Goal: Task Accomplishment & Management: Use online tool/utility

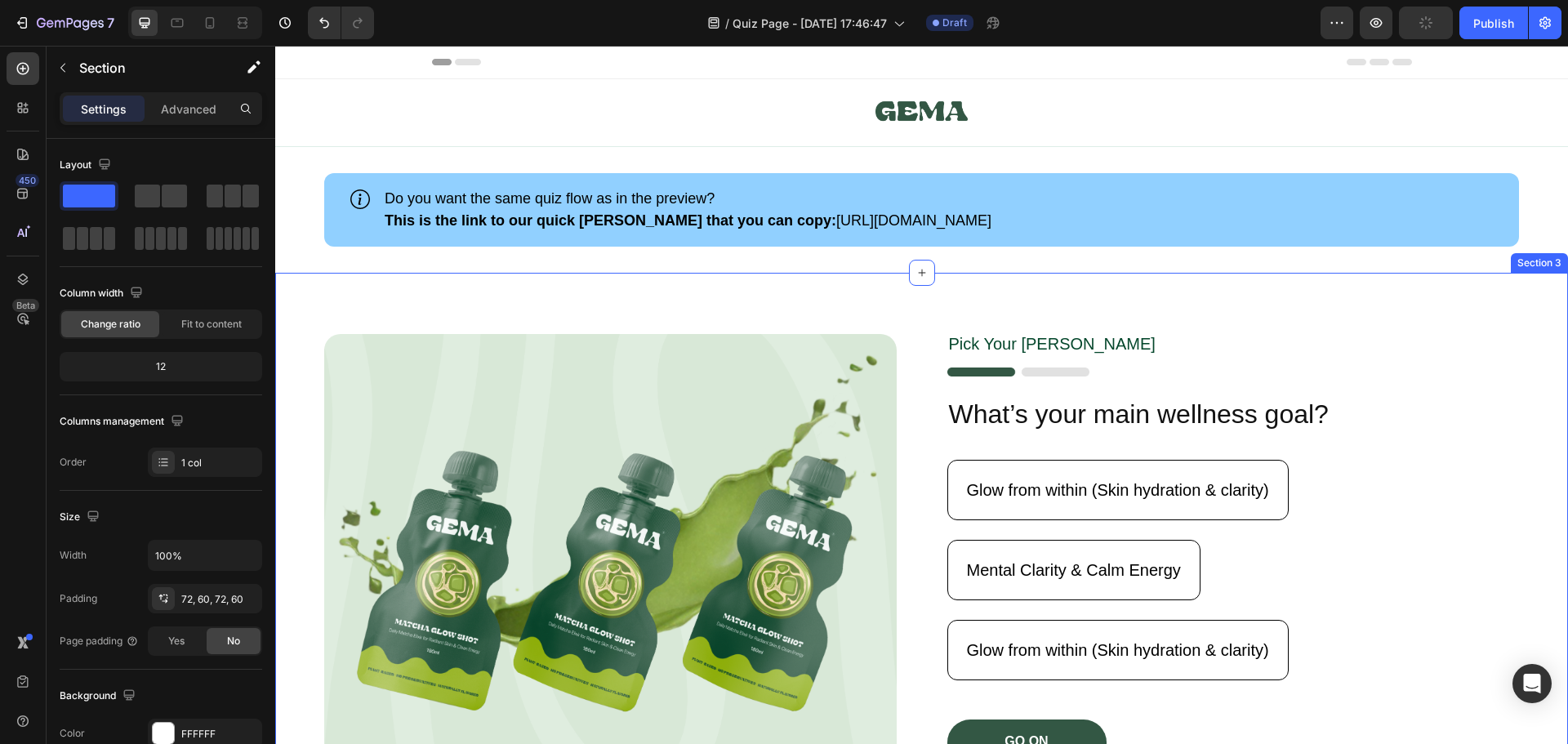
click at [1409, 295] on div "Image Pick Your [PERSON_NAME] Text Block Image What’s your main wellness goal? …" at bounding box center [922, 548] width 1293 height 551
click at [1318, 322] on div "Image Pick Your [PERSON_NAME] Text Block Image What’s your main wellness goal? …" at bounding box center [922, 548] width 1293 height 551
click at [1479, 255] on button "AI Content" at bounding box center [1482, 257] width 72 height 20
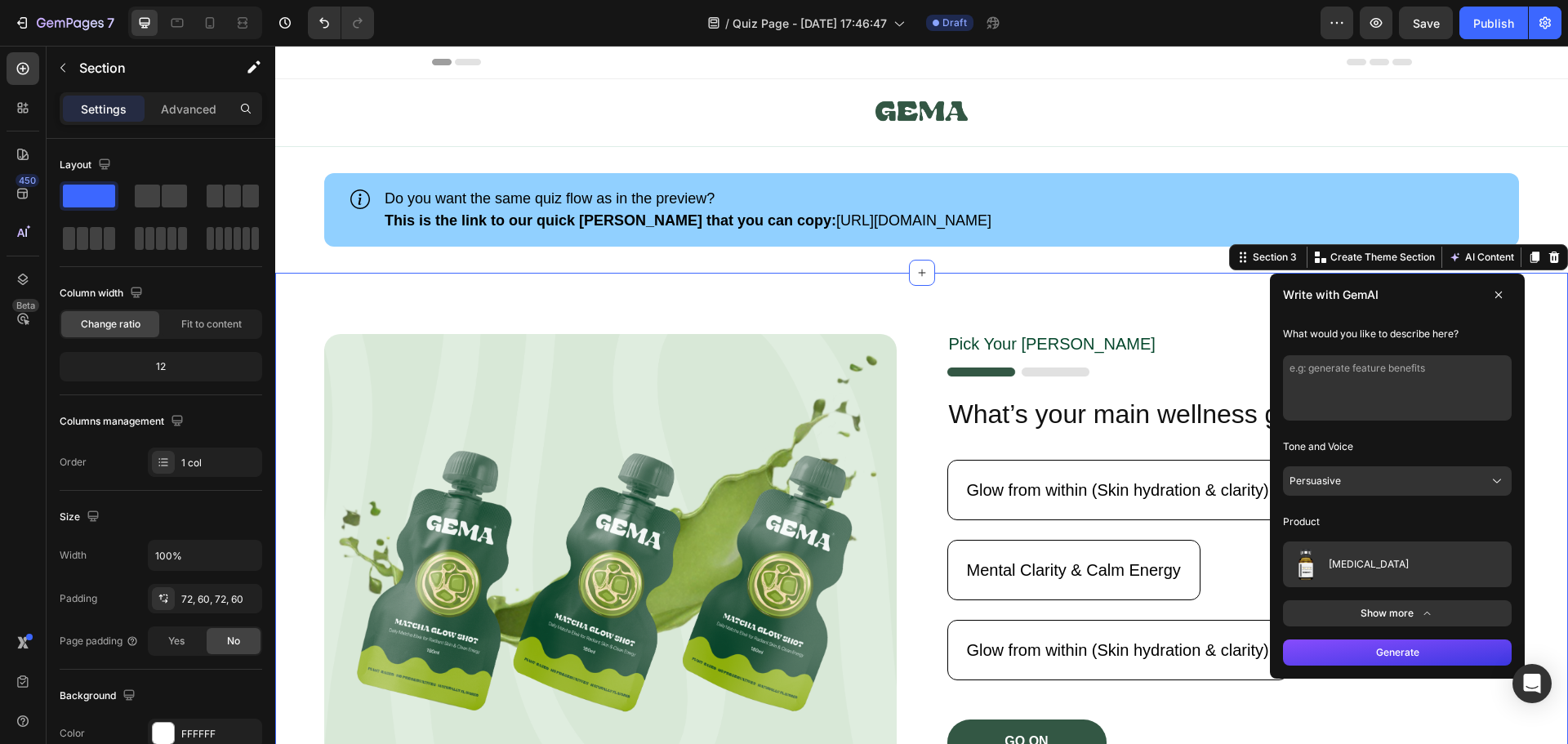
click at [1184, 319] on div "Image Pick Your [PERSON_NAME] Text Block Image What’s your main wellness goal? …" at bounding box center [922, 548] width 1293 height 551
click at [1481, 257] on button "AI Content" at bounding box center [1482, 257] width 72 height 20
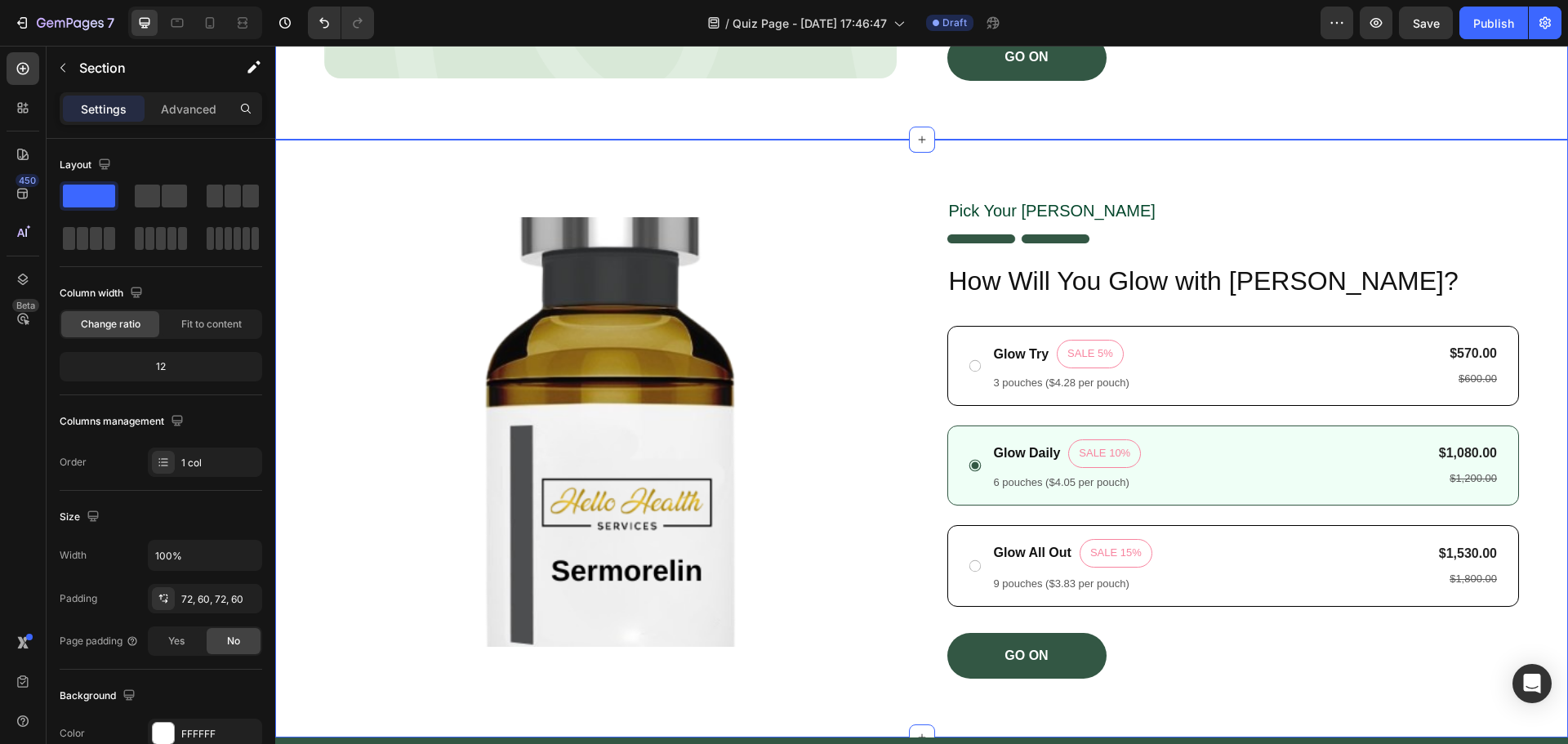
scroll to position [735, 0]
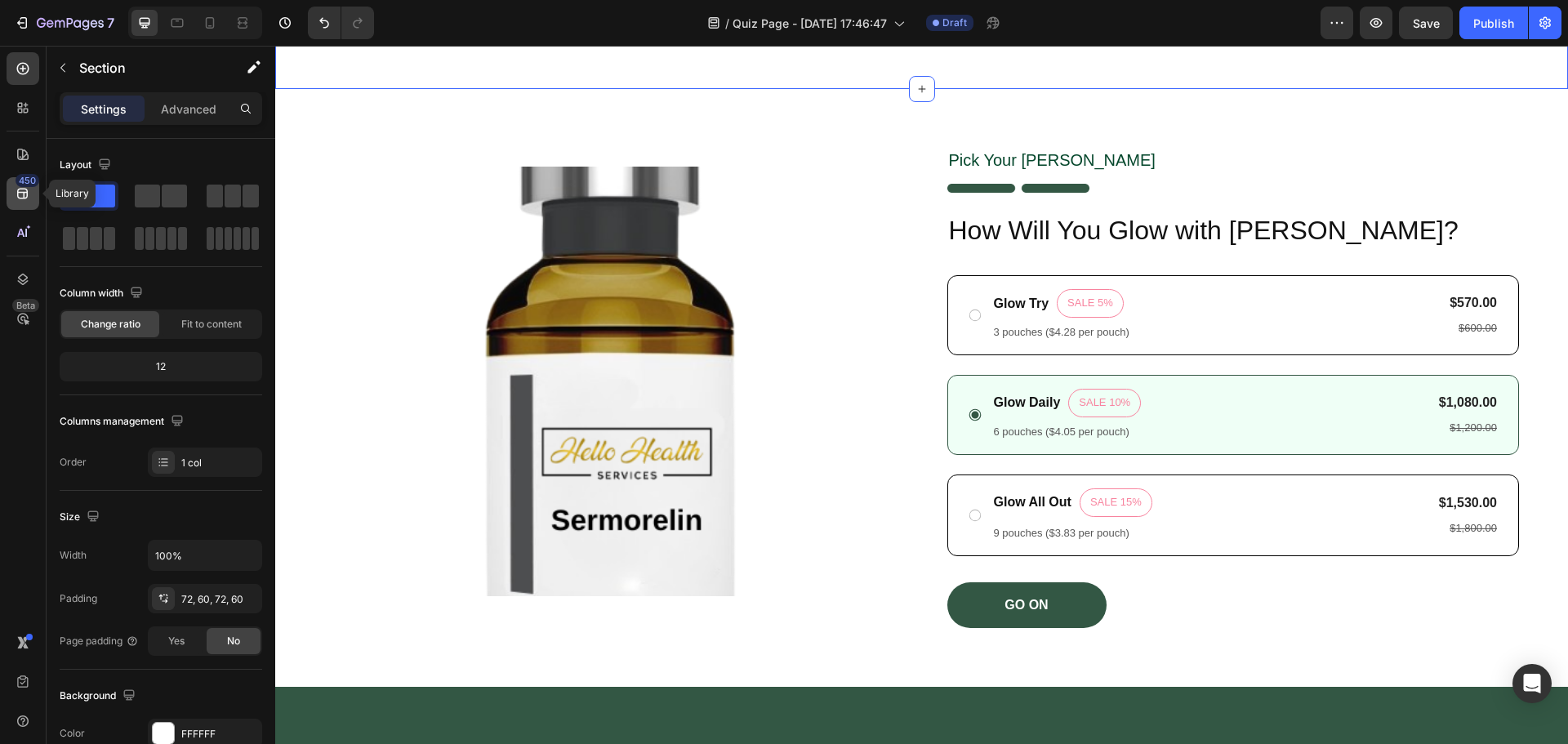
click at [23, 201] on icon at bounding box center [23, 193] width 16 height 16
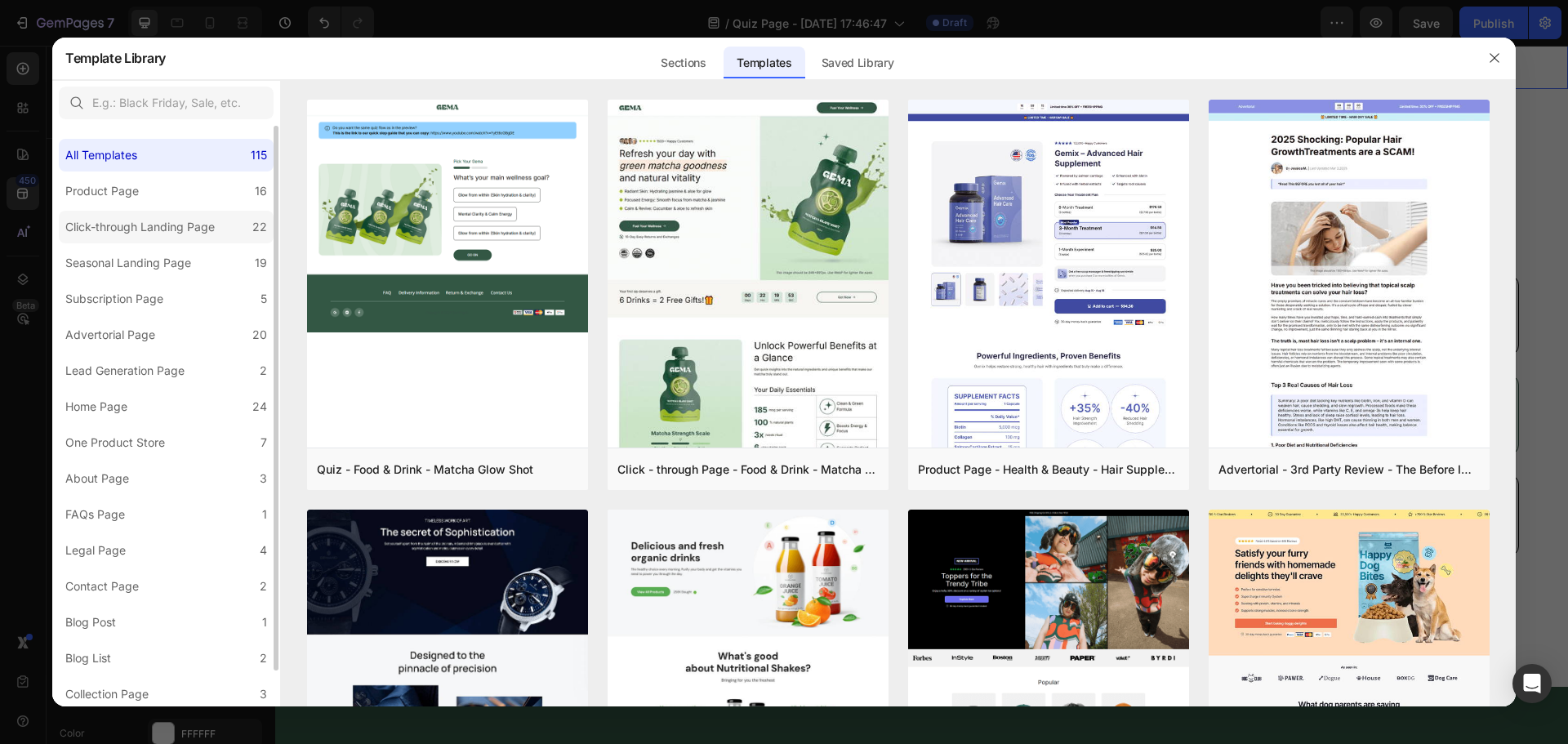
click at [199, 233] on div "Click-through Landing Page" at bounding box center [140, 227] width 149 height 20
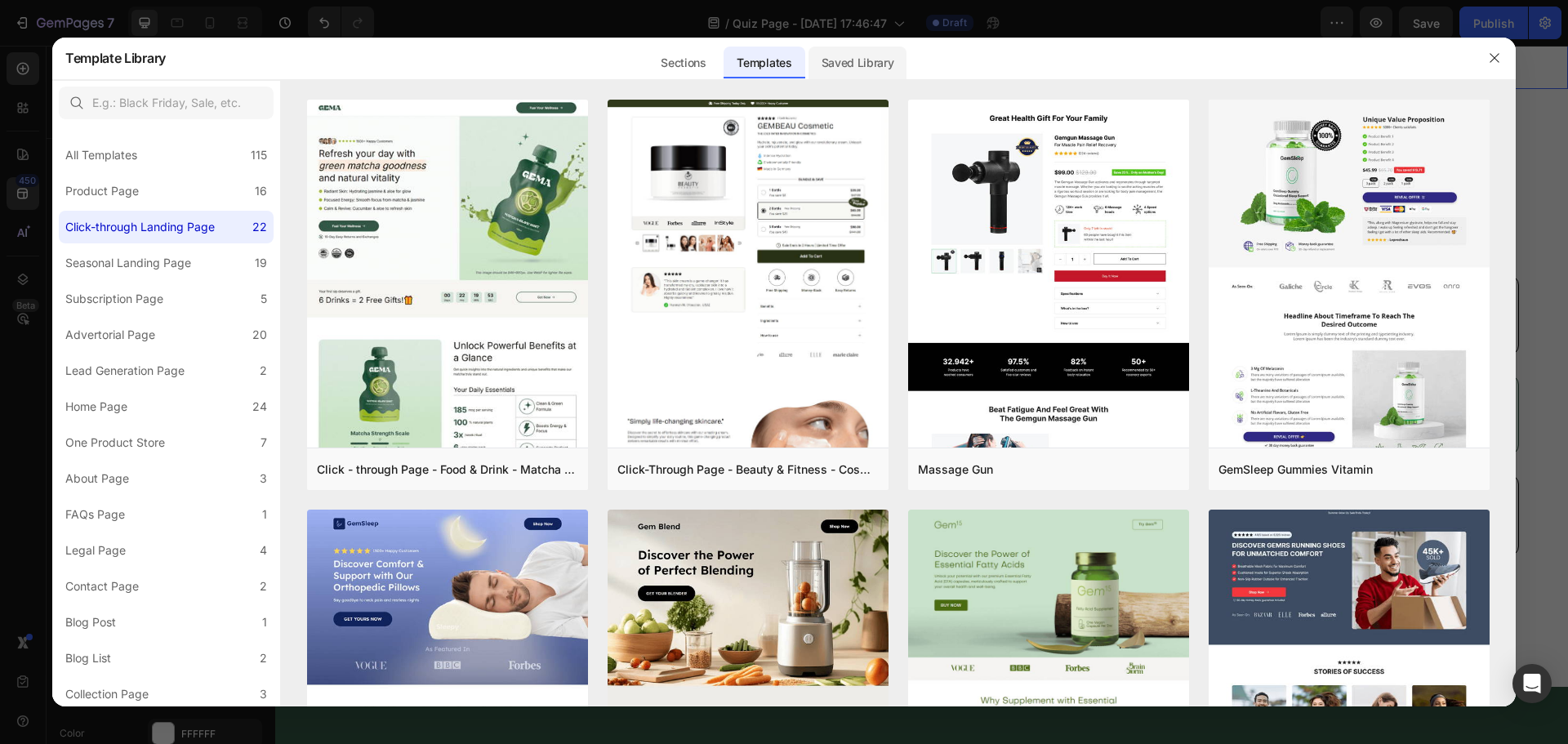
click at [877, 61] on div "Saved Library" at bounding box center [858, 63] width 99 height 32
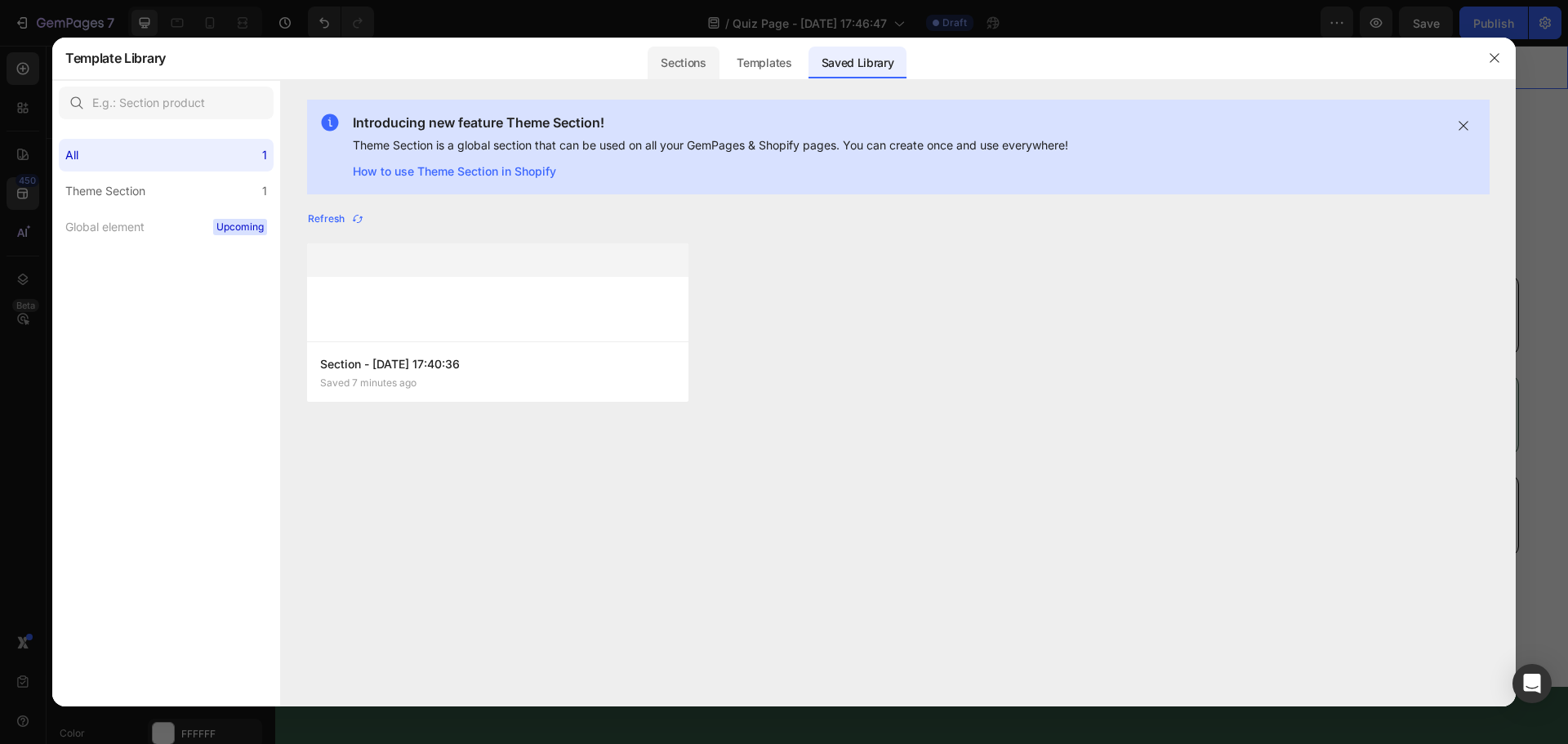
click at [675, 67] on div "Sections" at bounding box center [683, 63] width 71 height 32
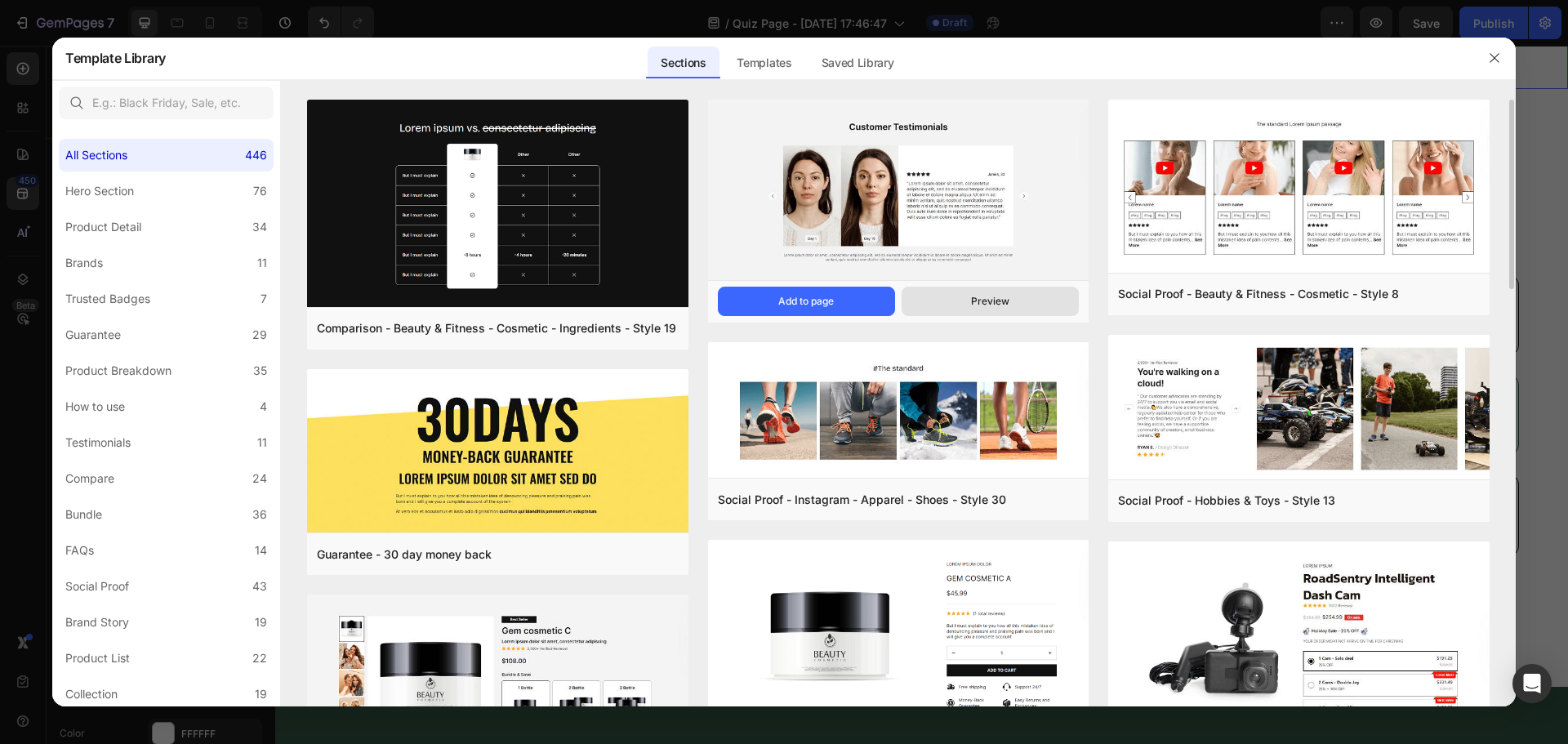
click at [988, 301] on div "Preview" at bounding box center [990, 301] width 39 height 14
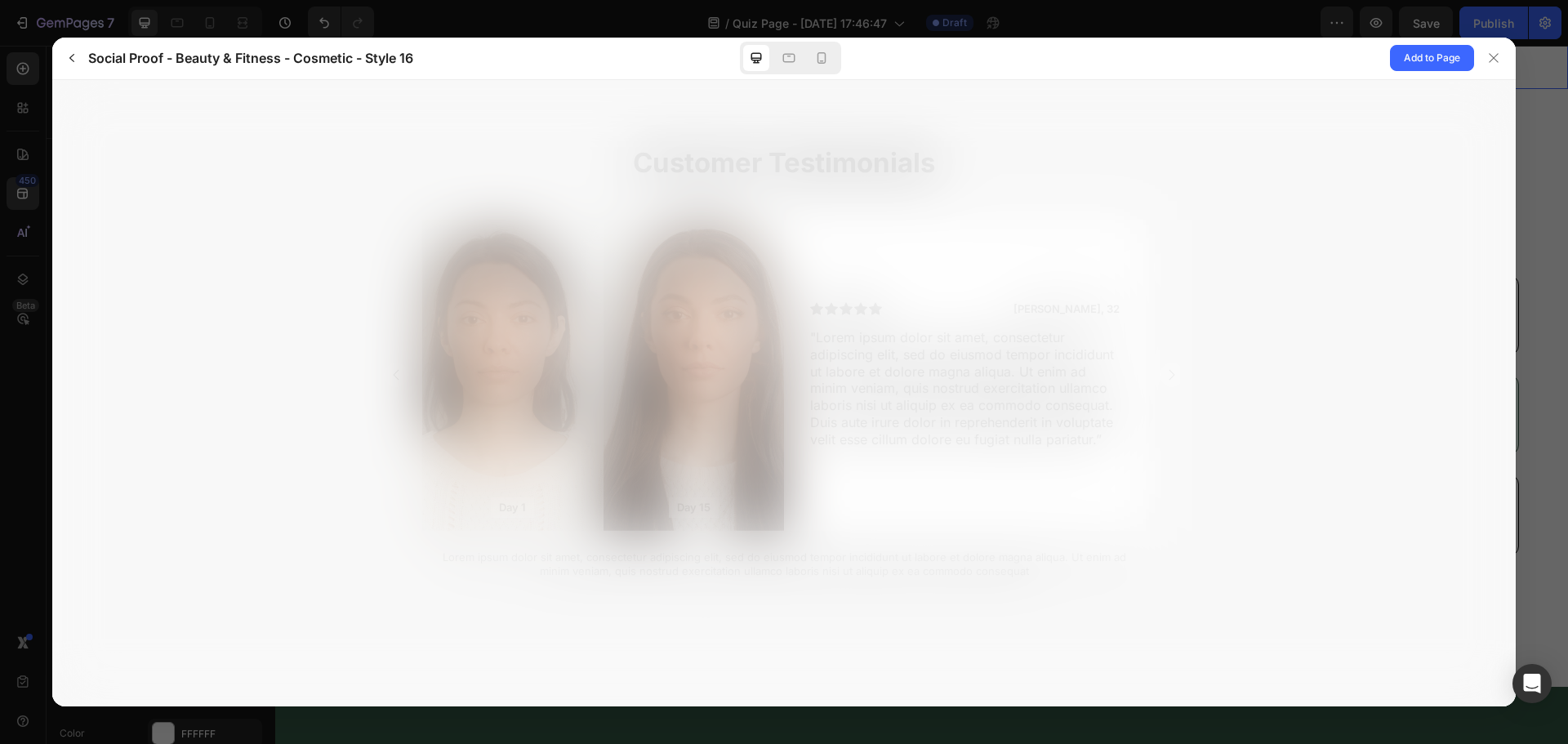
scroll to position [0, 0]
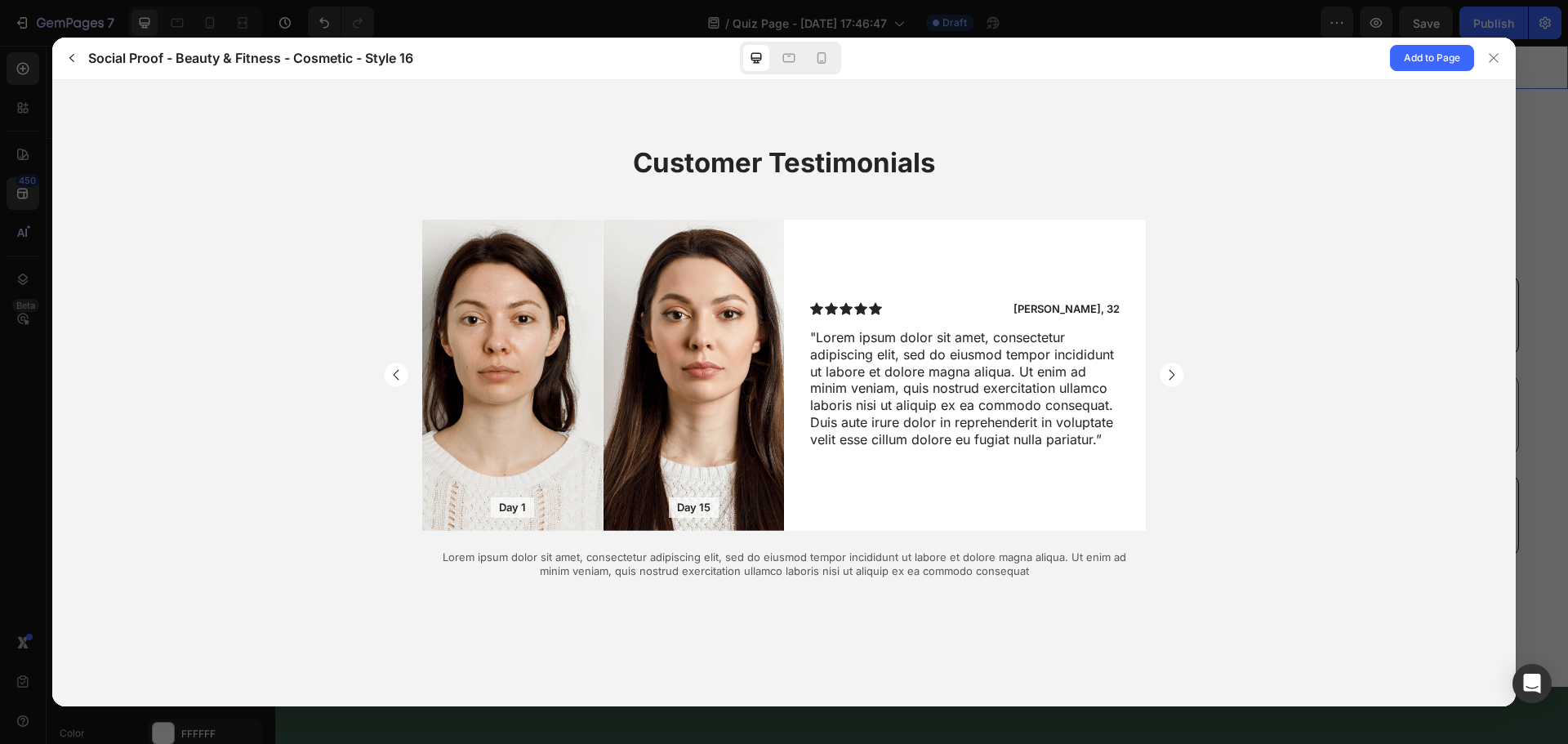
click at [1175, 380] on rect "Carousel Next Arrow" at bounding box center [1172, 374] width 23 height 23
click at [1170, 372] on rect "Carousel Next Arrow" at bounding box center [1172, 374] width 23 height 23
click at [640, 443] on div "Background Image" at bounding box center [694, 374] width 181 height 311
click at [527, 438] on div "Background Image" at bounding box center [512, 374] width 181 height 311
click at [395, 371] on rect "Carousel Back Arrow" at bounding box center [396, 374] width 23 height 23
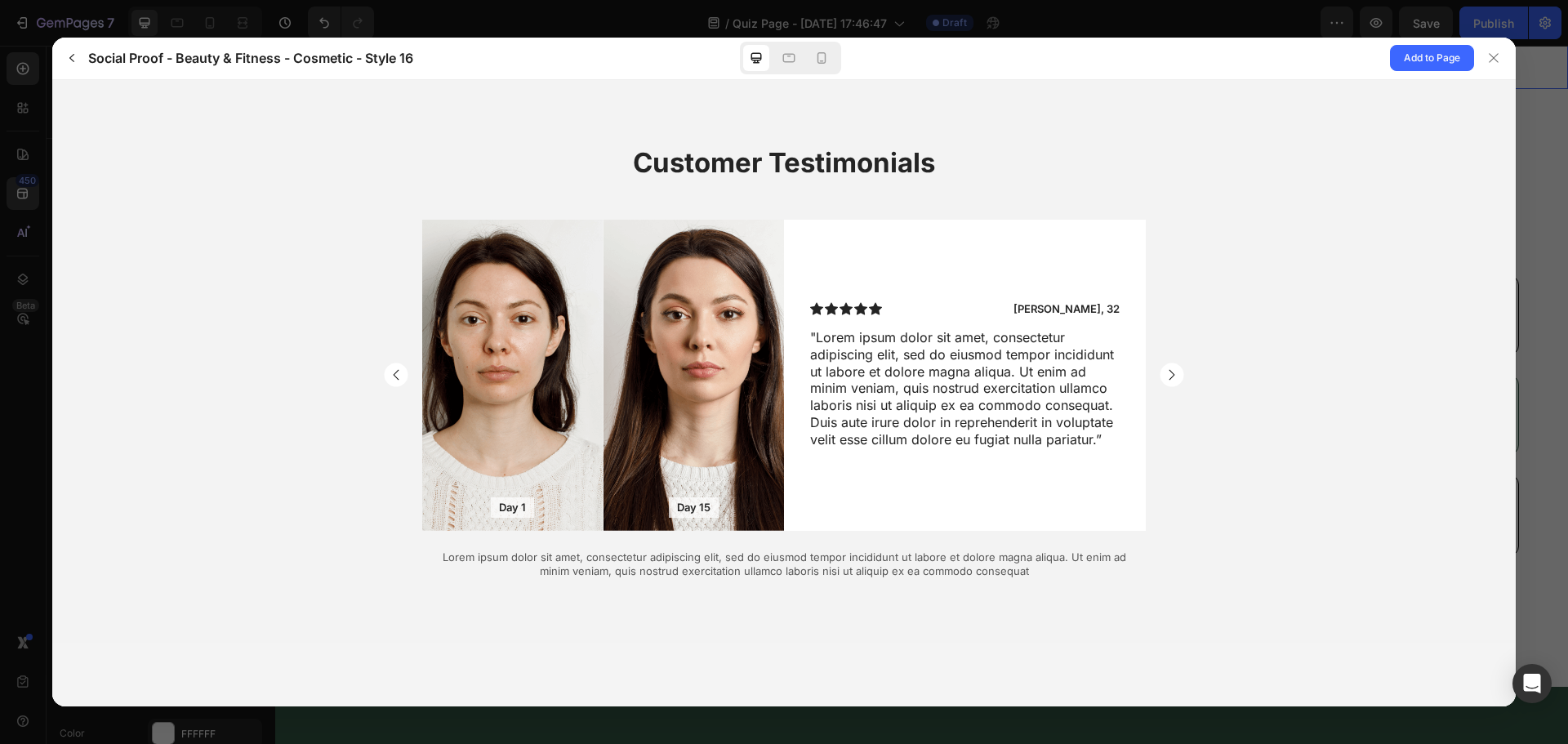
click at [871, 392] on p ""Lorem ipsum dolor sit amet, consectetur adipiscing elit, sed do eiusmod tempor…" at bounding box center [962, 388] width 304 height 119
click at [1487, 58] on div at bounding box center [1493, 58] width 26 height 26
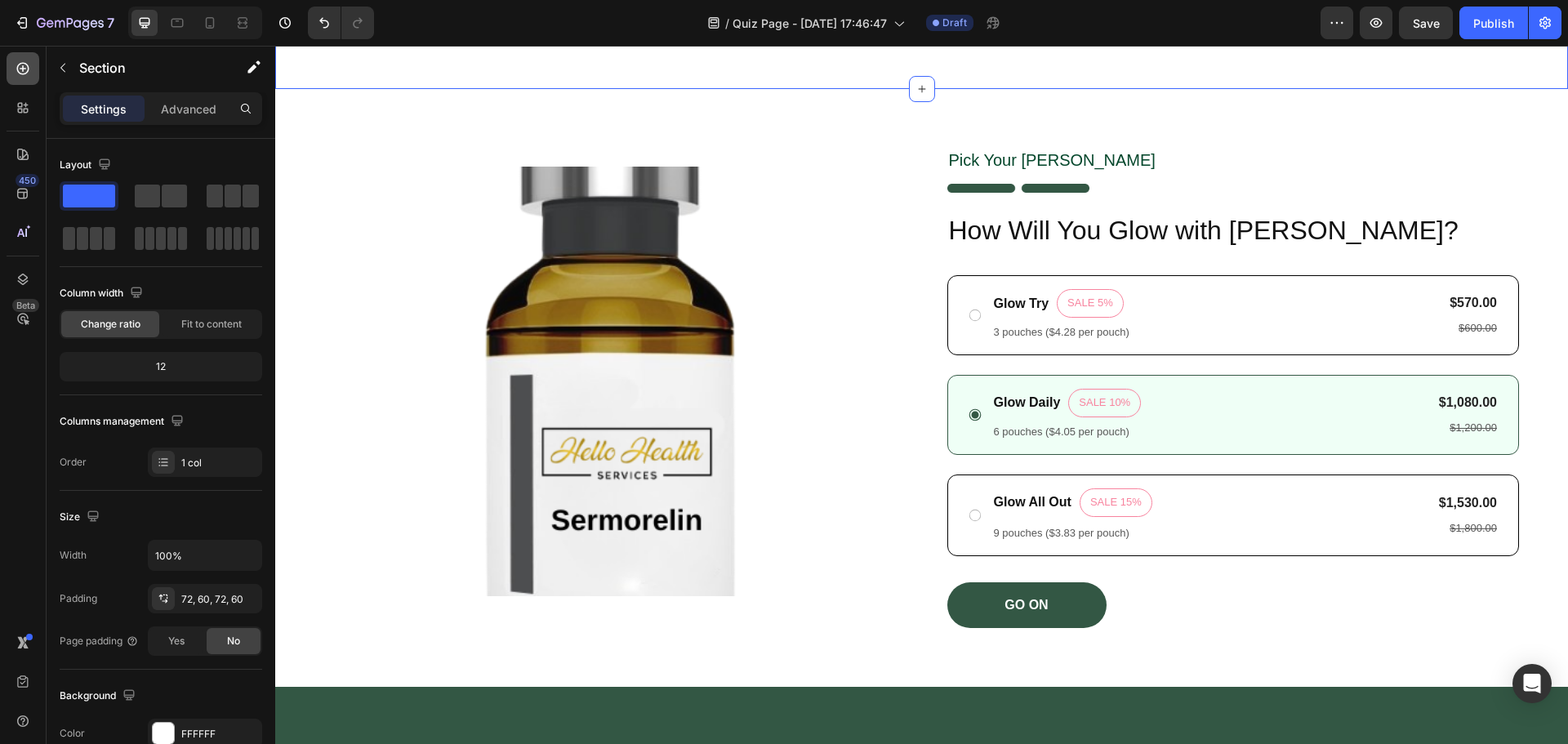
click at [23, 68] on icon at bounding box center [23, 68] width 6 height 6
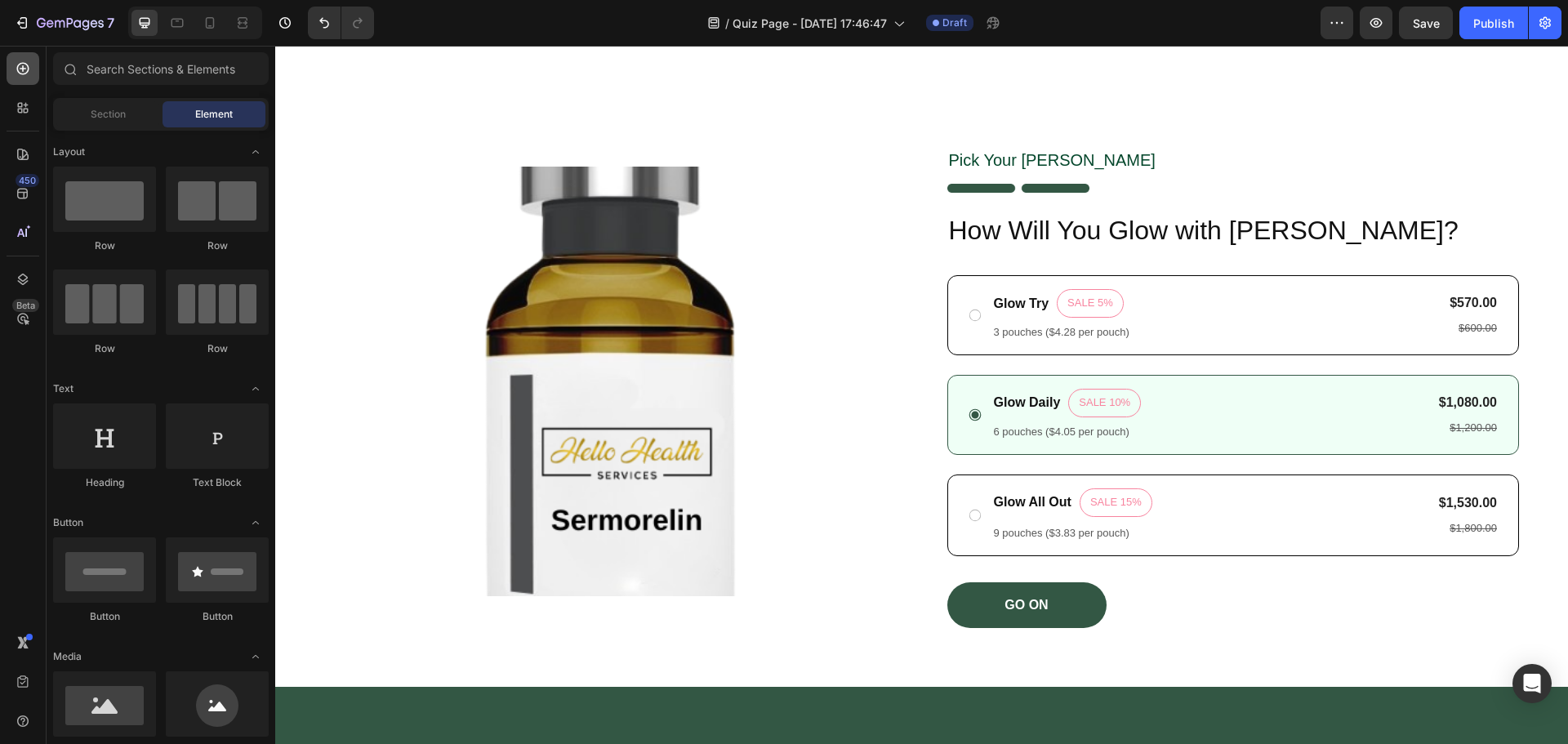
click at [23, 68] on icon at bounding box center [23, 68] width 6 height 6
click at [32, 26] on div "7" at bounding box center [64, 23] width 101 height 20
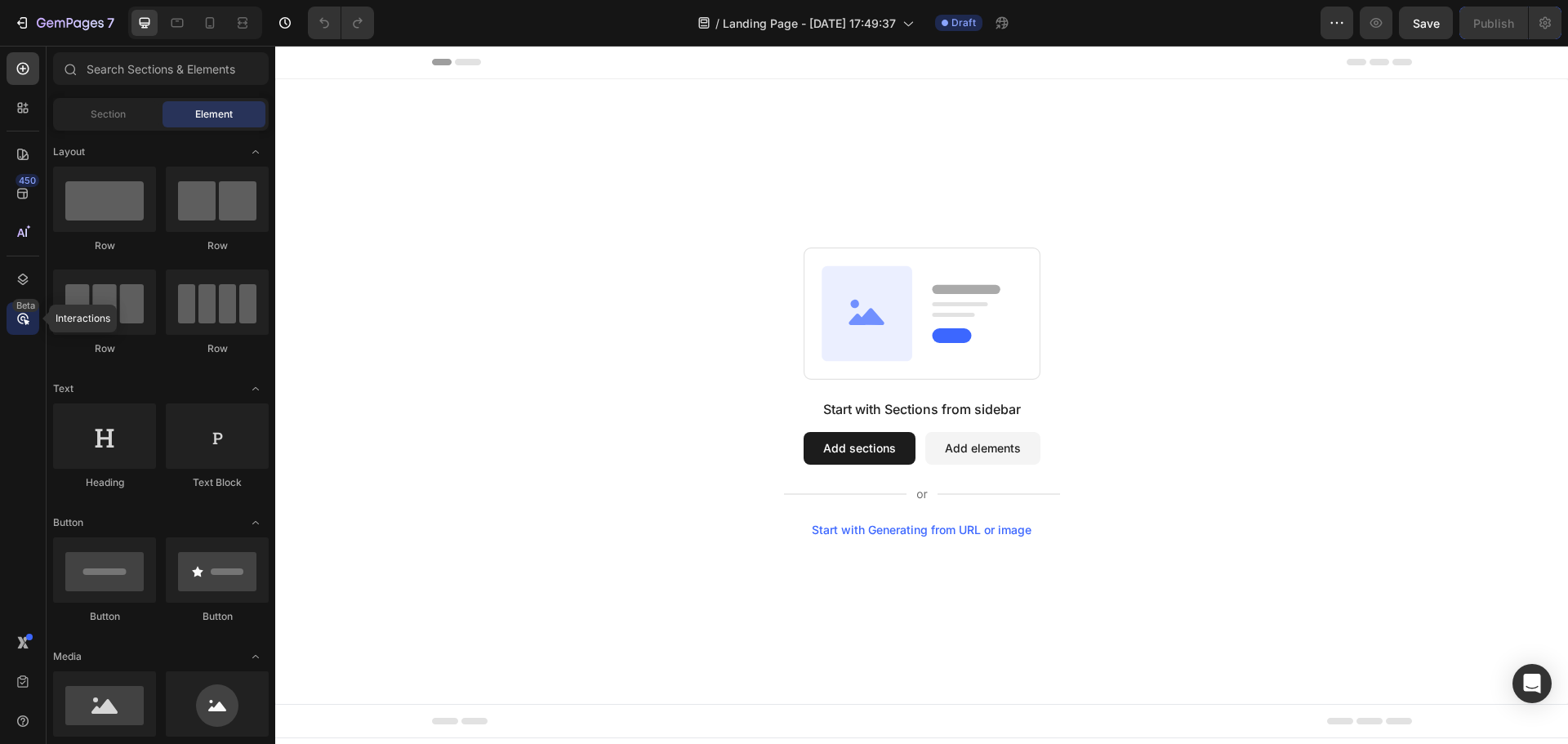
click at [30, 324] on icon at bounding box center [23, 318] width 16 height 16
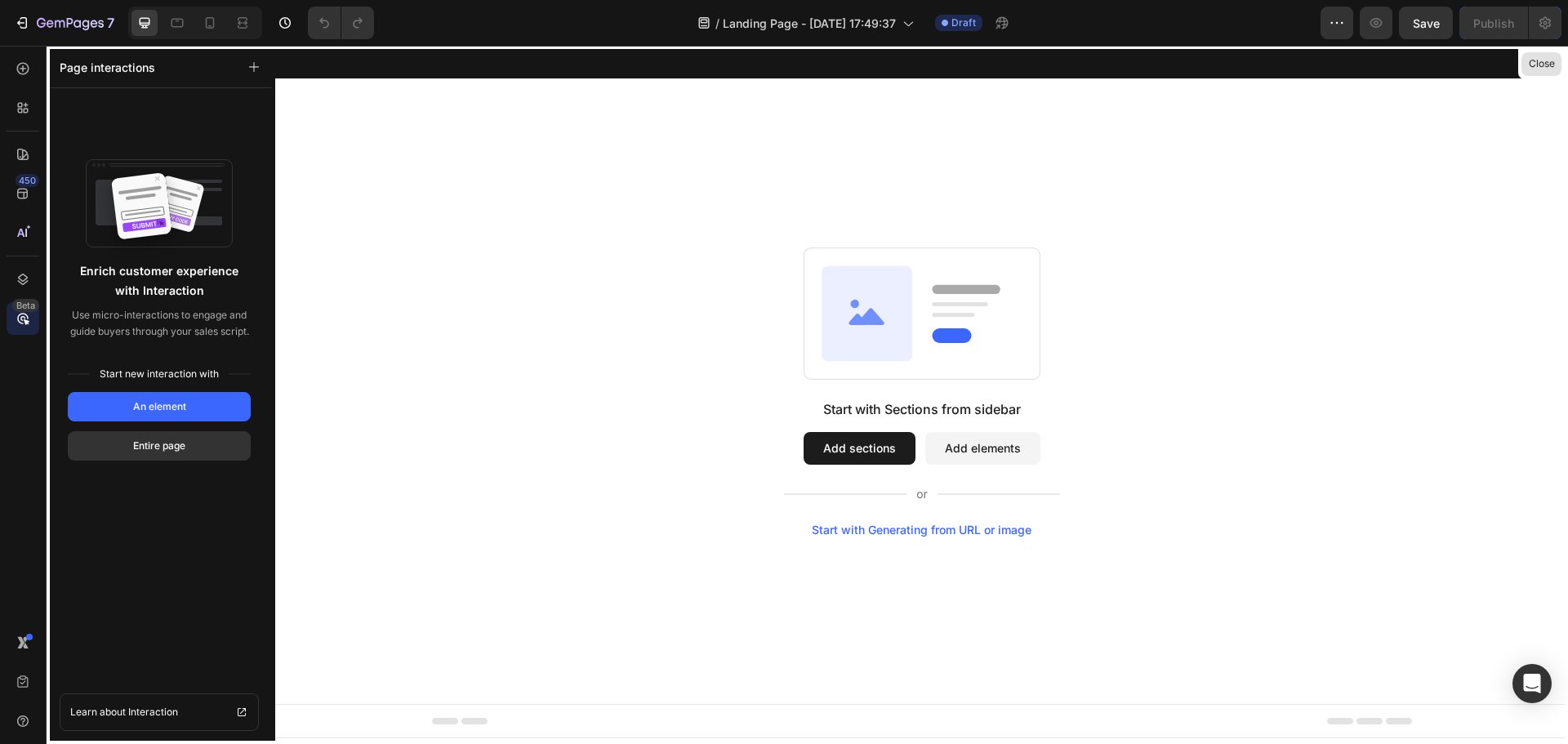
click at [1541, 65] on button "Close" at bounding box center [1542, 64] width 40 height 23
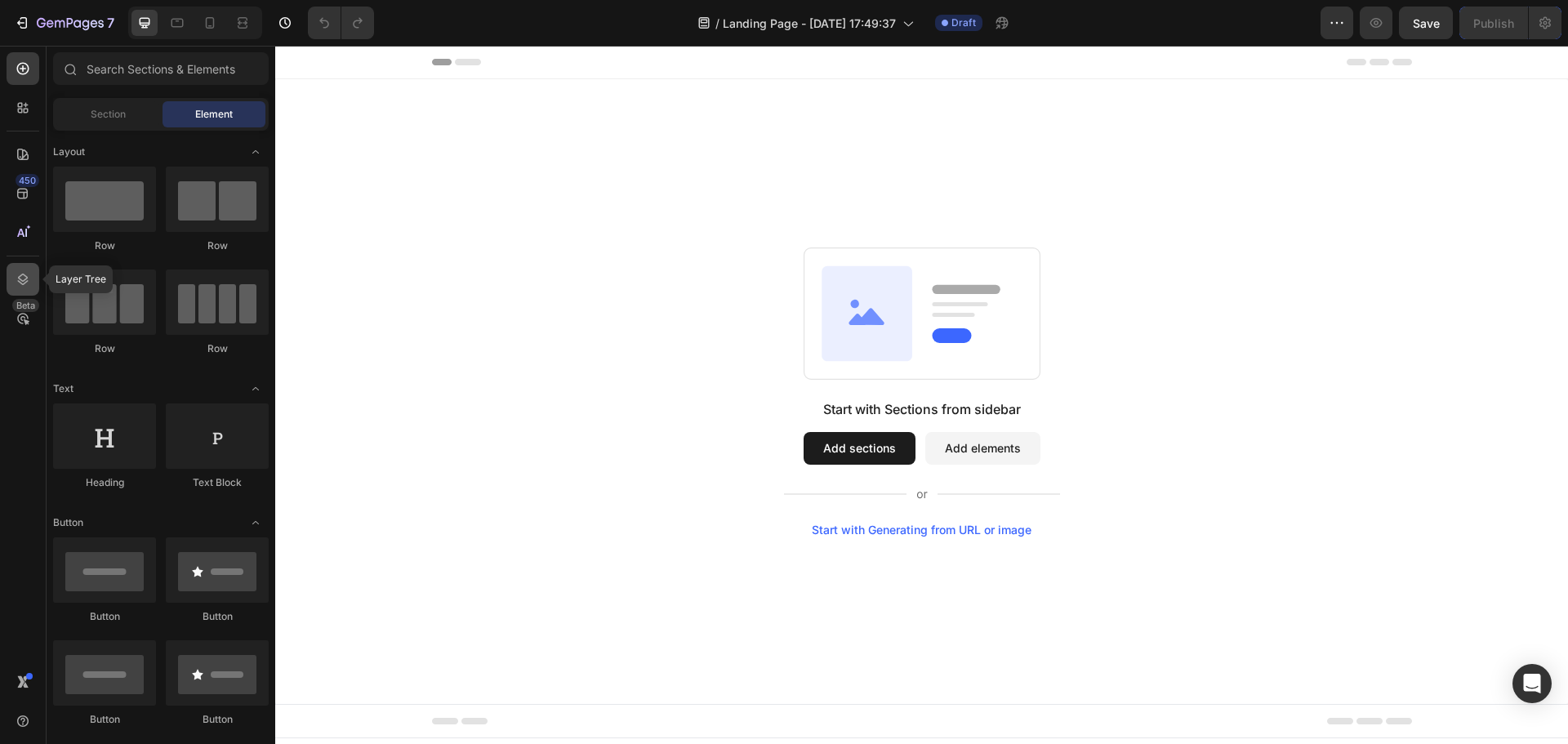
click at [16, 274] on icon at bounding box center [23, 279] width 16 height 16
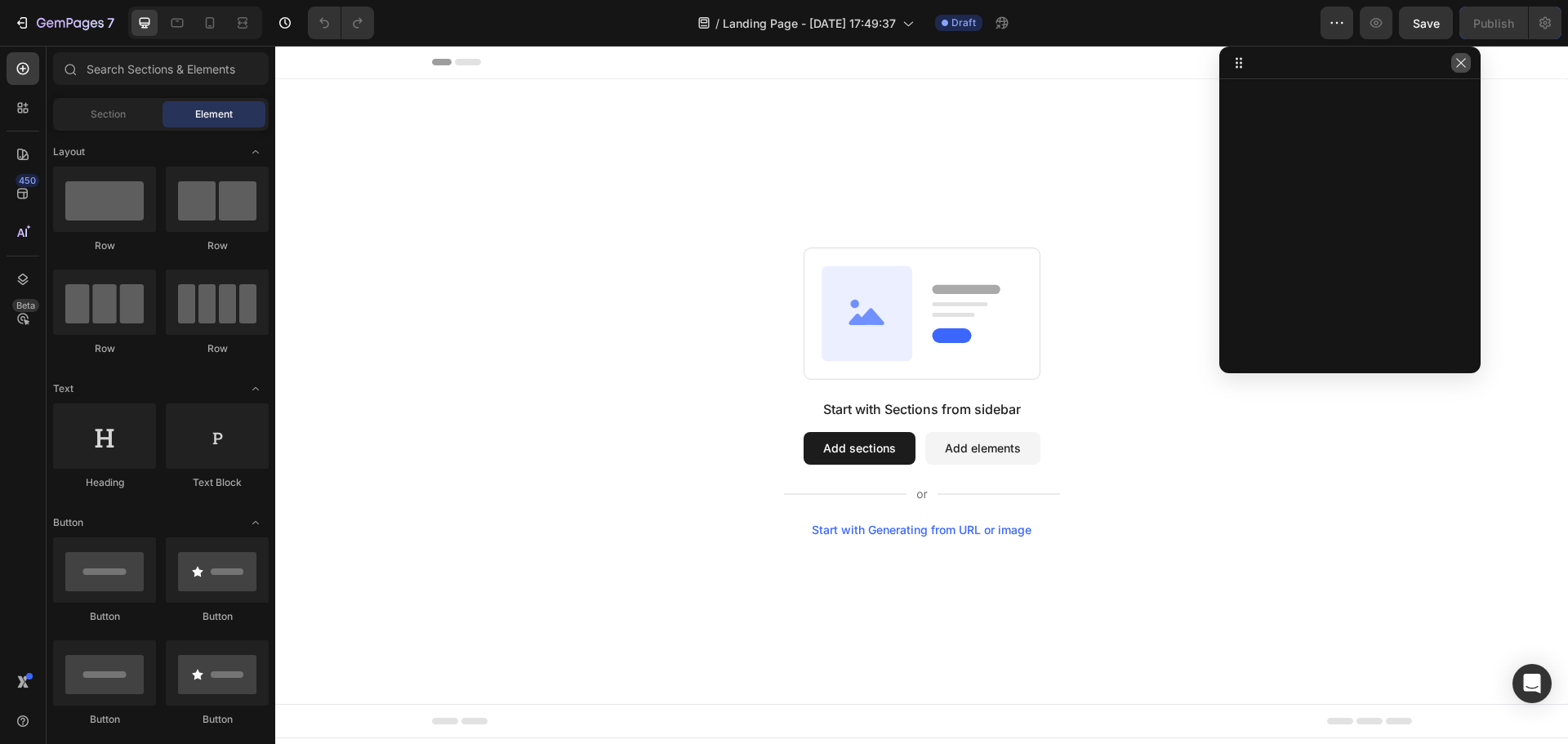
click at [1463, 67] on icon "button" at bounding box center [1461, 63] width 14 height 13
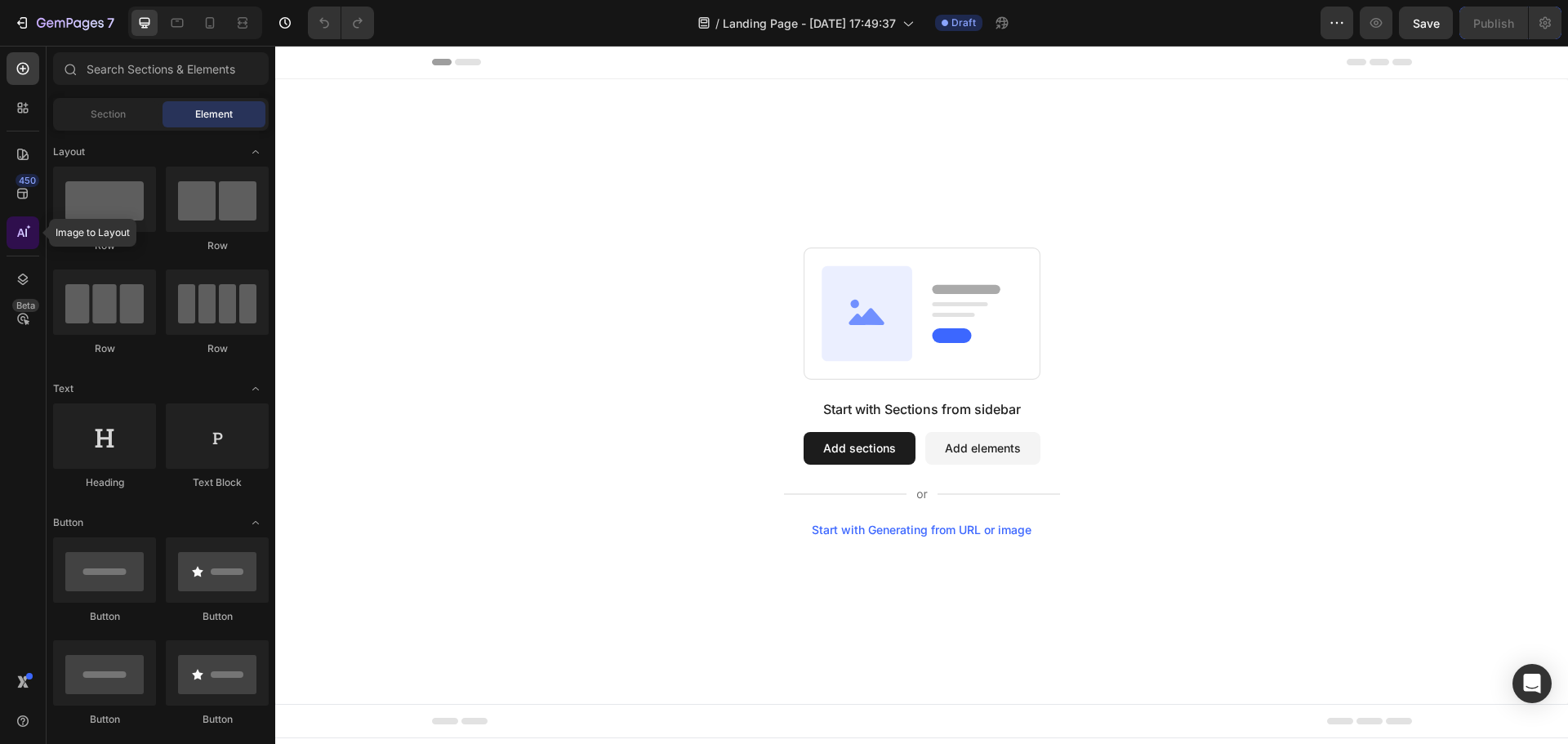
click at [24, 240] on icon at bounding box center [23, 233] width 16 height 16
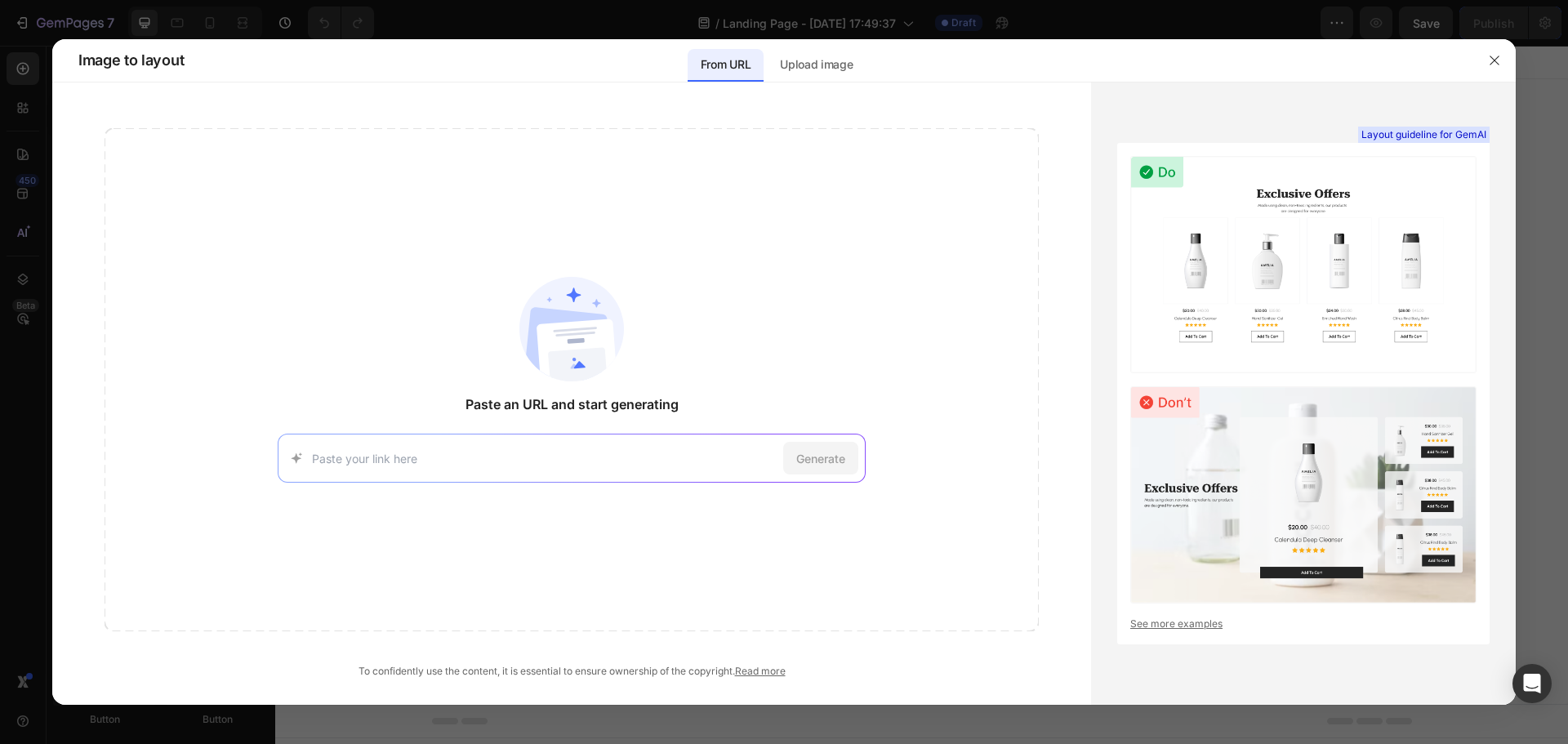
click at [1245, 485] on img at bounding box center [1303, 494] width 347 height 217
click at [834, 67] on p "Upload image" at bounding box center [816, 65] width 73 height 20
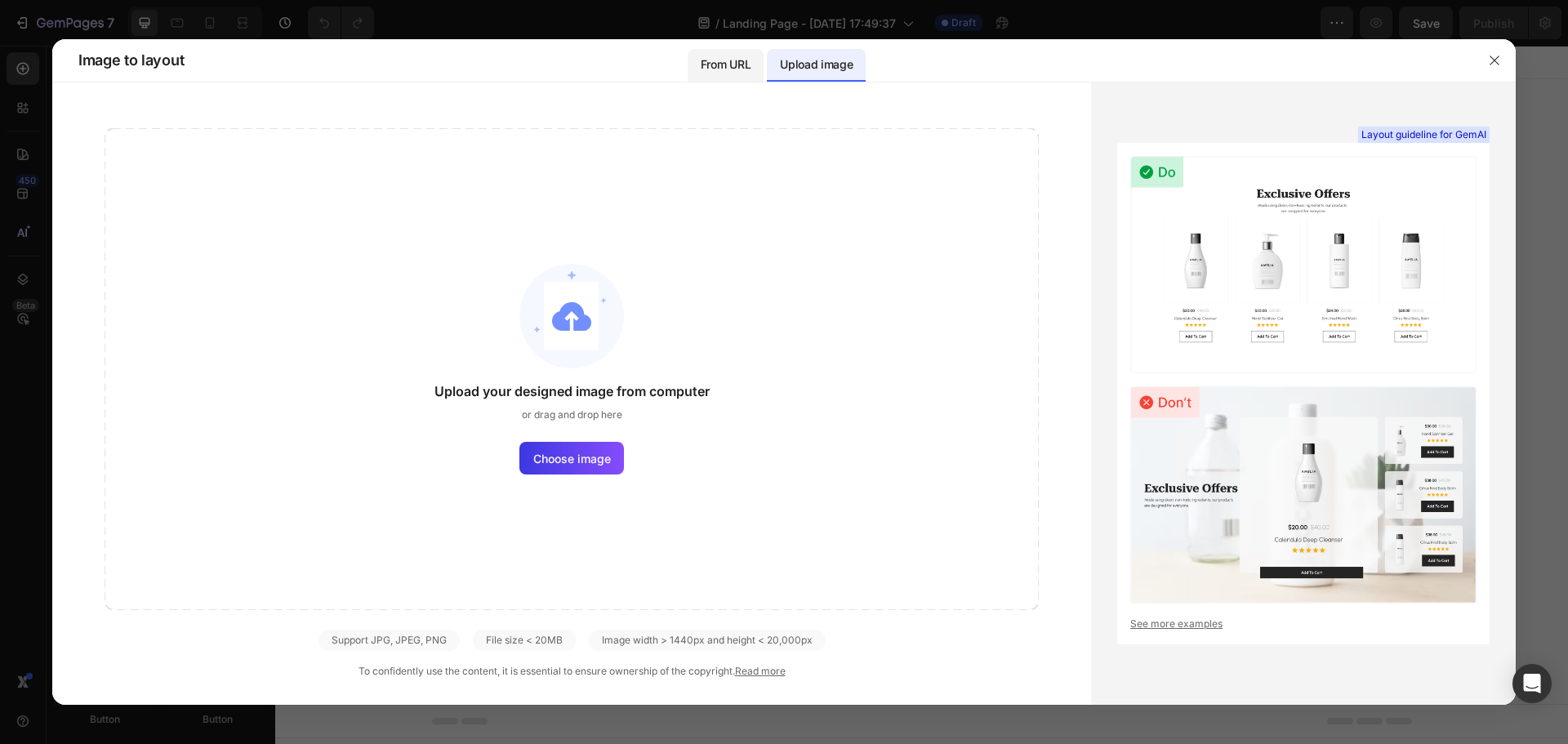
click at [725, 69] on p "From URL" at bounding box center [725, 65] width 50 height 20
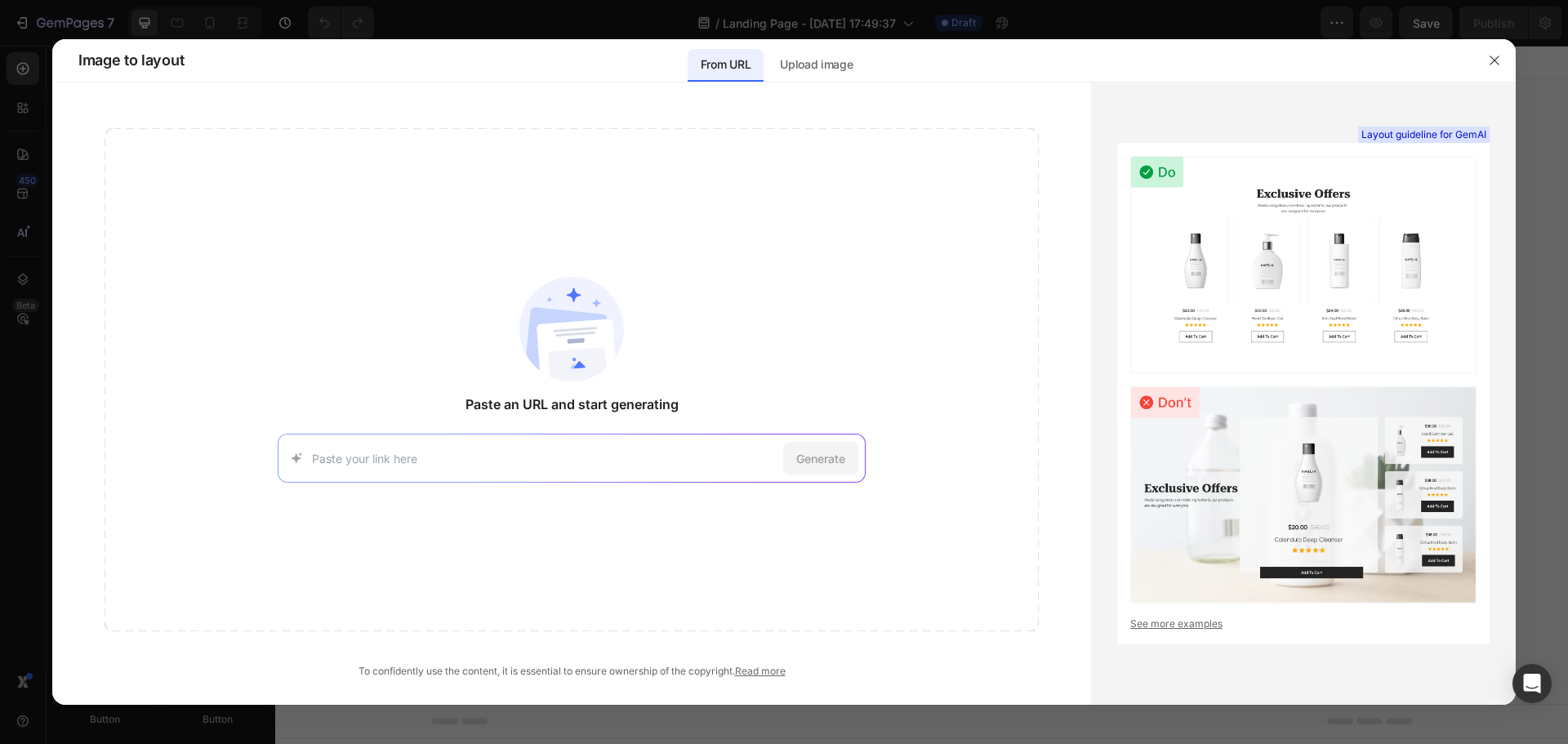
click at [447, 454] on input at bounding box center [545, 458] width 464 height 17
paste input "https://skinic.co/"
type input "https://skinic.co/"
click at [816, 462] on span "Generate" at bounding box center [821, 458] width 49 height 17
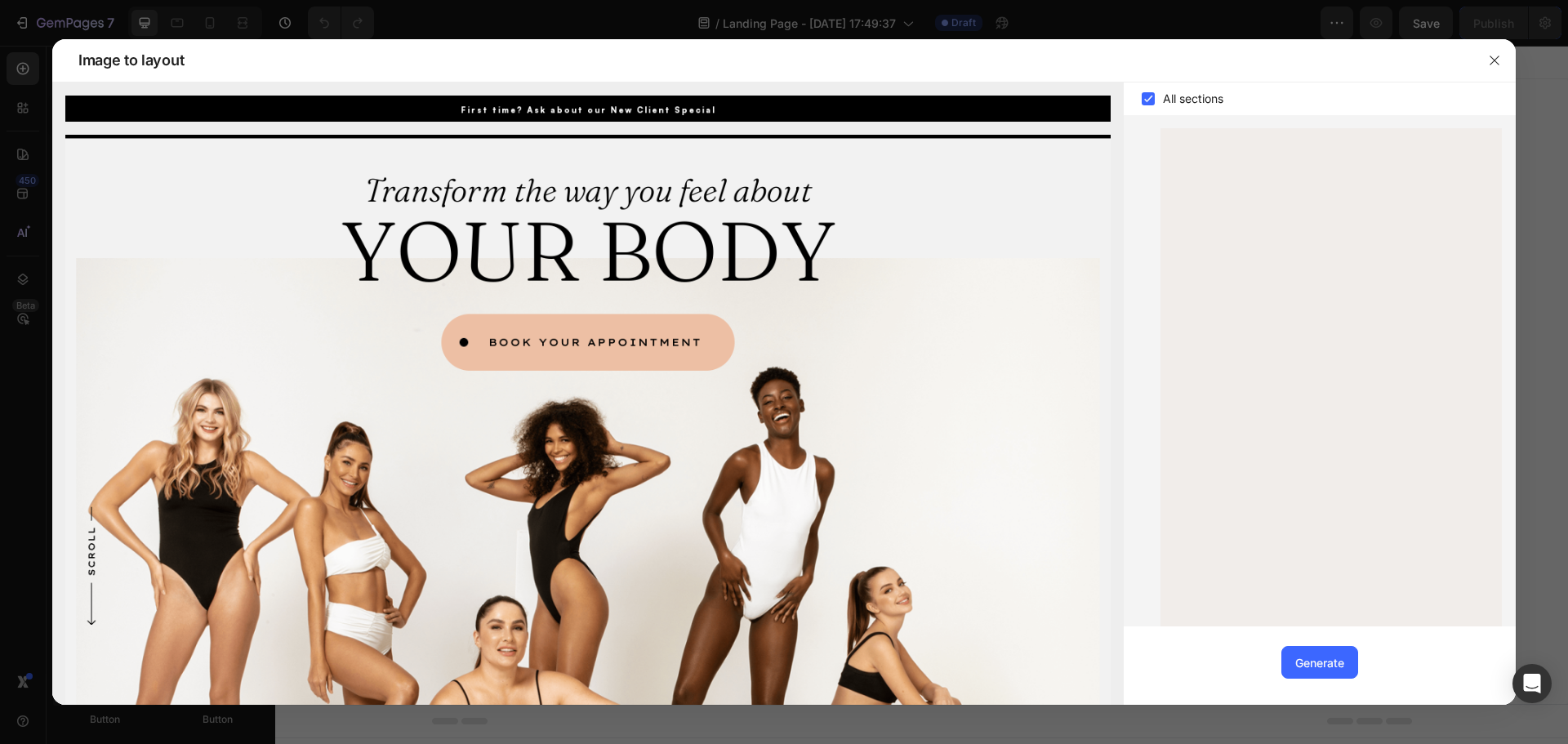
scroll to position [1319, 0]
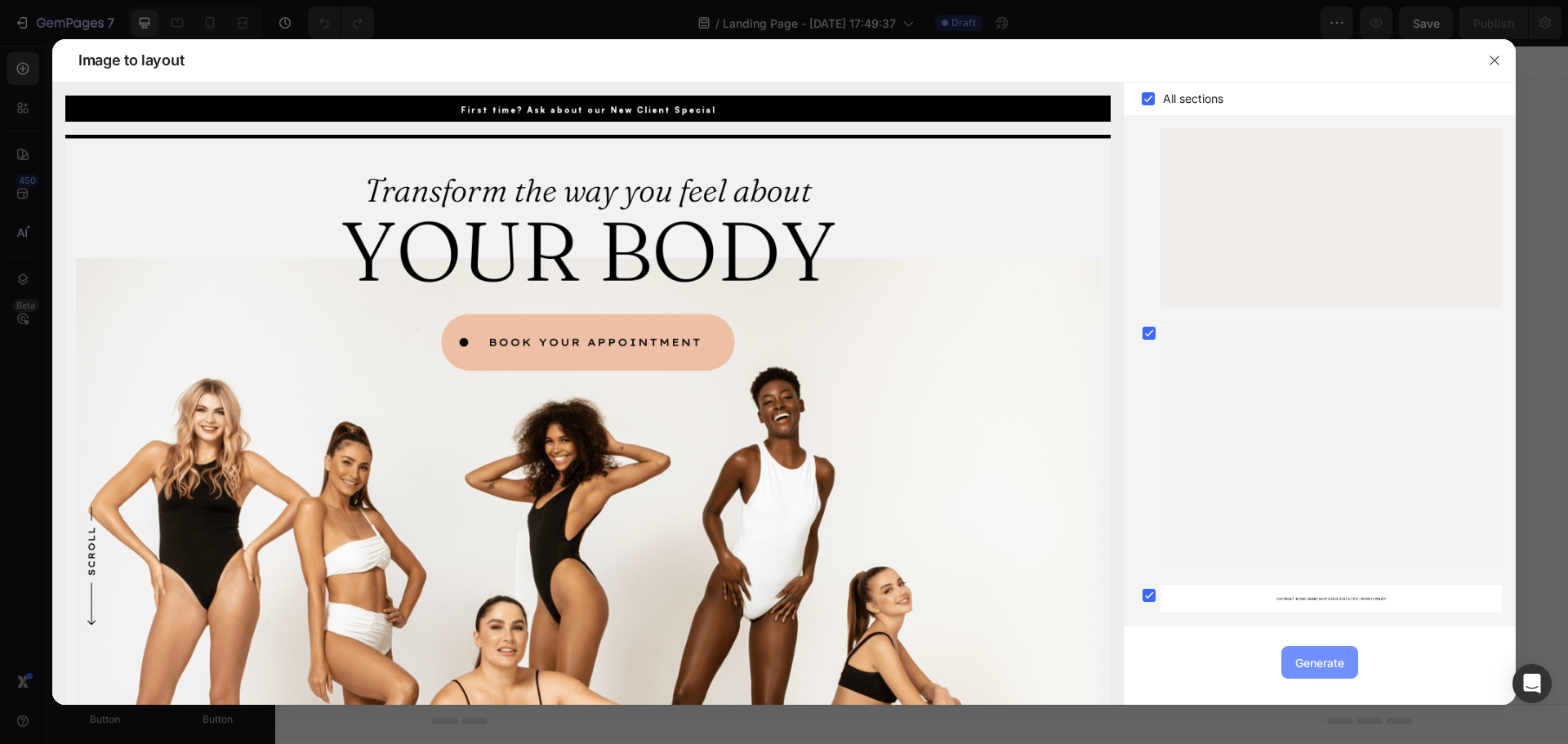
click at [1331, 666] on div "Generate" at bounding box center [1320, 662] width 49 height 17
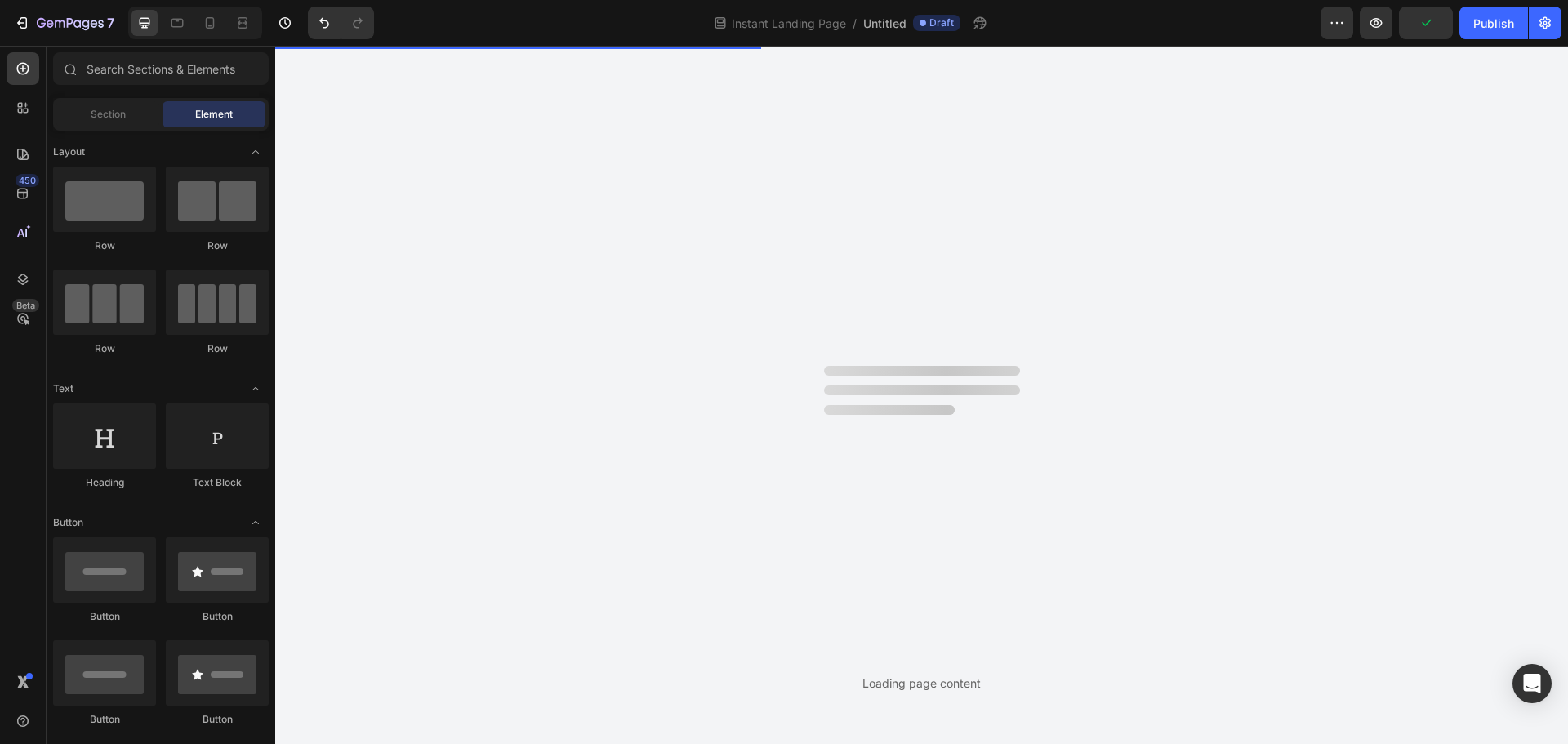
scroll to position [0, 0]
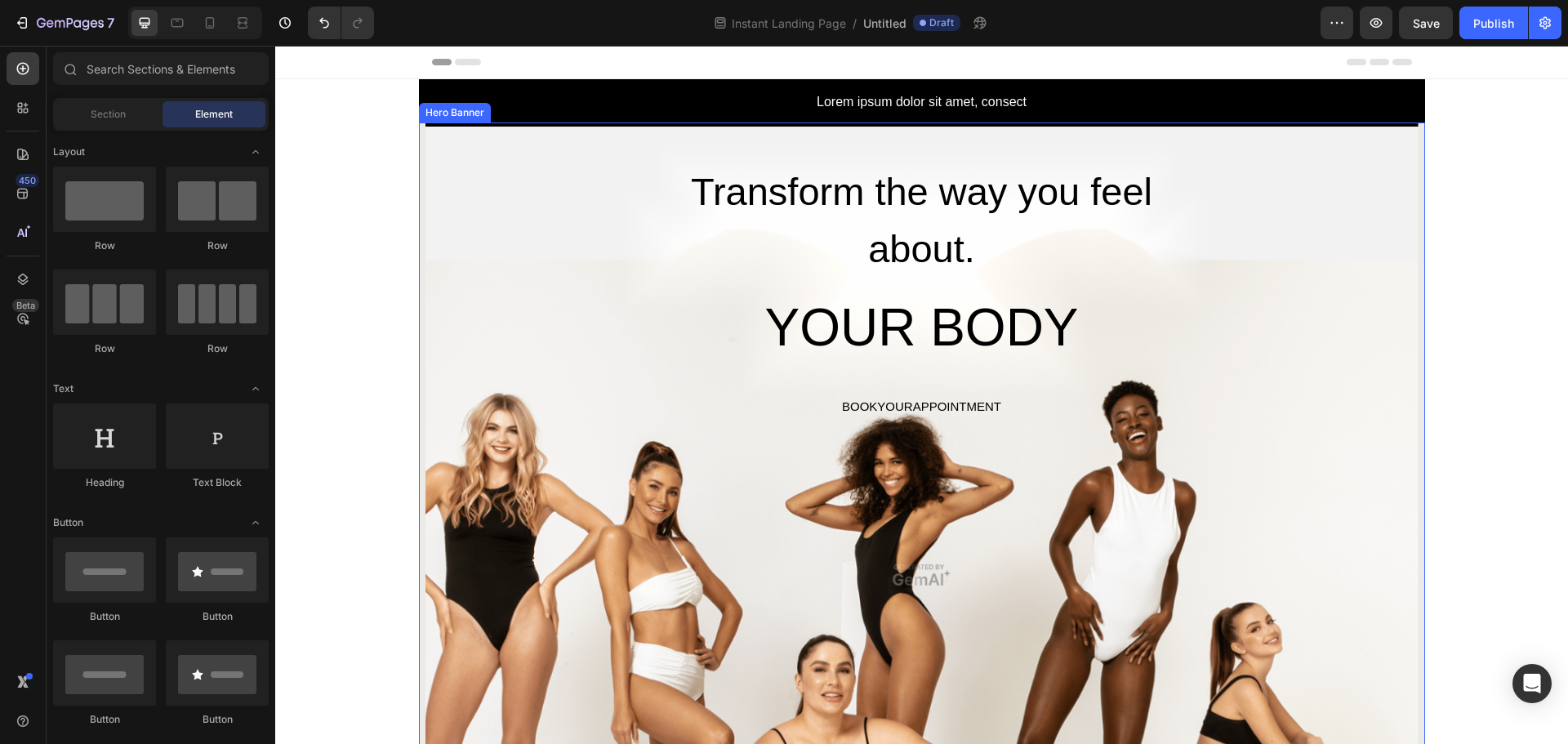
click at [1010, 576] on div "Overlay" at bounding box center [923, 574] width 994 height 904
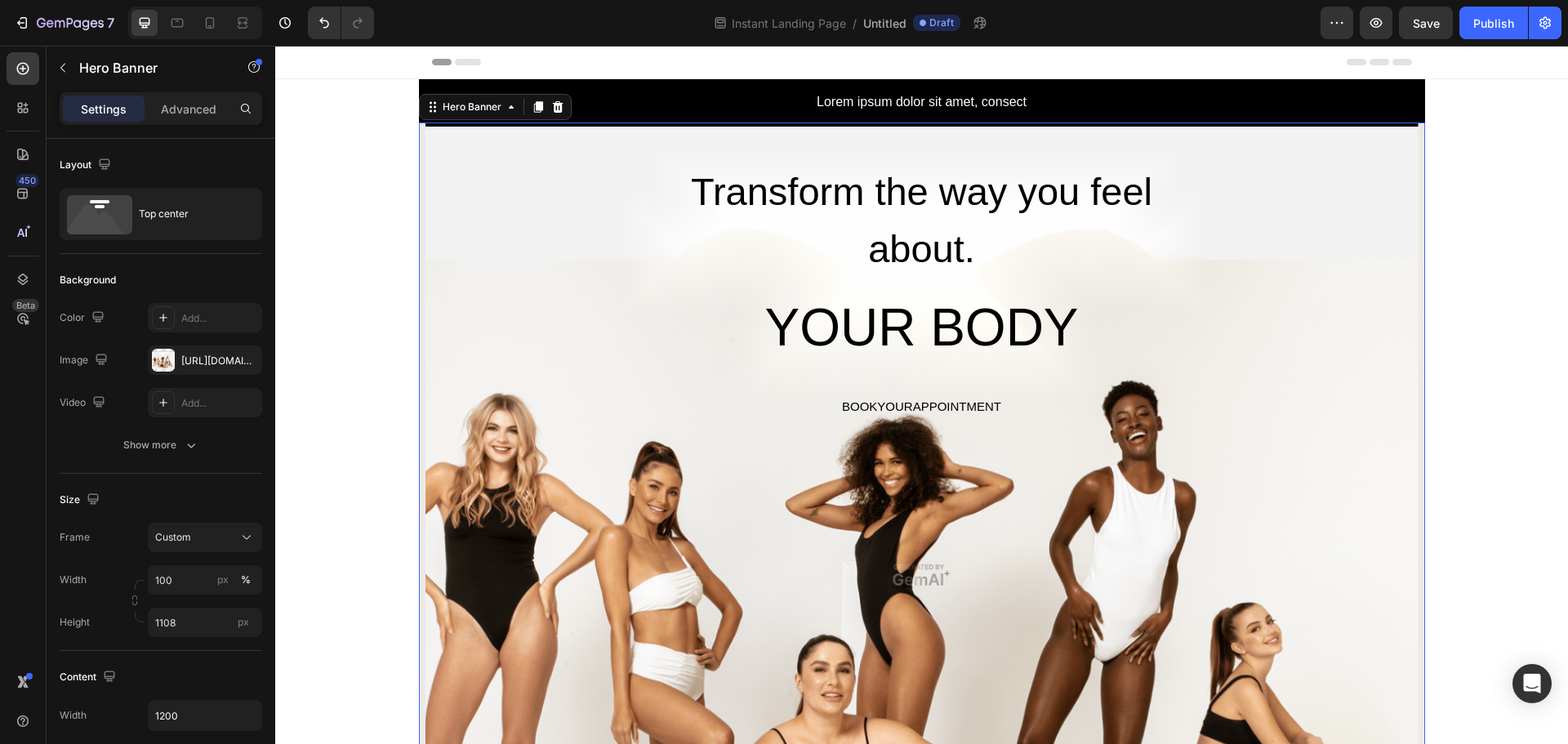
click at [932, 571] on div "Overlay" at bounding box center [923, 574] width 994 height 904
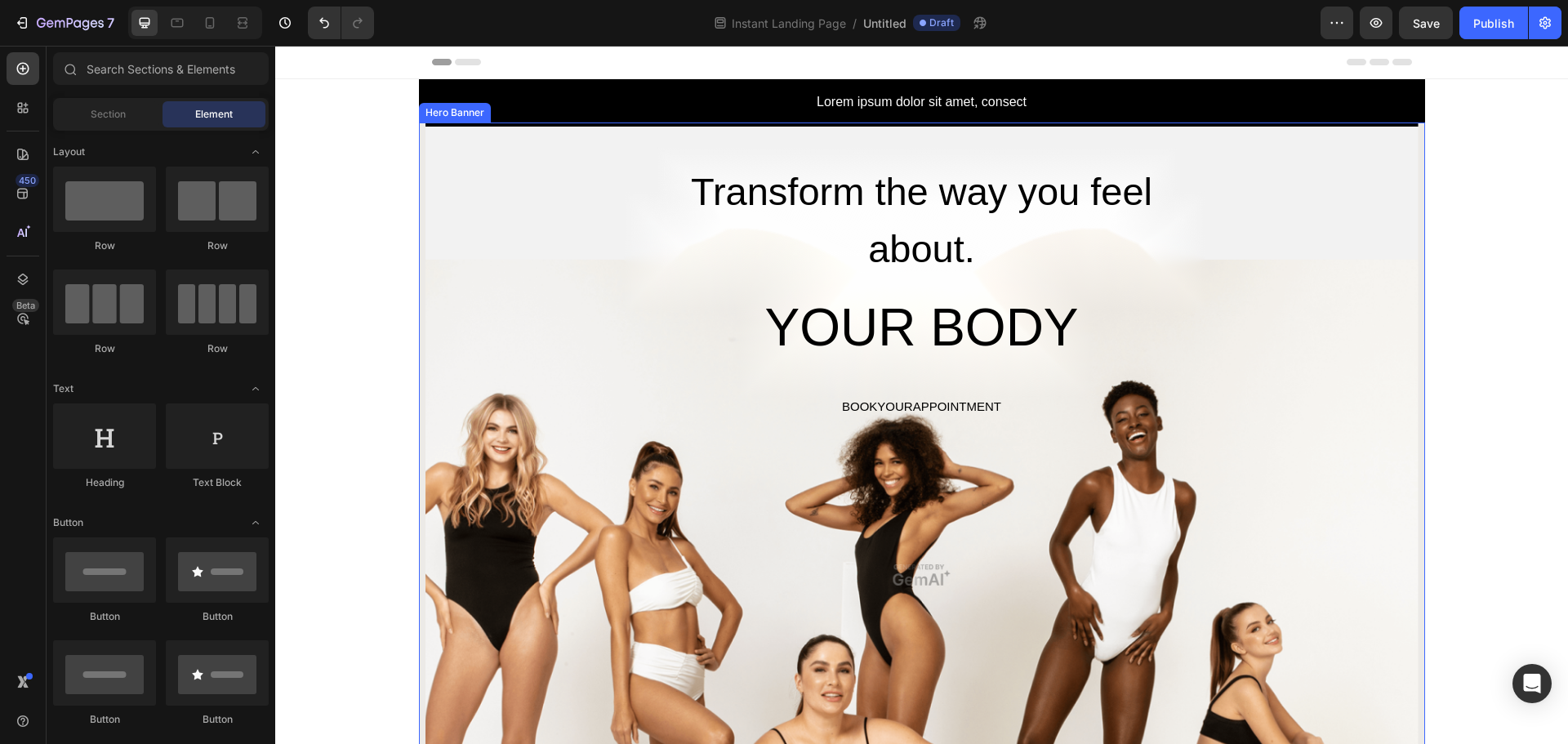
click at [1038, 480] on div "Overlay" at bounding box center [923, 574] width 994 height 904
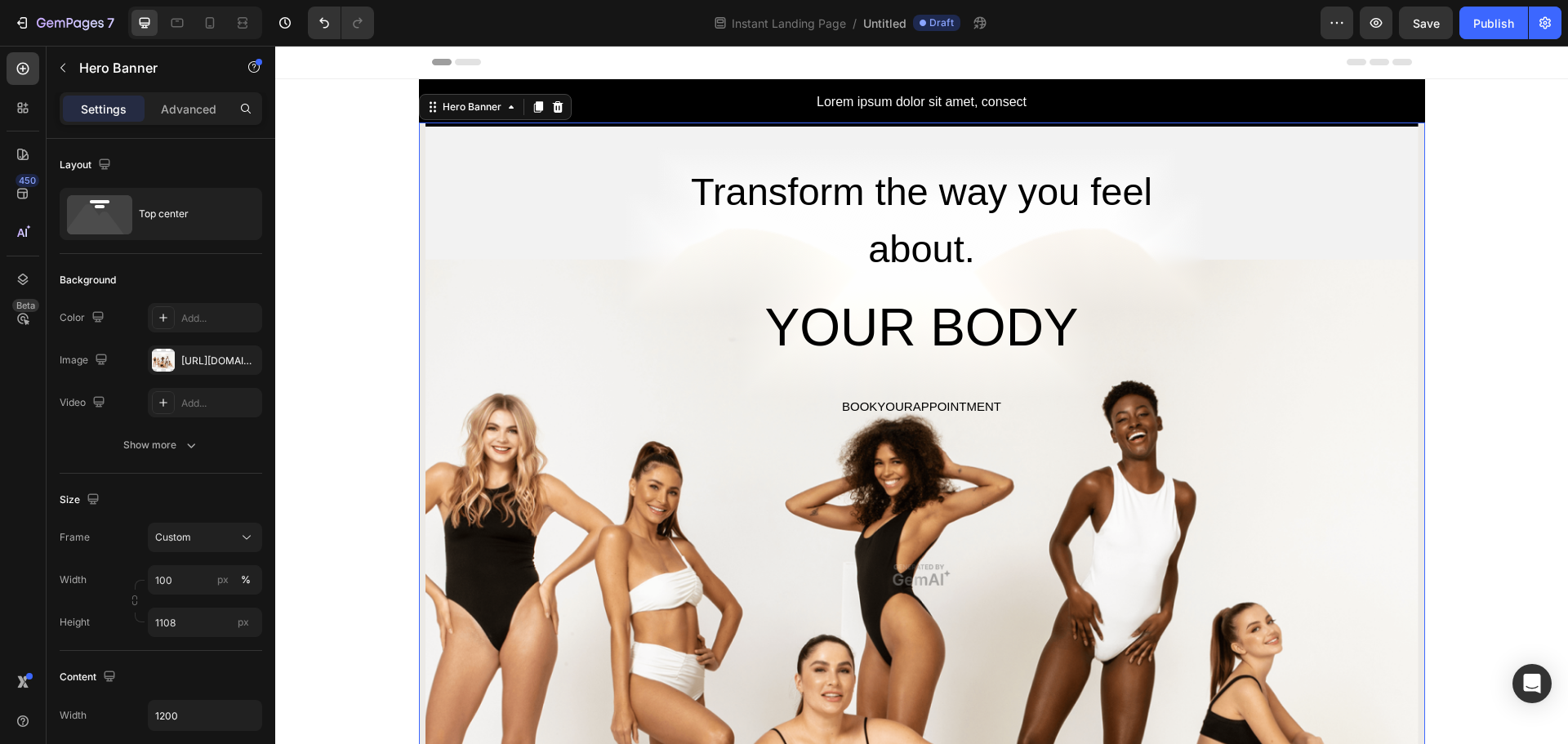
click at [596, 381] on div "Transform the way you feel about. Heading YOUR BODY Heading BOOKYOURAPPOINTMENT…" at bounding box center [922, 273] width 980 height 300
click at [199, 356] on div "https://image2layout-detection-trainimagebucket-02g83vbxbb2s.s3.amazonaws.com/i…" at bounding box center [204, 361] width 48 height 14
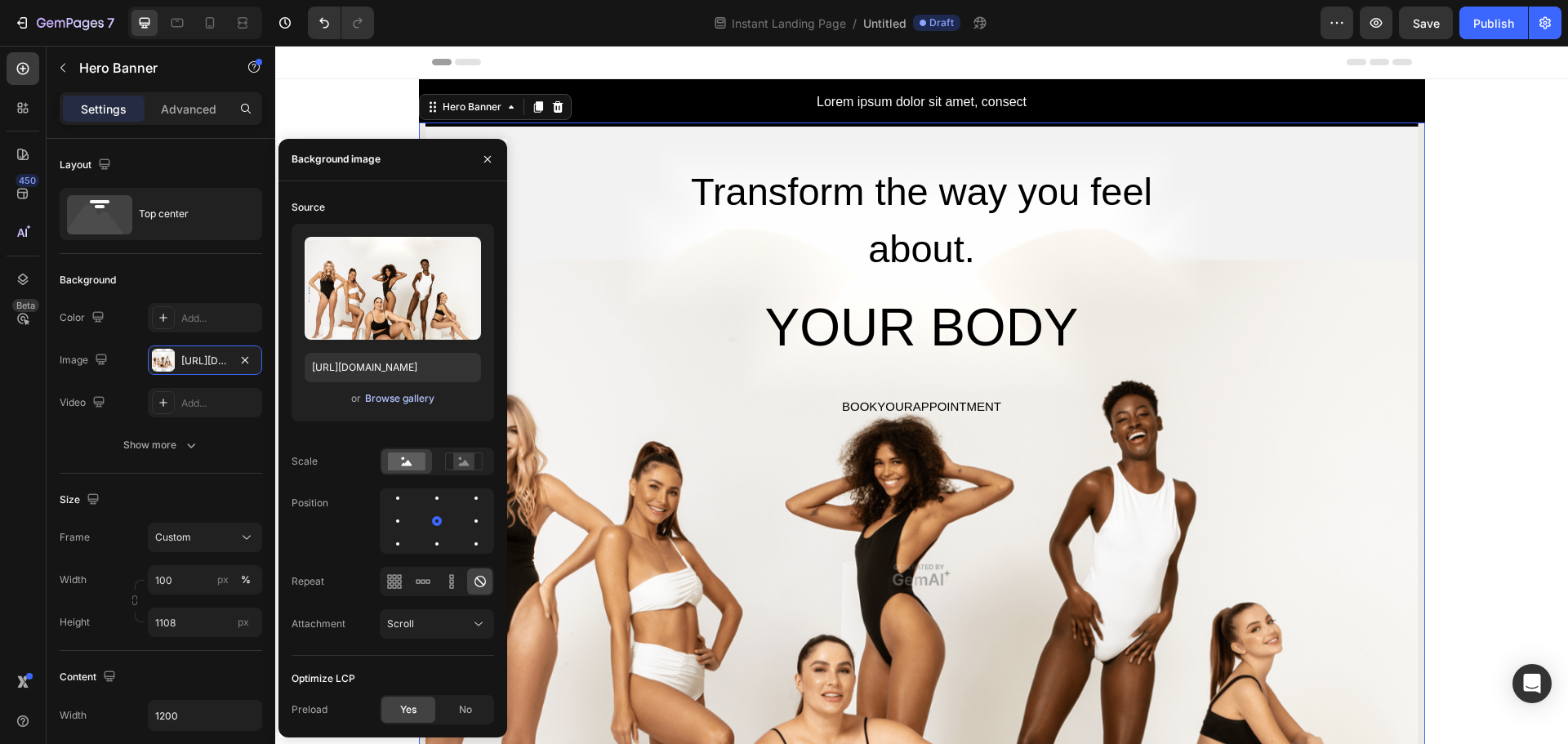
click at [395, 393] on div "Browse gallery" at bounding box center [400, 399] width 69 height 14
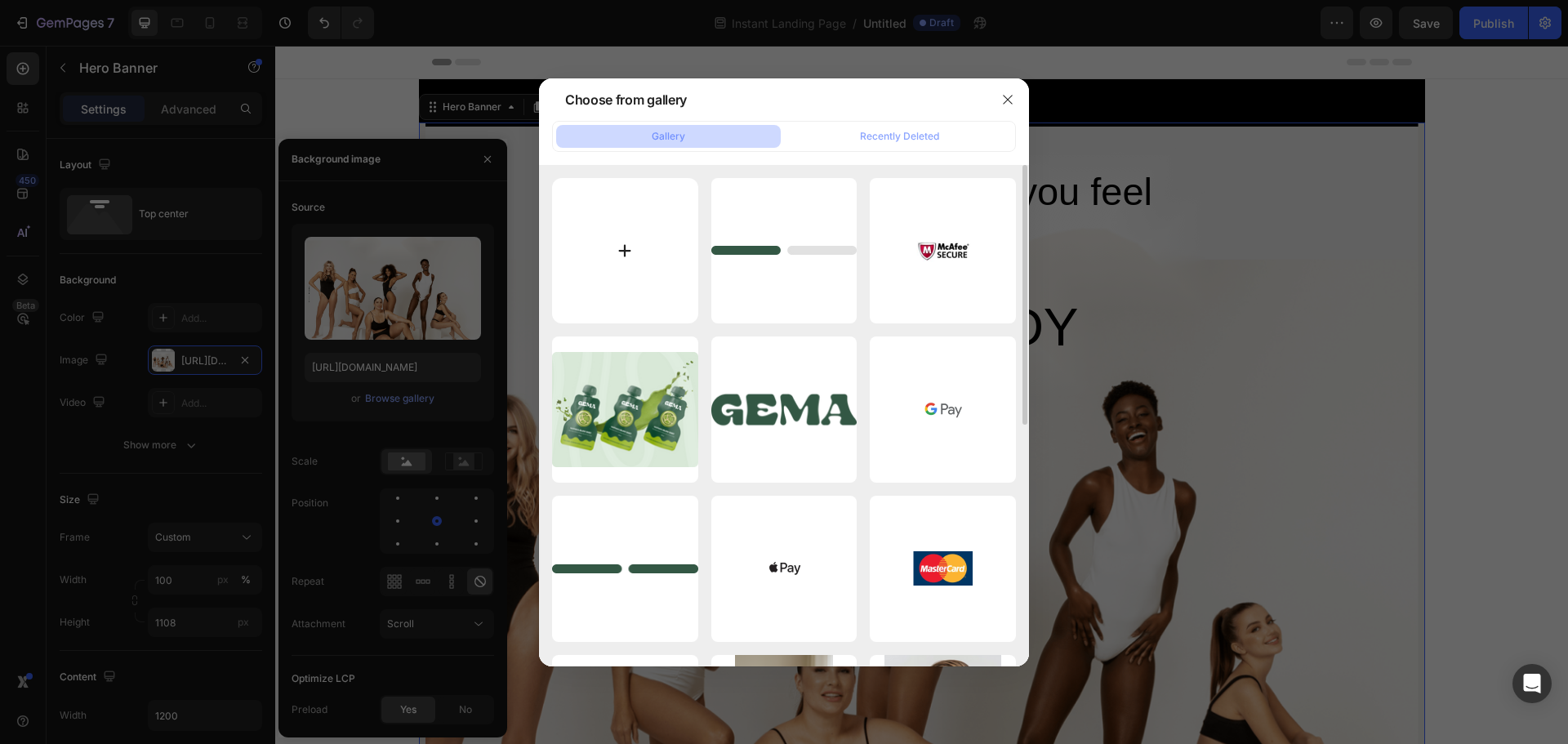
click at [648, 256] on input "file" at bounding box center [625, 251] width 146 height 146
type input "C:\fakepath\Skinic-Body-Aesthetics-Center-2.png"
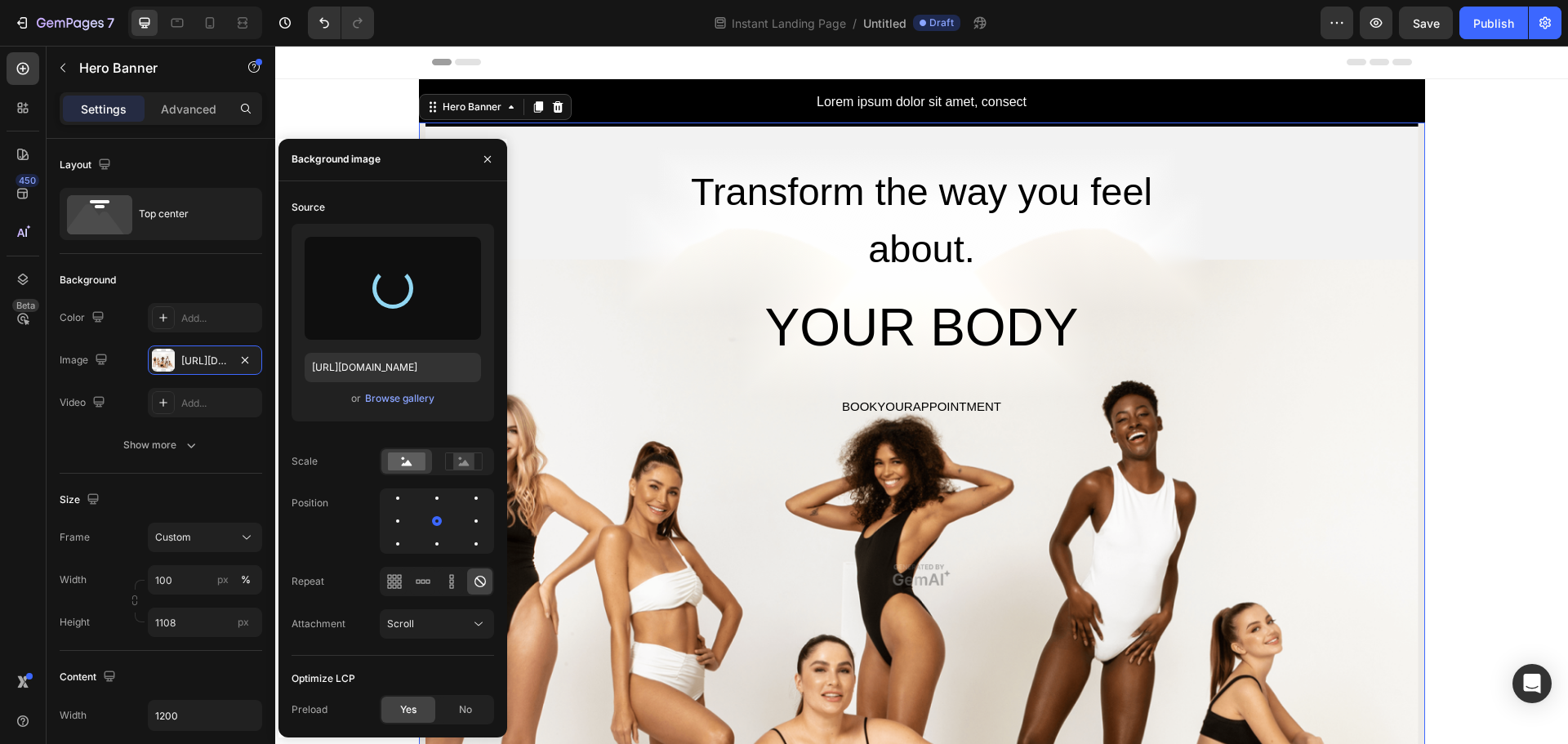
type input "https://cdn.shopify.com/s/files/1/0654/8737/2330/files/gempages_560787165060006…"
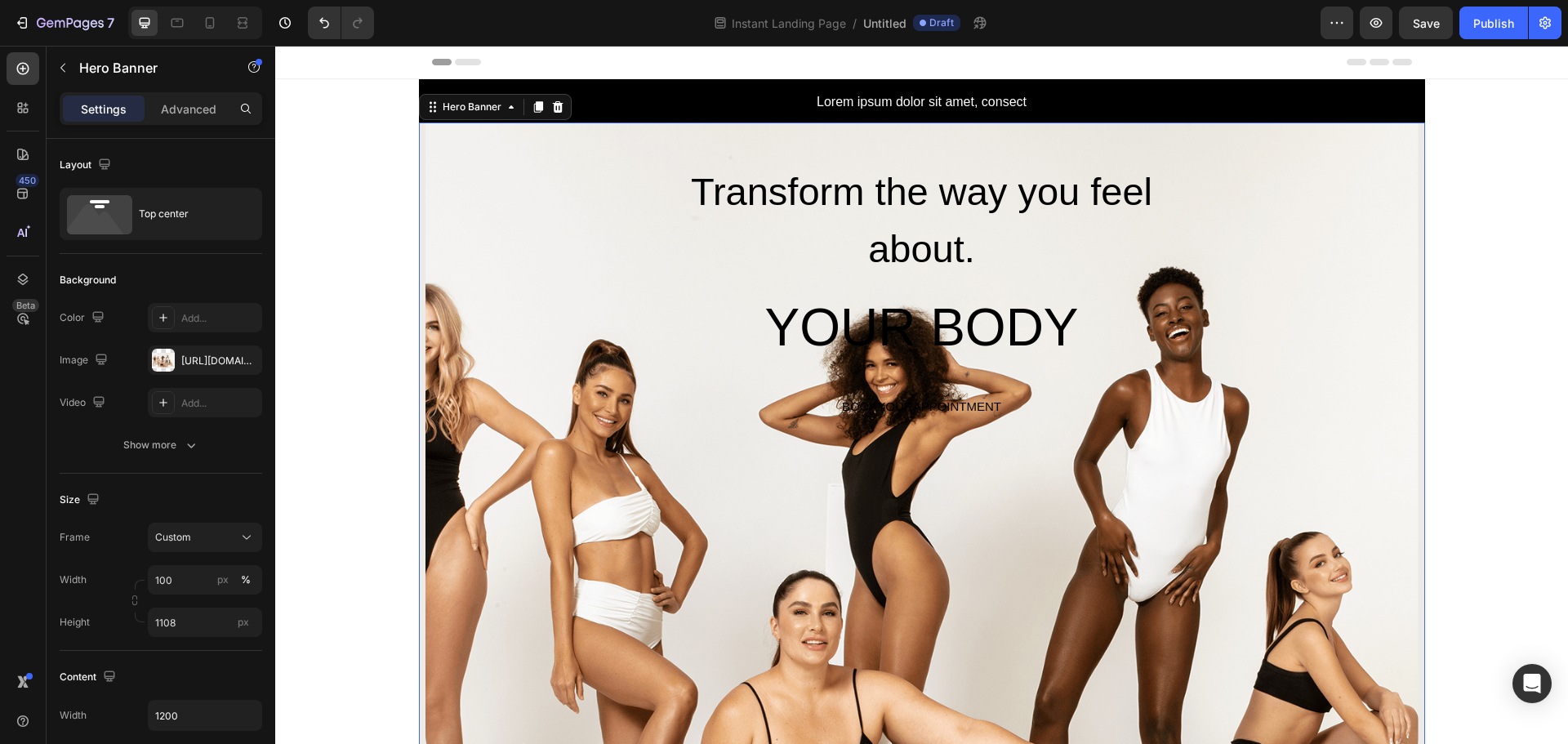
click at [472, 420] on div "Transform the way you feel about. Heading YOUR BODY Heading BOOKYOURAPPOINTMENT…" at bounding box center [922, 273] width 980 height 300
click at [209, 217] on div "Top center" at bounding box center [188, 214] width 100 height 38
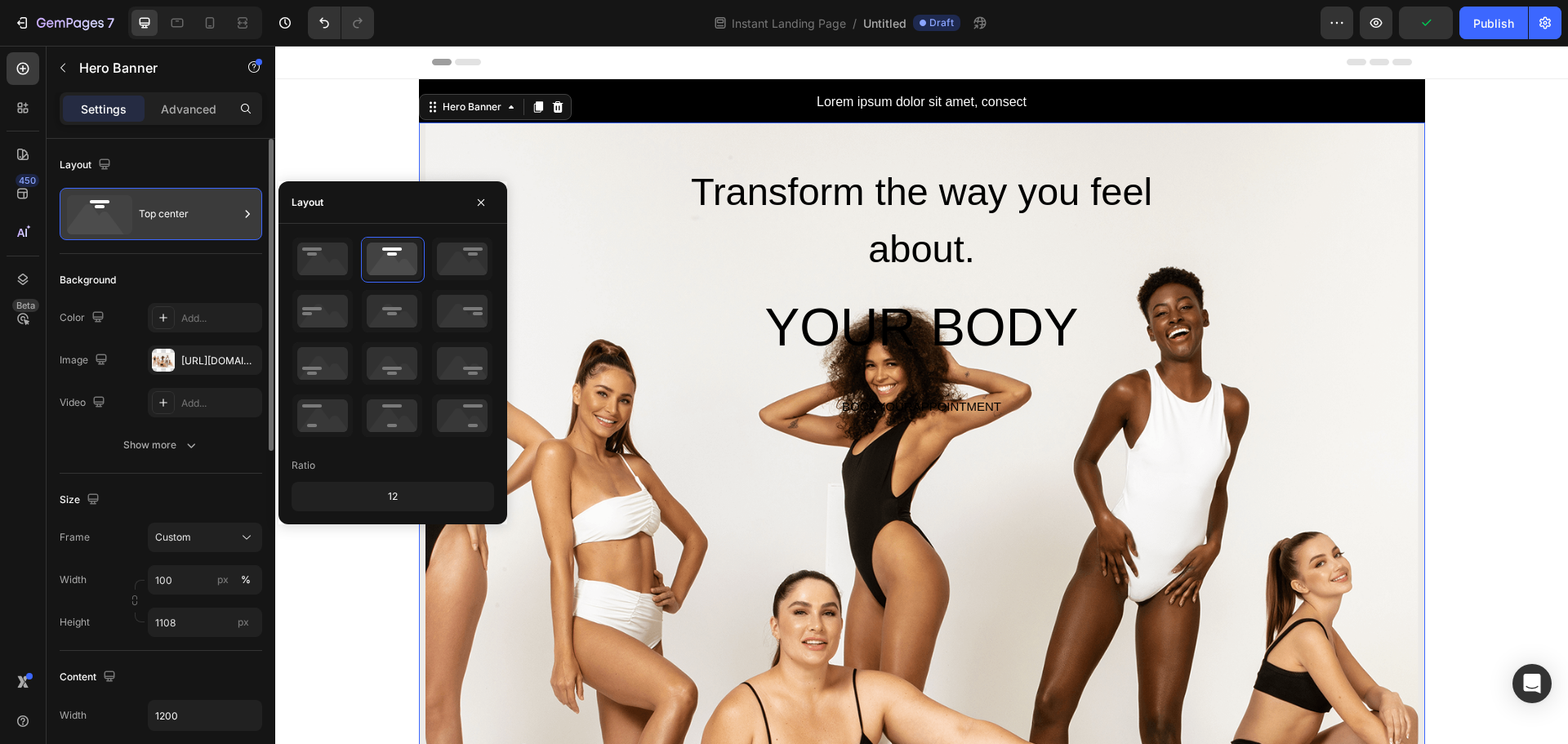
click at [209, 217] on div "Top center" at bounding box center [188, 214] width 100 height 38
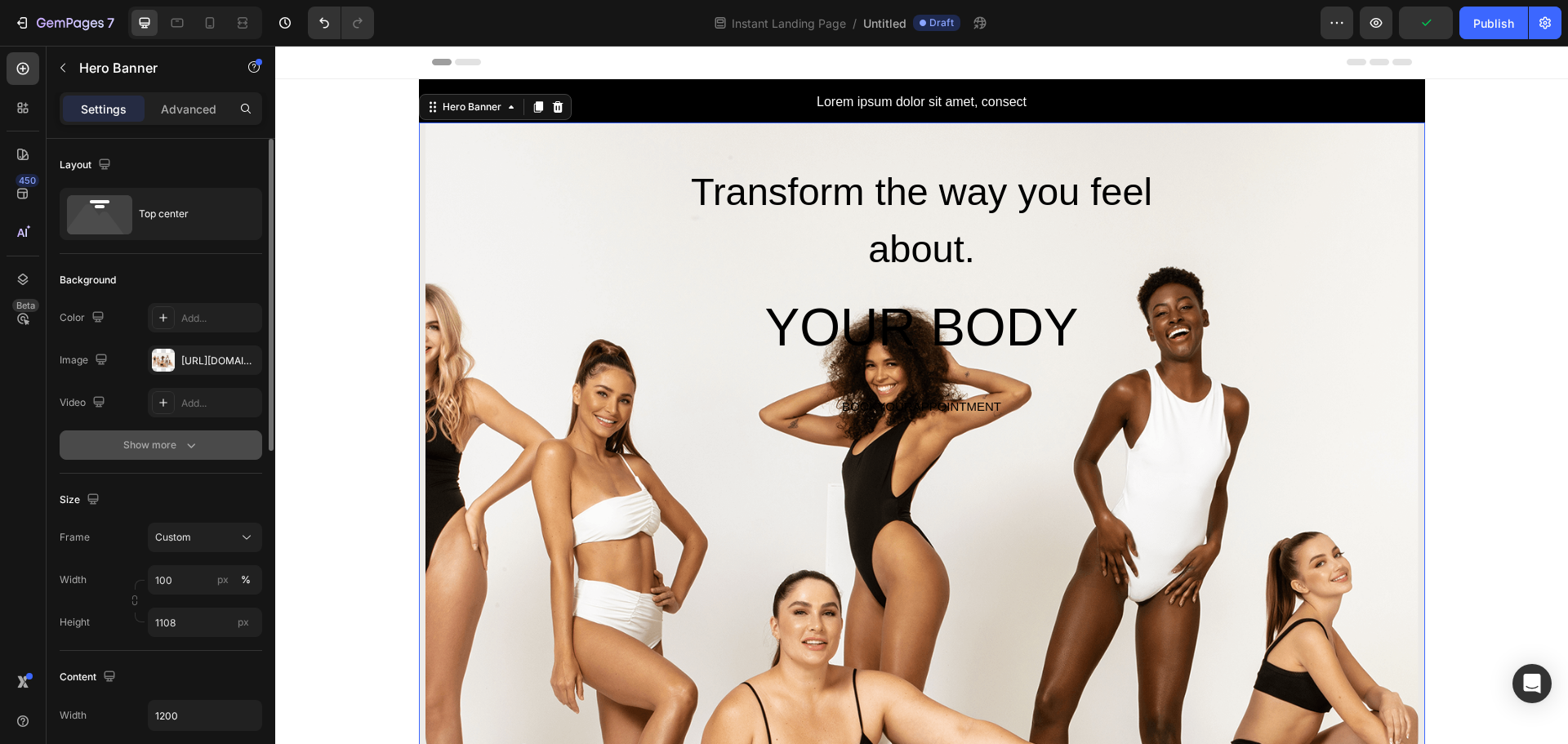
scroll to position [163, 0]
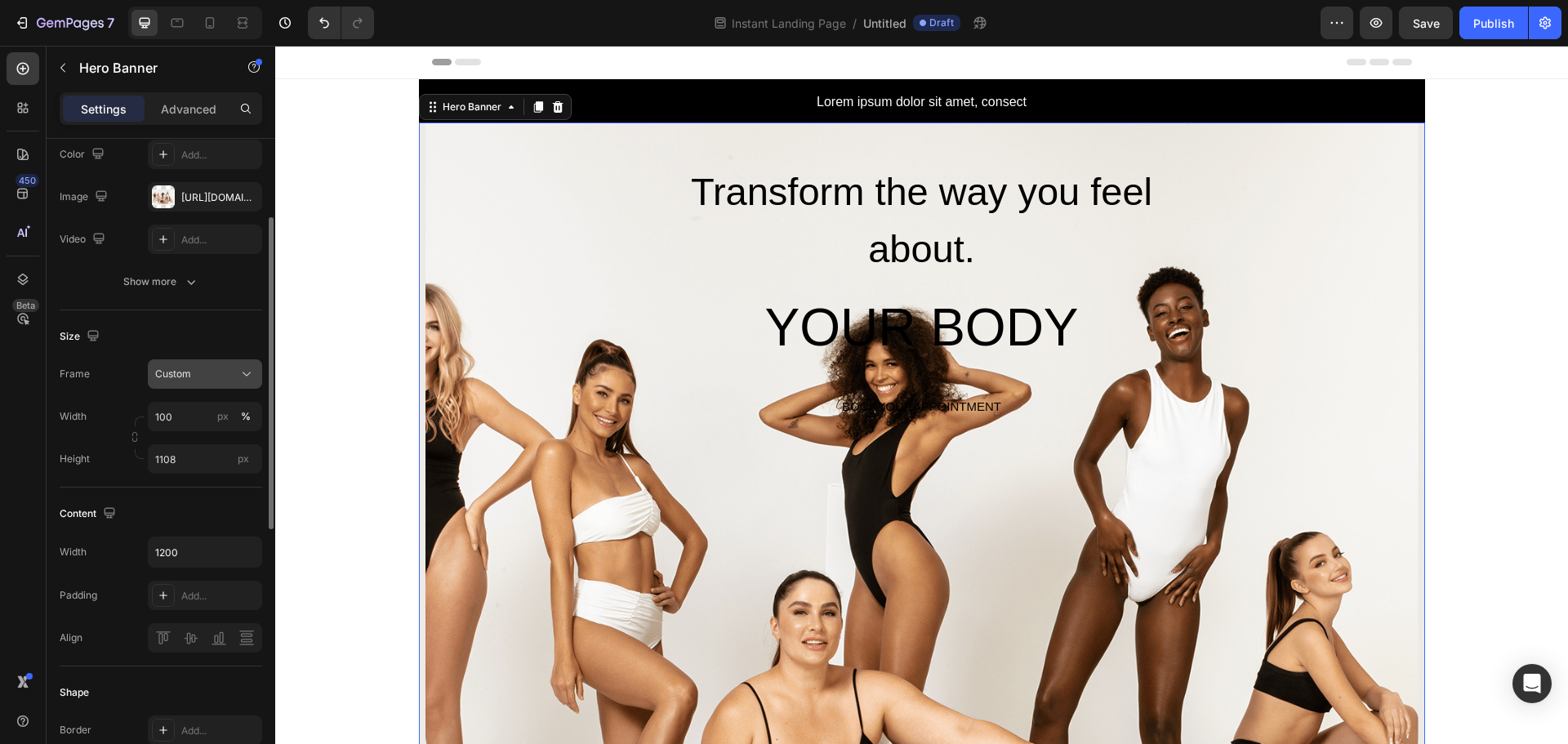
click at [206, 369] on div "Custom" at bounding box center [194, 373] width 80 height 14
click at [212, 334] on div "Size" at bounding box center [160, 336] width 203 height 26
click at [212, 543] on input "1200" at bounding box center [204, 551] width 113 height 30
click at [257, 551] on button "button" at bounding box center [247, 551] width 30 height 30
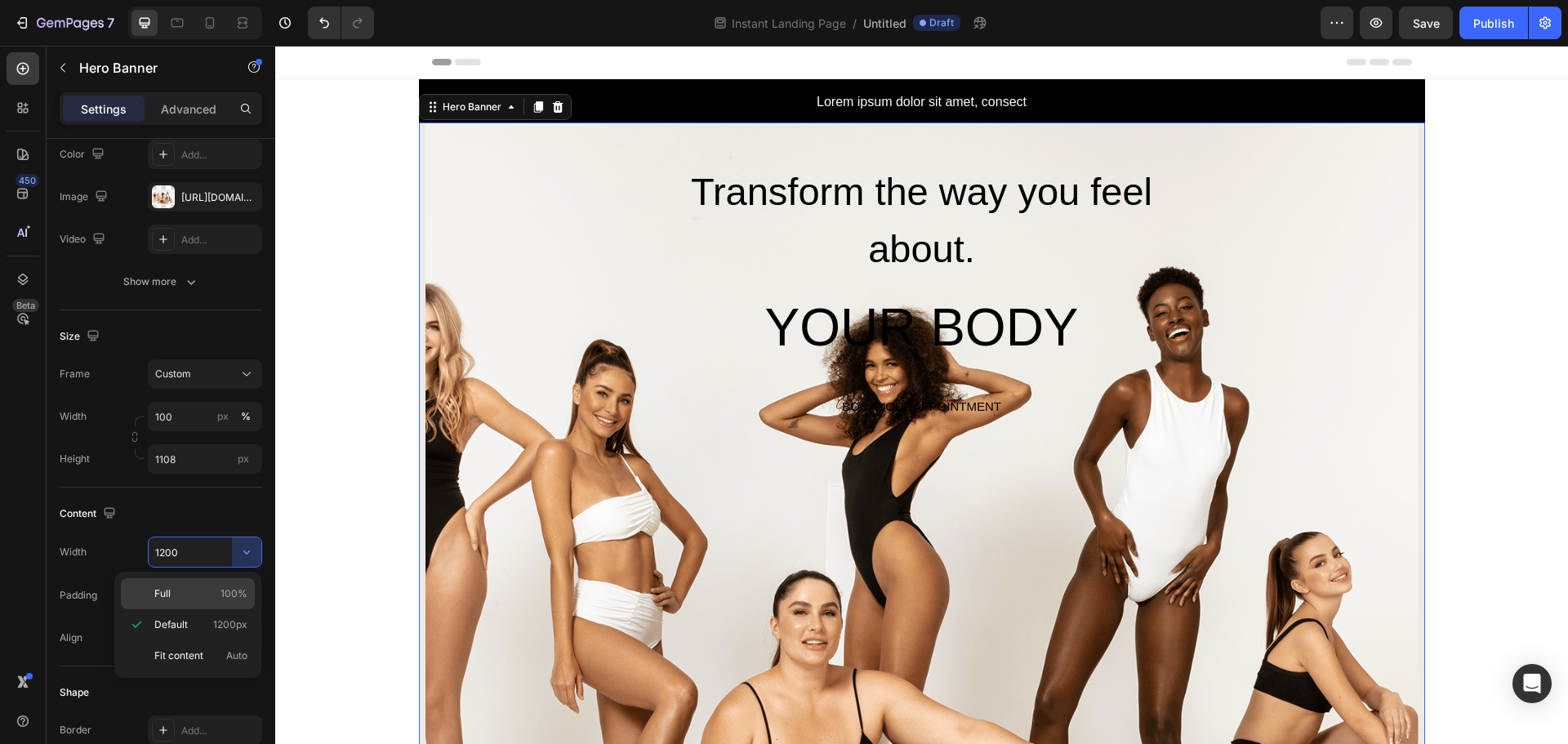
click at [220, 591] on p "Full 100%" at bounding box center [201, 594] width 93 height 14
type input "100%"
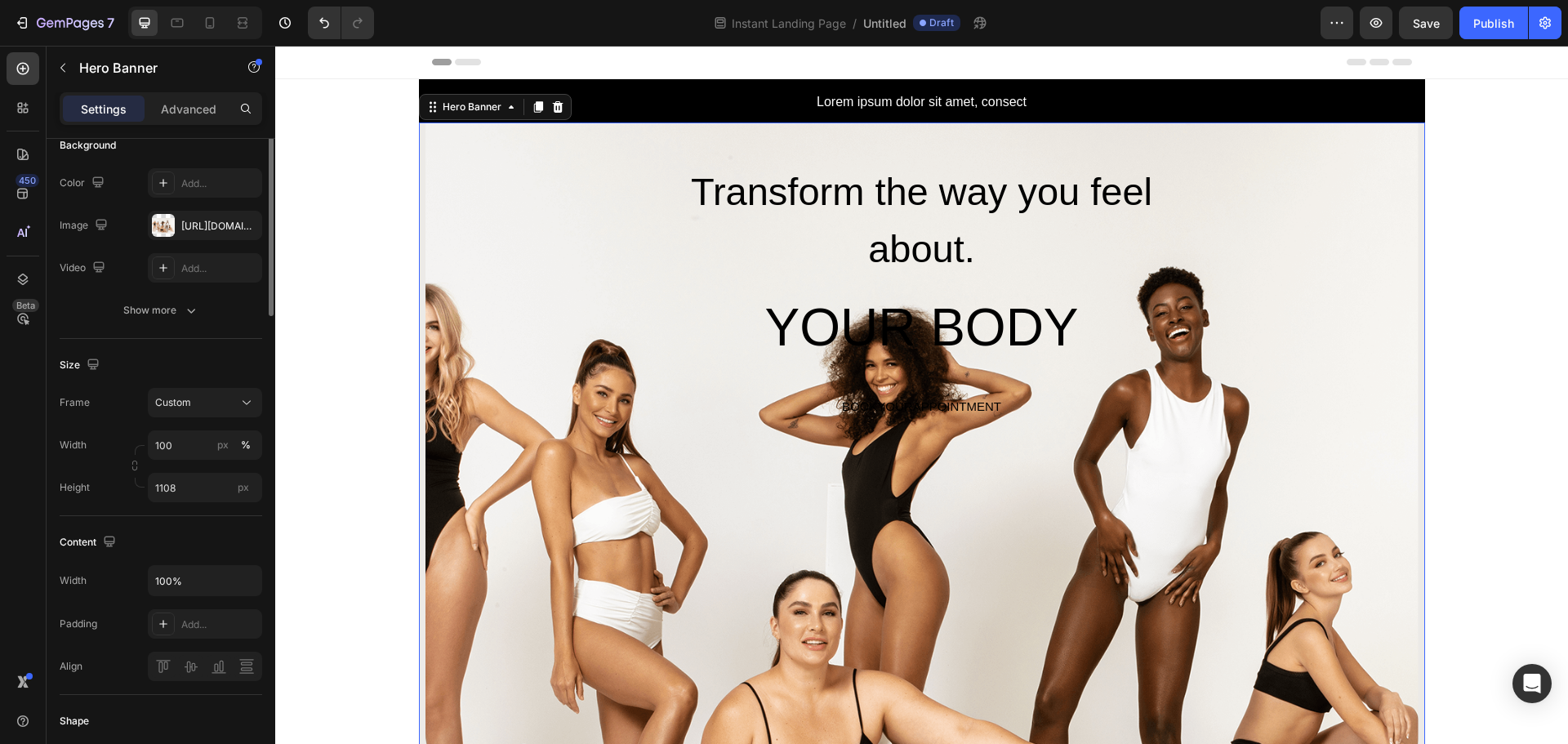
scroll to position [0, 0]
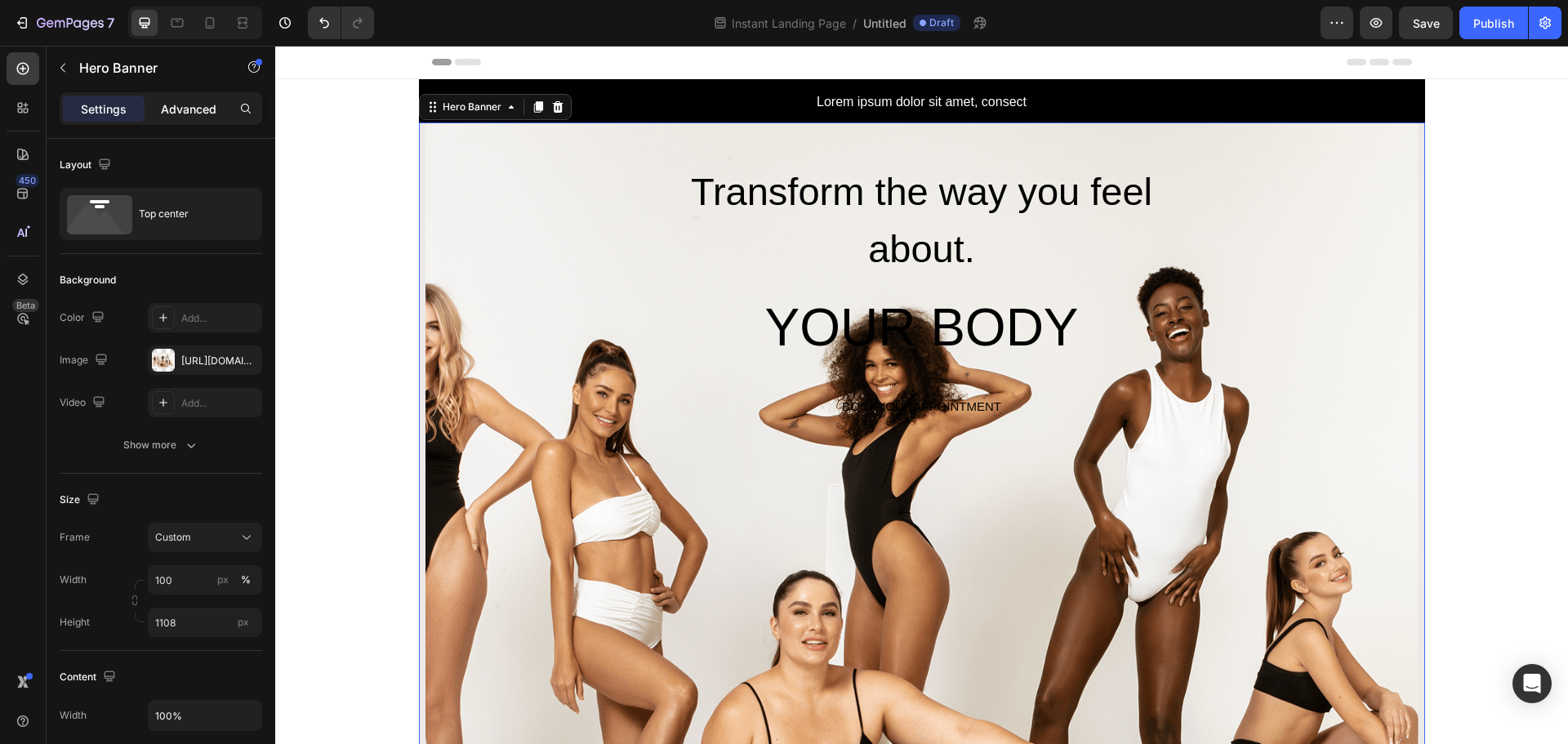
click at [193, 118] on div "Advanced" at bounding box center [188, 108] width 82 height 26
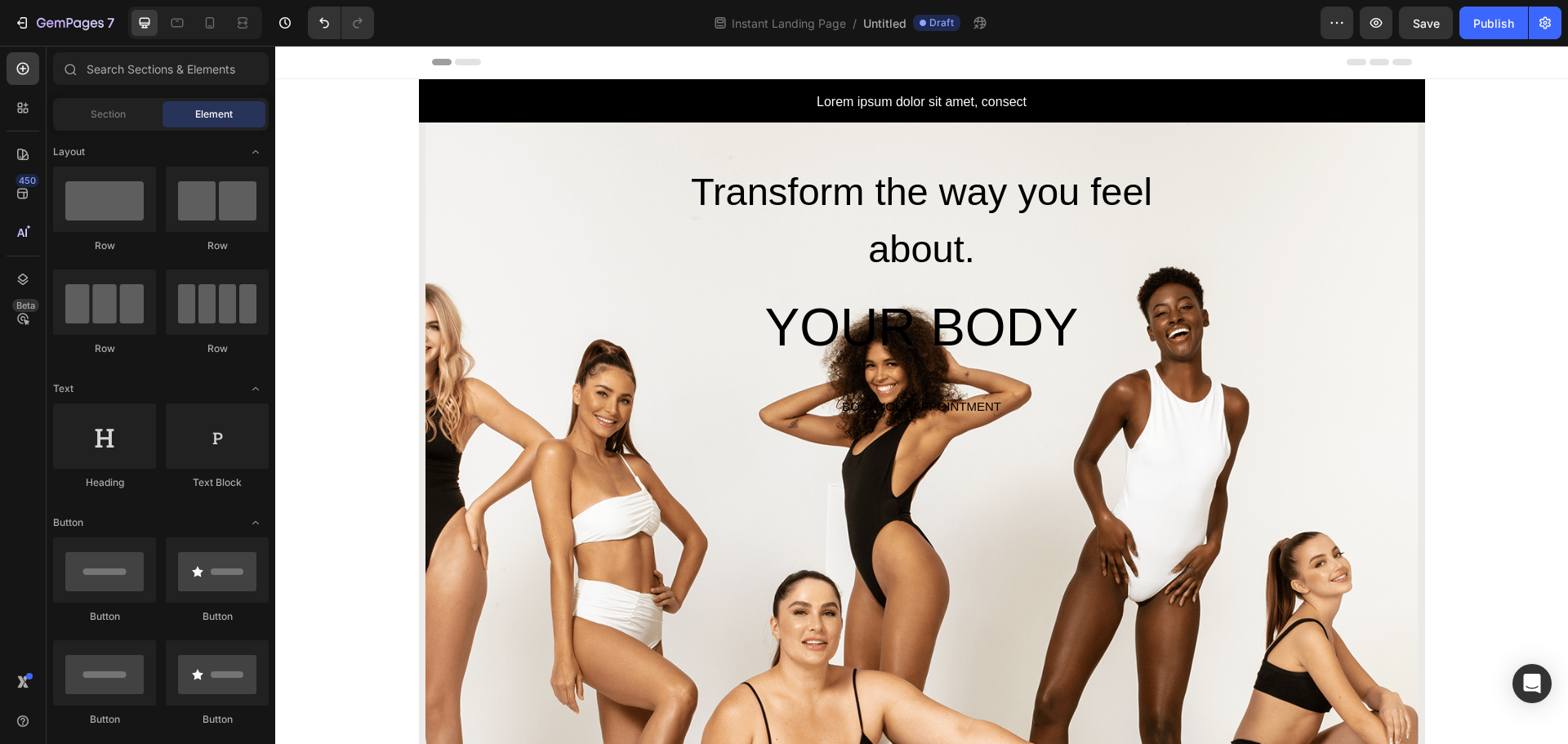
click at [945, 216] on h2 "Transform the way you feel about." at bounding box center [921, 221] width 561 height 119
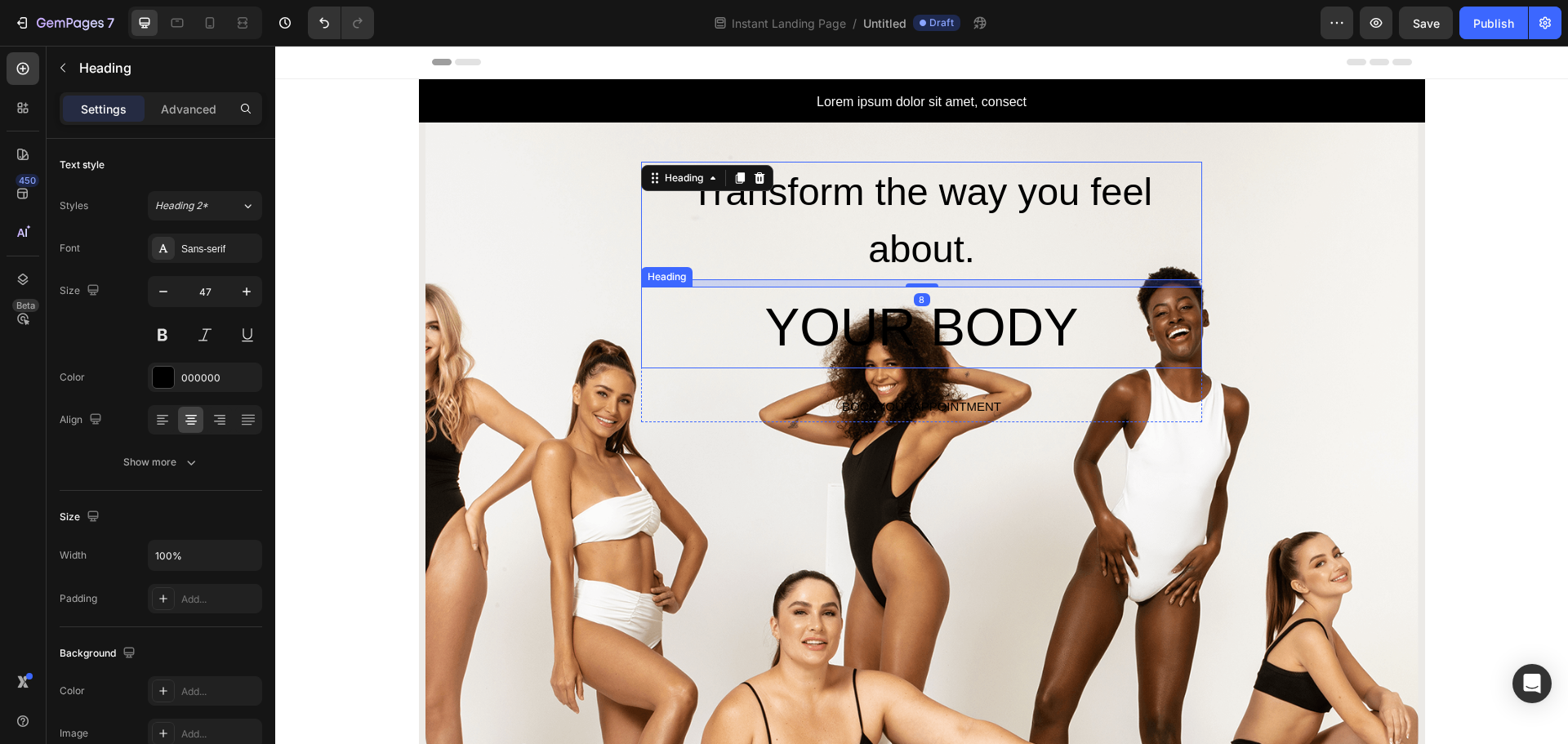
click at [995, 338] on h2 "YOUR BODY" at bounding box center [921, 327] width 561 height 82
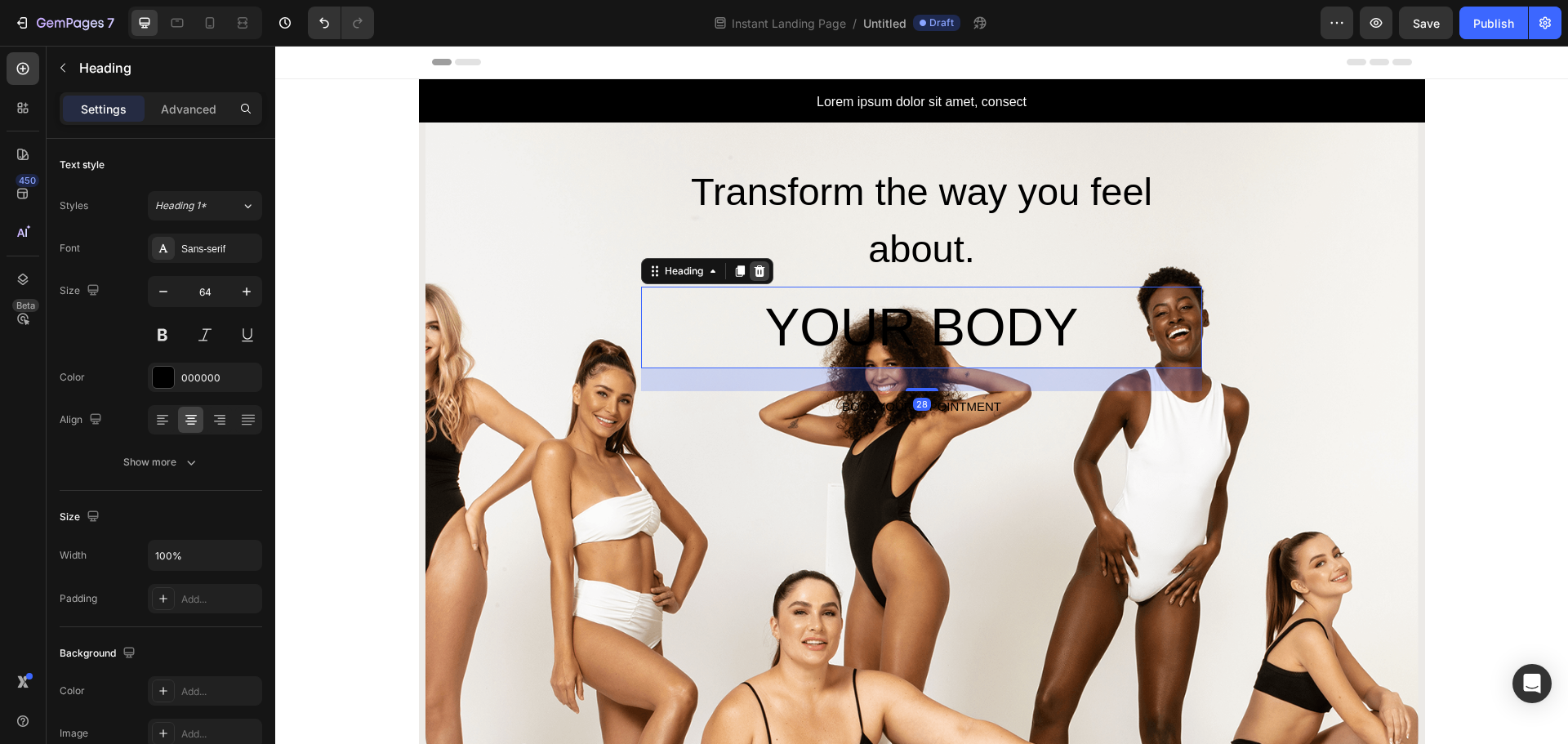
click at [759, 269] on icon at bounding box center [760, 271] width 14 height 13
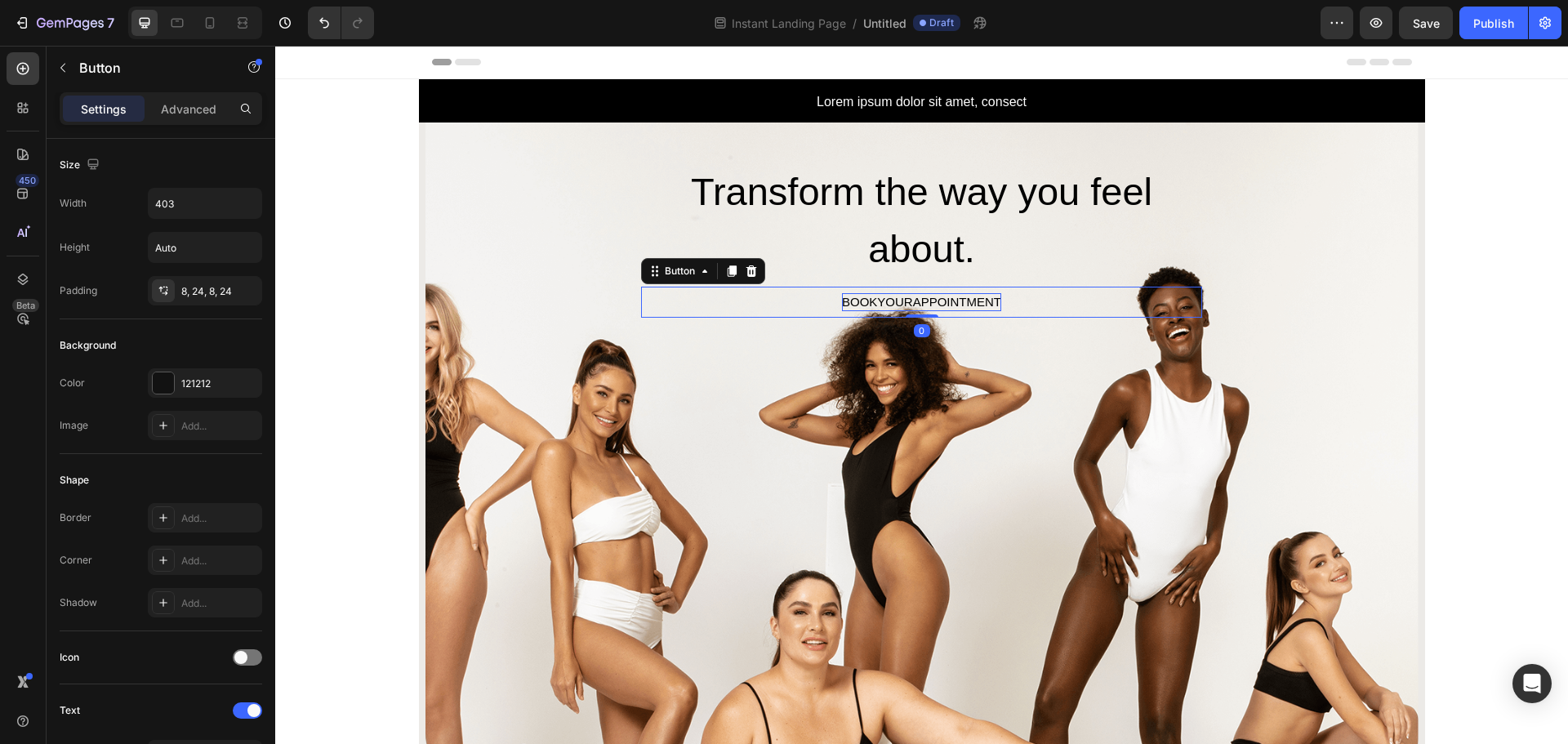
click at [941, 294] on div "BOOKYOURAPPOINTMENT" at bounding box center [922, 302] width 159 height 19
click at [746, 268] on icon at bounding box center [752, 271] width 11 height 12
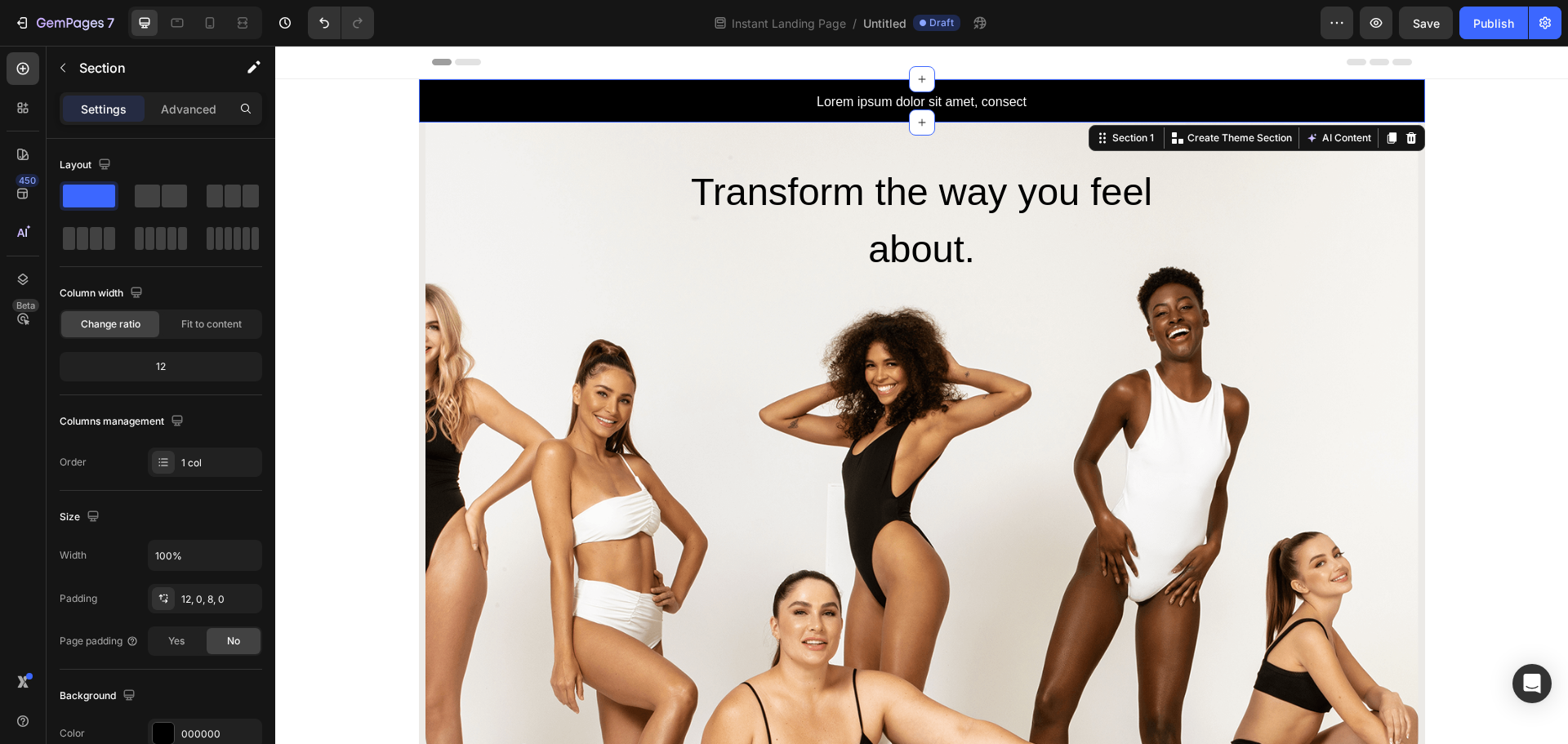
click at [1169, 103] on div "Lorem ipsum dolor sit amet, consect Text Block Row" at bounding box center [923, 103] width 1006 height 27
click at [1406, 139] on icon at bounding box center [1411, 138] width 11 height 12
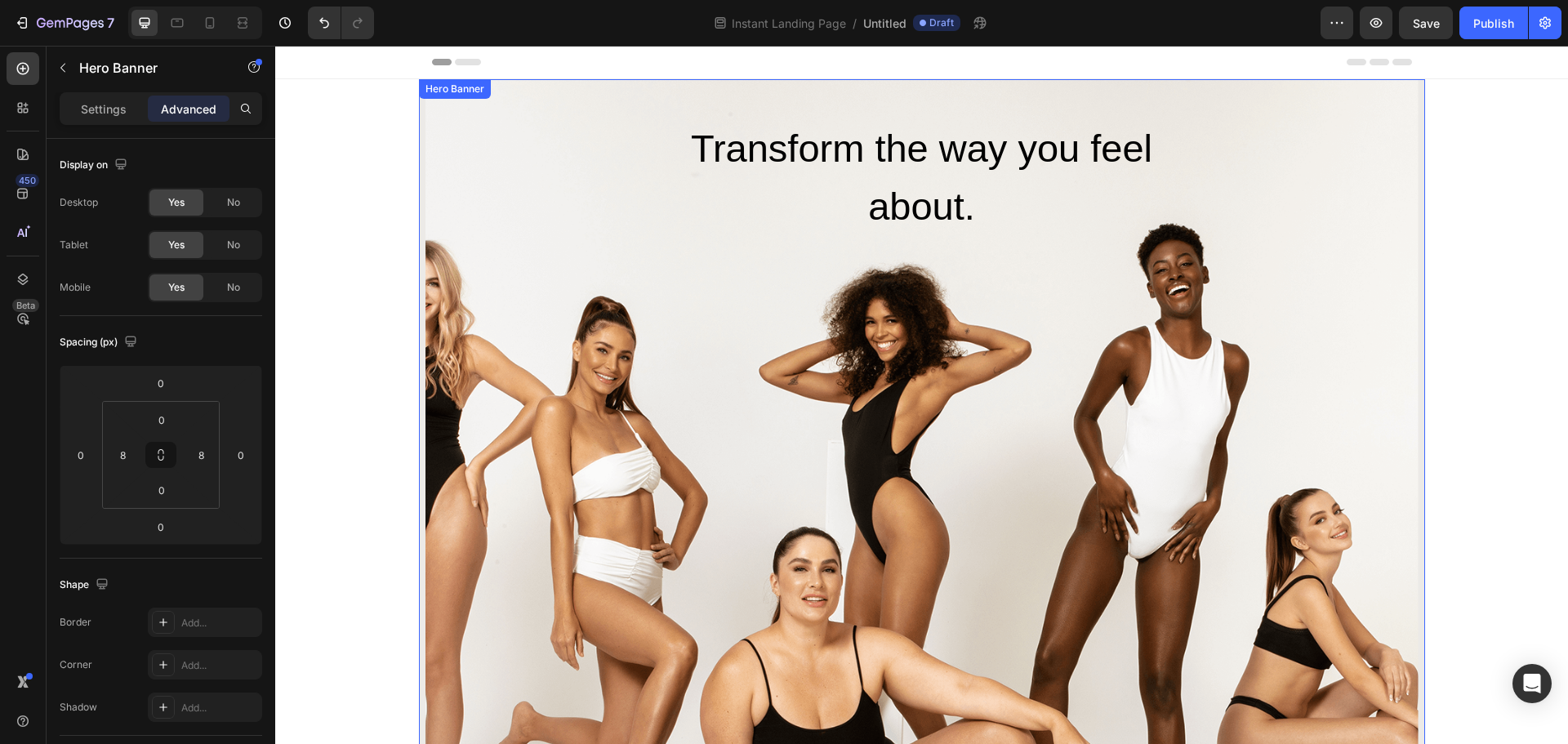
click at [437, 308] on div "Overlay" at bounding box center [923, 531] width 994 height 904
click at [87, 111] on p "Settings" at bounding box center [104, 109] width 46 height 17
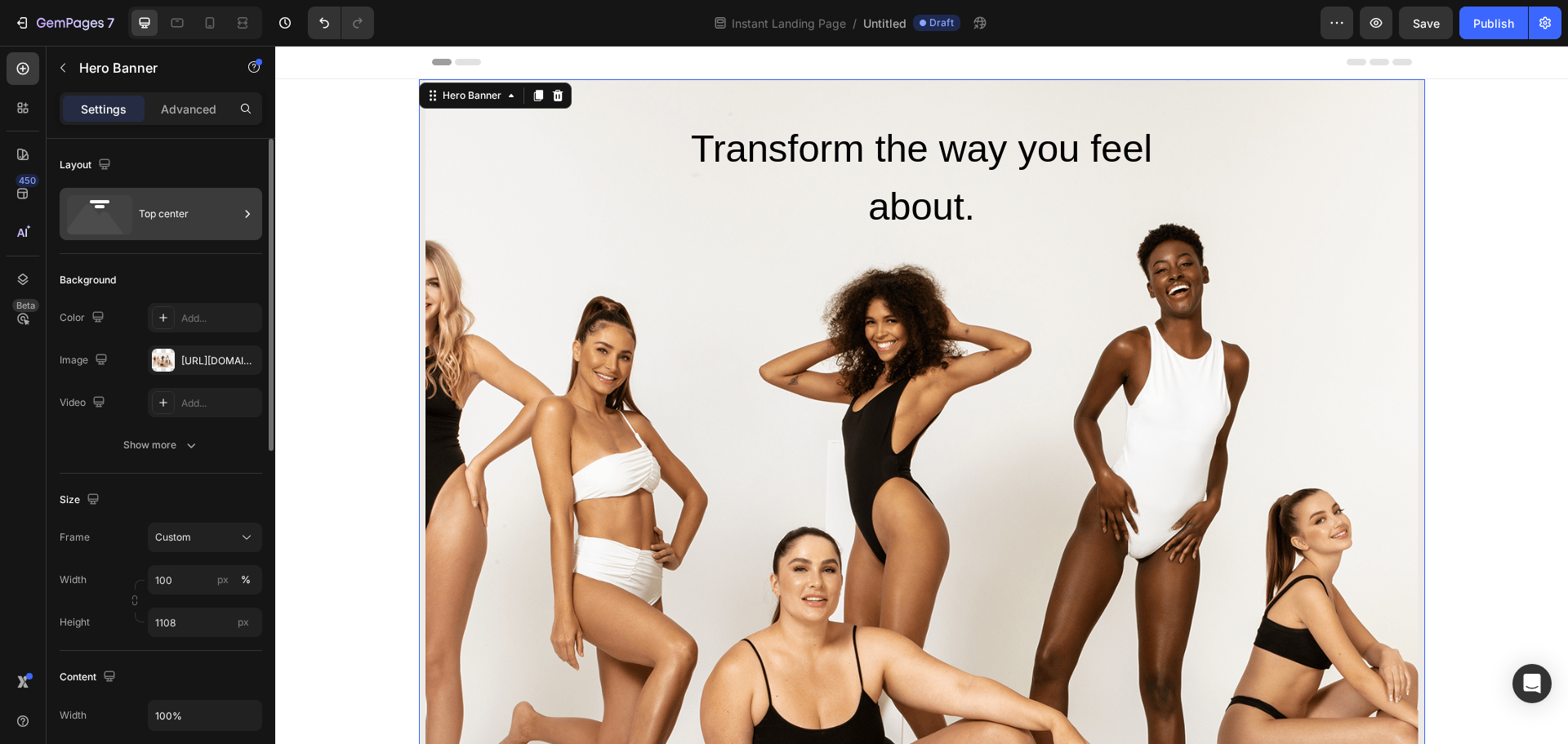
click at [167, 219] on div "Top center" at bounding box center [188, 214] width 100 height 38
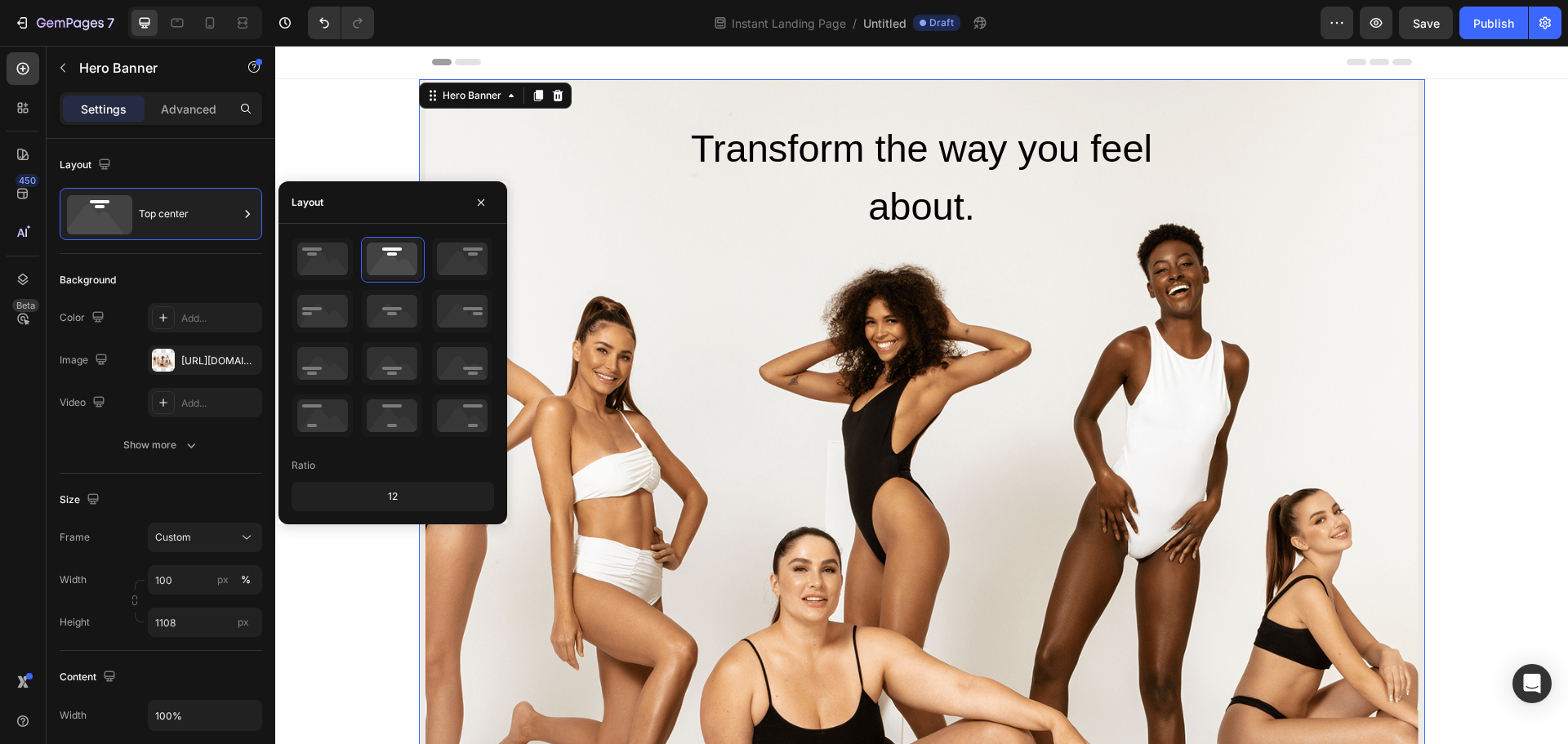
click at [394, 491] on div "12" at bounding box center [393, 496] width 196 height 22
click at [391, 417] on icon at bounding box center [392, 415] width 60 height 42
click at [389, 260] on icon at bounding box center [392, 258] width 60 height 42
click at [462, 268] on icon at bounding box center [462, 258] width 60 height 42
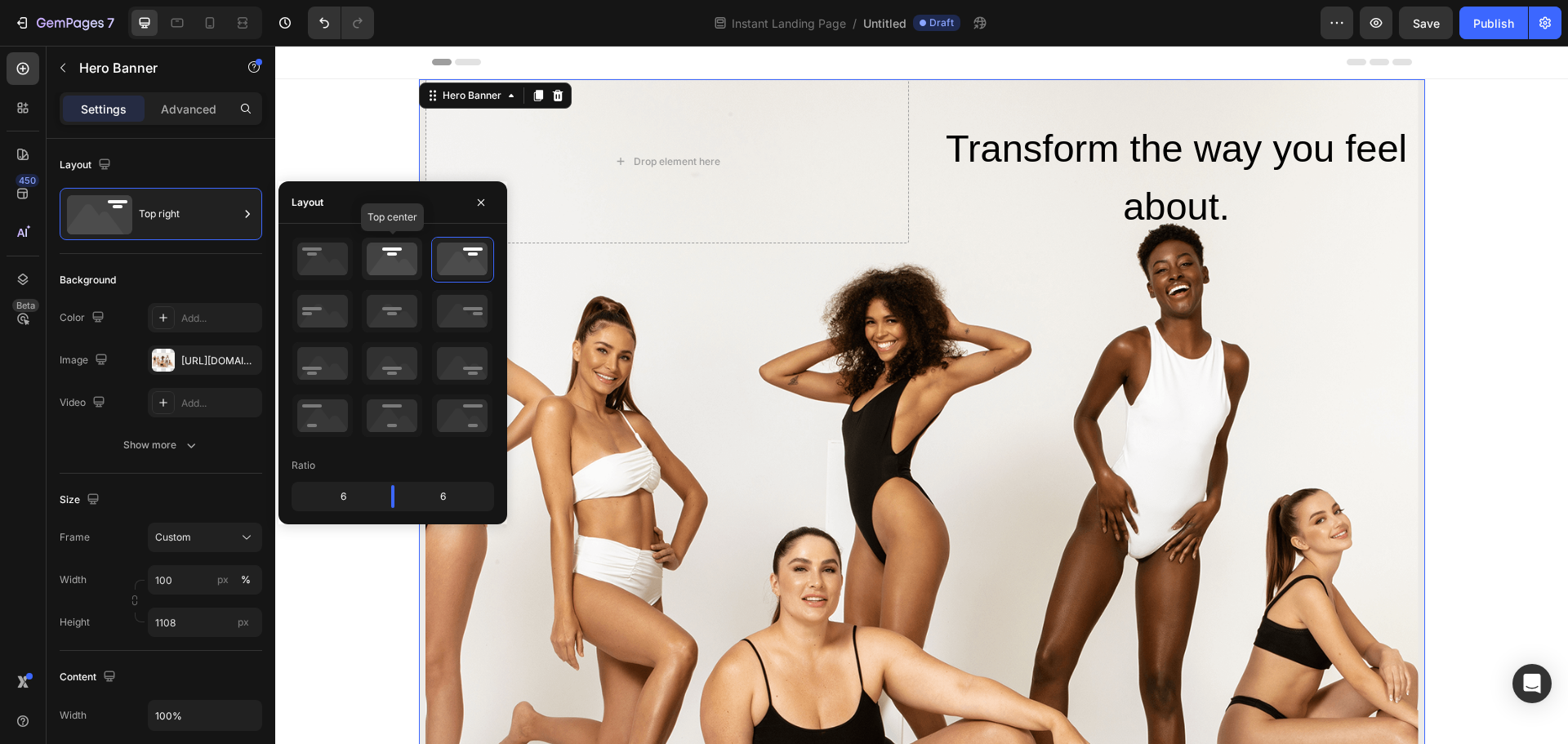
click at [387, 261] on icon at bounding box center [392, 258] width 60 height 42
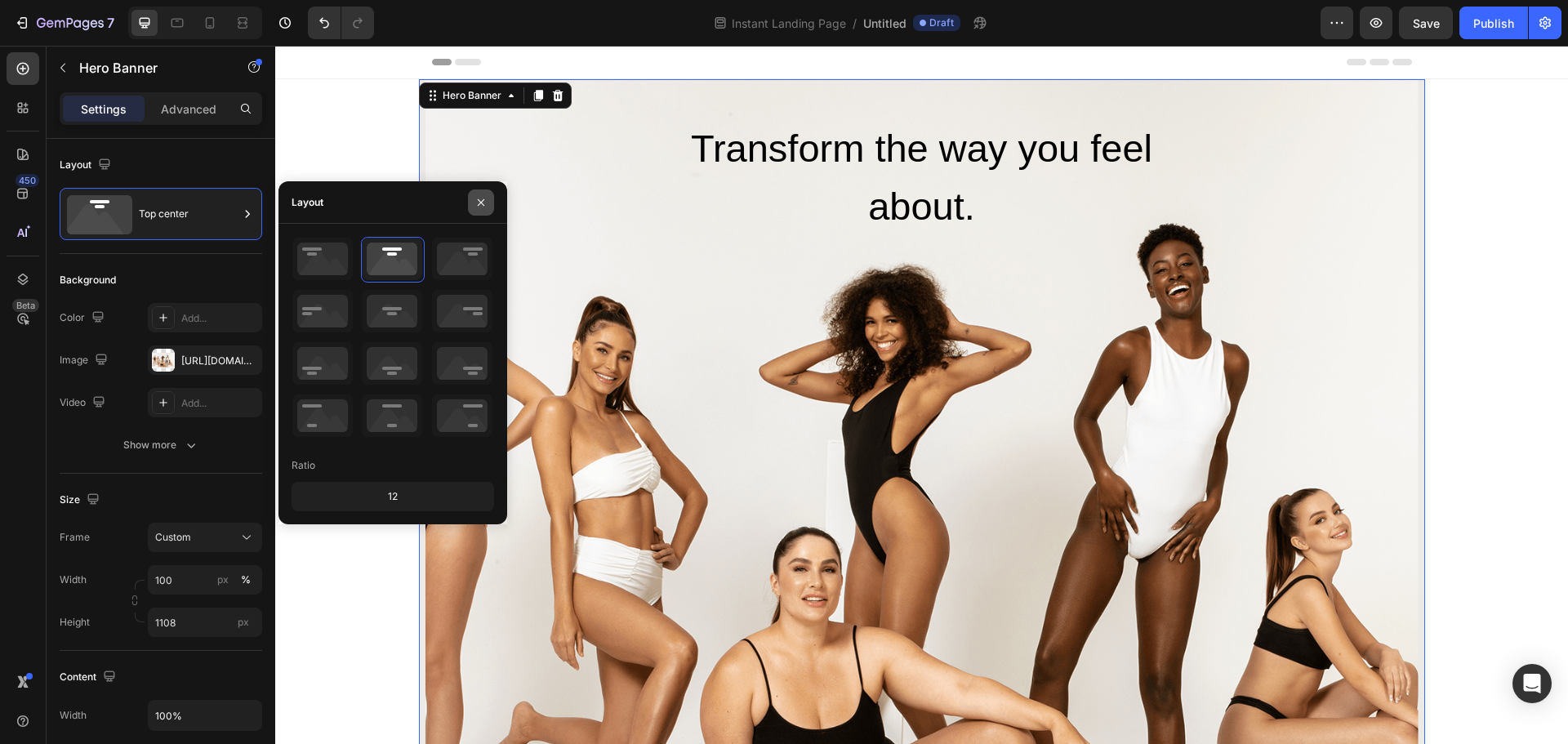
click at [478, 199] on icon "button" at bounding box center [481, 202] width 6 height 6
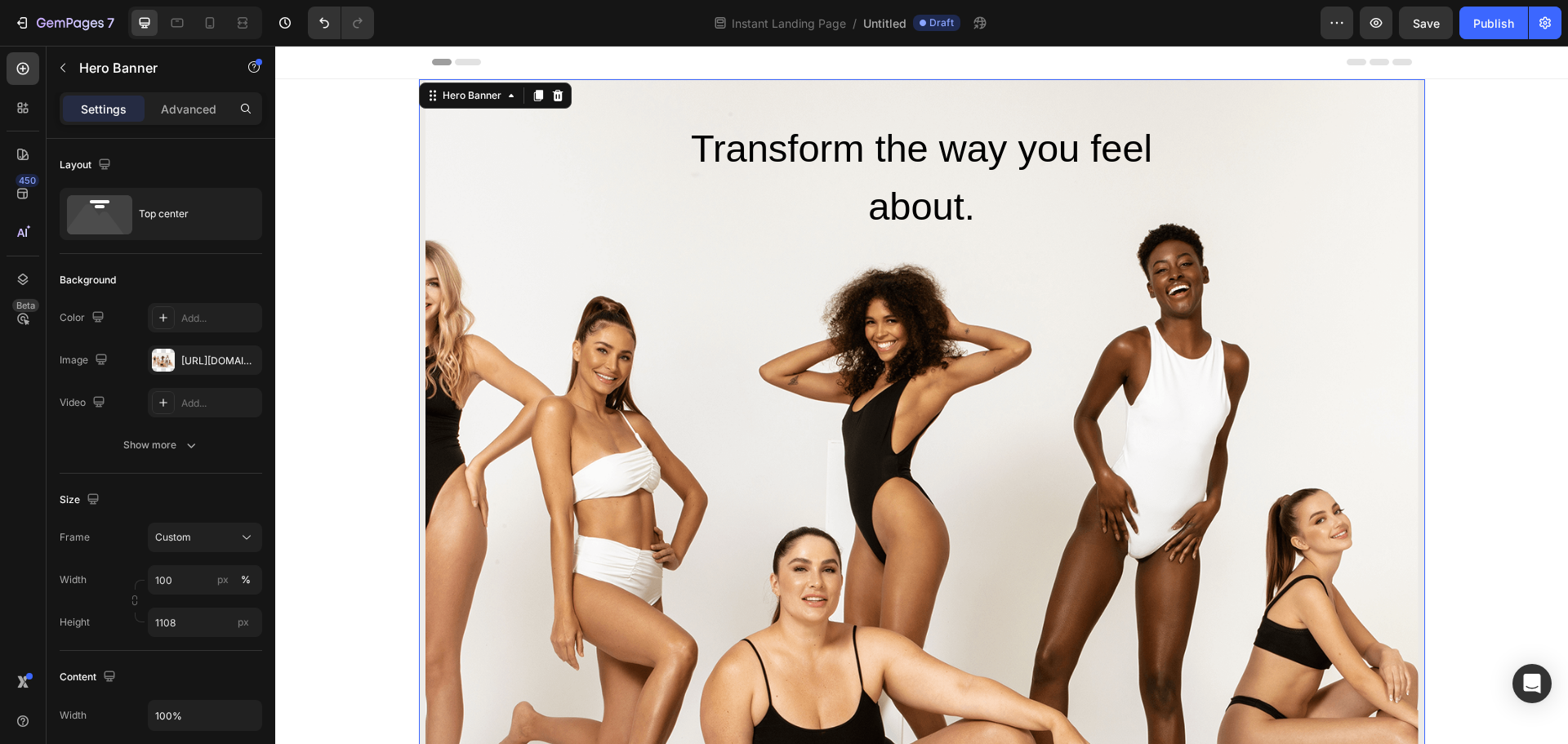
click at [450, 370] on div "Overlay" at bounding box center [923, 531] width 994 height 904
click at [486, 217] on div "Transform the way you feel about. Heading Row" at bounding box center [923, 161] width 994 height 164
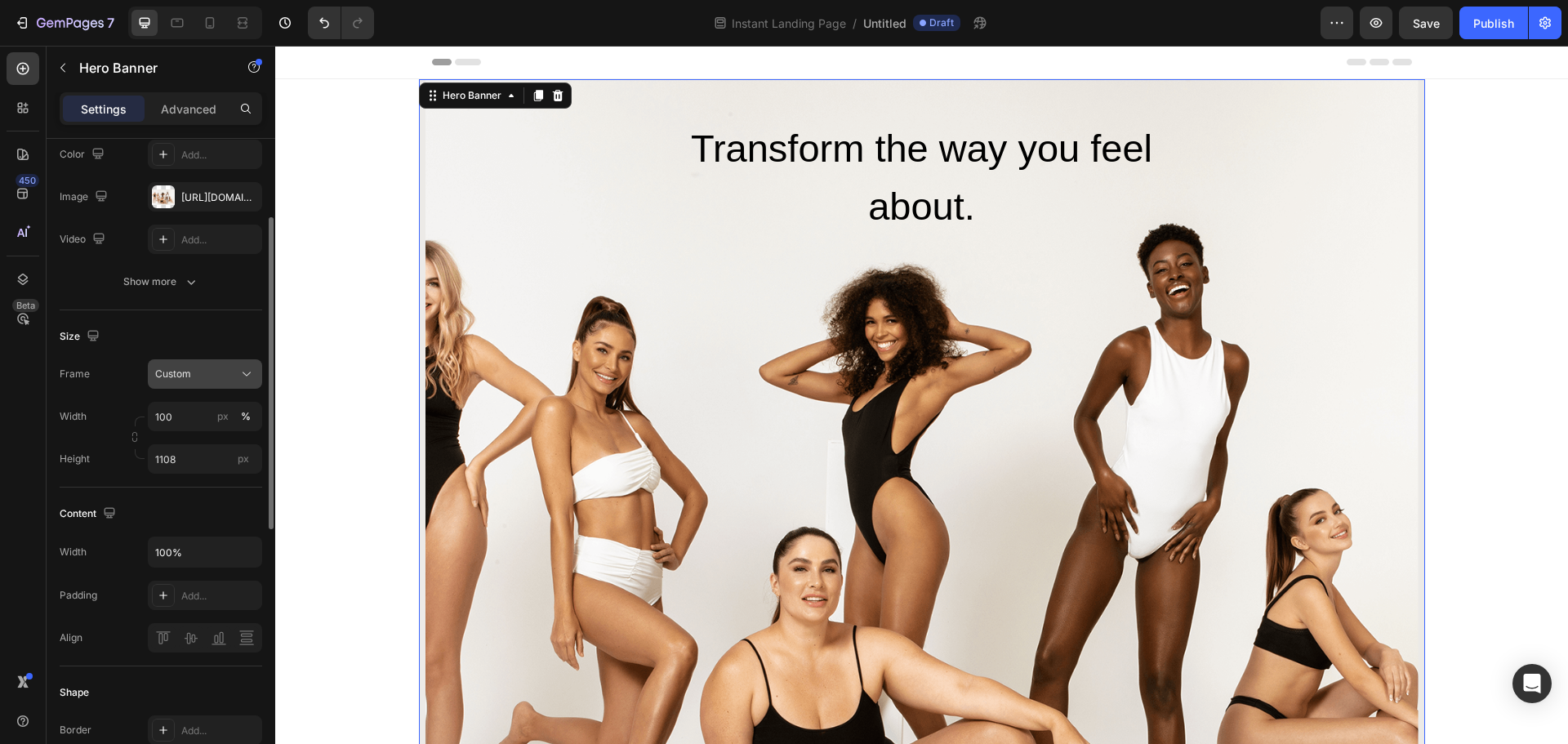
click at [212, 376] on div "Custom" at bounding box center [194, 373] width 80 height 14
click at [230, 419] on span "As banner source" at bounding box center [195, 413] width 81 height 14
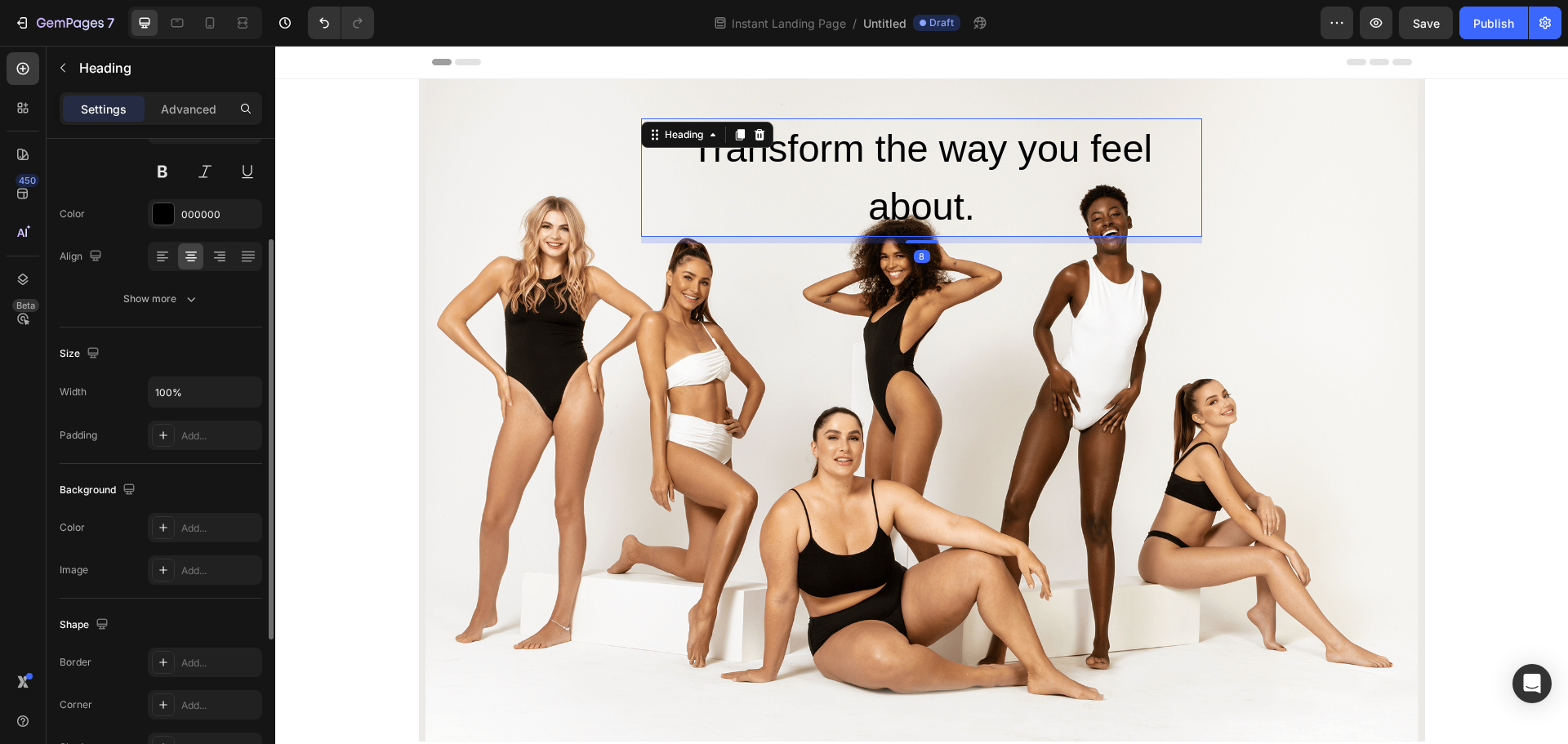
click at [953, 206] on h2 "Transform the way you feel about." at bounding box center [921, 178] width 561 height 119
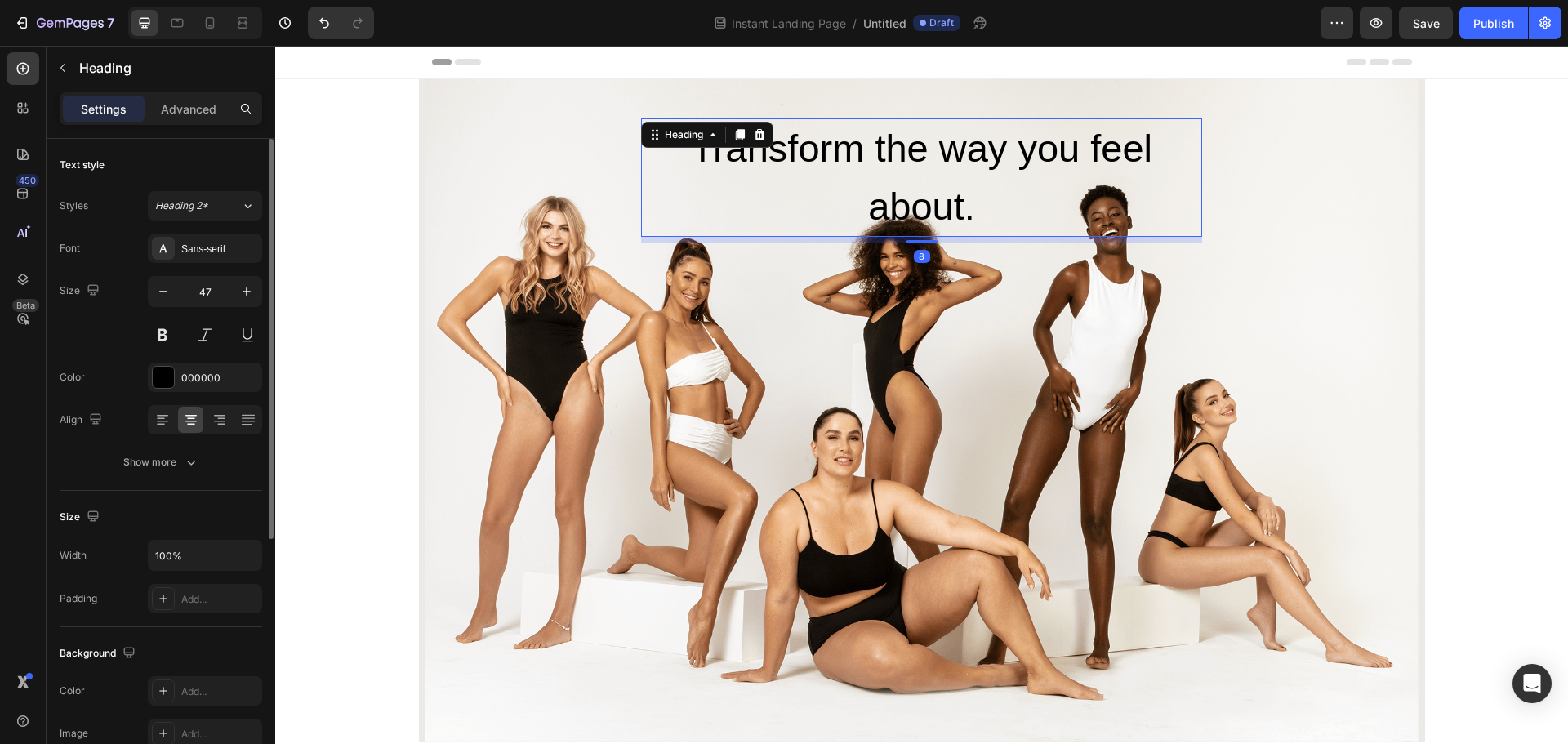
click at [990, 184] on h2 "Transform the way you feel about." at bounding box center [921, 178] width 561 height 119
click at [990, 184] on p "Transform the way you feel about." at bounding box center [922, 177] width 558 height 115
click at [987, 159] on p "Transform the way you feel about." at bounding box center [922, 177] width 558 height 115
click at [987, 181] on p "Transform the way you feel about." at bounding box center [922, 177] width 558 height 115
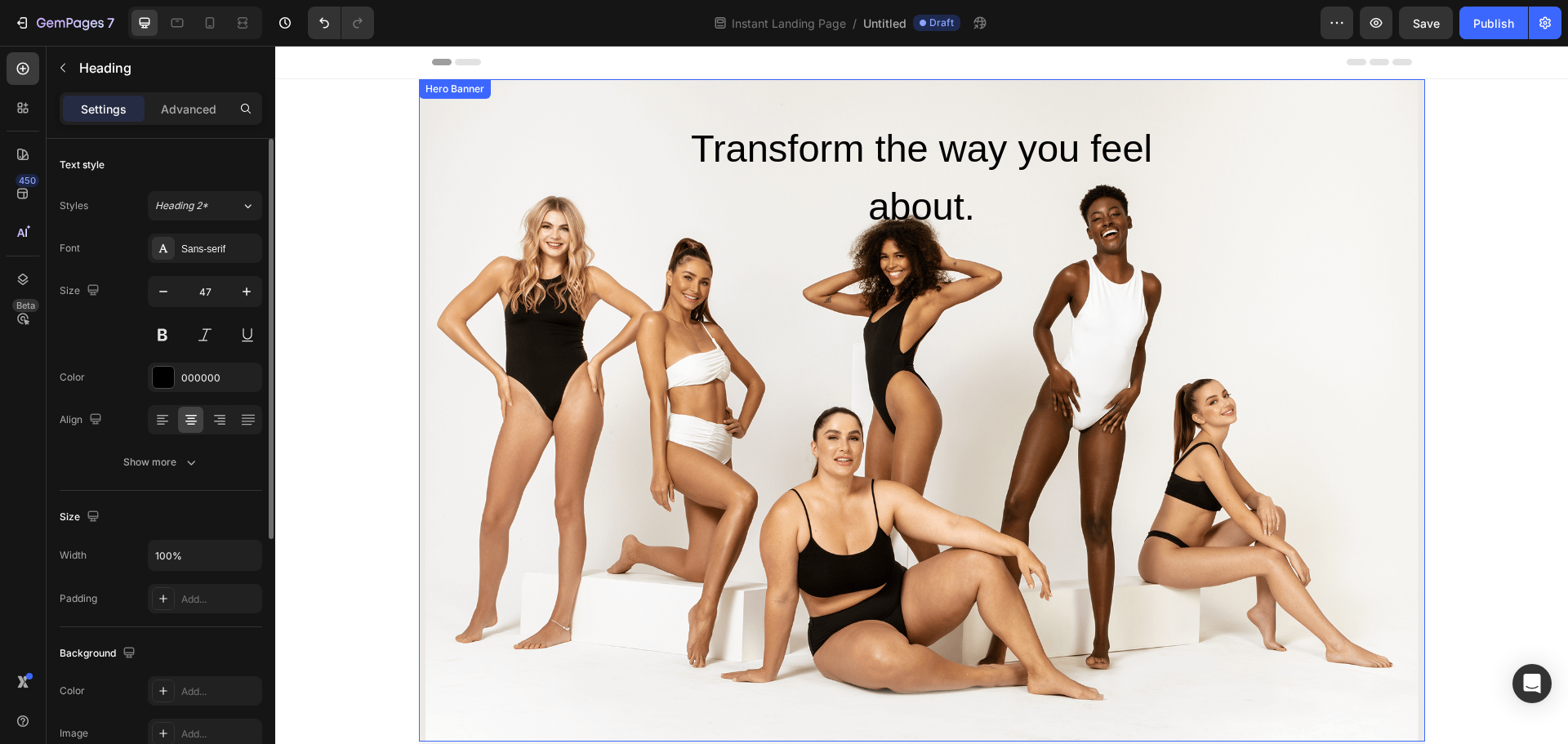
click at [1014, 407] on div "Overlay" at bounding box center [923, 410] width 994 height 662
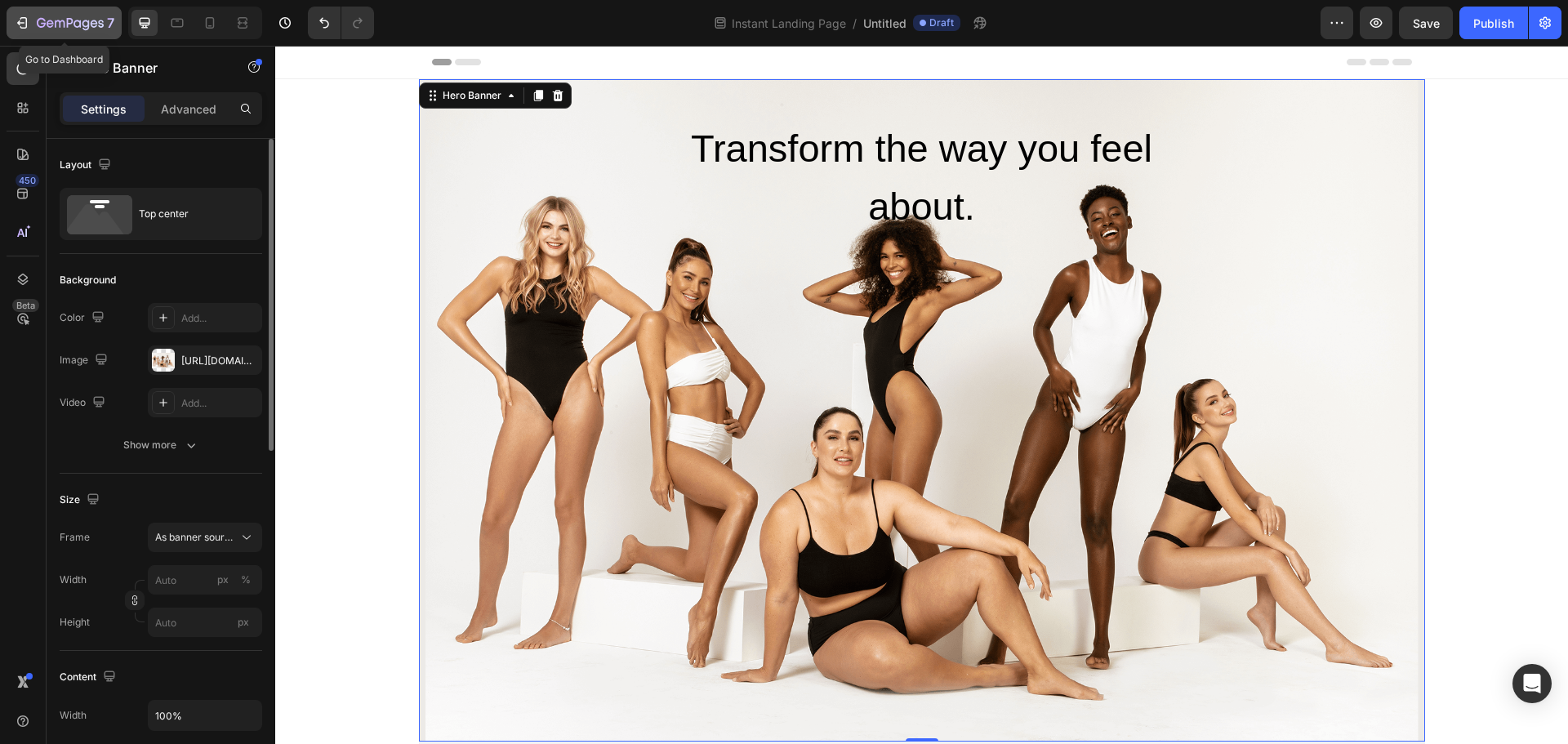
click at [59, 32] on button "7" at bounding box center [64, 22] width 115 height 32
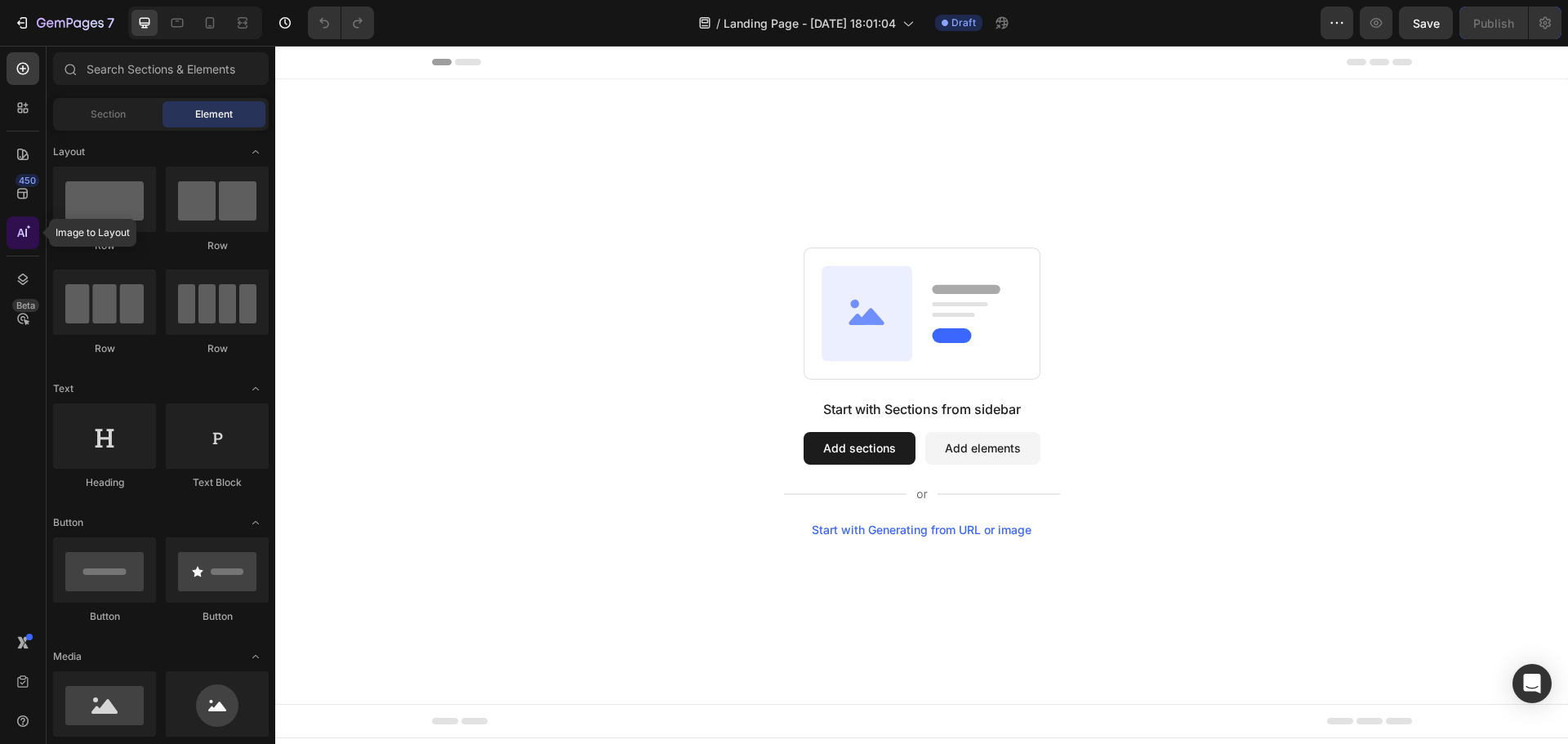
click at [23, 232] on icon at bounding box center [21, 232] width 7 height 8
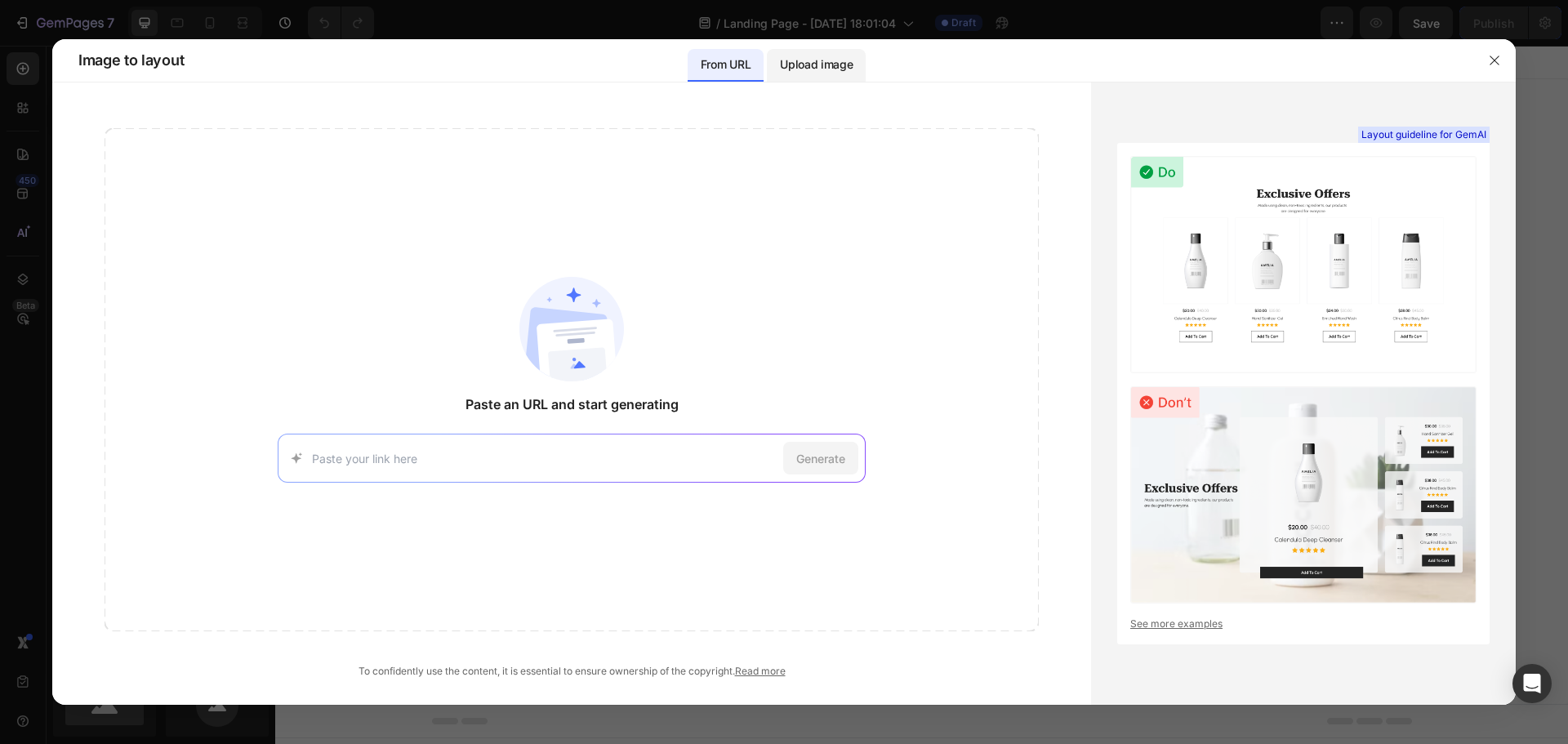
click at [816, 62] on p "Upload image" at bounding box center [816, 65] width 73 height 20
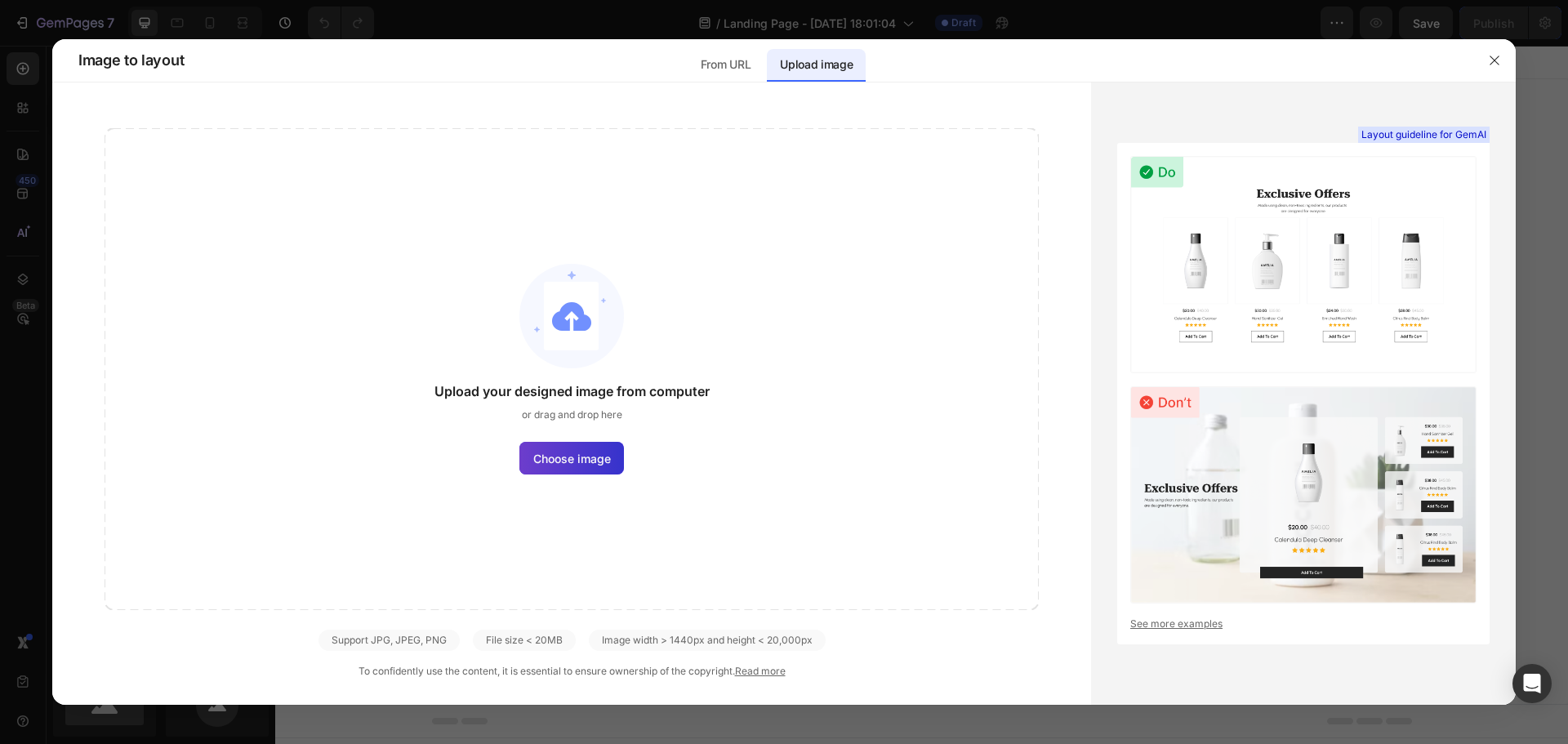
click at [608, 462] on span "Choose image" at bounding box center [572, 458] width 77 height 17
click at [0, 0] on input "Choose image" at bounding box center [0, 0] width 0 height 0
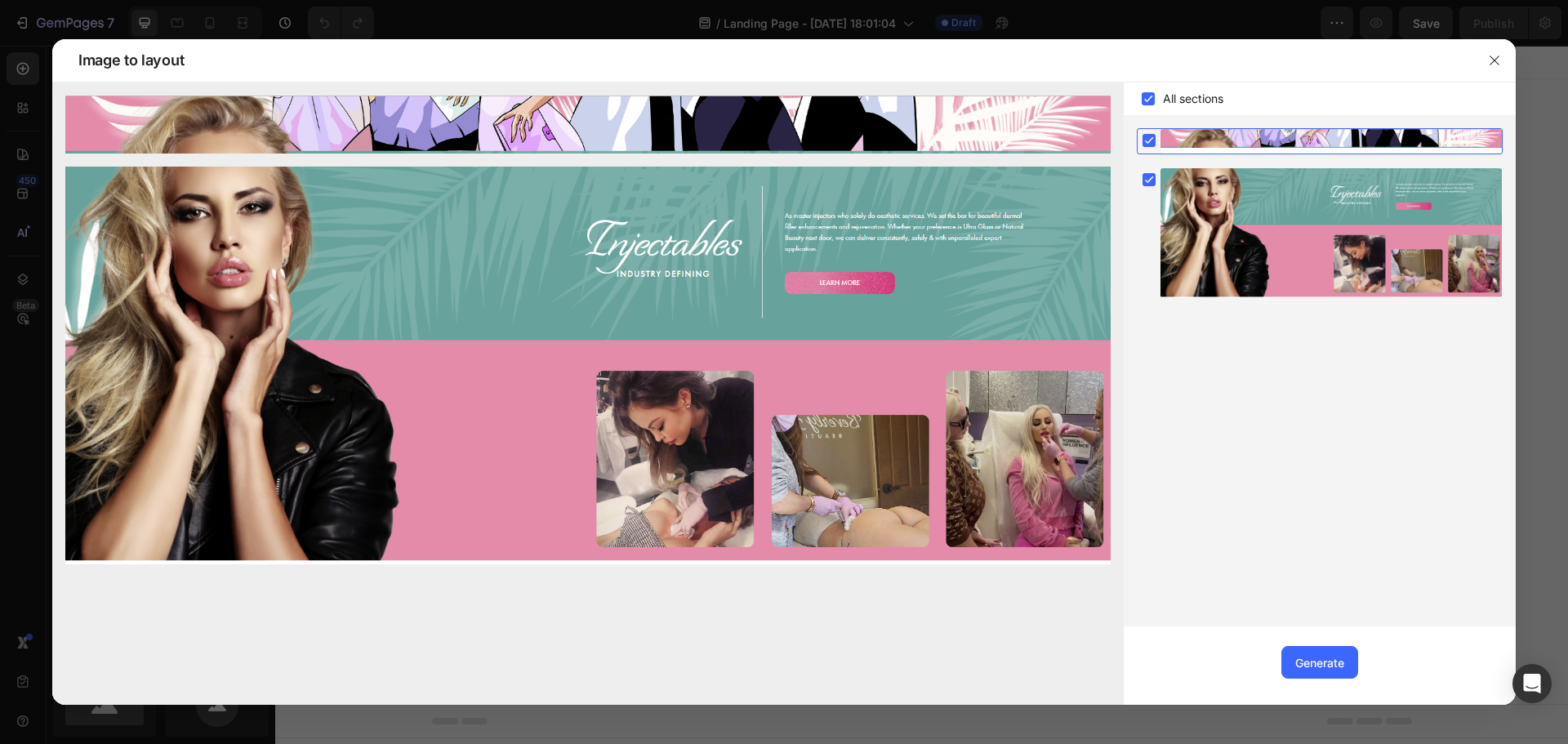
click at [1148, 141] on rect at bounding box center [1149, 140] width 14 height 13
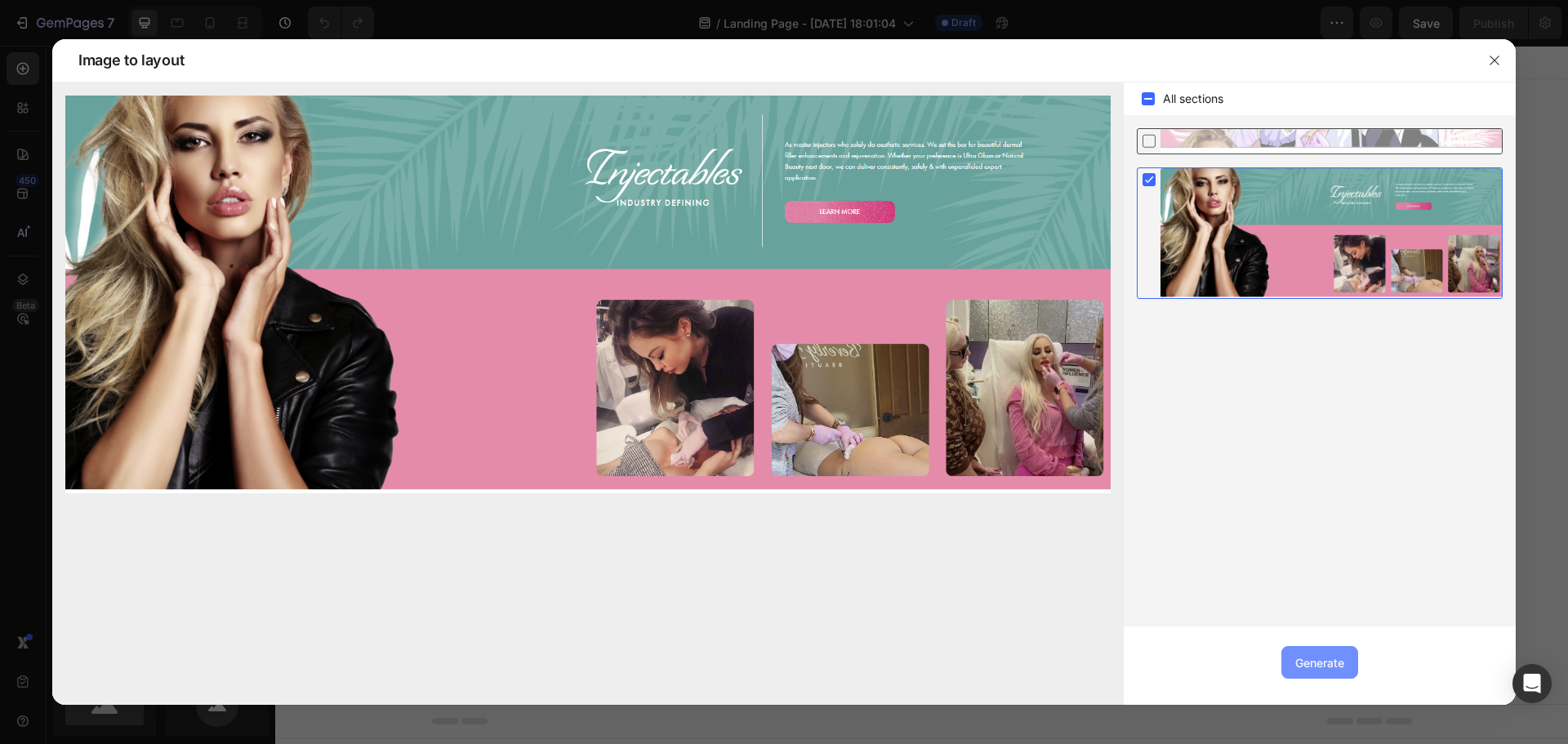
click at [1329, 659] on div "Generate" at bounding box center [1320, 662] width 49 height 17
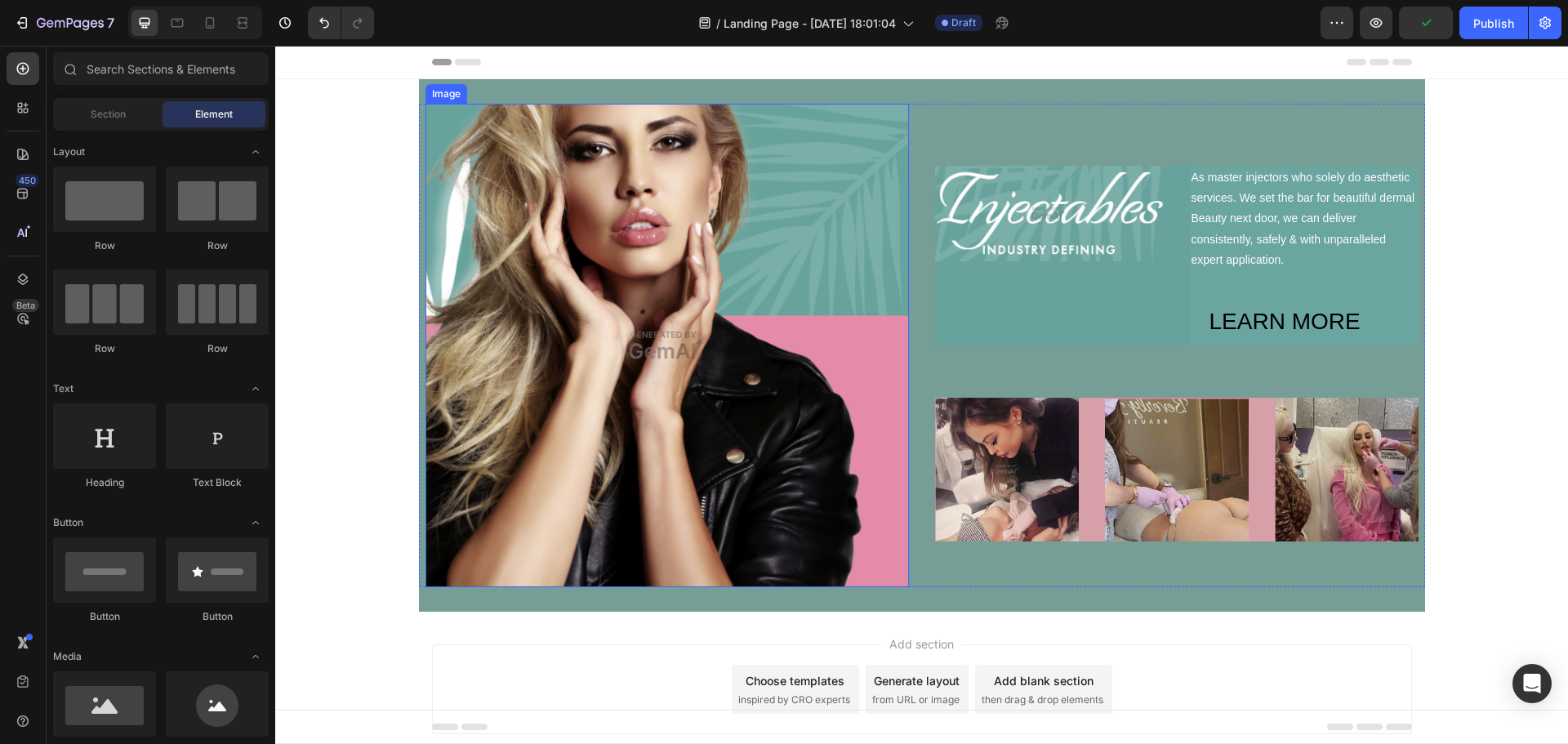
click at [667, 352] on img at bounding box center [667, 345] width 483 height 483
click at [687, 390] on img at bounding box center [667, 345] width 483 height 483
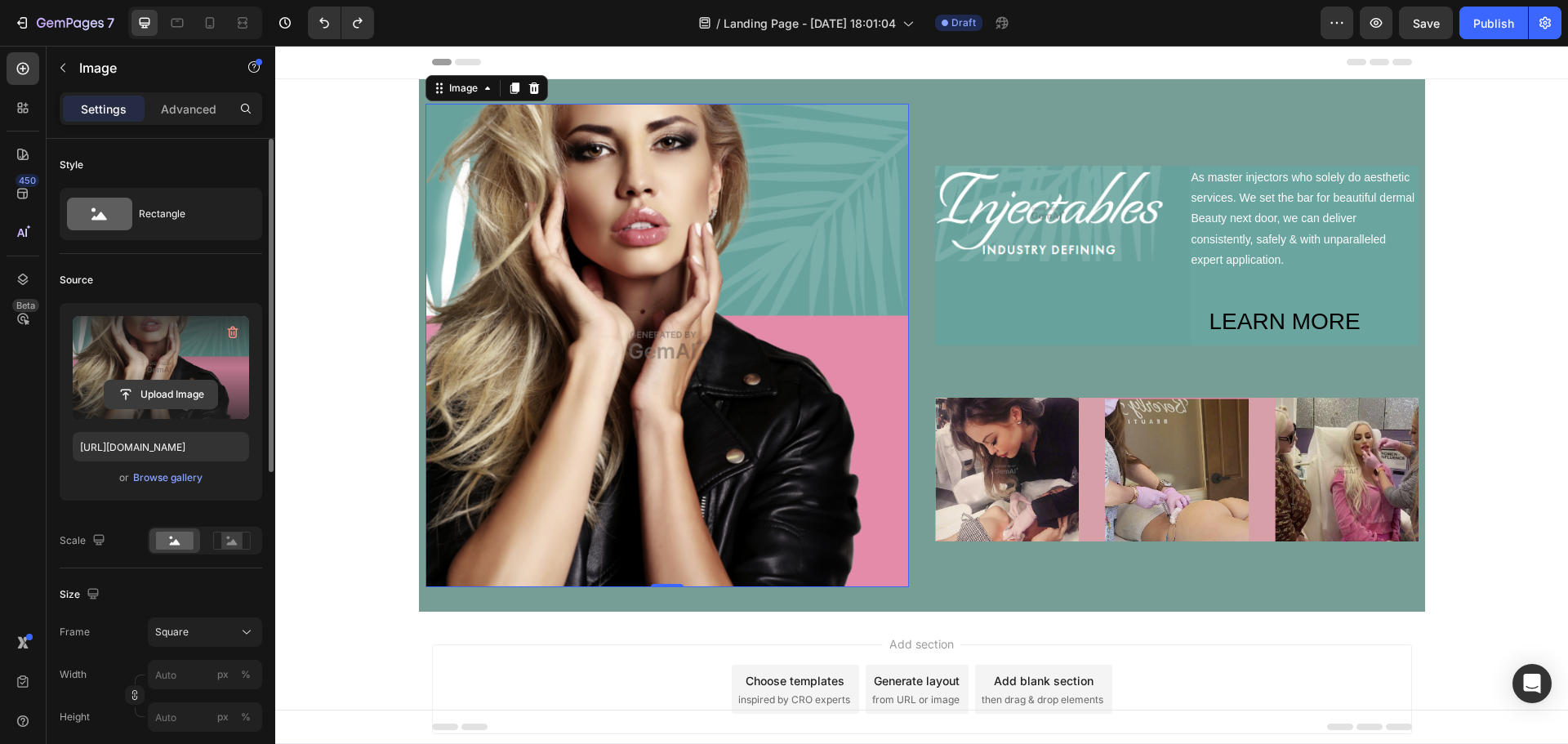
click at [167, 390] on input "file" at bounding box center [160, 394] width 113 height 28
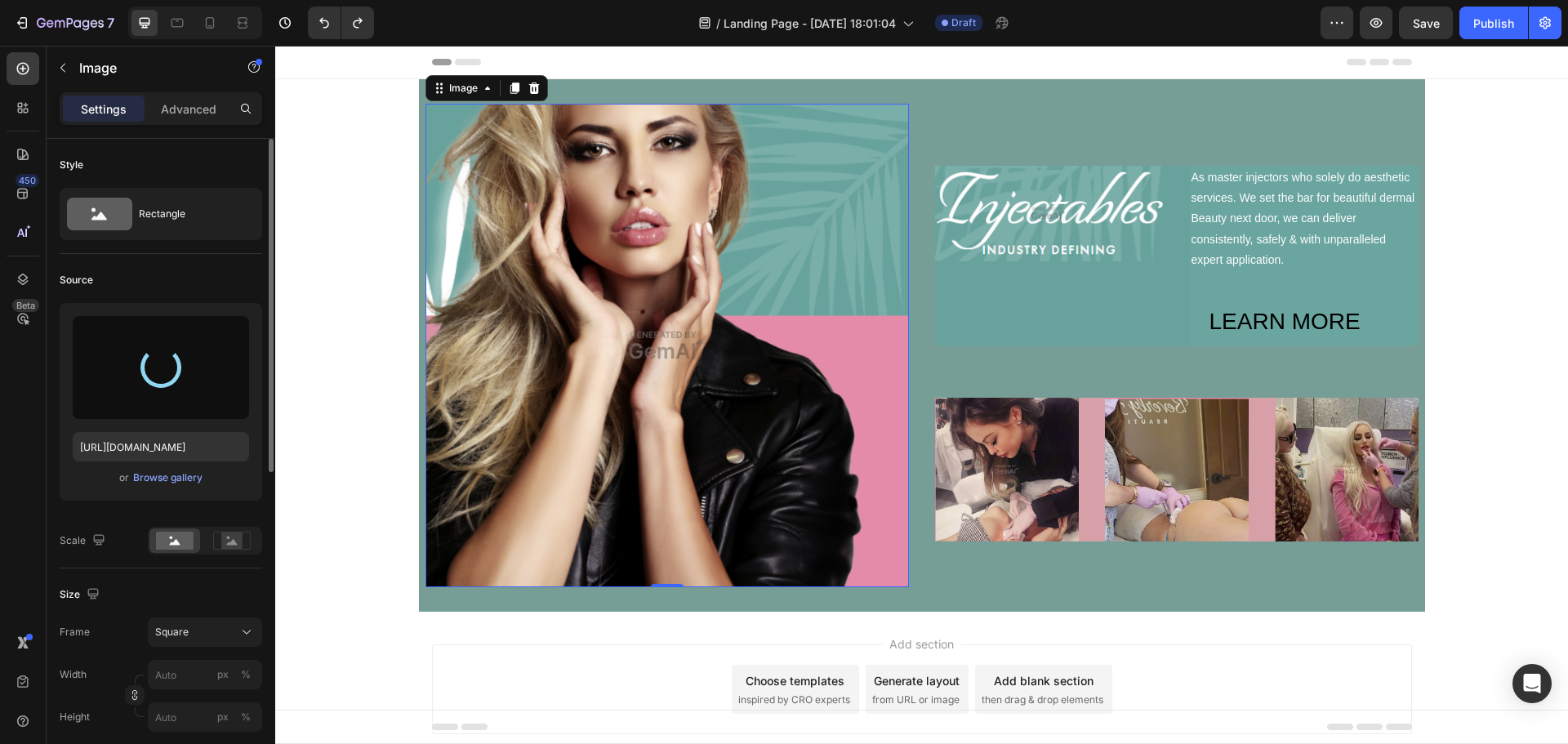
type input "https://cdn.shopify.com/s/files/1/0654/8737/2330/files/gempages_560787165060006…"
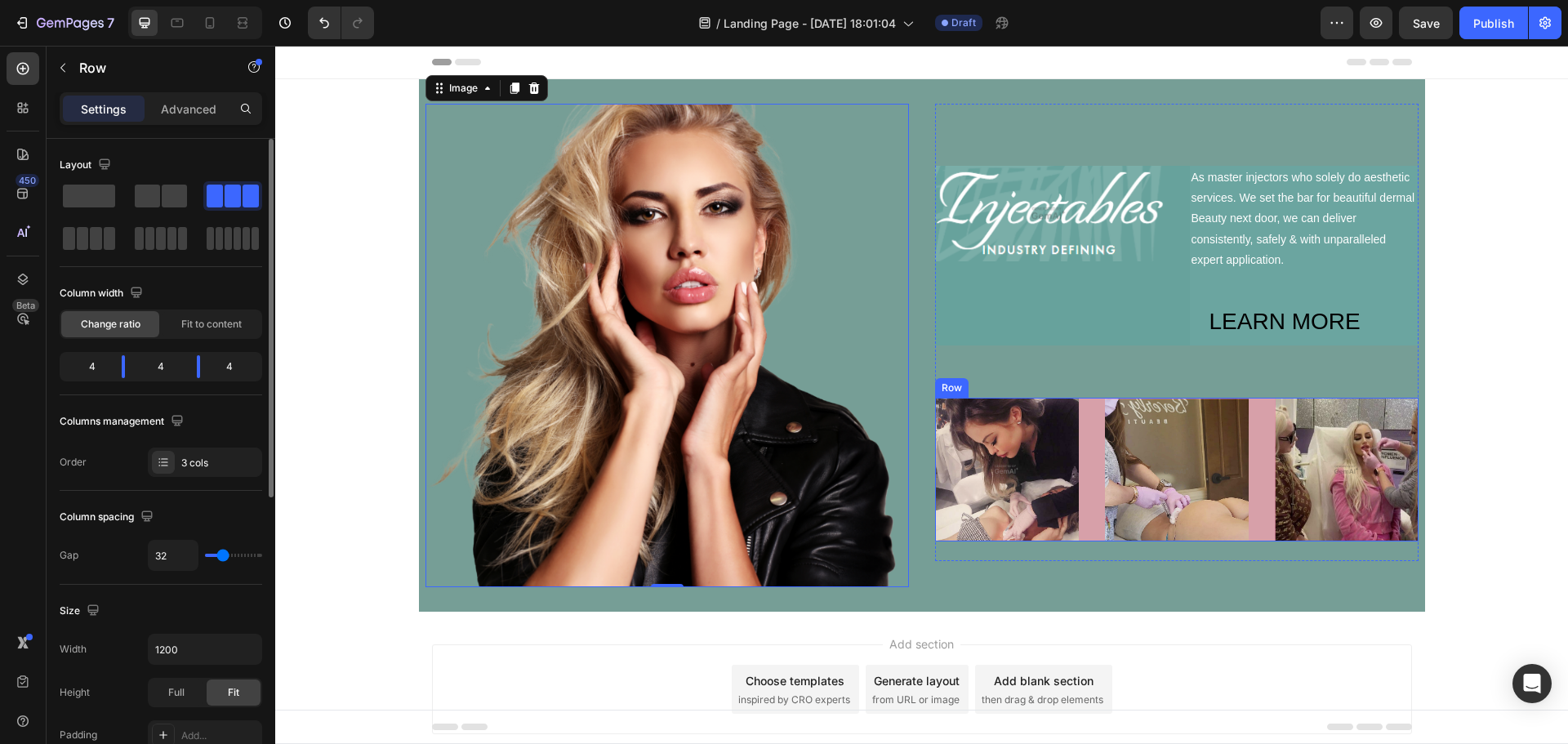
click at [1097, 491] on div "Image Image Image Row" at bounding box center [1176, 470] width 483 height 144
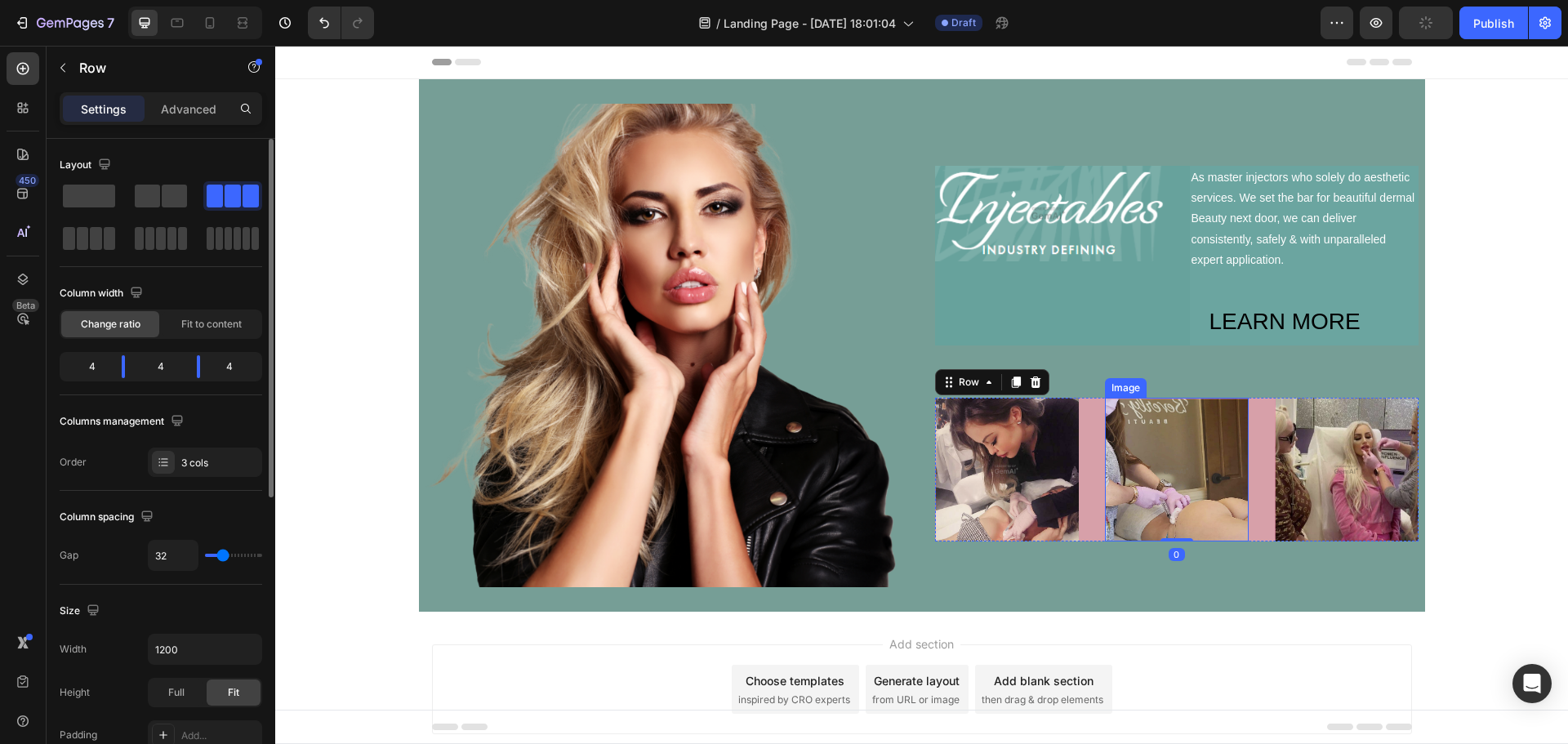
click at [1219, 497] on img at bounding box center [1177, 470] width 144 height 144
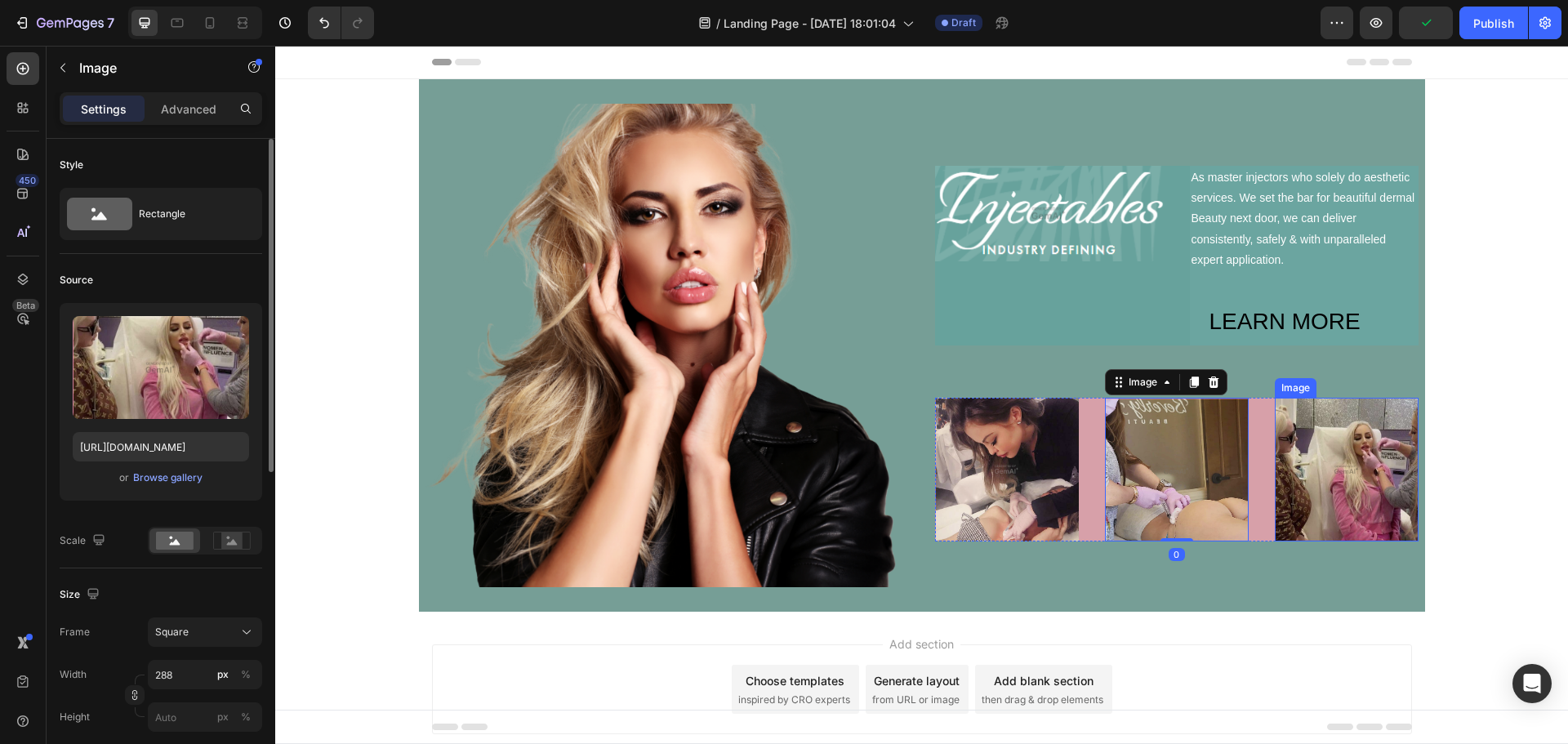
click at [1338, 491] on img at bounding box center [1347, 470] width 144 height 144
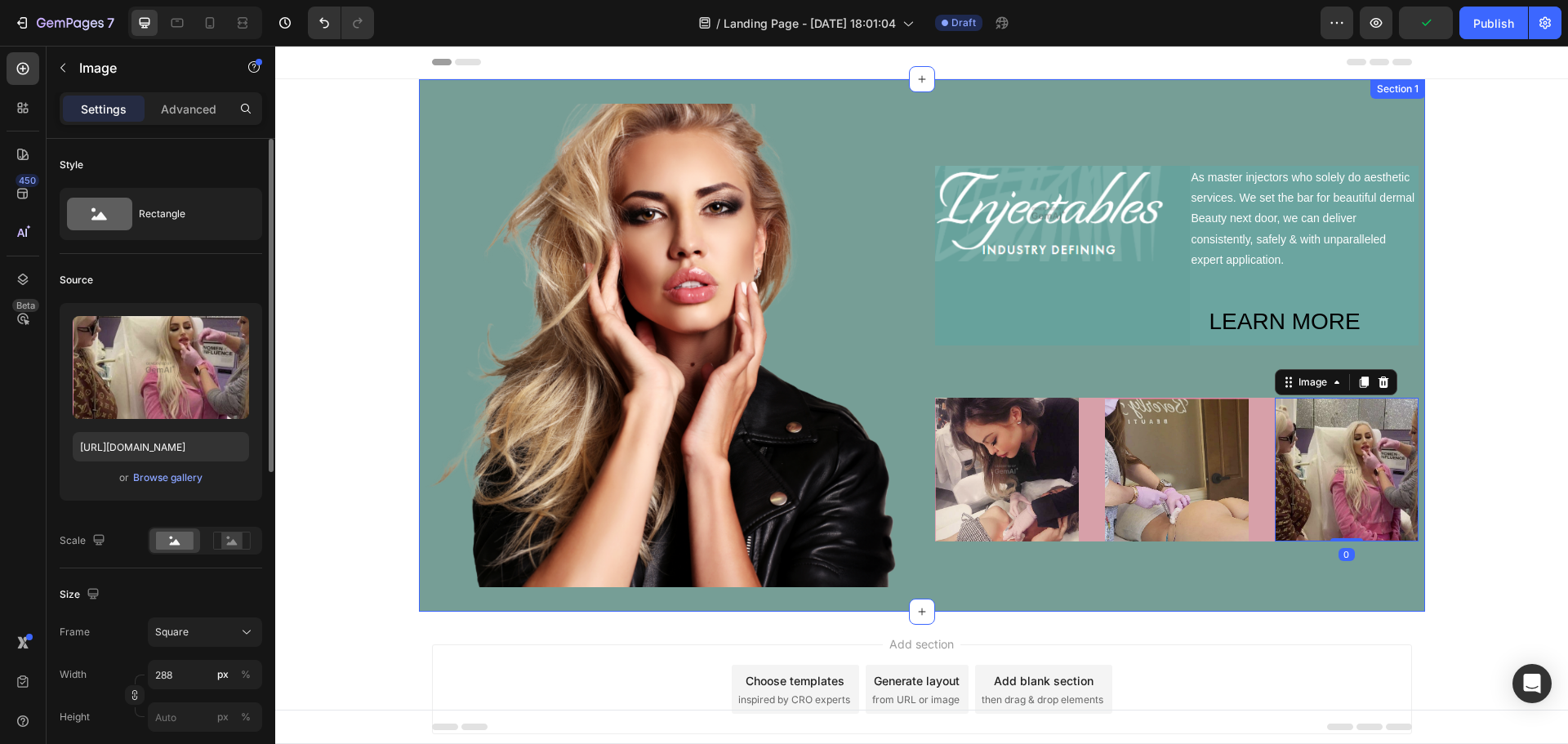
click at [1258, 594] on div "Image Image As master injectors who solely do aesthetic services. We set the ba…" at bounding box center [923, 345] width 1006 height 533
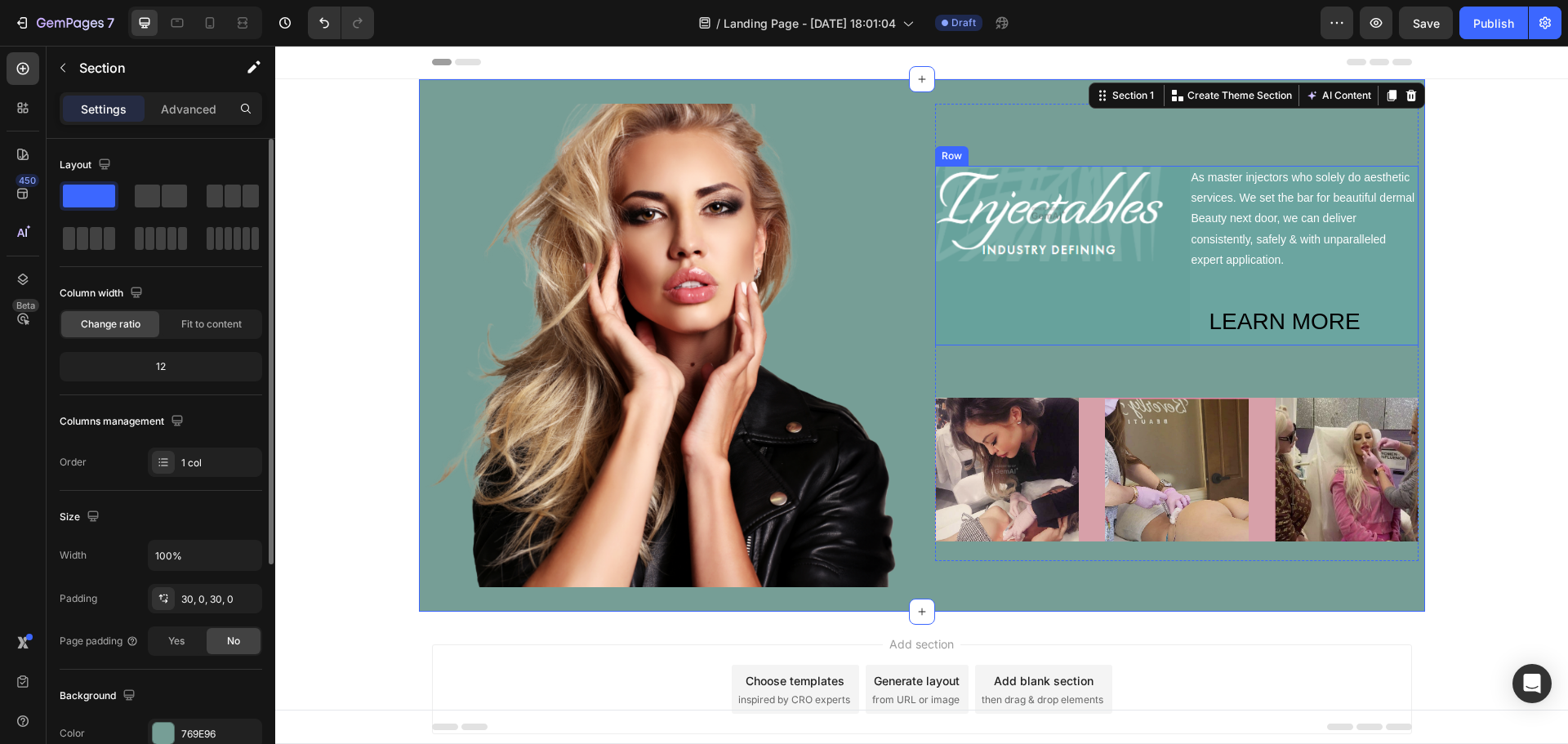
click at [1122, 327] on div "Image" at bounding box center [1050, 255] width 229 height 180
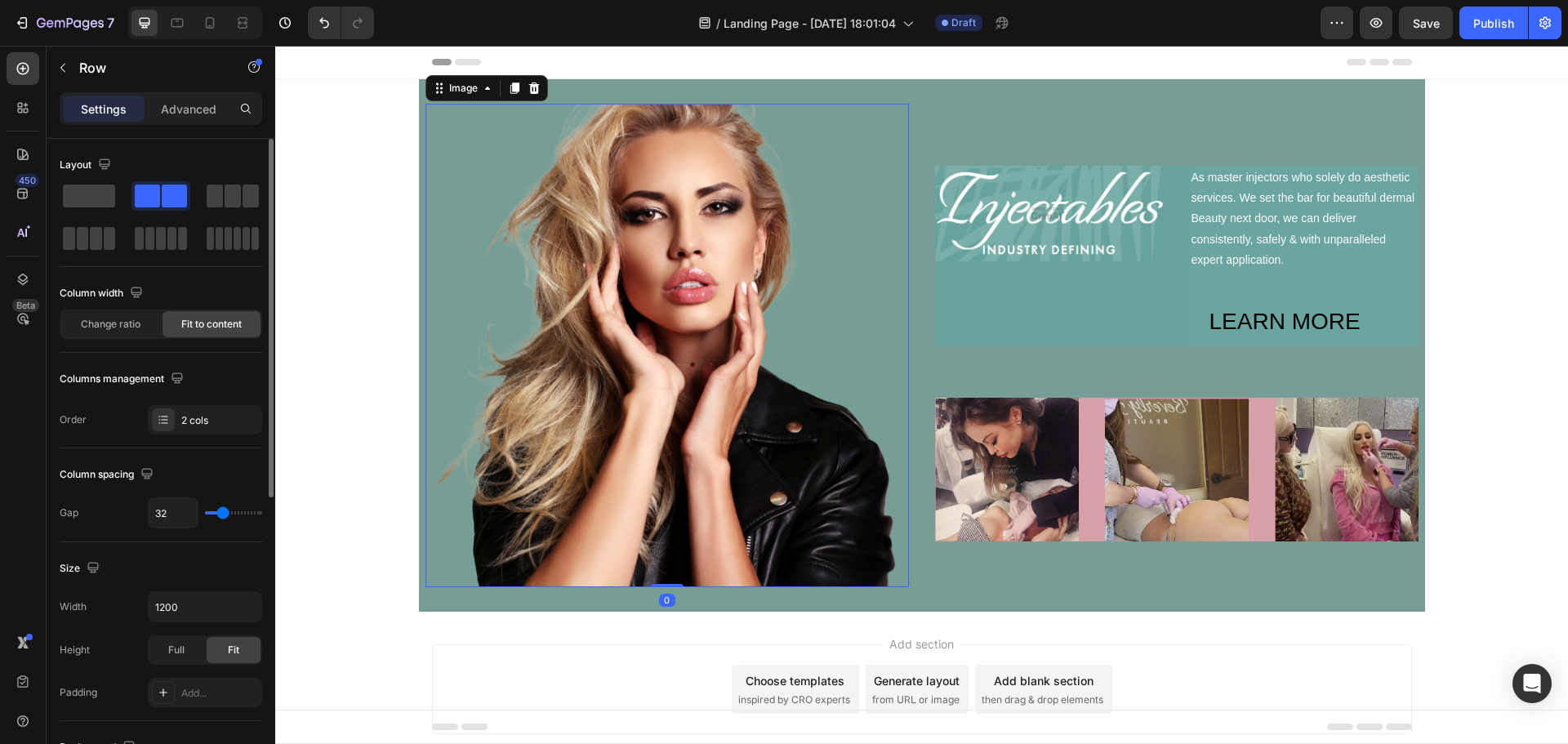
click at [657, 164] on img at bounding box center [667, 345] width 483 height 483
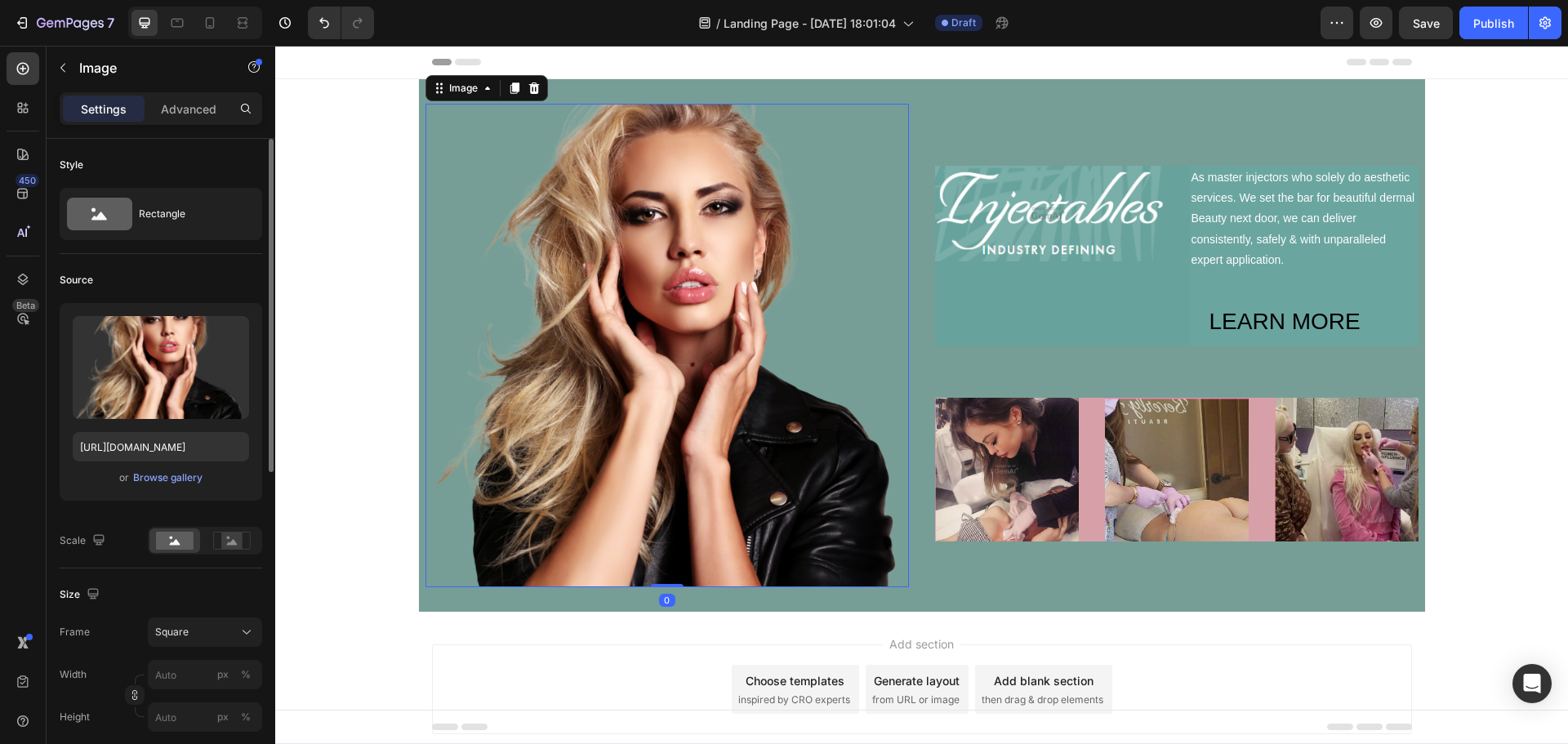
click at [671, 304] on img at bounding box center [667, 345] width 483 height 483
click at [458, 86] on div "Image" at bounding box center [463, 88] width 35 height 14
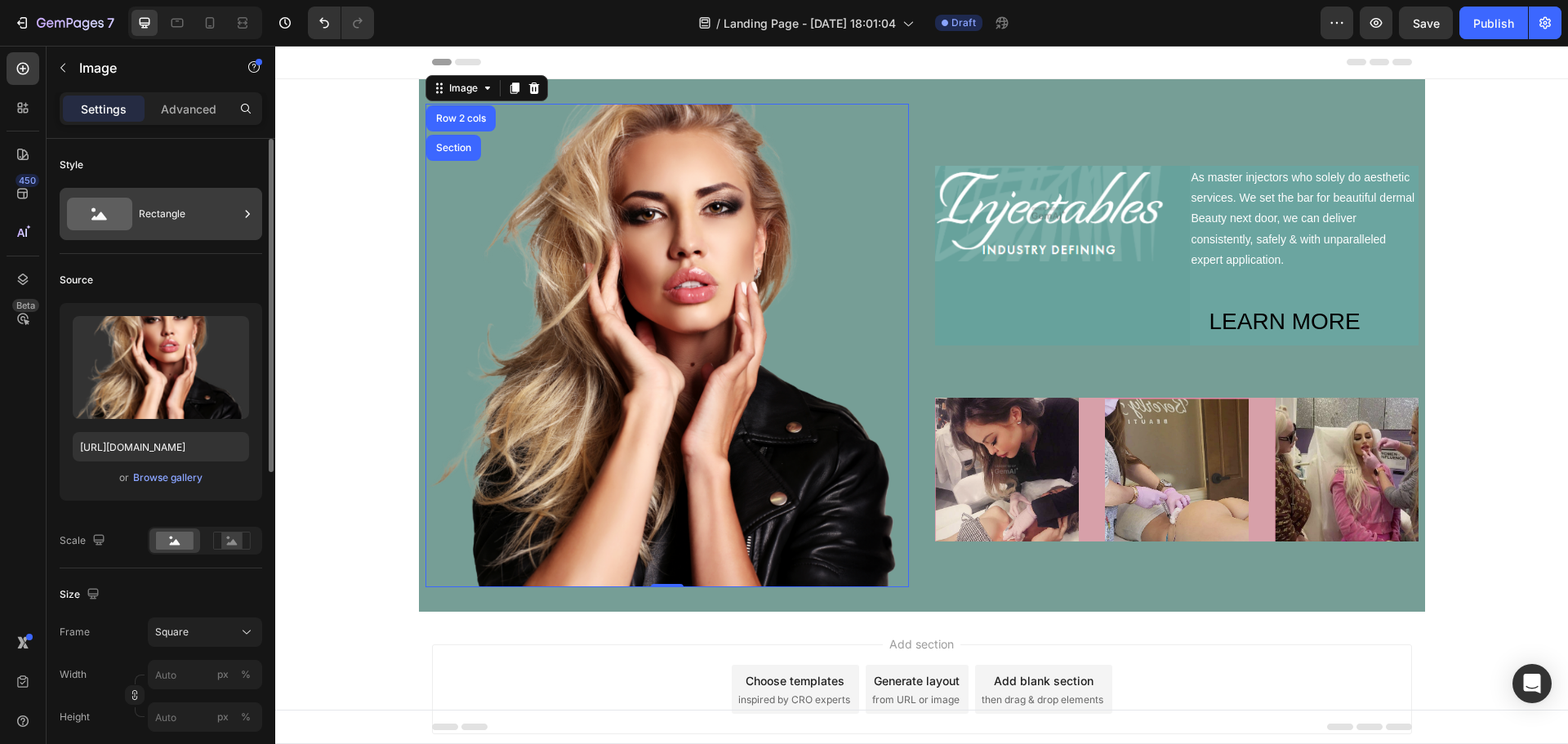
click at [169, 222] on div "Rectangle" at bounding box center [188, 214] width 100 height 38
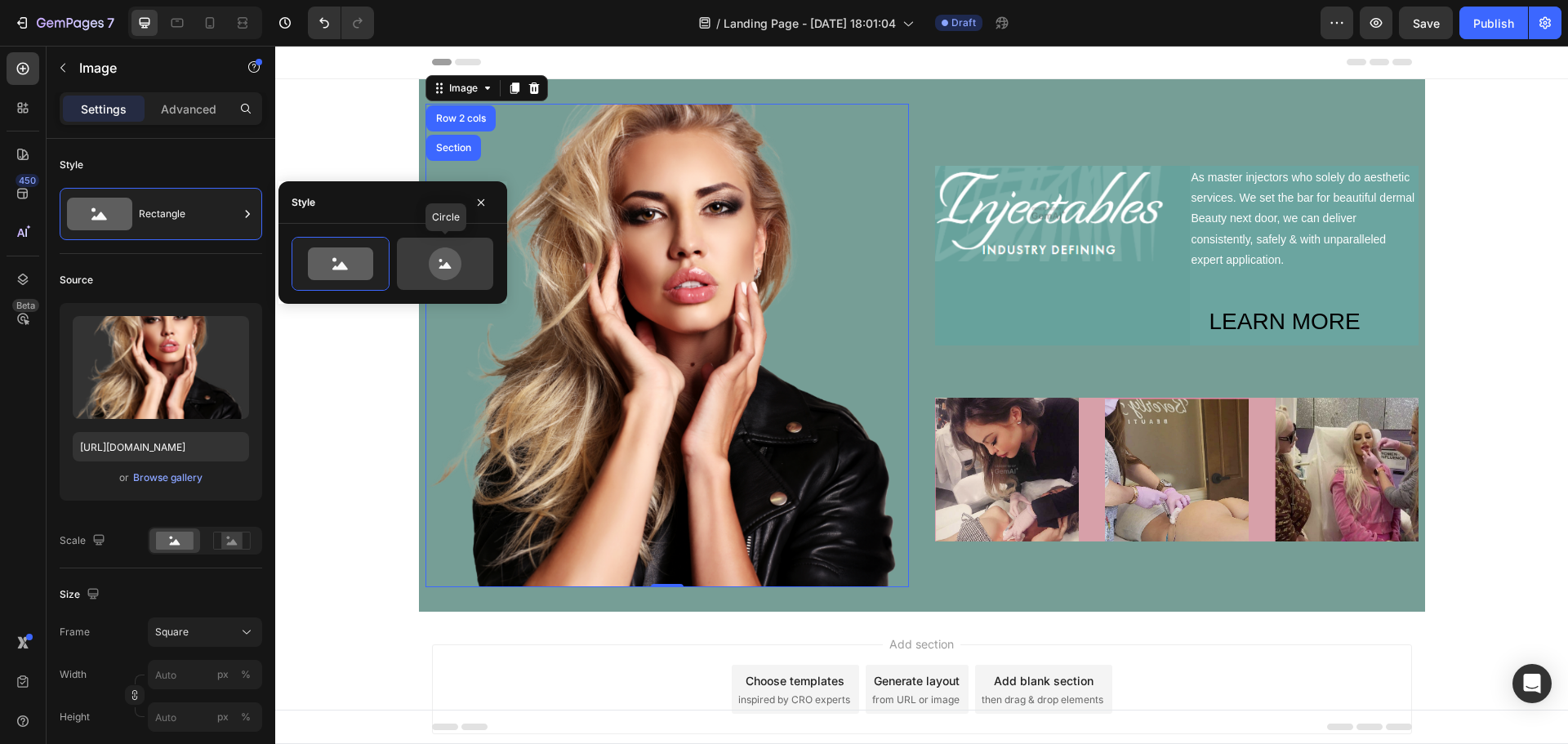
click at [453, 256] on icon at bounding box center [445, 264] width 32 height 32
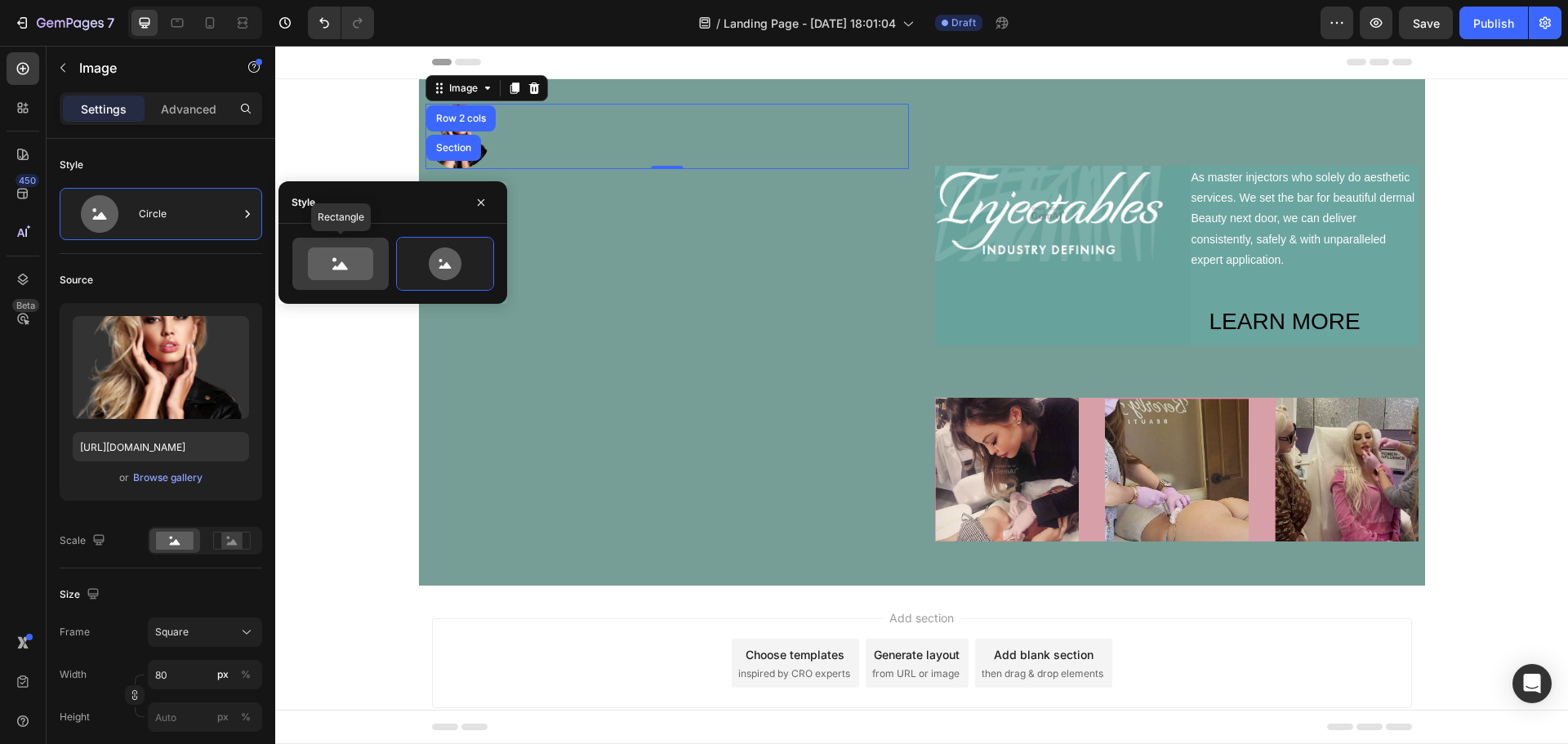
click at [338, 267] on icon at bounding box center [339, 265] width 15 height 8
type input "100"
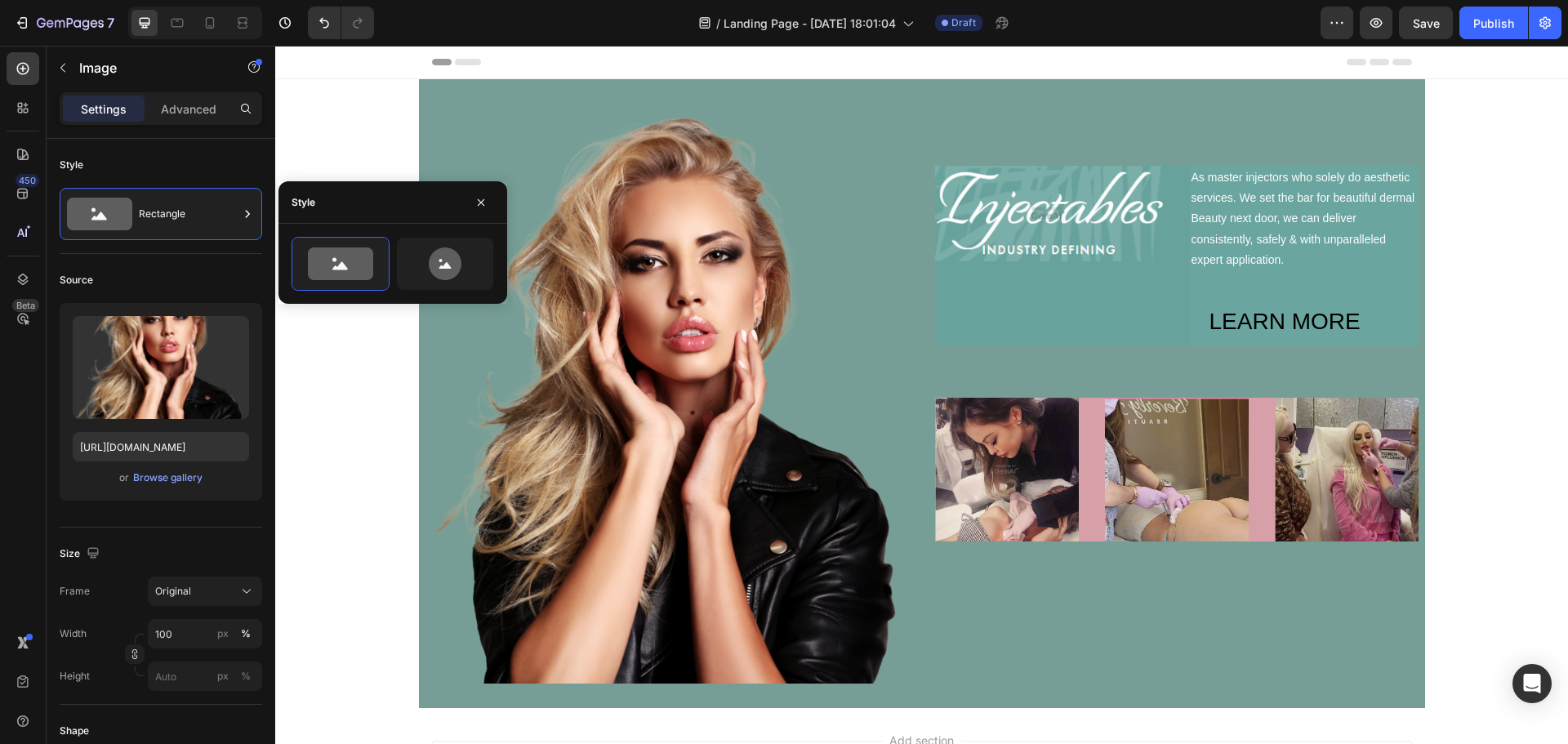
click at [358, 395] on div "Image Image As master injectors who solely do aesthetic services. We set the ba…" at bounding box center [922, 393] width 1293 height 629
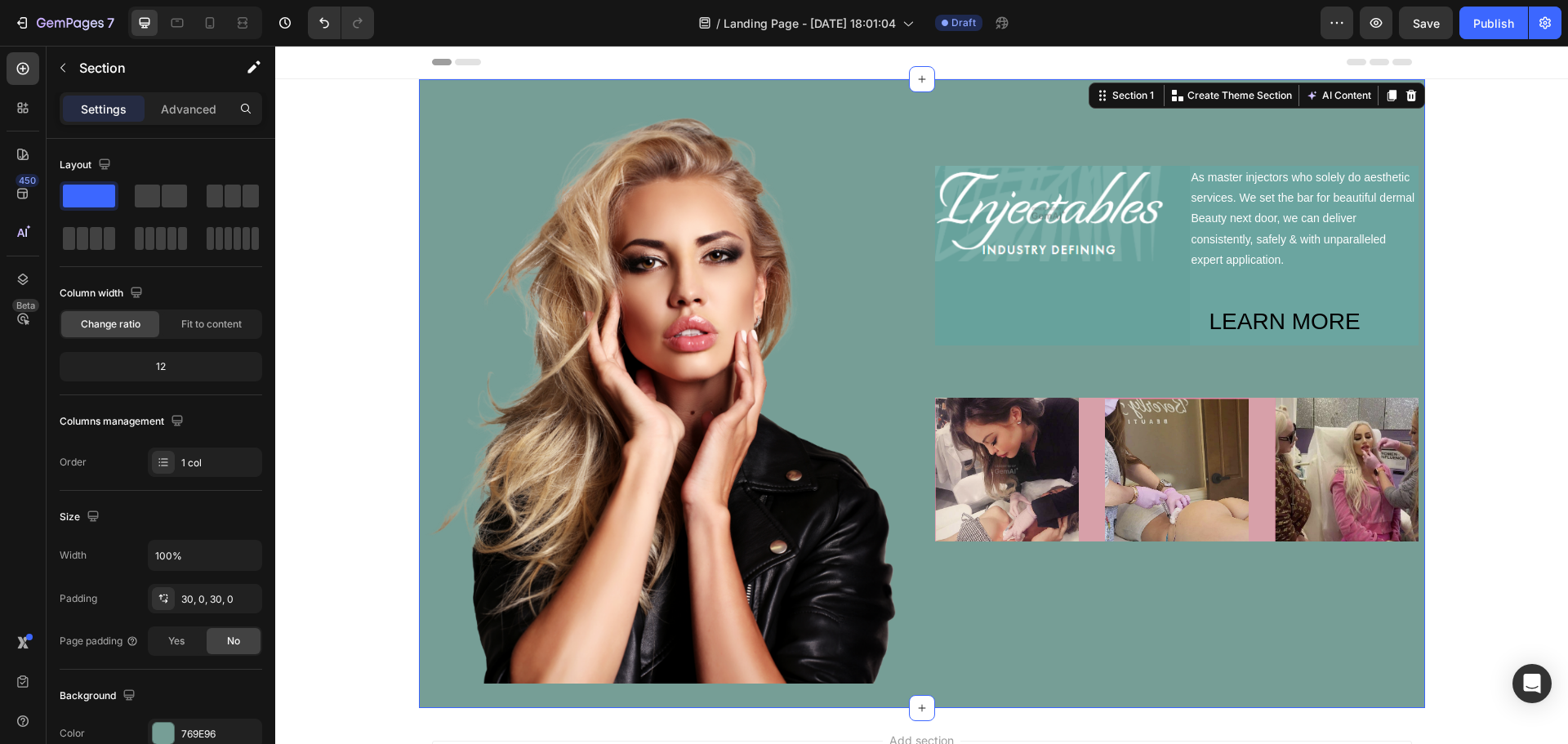
click at [1341, 704] on div "Image Image As master injectors who solely do aesthetic services. We set the ba…" at bounding box center [923, 393] width 1006 height 629
click at [155, 724] on div at bounding box center [164, 733] width 22 height 22
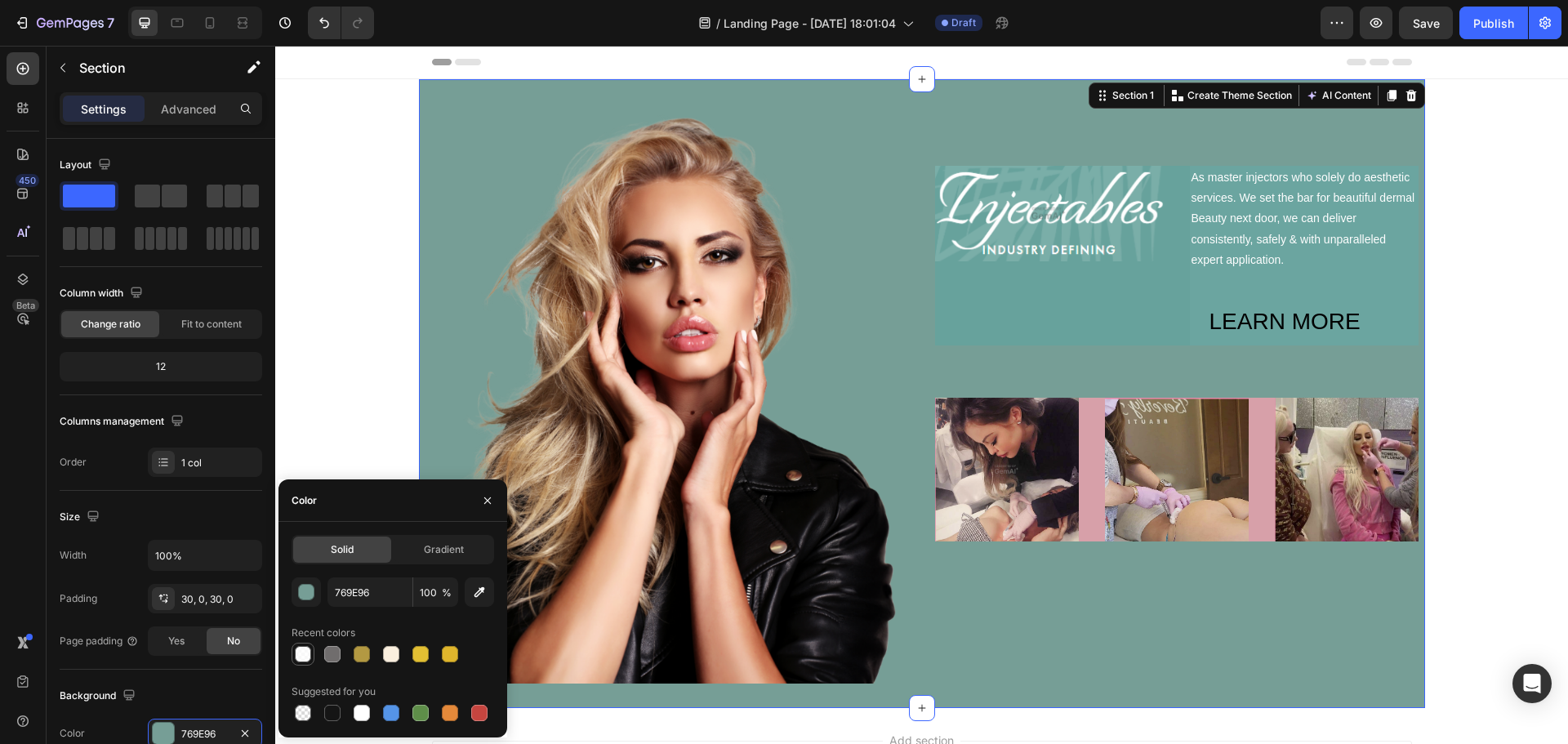
click at [304, 655] on div at bounding box center [303, 654] width 16 height 16
type input "FFFFFF"
type input "80"
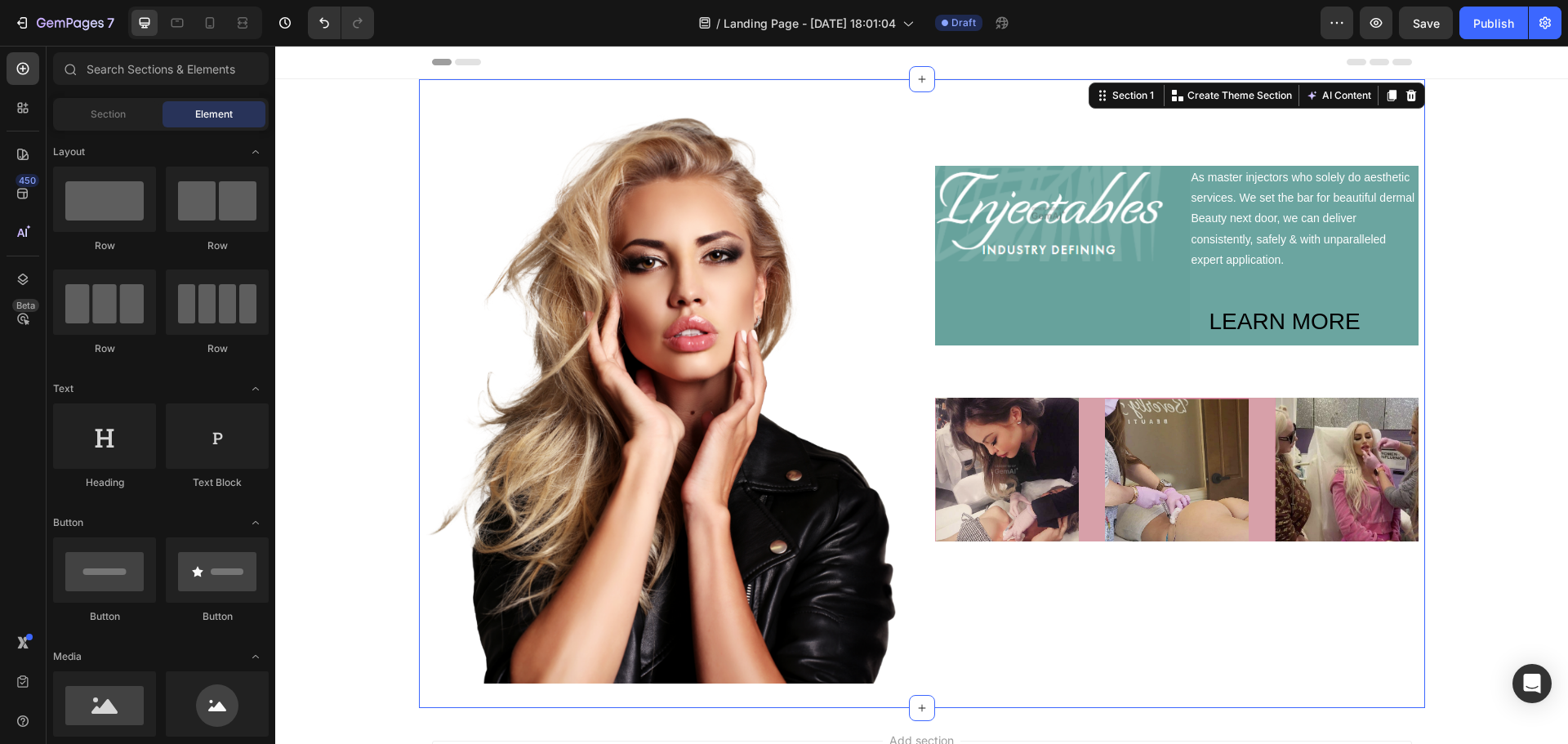
click at [357, 348] on div "Image Image As master injectors who solely do aesthetic services. We set the ba…" at bounding box center [922, 393] width 1293 height 629
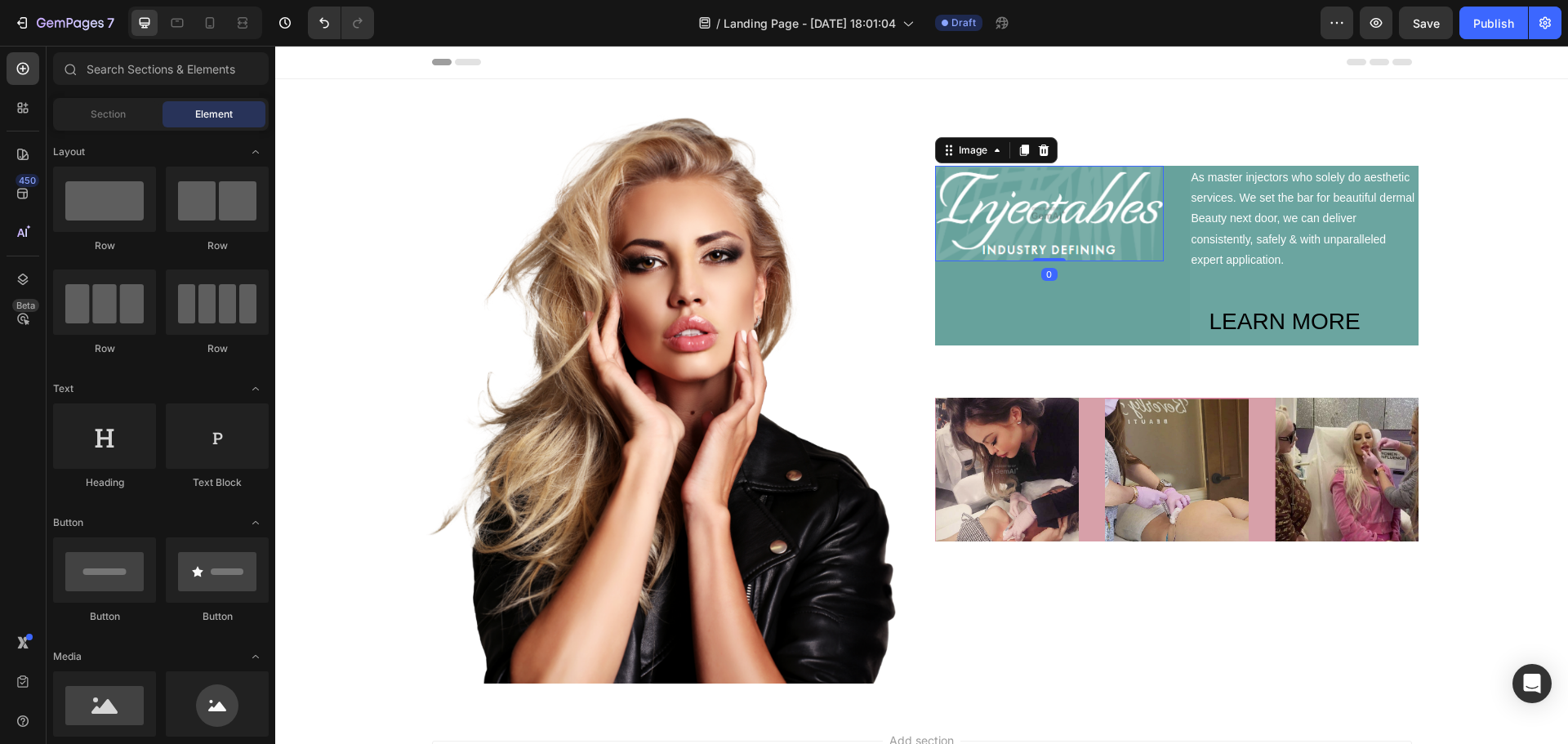
click at [1061, 213] on img at bounding box center [1050, 213] width 229 height 95
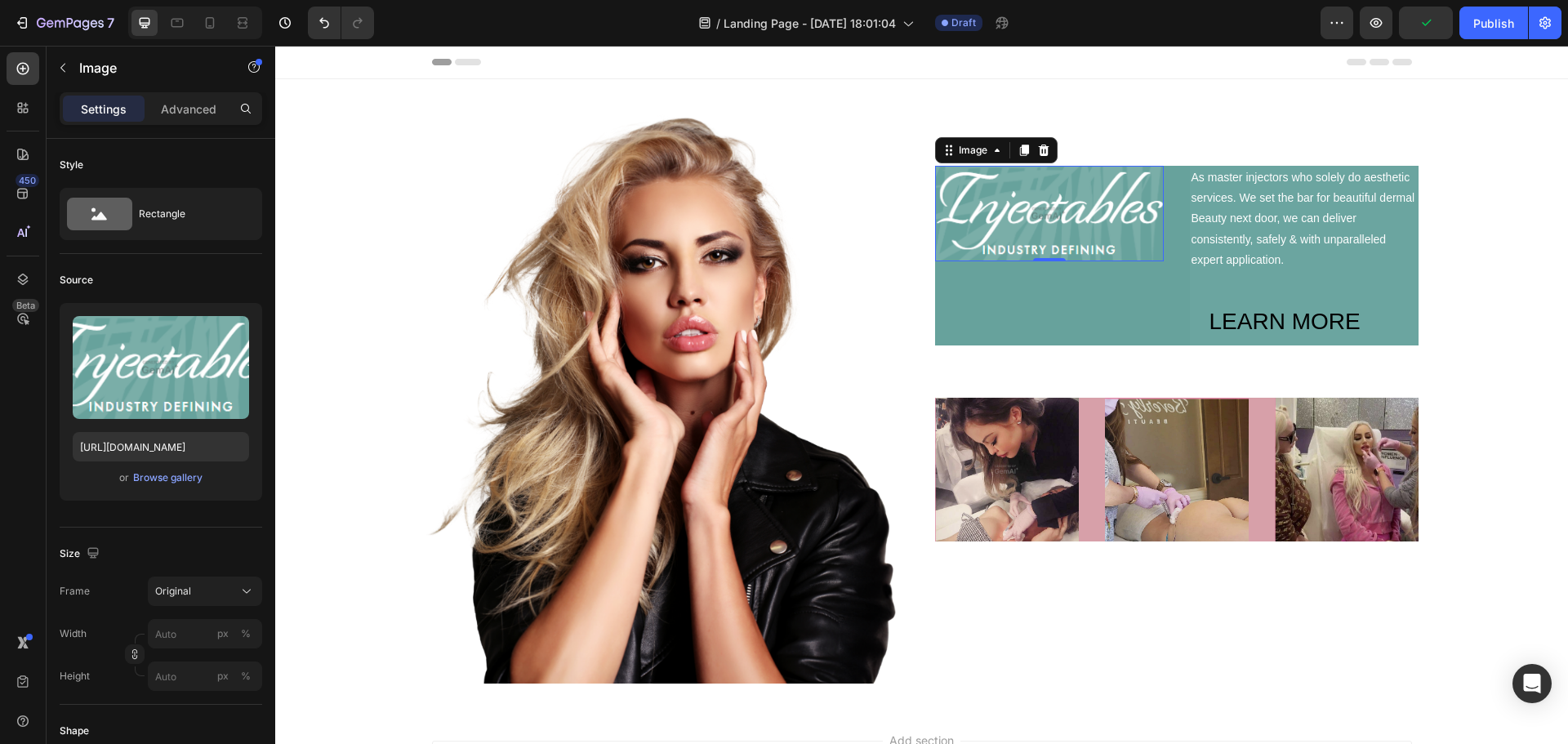
click at [1005, 243] on img at bounding box center [1050, 213] width 229 height 95
click at [1038, 152] on icon at bounding box center [1043, 150] width 11 height 12
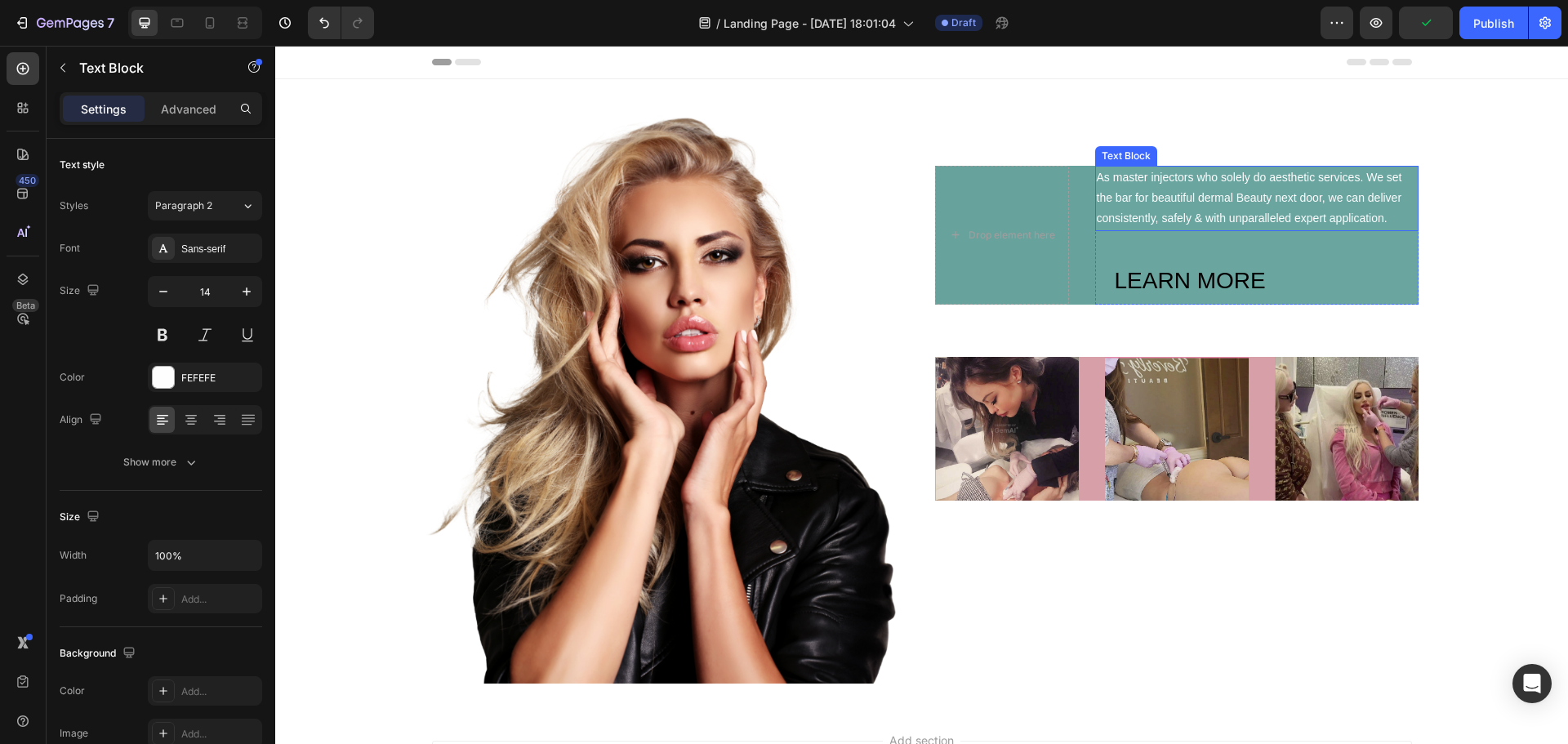
click at [1275, 193] on div "As master injectors who solely do aesthetic services. We set the bar for beauti…" at bounding box center [1257, 198] width 323 height 66
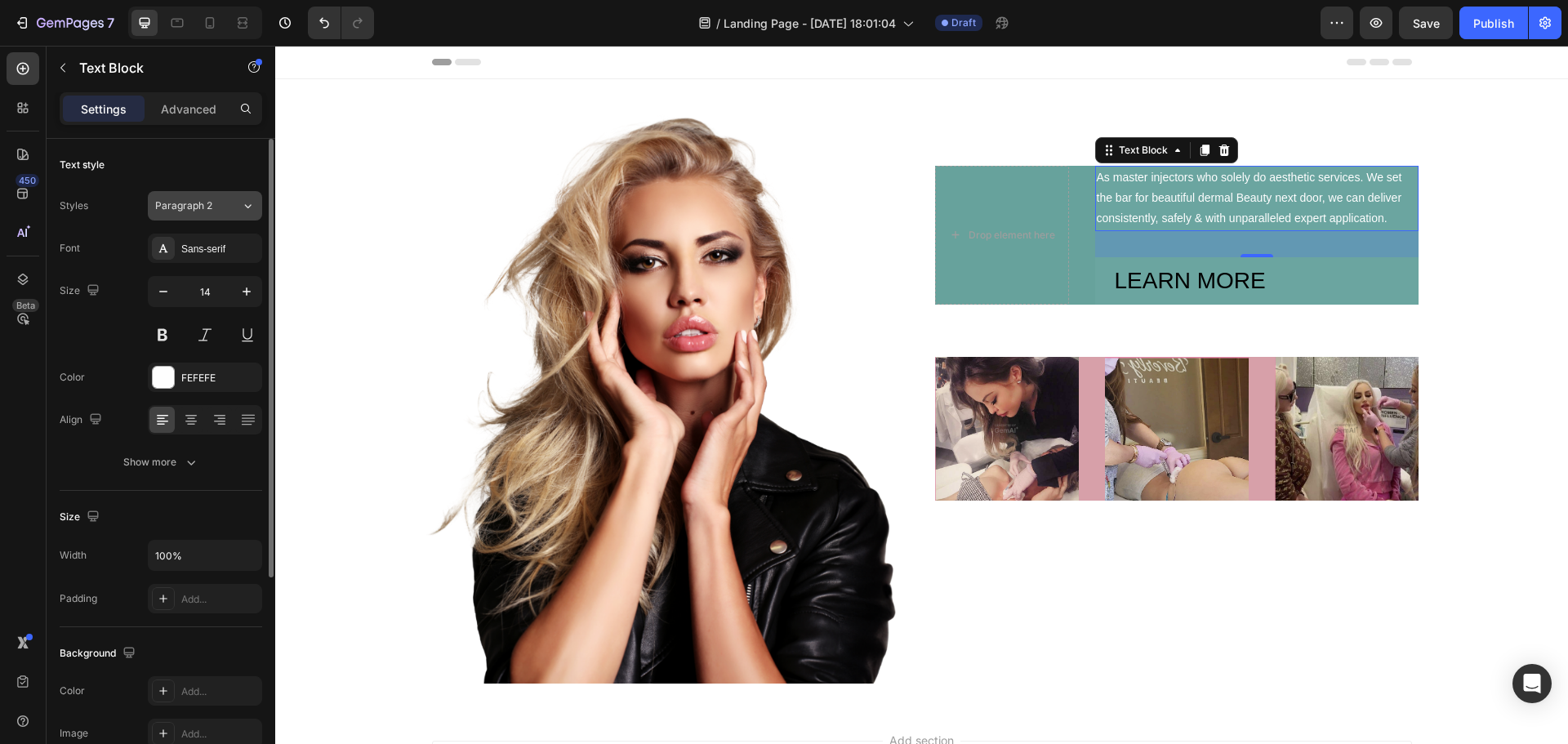
click at [226, 205] on div "Paragraph 2" at bounding box center [197, 206] width 86 height 14
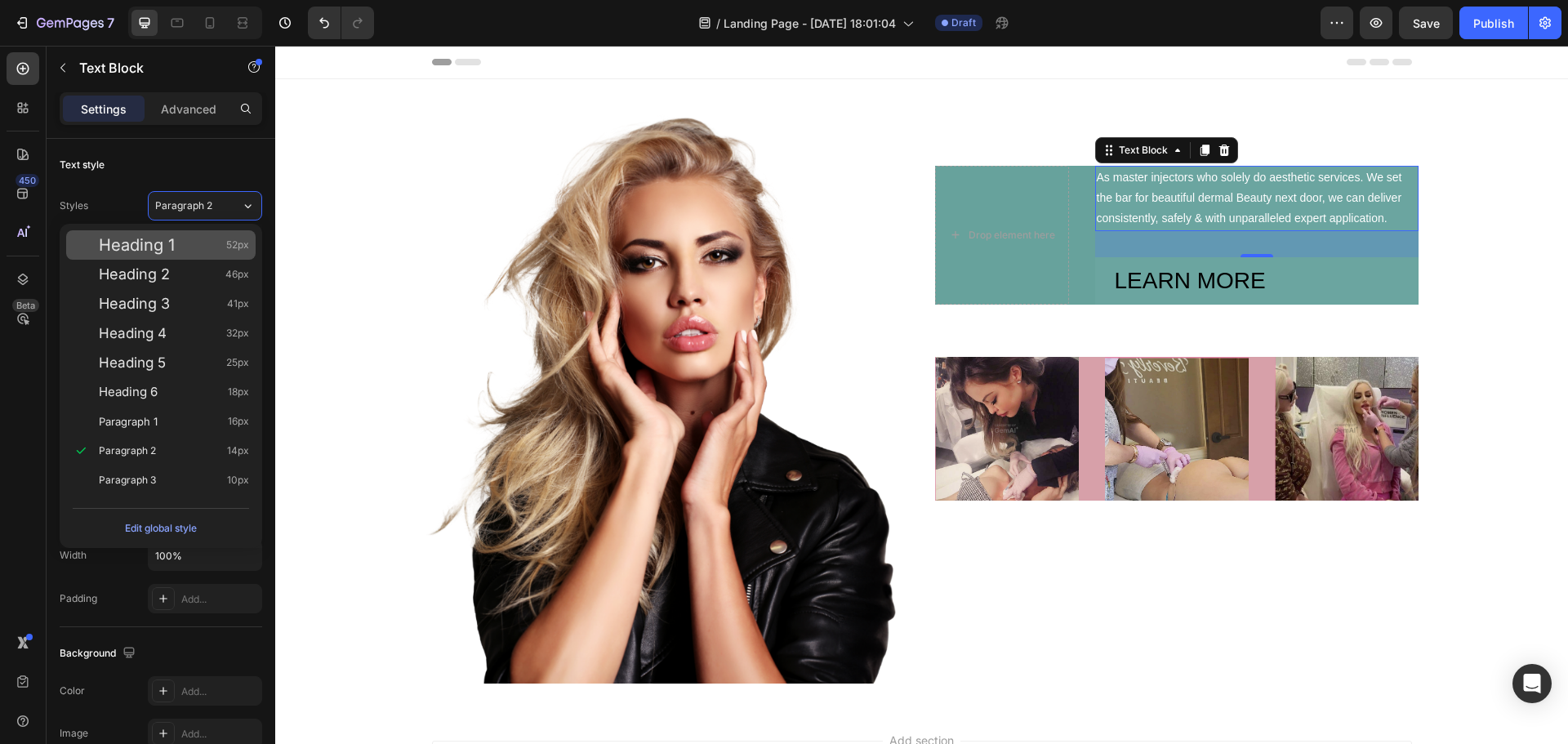
click at [185, 246] on div "Heading 1 52px" at bounding box center [174, 245] width 150 height 16
type input "52"
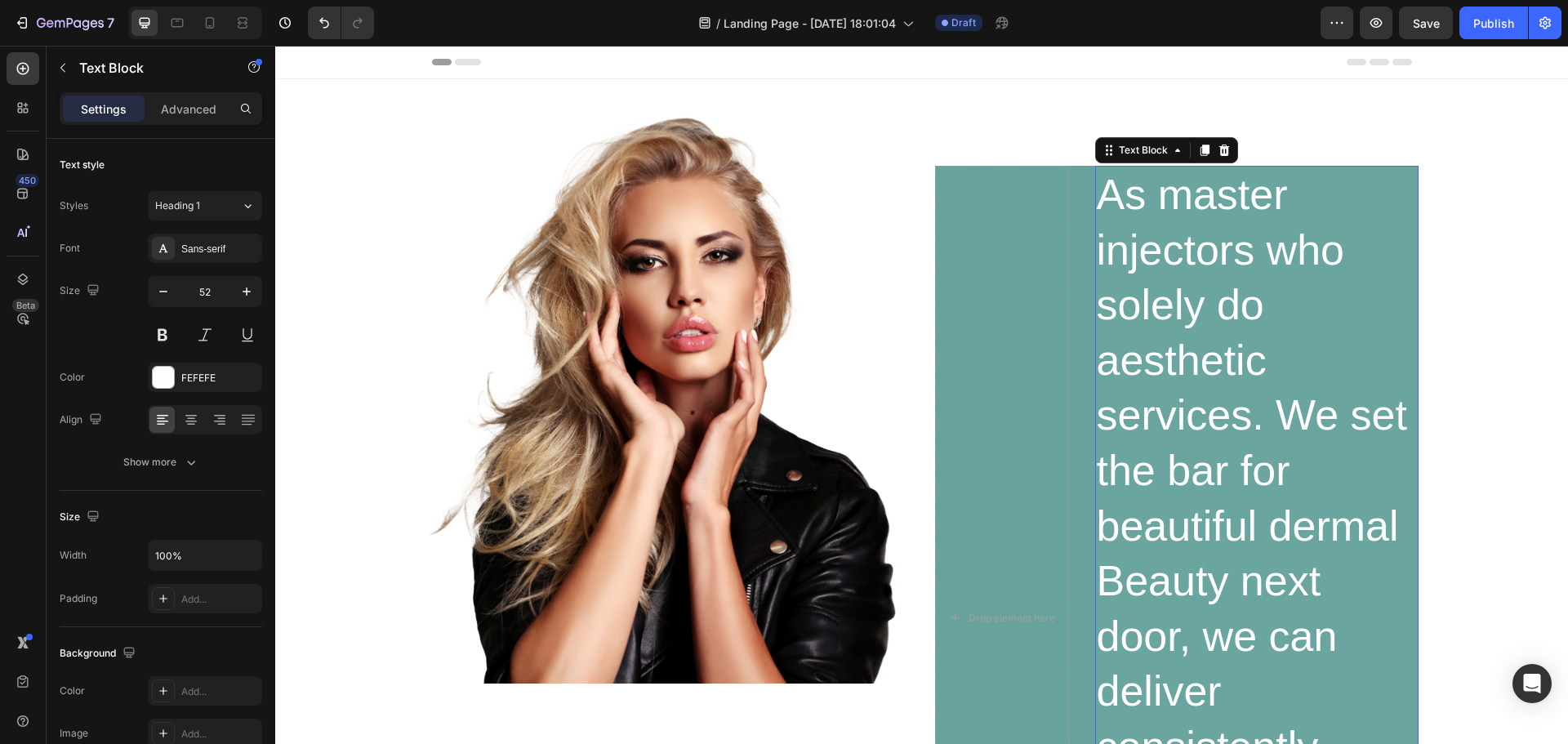
click at [1205, 281] on div "As master injectors who solely do aesthetic services. We set the bar for beauti…" at bounding box center [1257, 581] width 323 height 831
click at [1205, 281] on p "As master injectors who solely do aesthetic services. We set the bar for beauti…" at bounding box center [1257, 581] width 320 height 828
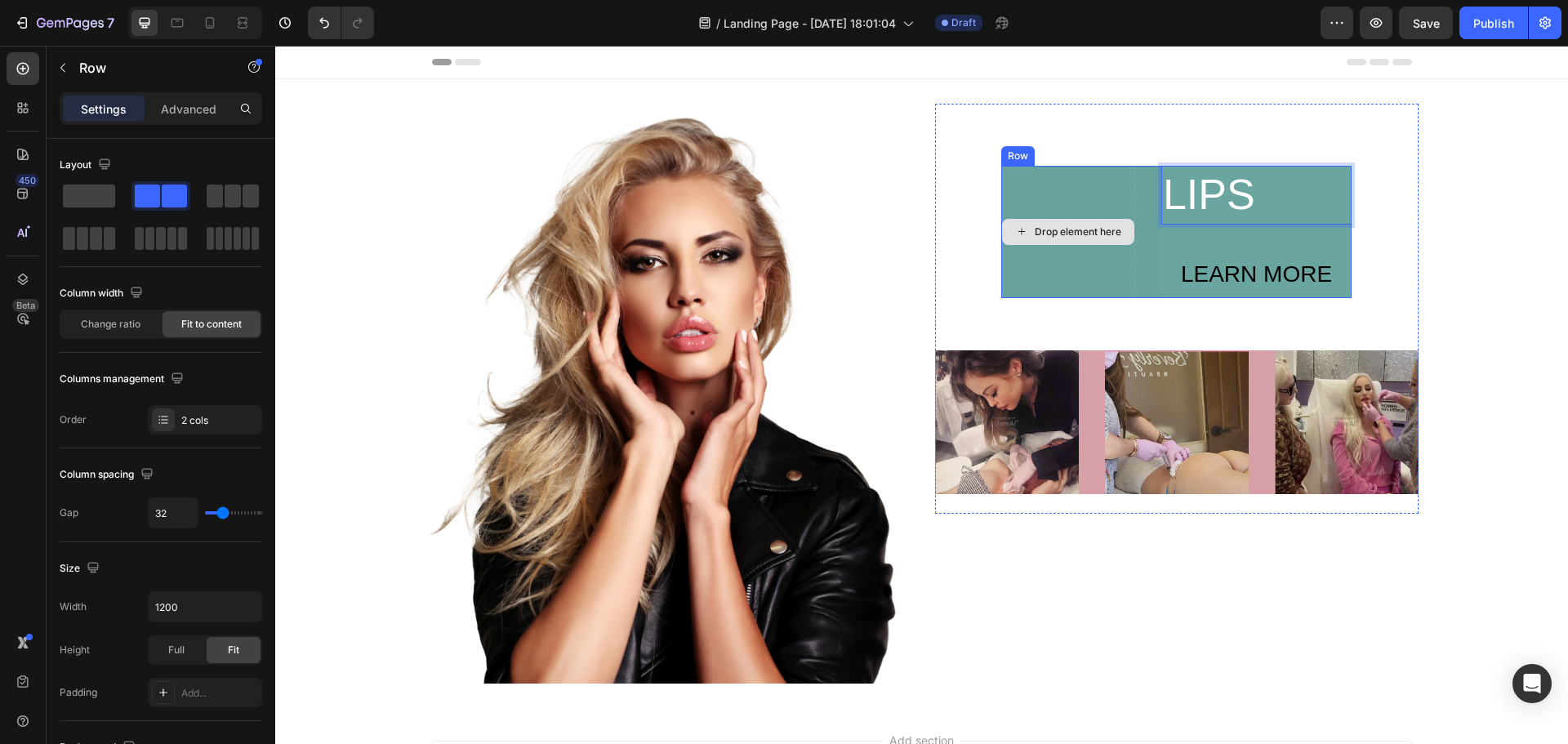
click at [1101, 272] on div "Drop element here" at bounding box center [1068, 231] width 134 height 132
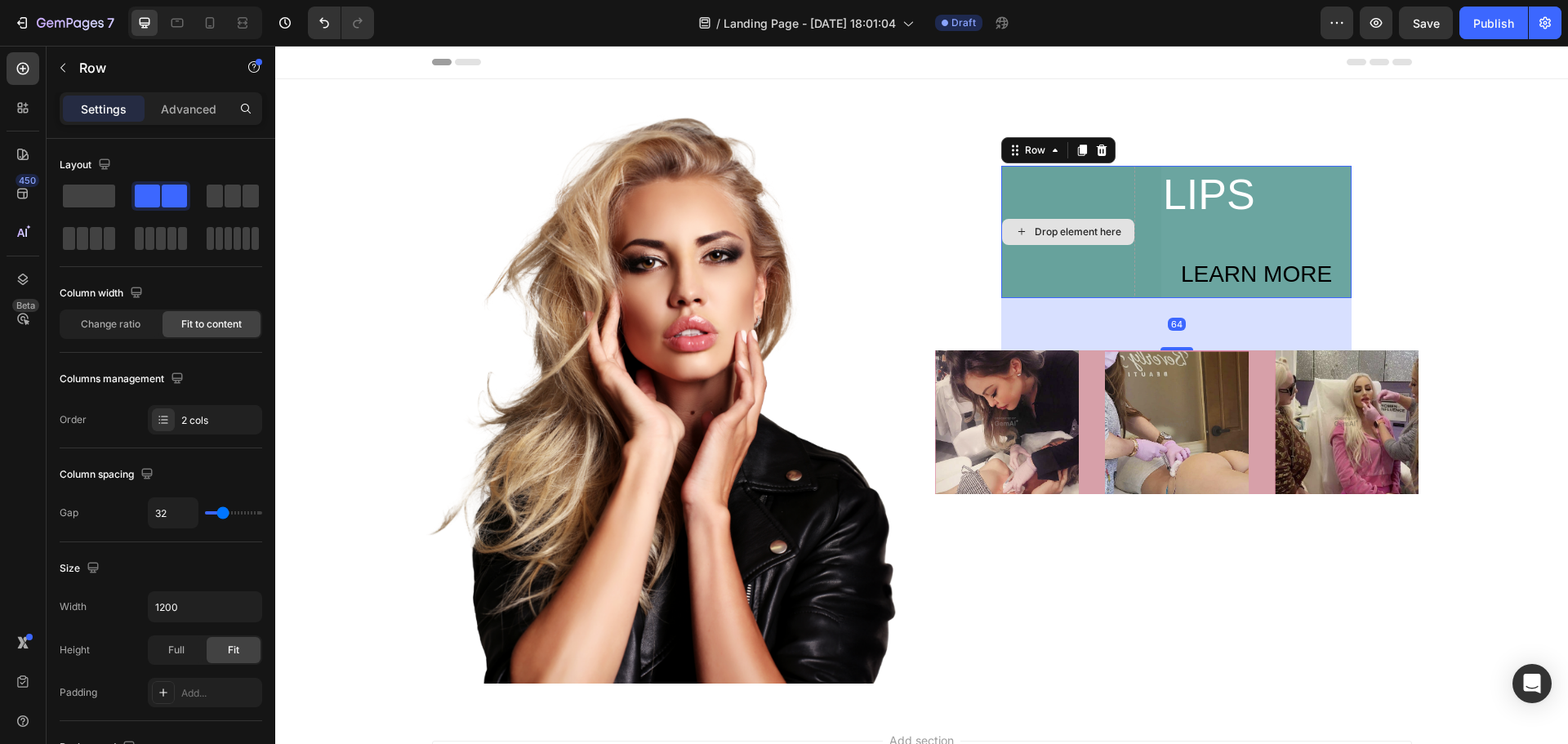
click at [1089, 273] on div "Drop element here" at bounding box center [1068, 231] width 134 height 132
click at [86, 193] on span at bounding box center [89, 195] width 52 height 22
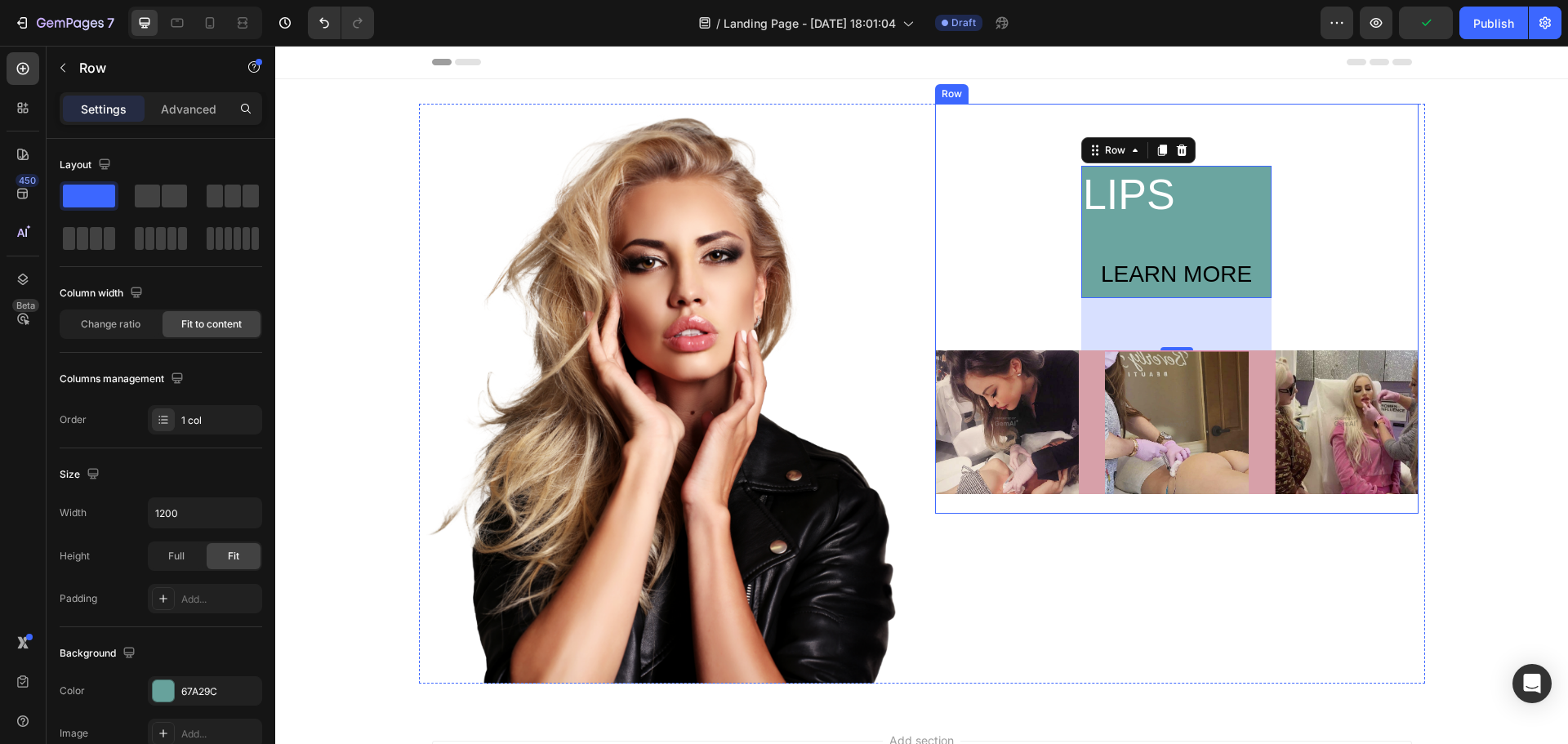
click at [1342, 217] on div "LIPS Text Block LEARN MORE Button Row Row 64 Image Image Image Row" at bounding box center [1176, 329] width 483 height 328
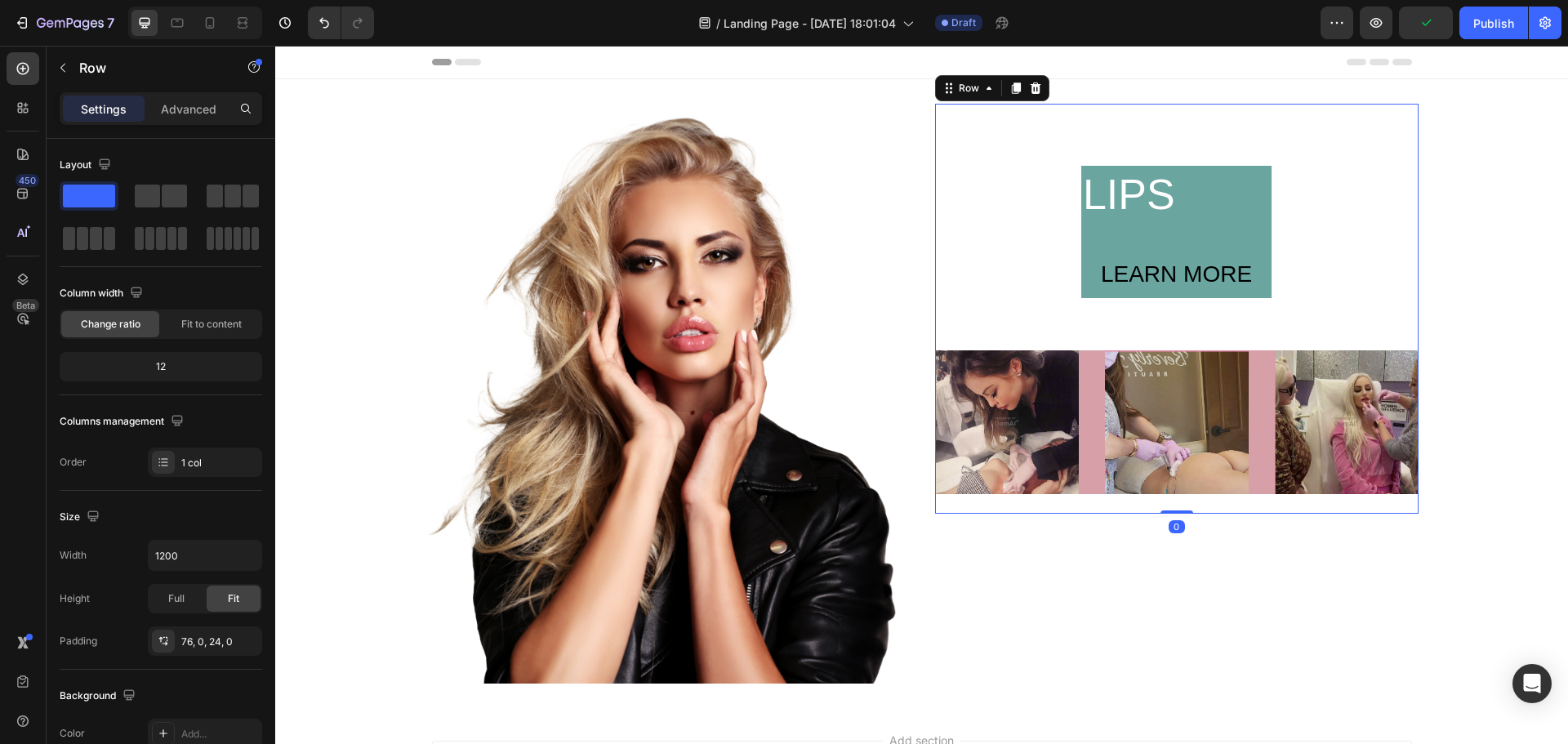
click at [1010, 263] on div "LIPS Text Block LEARN MORE Button Row Row Image Image Image Row" at bounding box center [1176, 329] width 483 height 328
click at [1076, 545] on div "LIPS Text Block LEARN MORE Button Row Row Image Image Image Row Row 0" at bounding box center [1176, 393] width 483 height 579
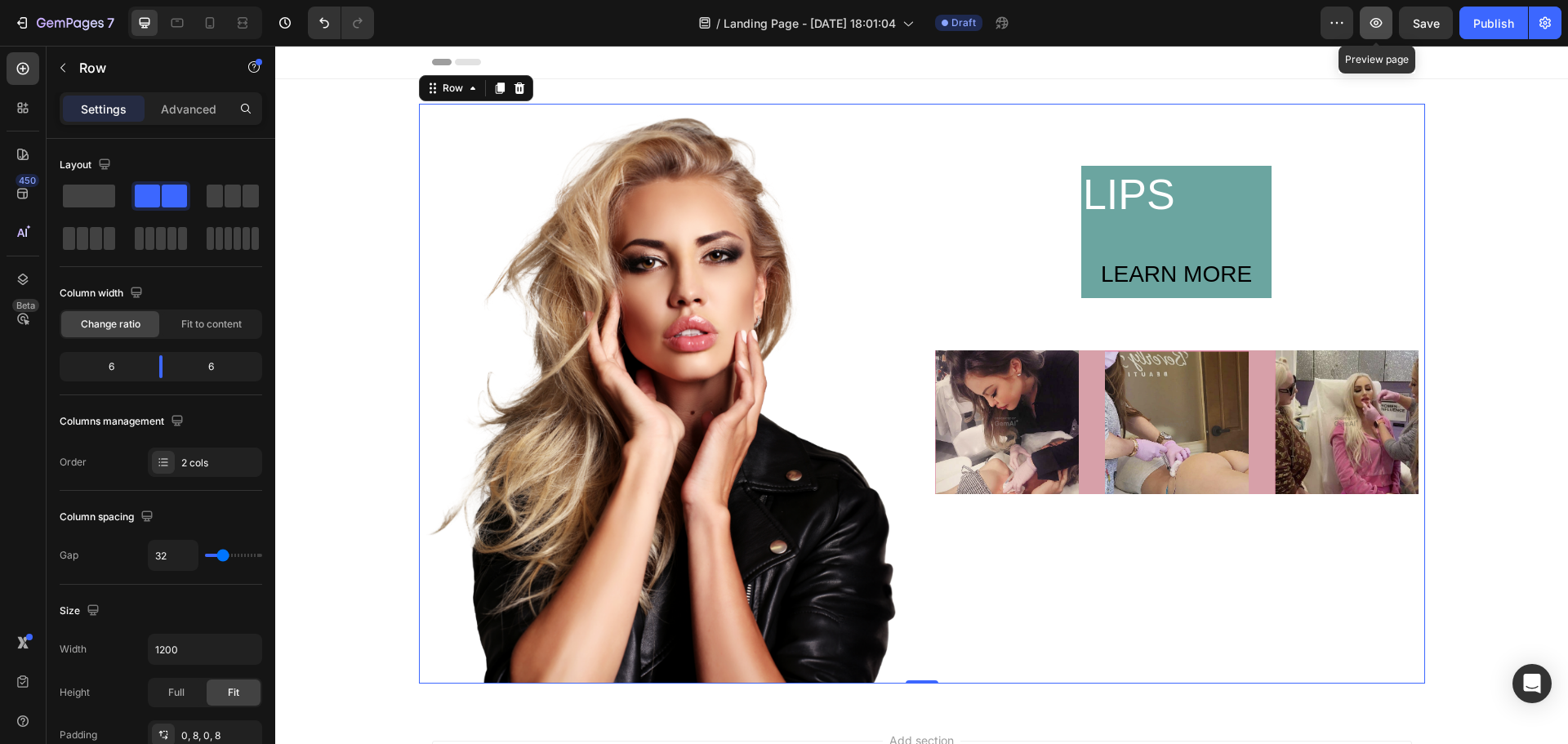
click at [1378, 24] on icon "button" at bounding box center [1375, 22] width 5 height 4
click at [1165, 579] on div "LIPS Text Block LEARN MORE Button Row Row Image Image Image Row Row" at bounding box center [1176, 393] width 483 height 579
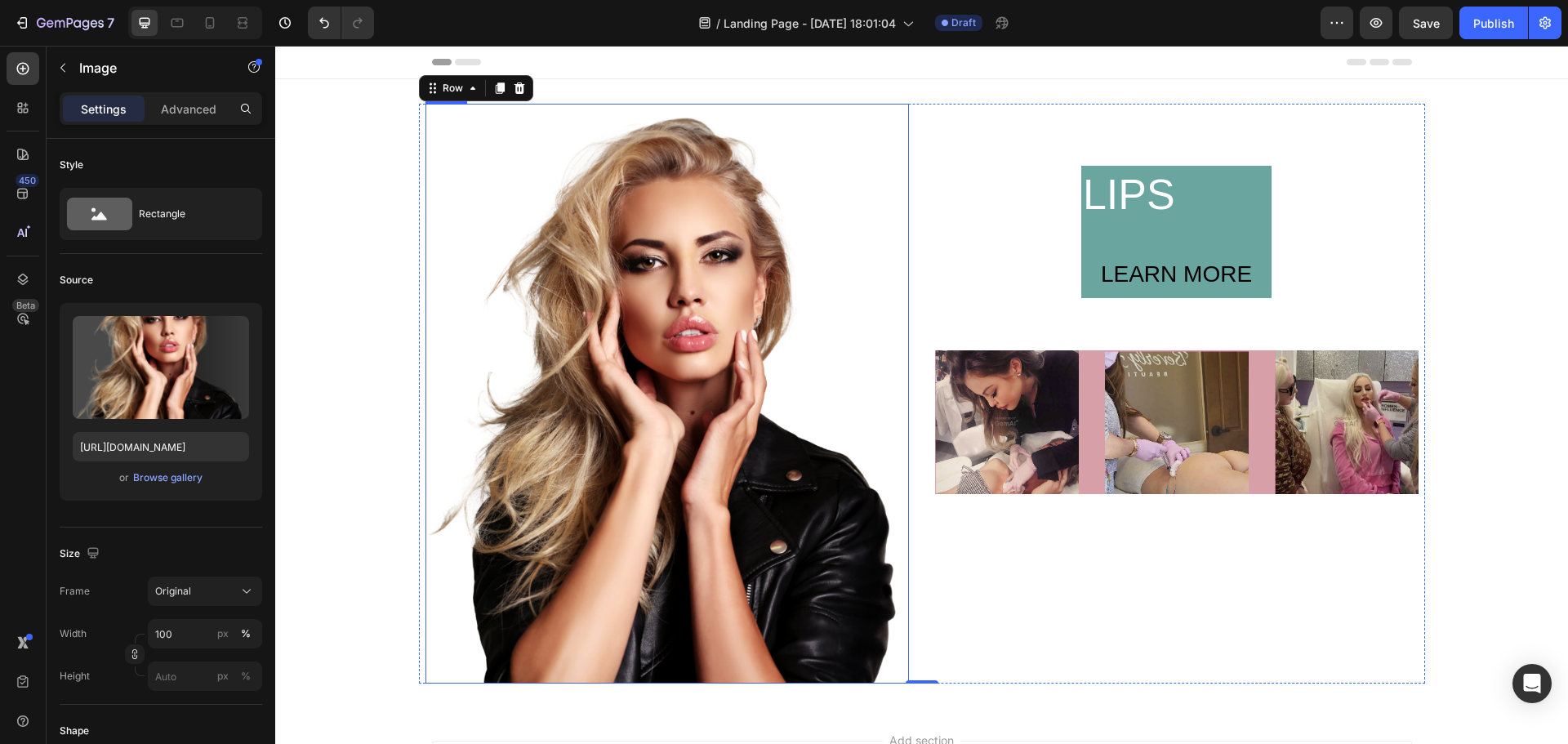
click at [472, 331] on img at bounding box center [667, 393] width 483 height 579
click at [331, 443] on div "Image 0 LIPS Text Block LEARN MORE Button Row Row Image Image Image Row Row Row…" at bounding box center [922, 393] width 1293 height 629
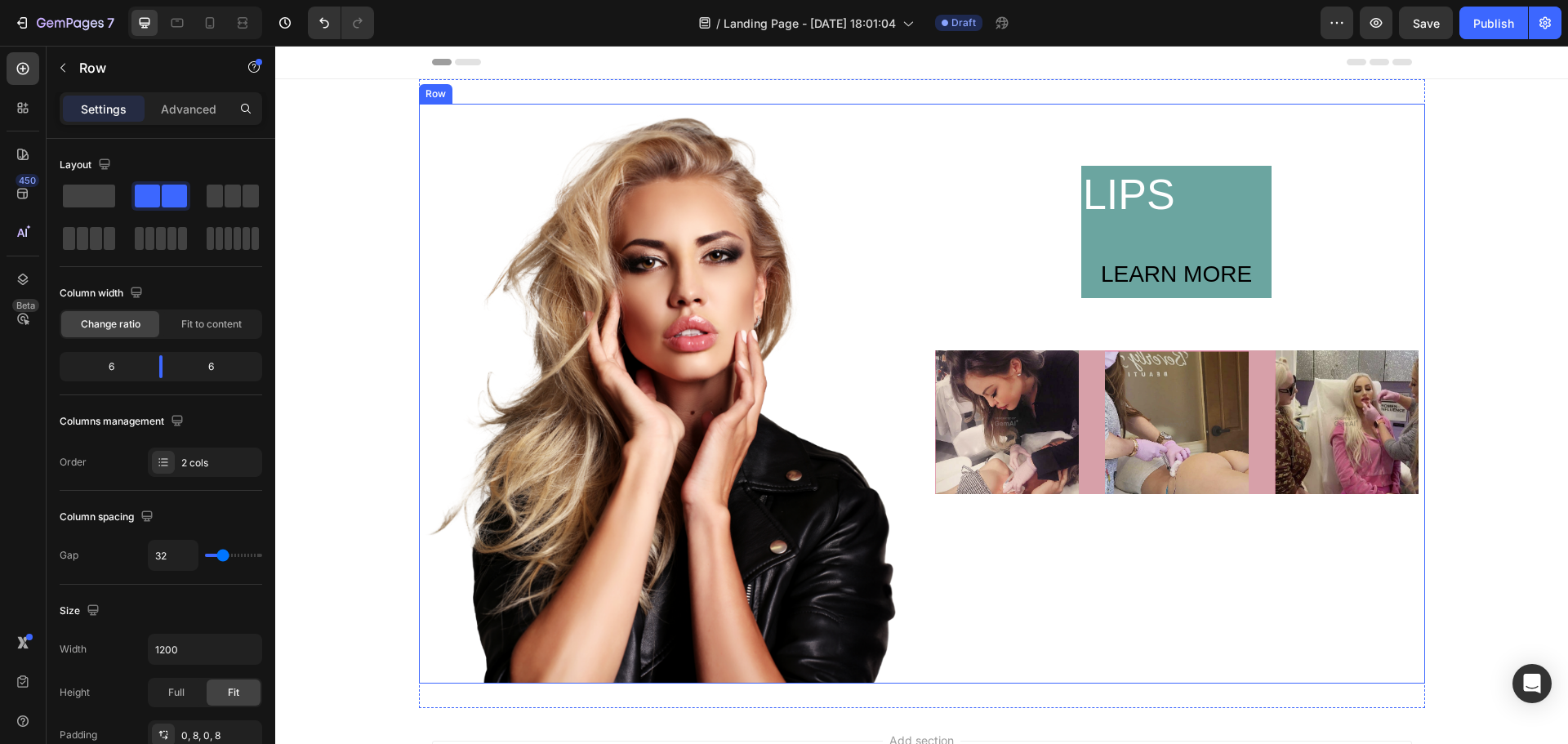
click at [1134, 625] on div "LIPS Text Block LEARN MORE Button Row Row Image Image Image Row Row" at bounding box center [1176, 393] width 483 height 579
click at [828, 292] on img at bounding box center [667, 393] width 483 height 579
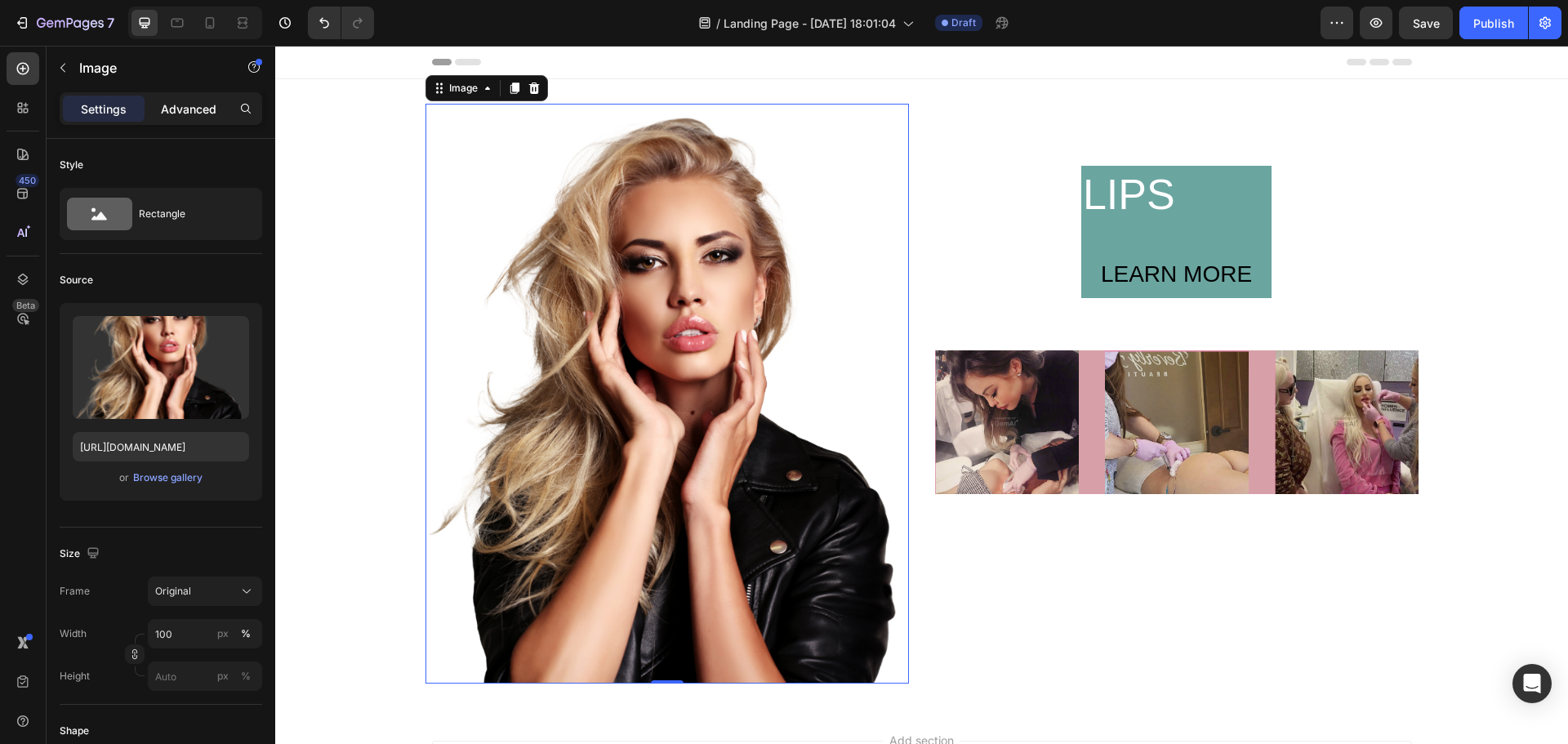
click at [192, 111] on p "Advanced" at bounding box center [189, 109] width 56 height 17
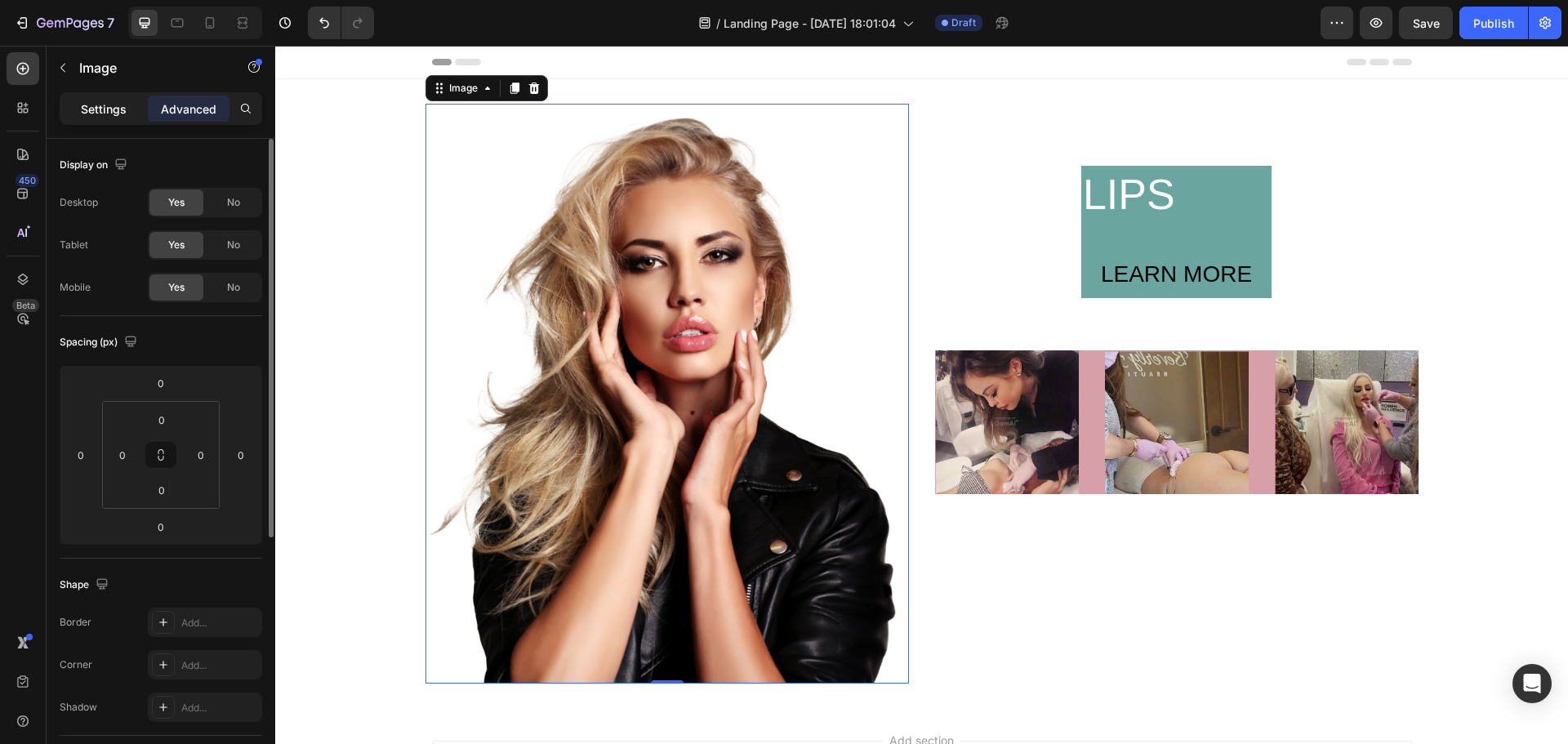
click at [108, 101] on p "Settings" at bounding box center [104, 109] width 46 height 17
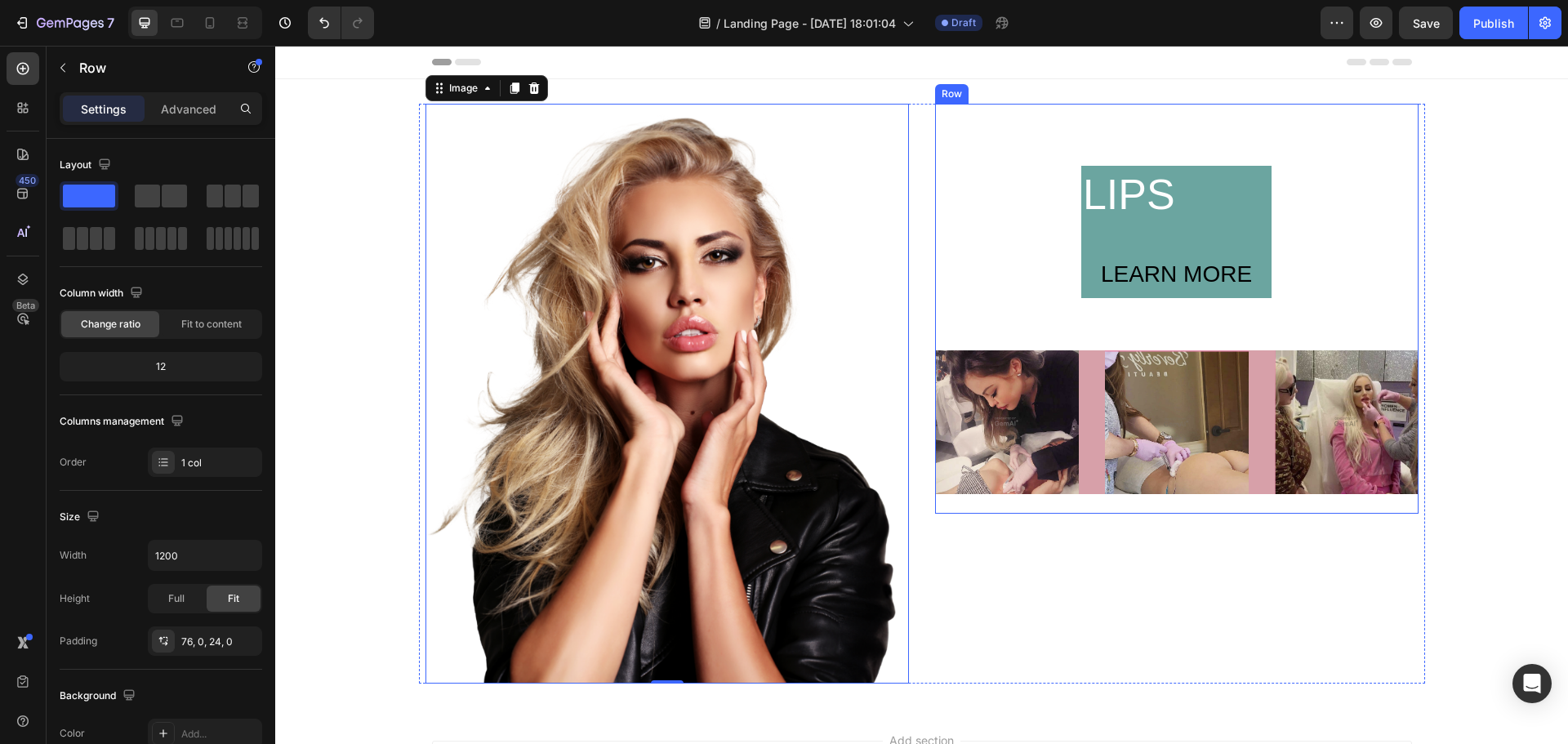
click at [1039, 297] on div "LIPS Text Block LEARN MORE Button Row Row Image Image Image Row" at bounding box center [1176, 329] width 483 height 328
click at [1326, 568] on div "LIPS Text Block LEARN MORE Button Row Row Image Image Image Row Row 0" at bounding box center [1176, 393] width 483 height 579
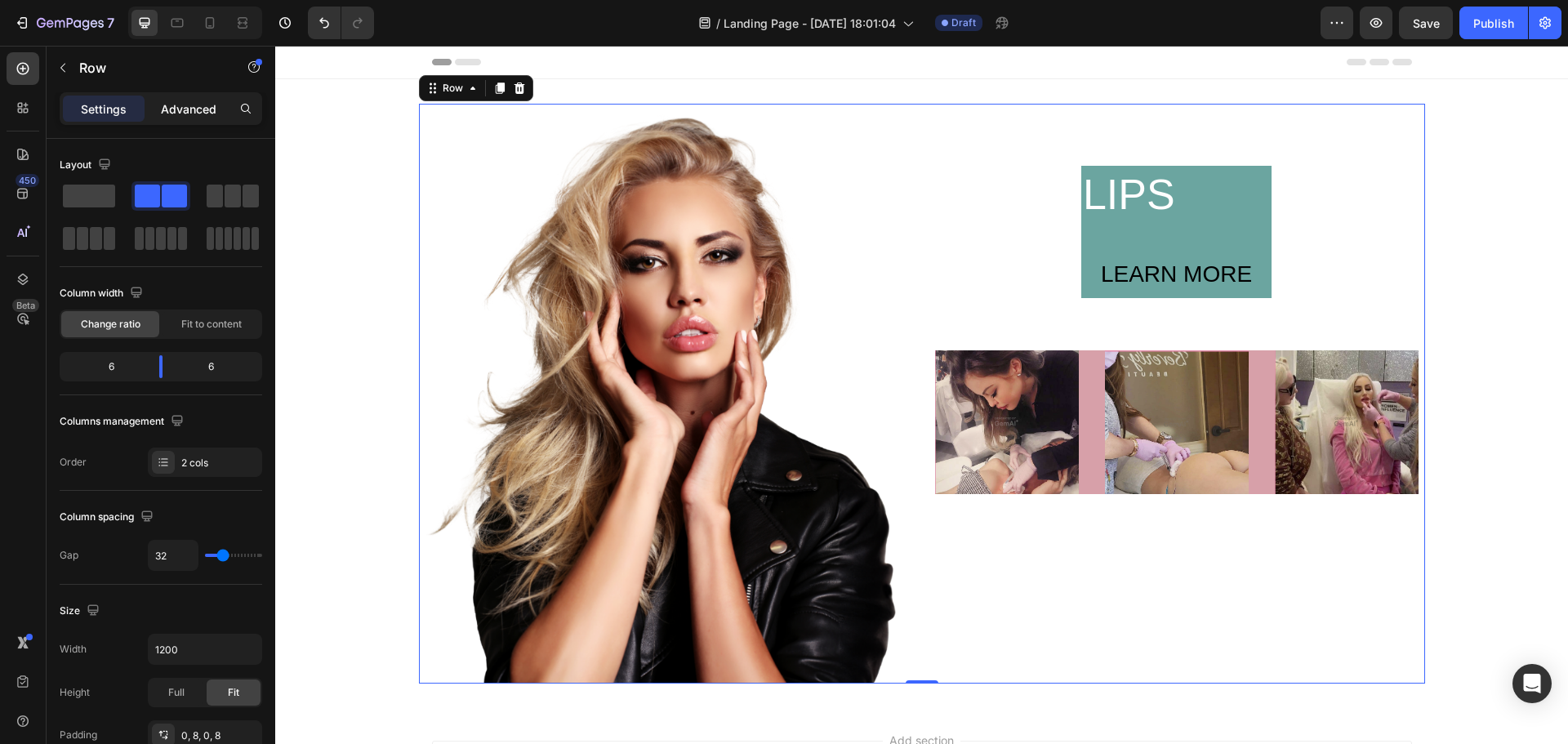
click at [196, 103] on p "Advanced" at bounding box center [189, 109] width 56 height 17
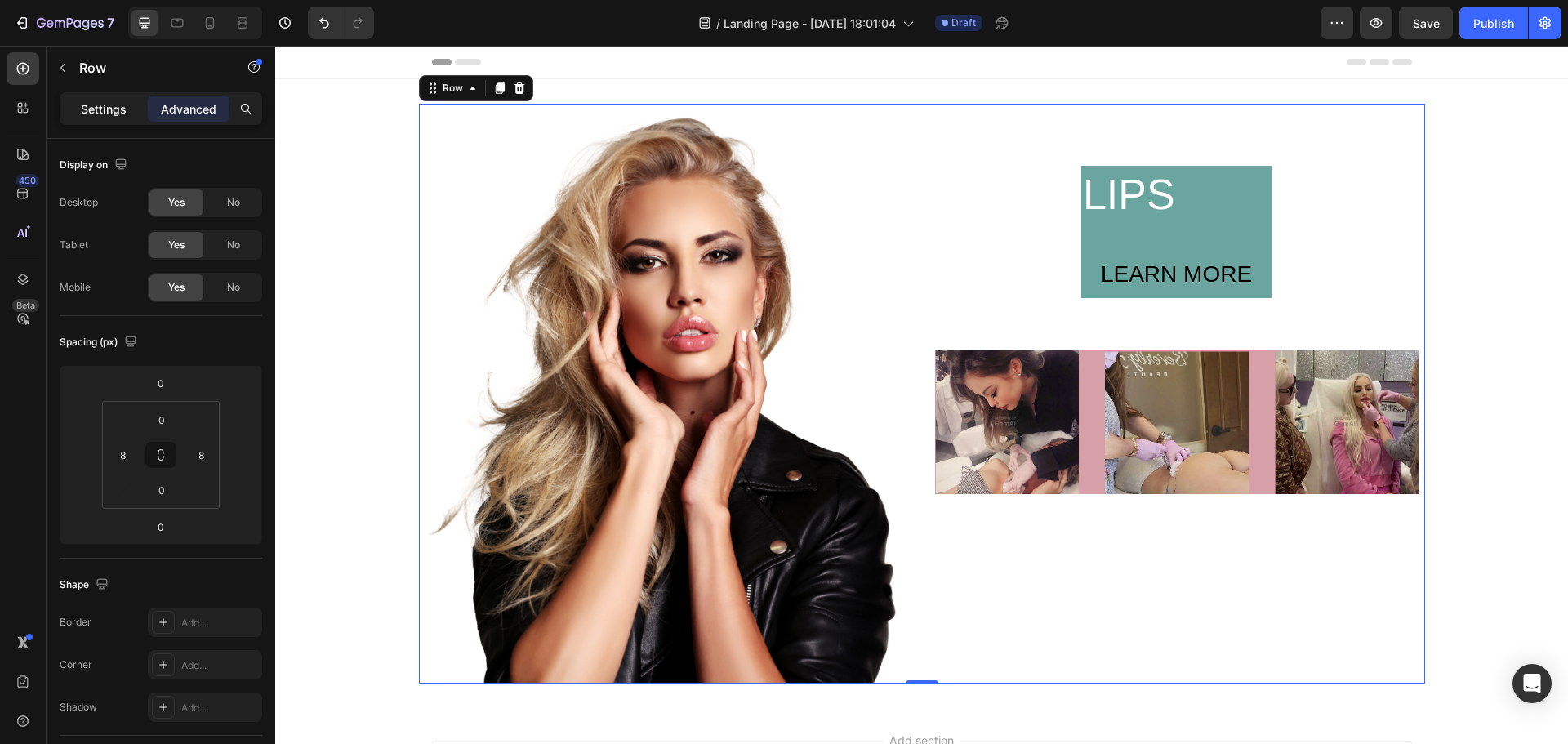
click at [105, 112] on p "Settings" at bounding box center [104, 109] width 46 height 17
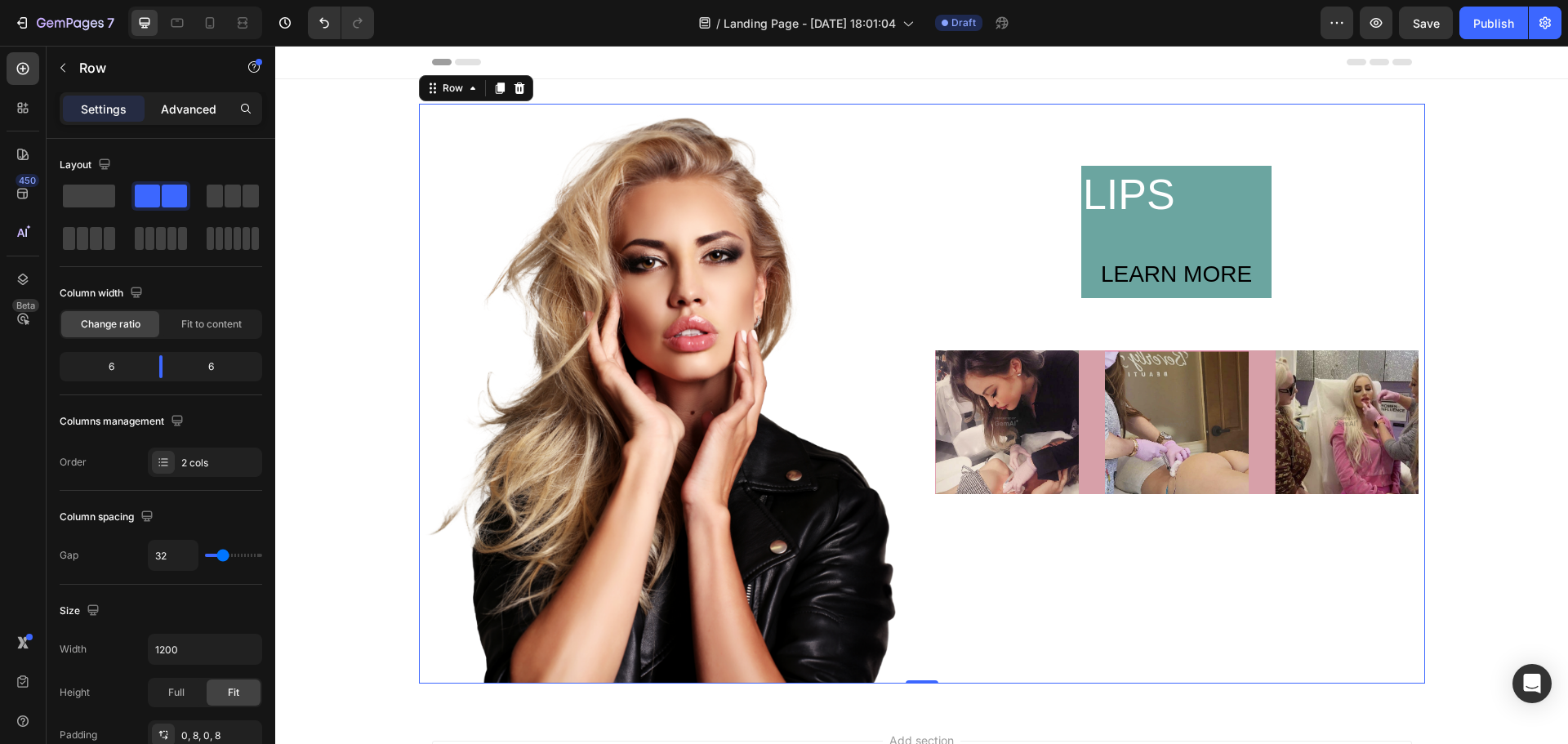
click at [183, 109] on p "Advanced" at bounding box center [189, 109] width 56 height 17
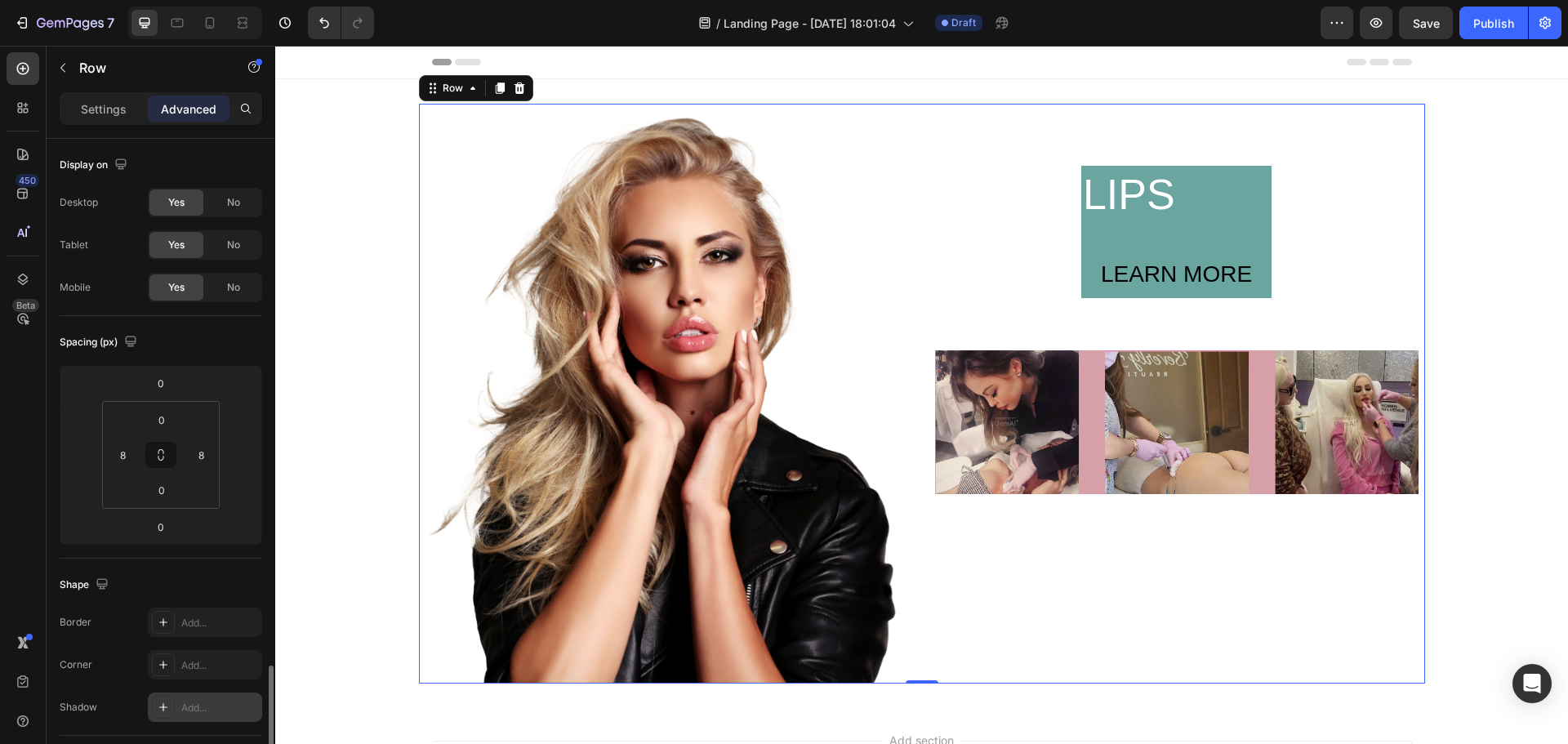
scroll to position [408, 0]
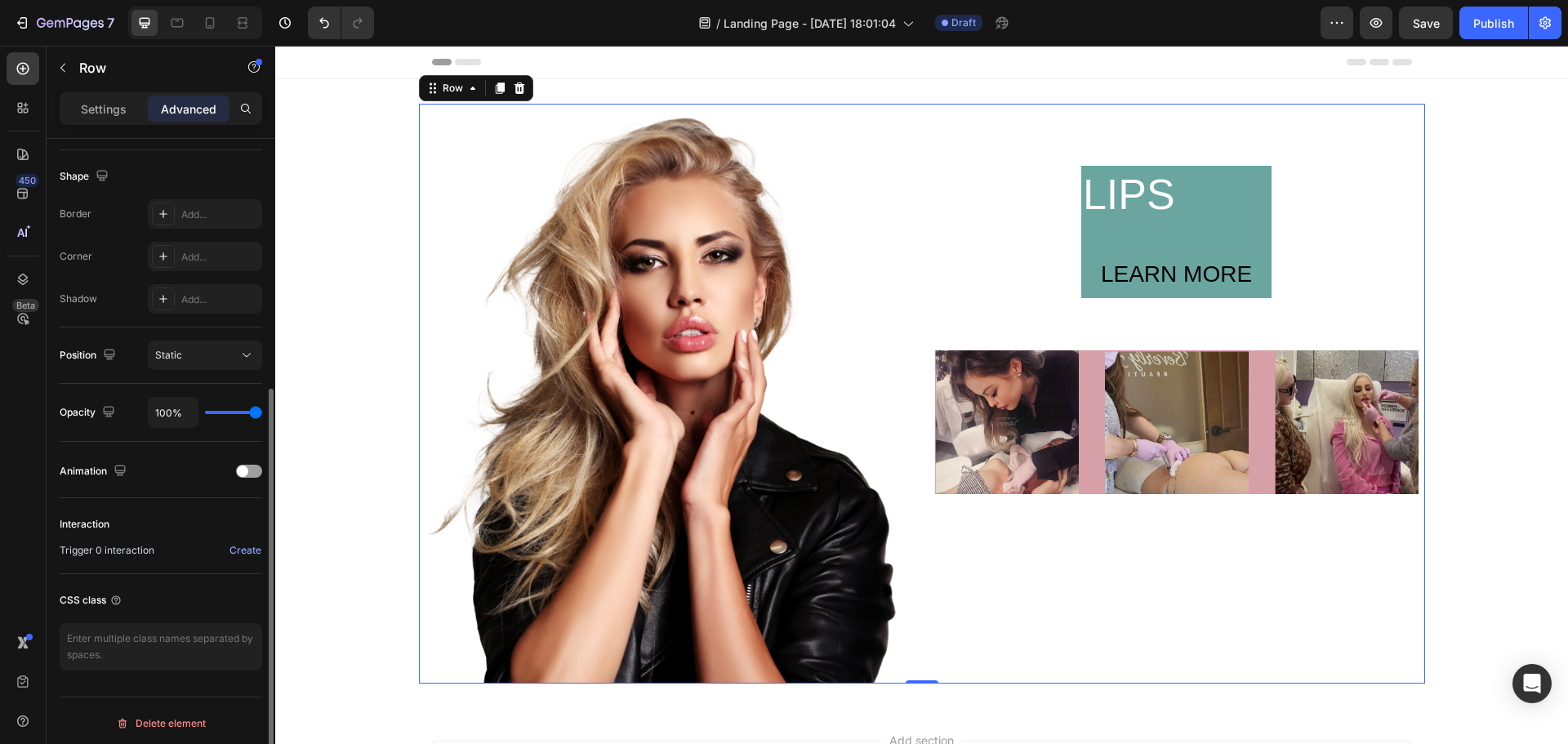
type input "96%"
type input "96"
type input "81%"
type input "81"
type input "61%"
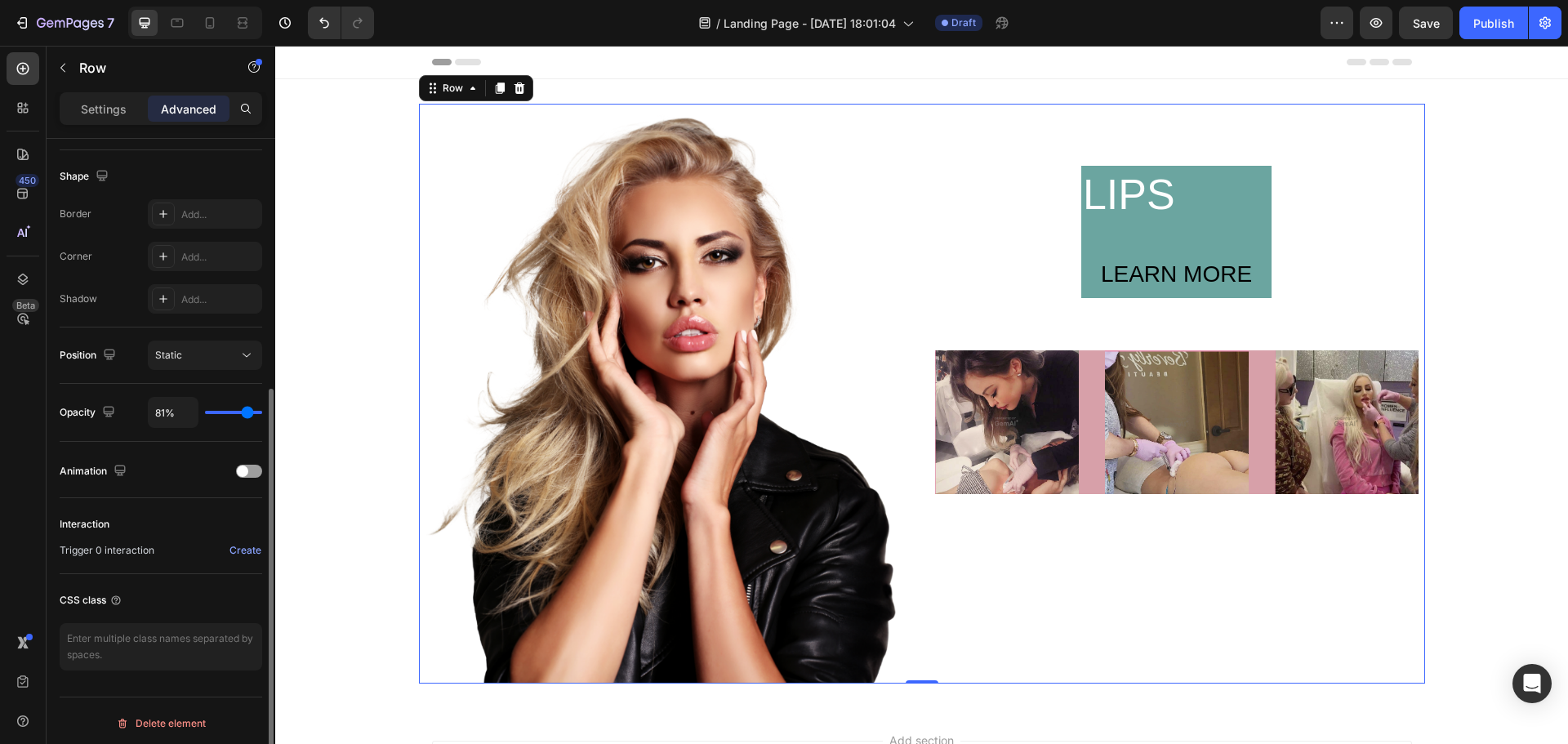
type input "61"
type input "41%"
type input "41"
type input "22%"
type input "22"
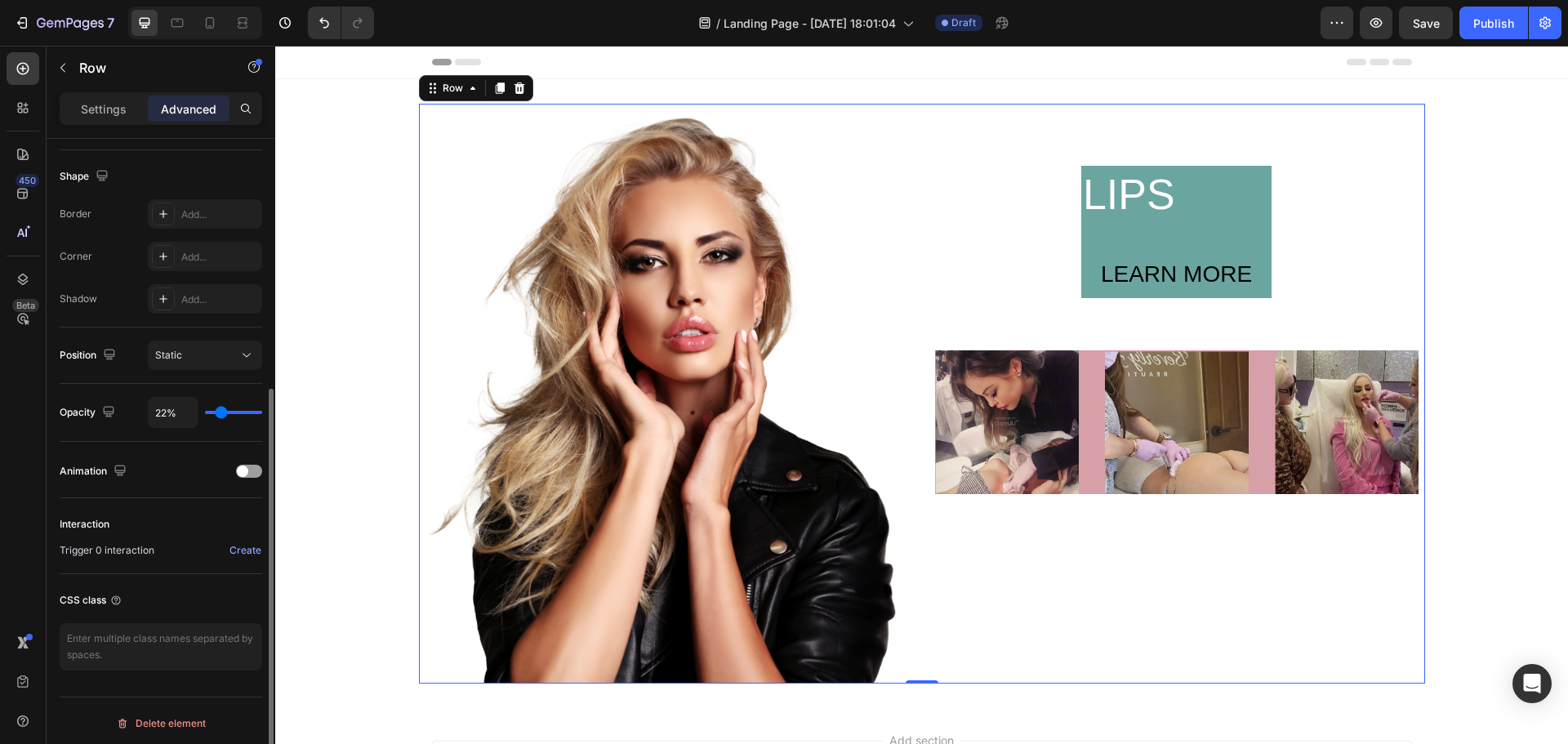
type input "2%"
type input "2"
type input "0%"
type input "0"
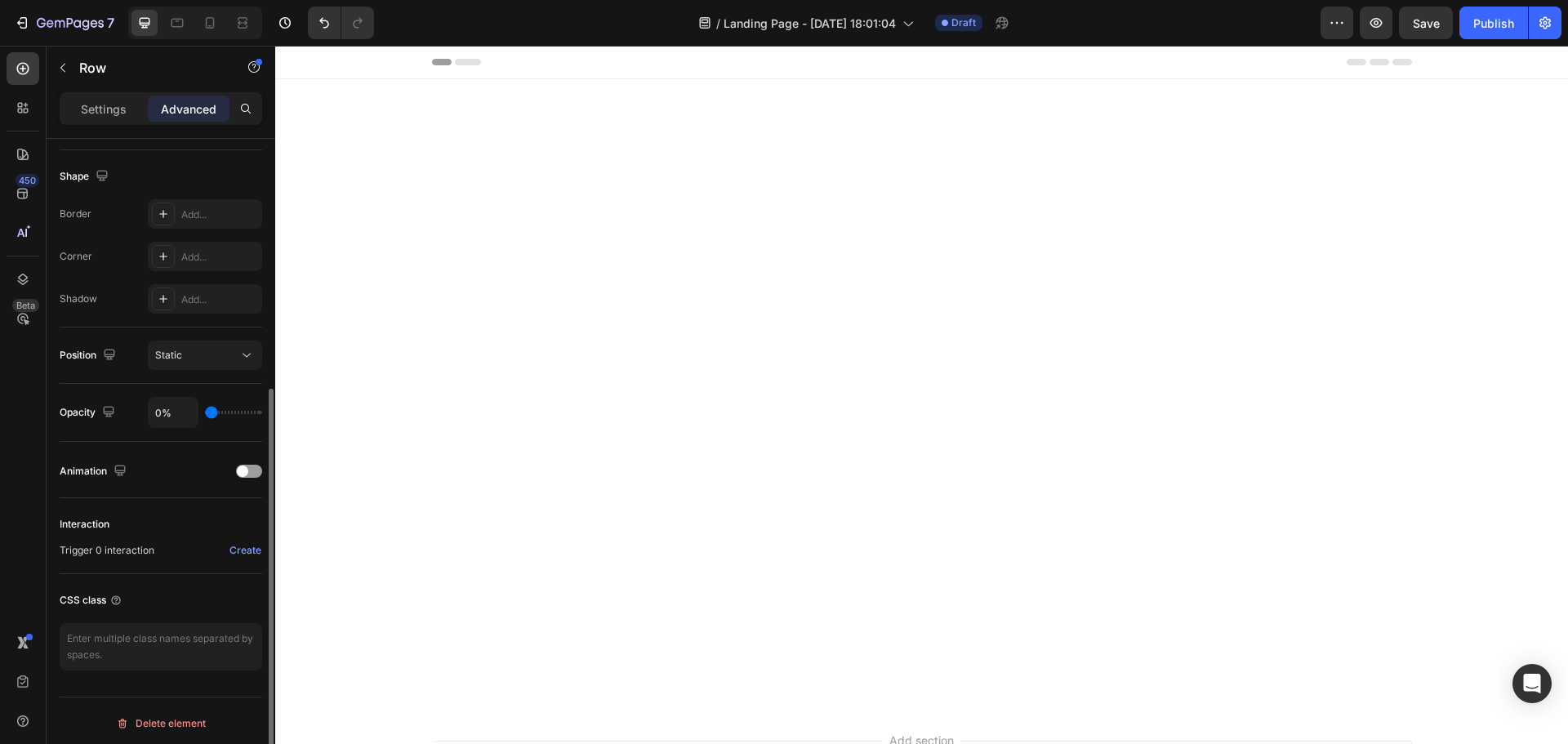
type input "46%"
type input "46"
type input "81%"
type input "81"
type input "100%"
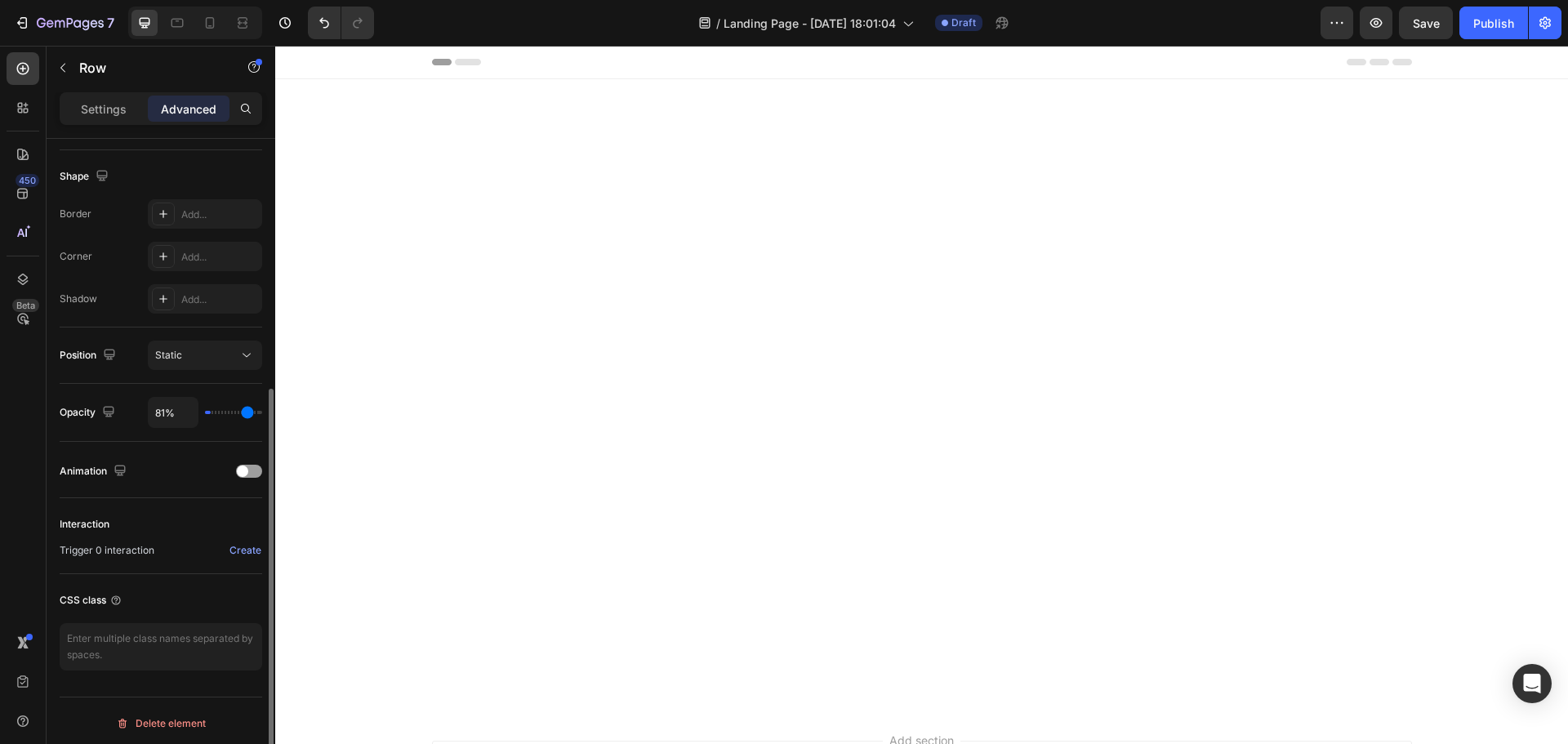
type input "100"
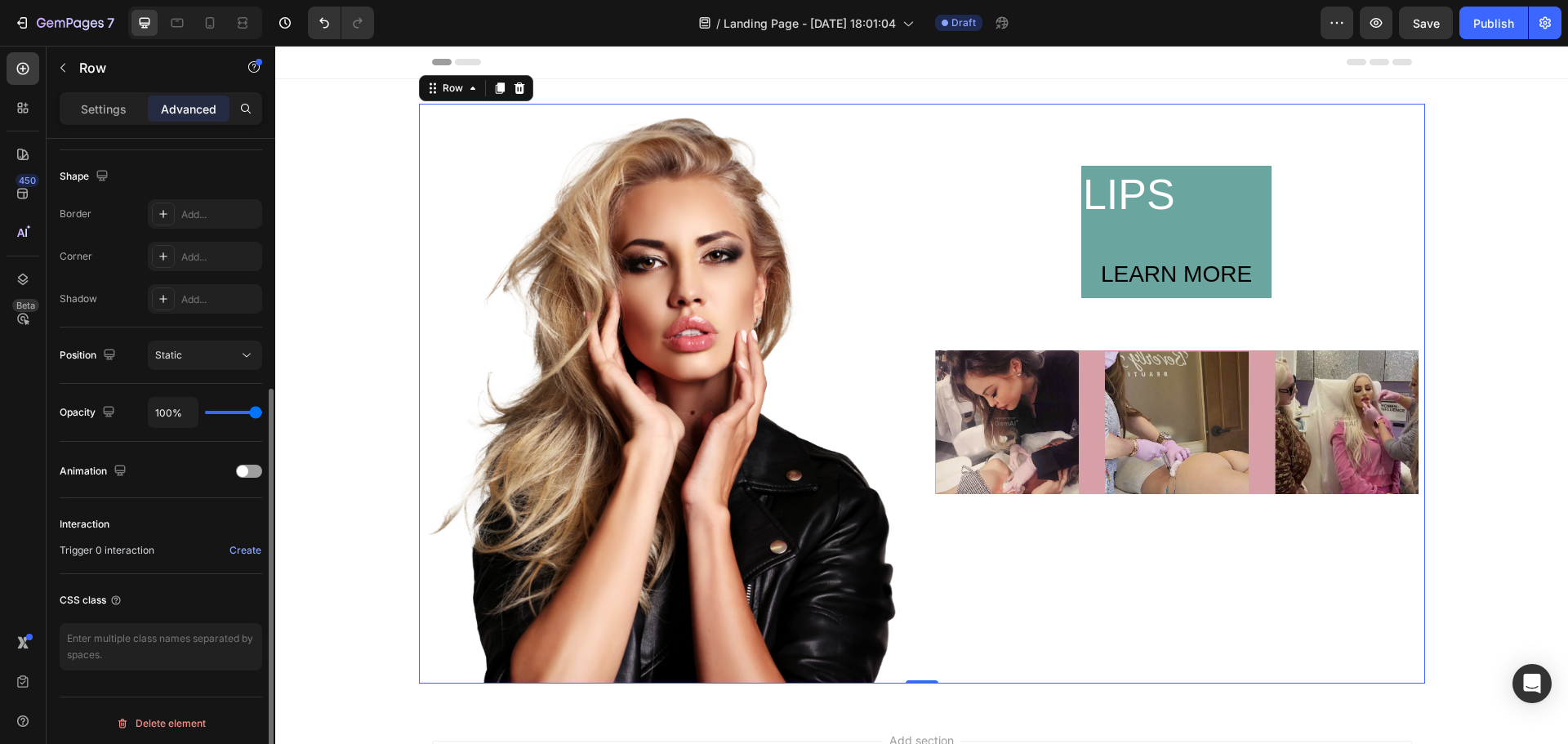
drag, startPoint x: 255, startPoint y: 413, endPoint x: 315, endPoint y: 408, distance: 60.2
click at [262, 410] on input "range" at bounding box center [234, 412] width 58 height 4
click at [105, 105] on p "Settings" at bounding box center [104, 109] width 46 height 17
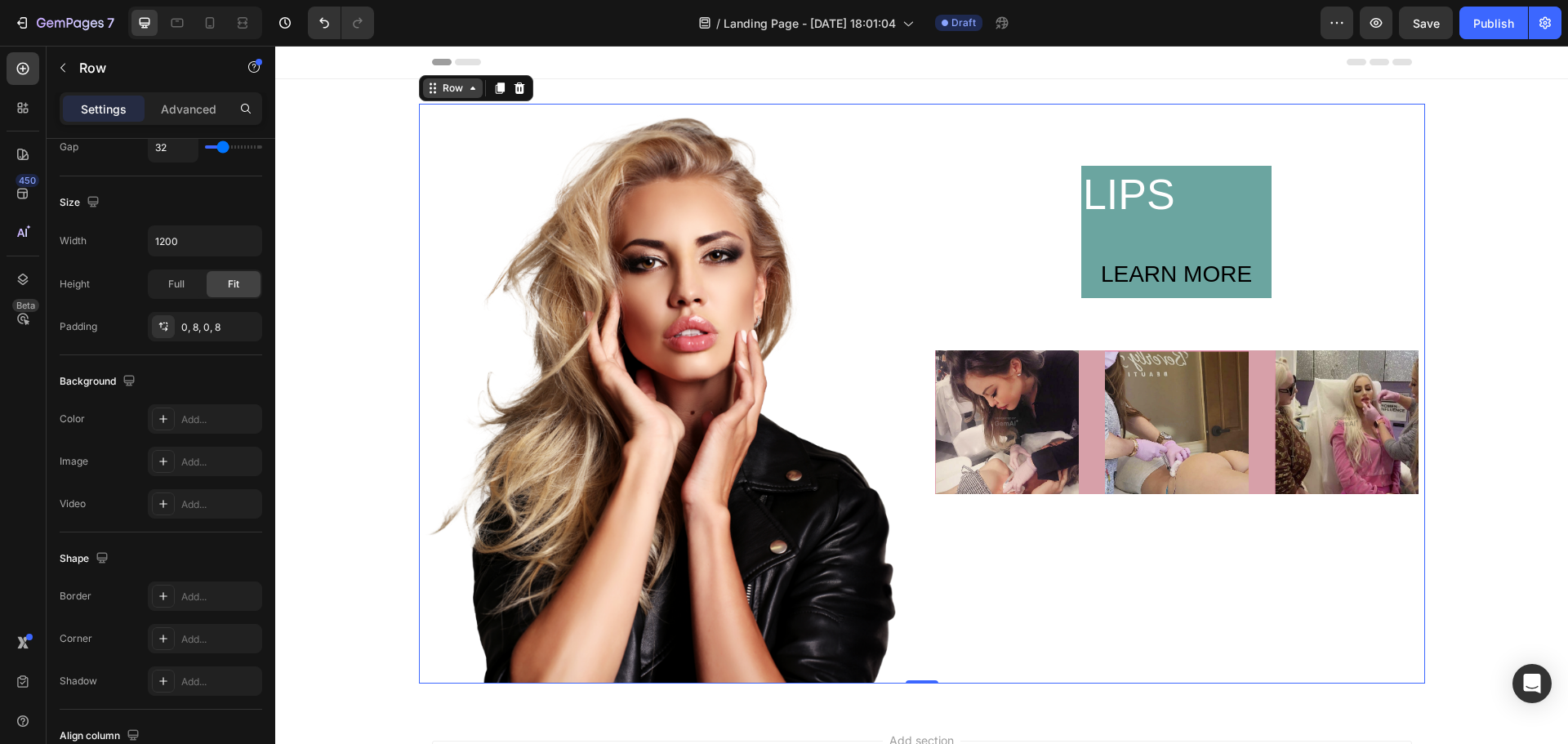
click at [445, 94] on div "Row" at bounding box center [453, 88] width 27 height 14
click at [446, 96] on div "Row" at bounding box center [453, 88] width 59 height 20
click at [446, 95] on div "Row" at bounding box center [453, 88] width 59 height 20
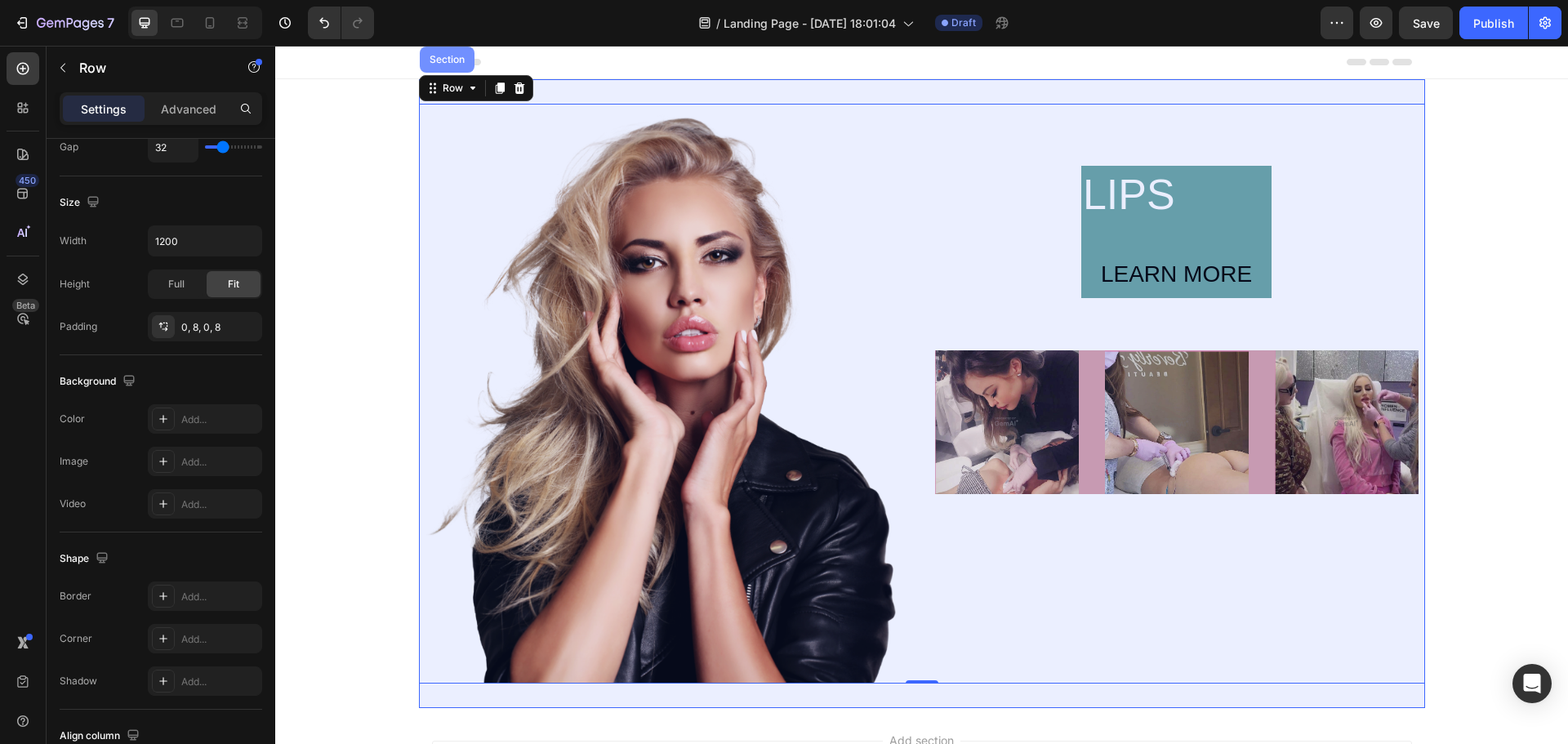
click at [441, 69] on div "Section" at bounding box center [446, 59] width 55 height 26
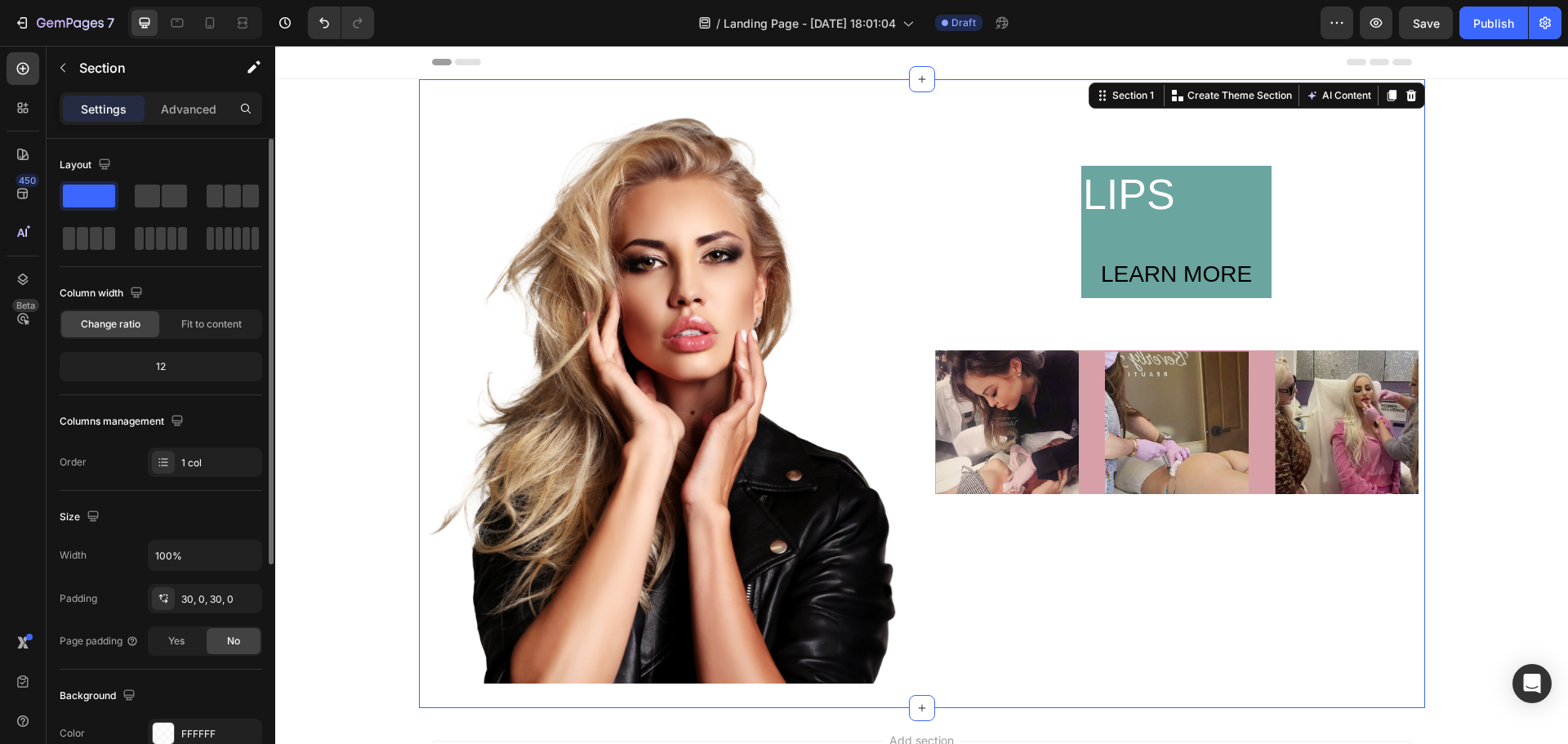
scroll to position [163, 0]
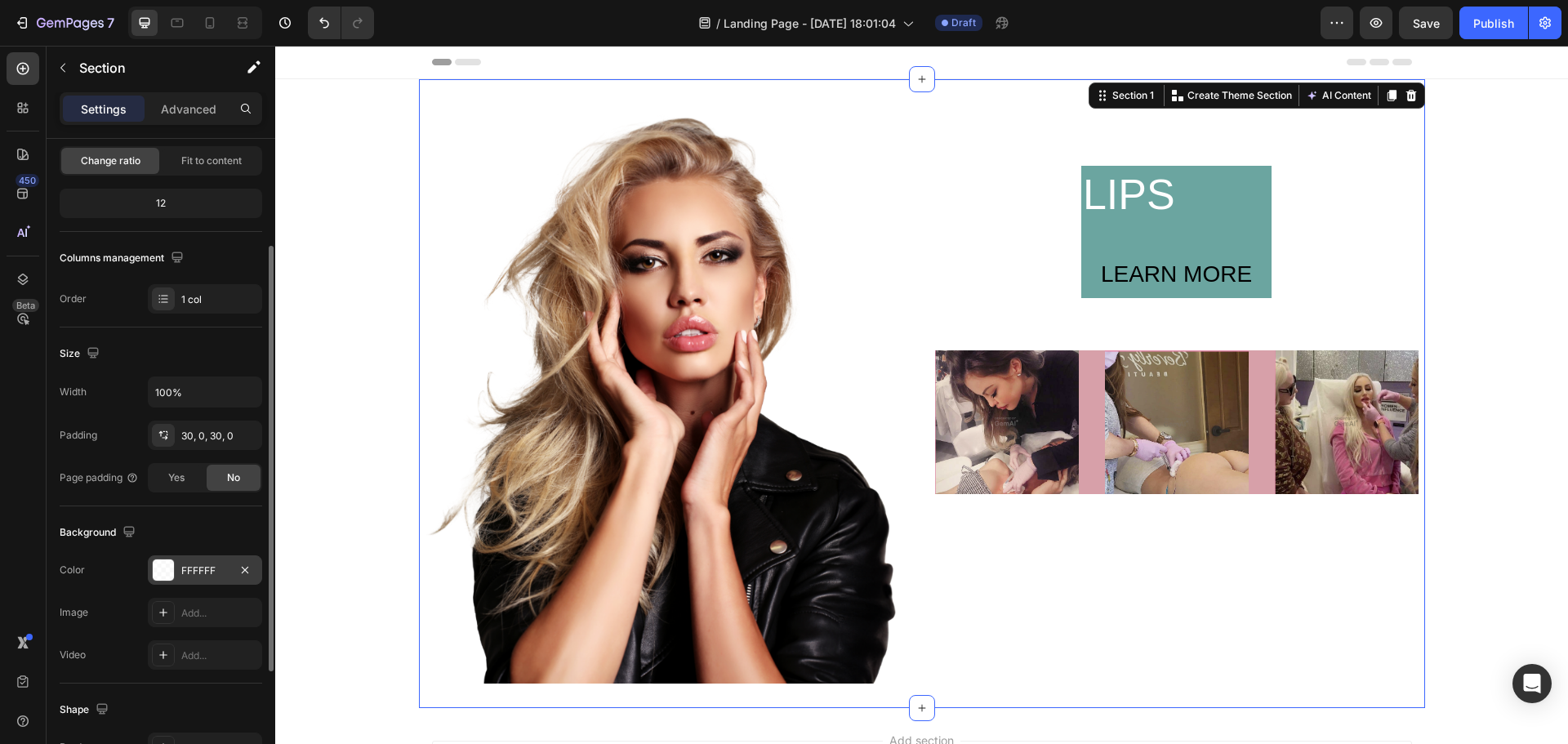
click at [168, 569] on div at bounding box center [164, 570] width 22 height 22
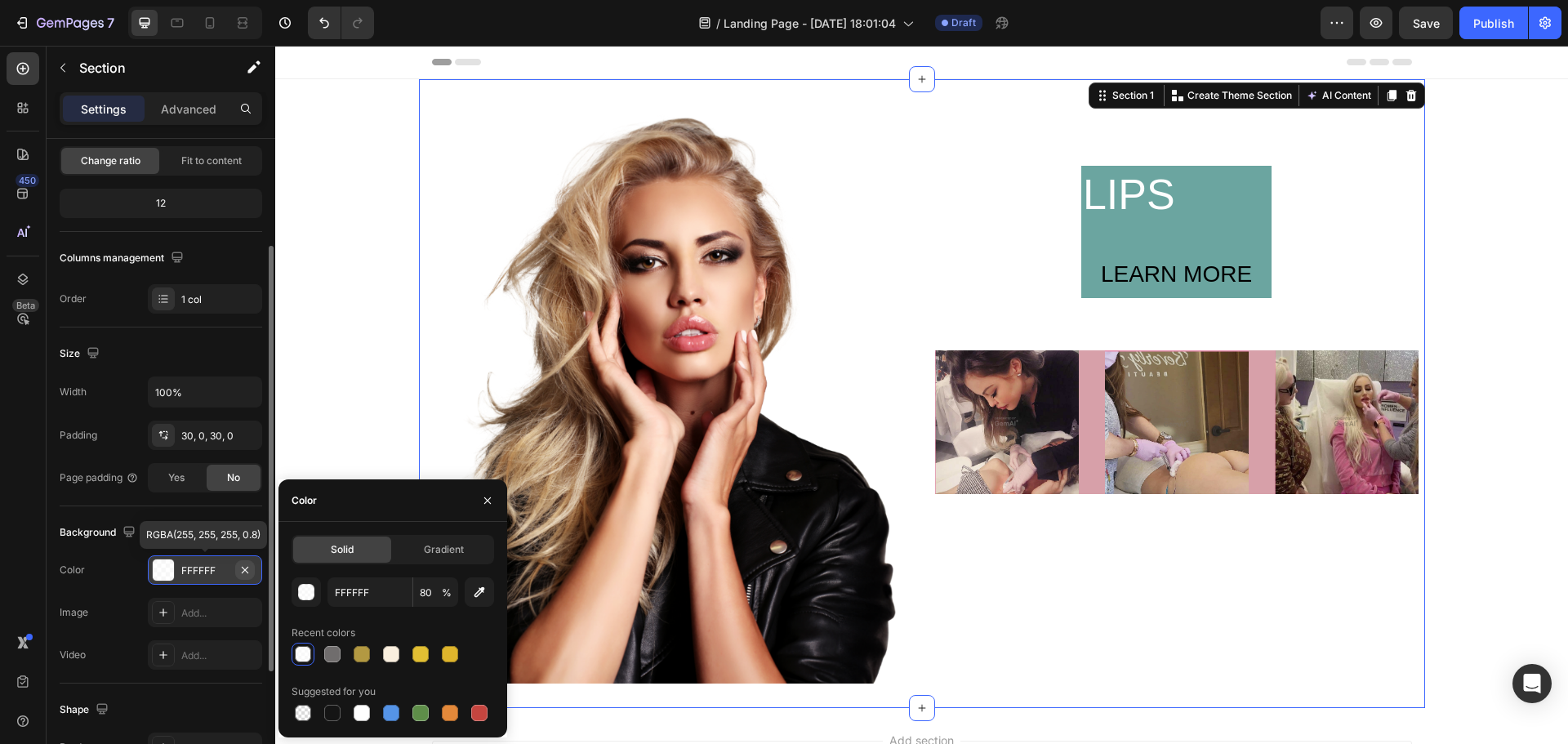
click at [246, 570] on icon "button" at bounding box center [245, 569] width 6 height 6
type input "000000"
type input "100"
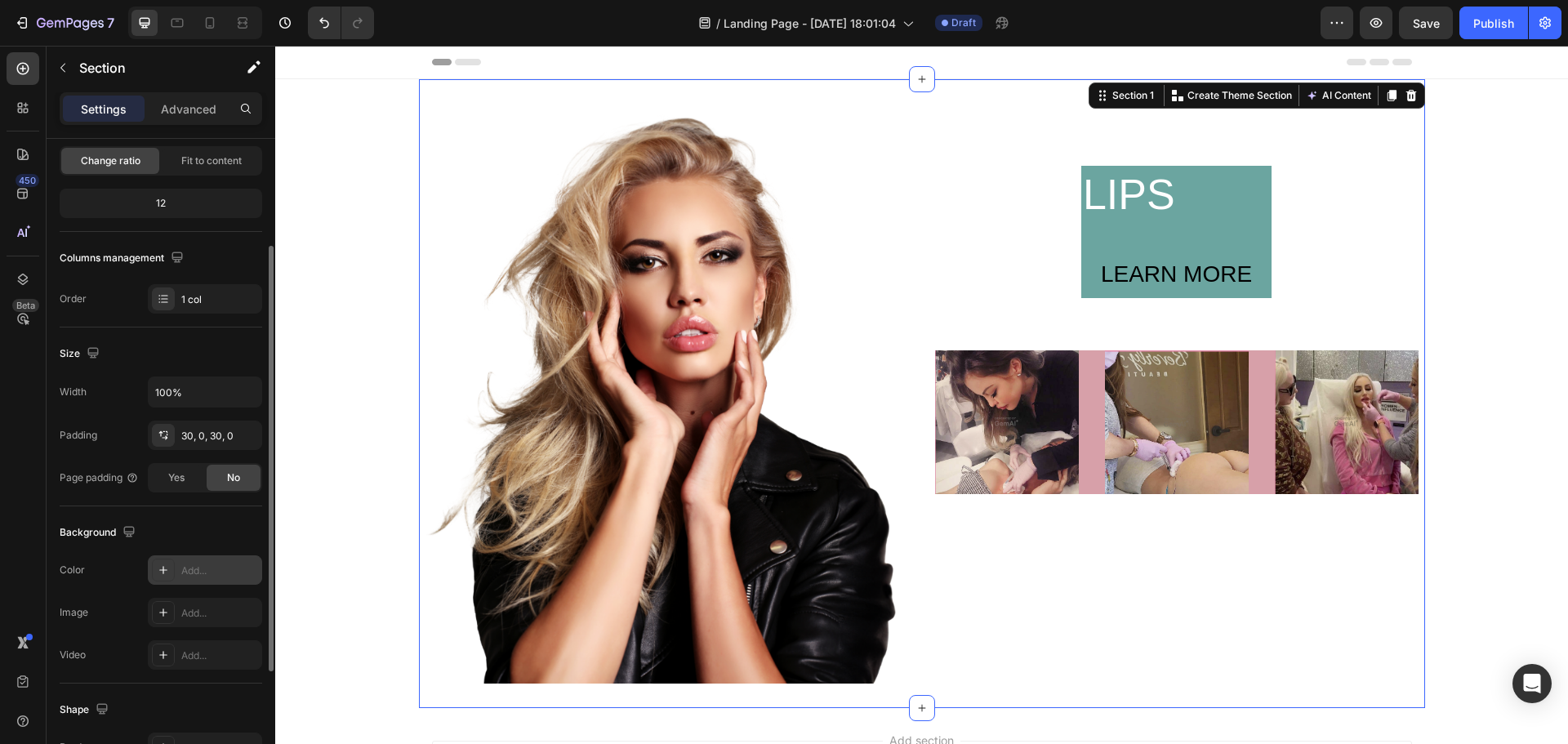
click at [325, 525] on div "Image LIPS Text Block LEARN MORE Button Row Row Image Image Image Row Row Row S…" at bounding box center [922, 393] width 1293 height 629
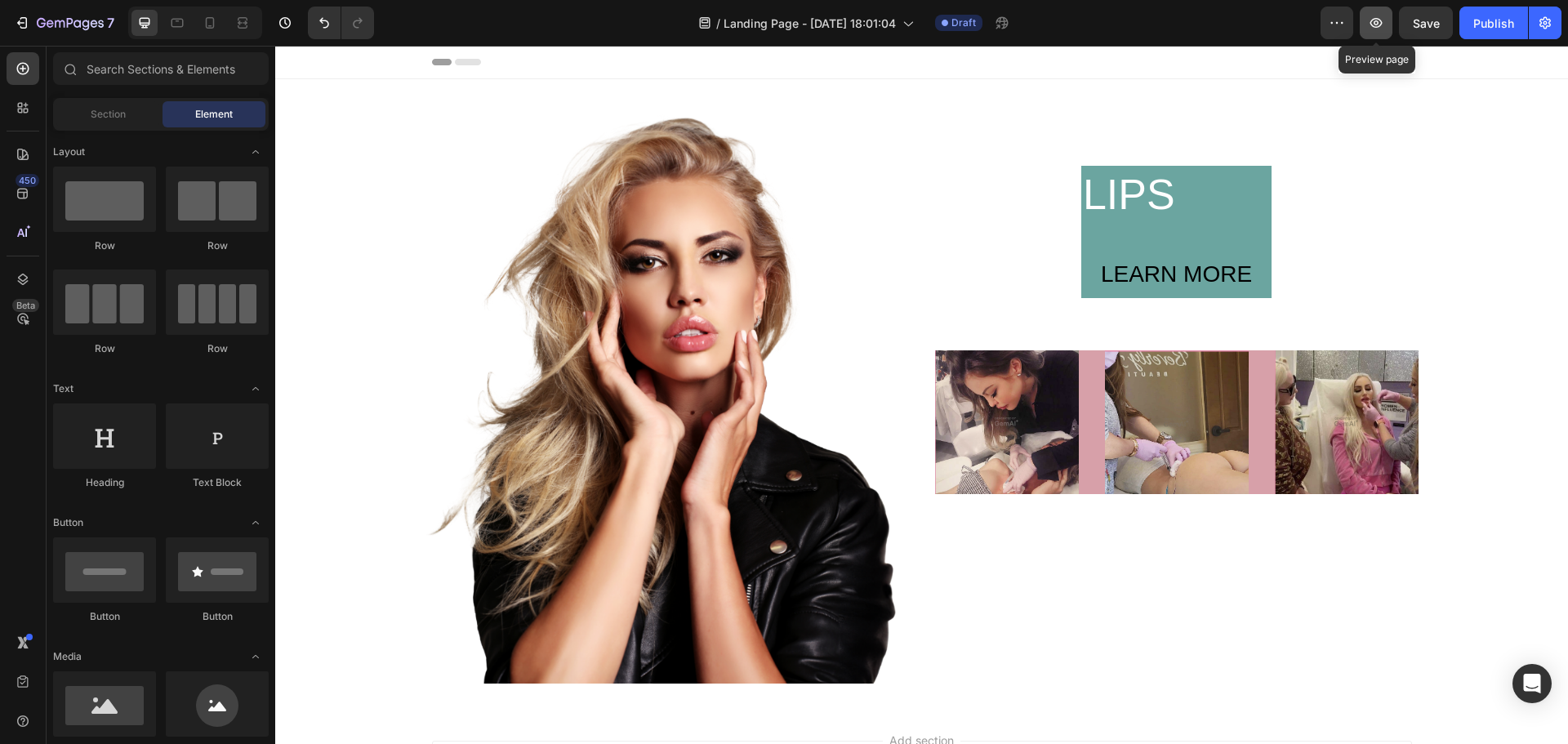
click at [1382, 26] on icon "button" at bounding box center [1376, 22] width 16 height 16
click at [1149, 286] on div "LEARN MORE" at bounding box center [1176, 274] width 151 height 34
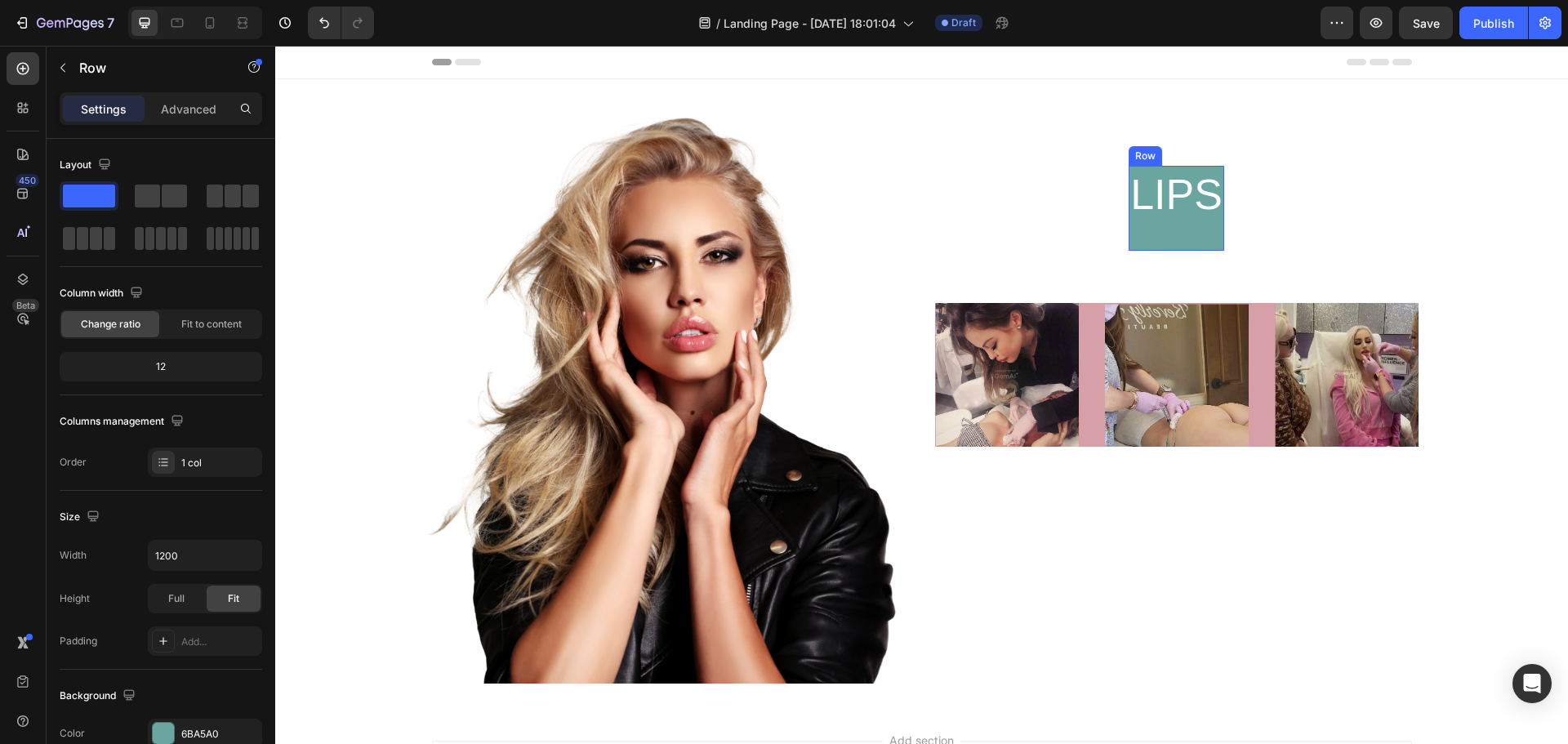
click at [1168, 240] on div "LIPS Text Block" at bounding box center [1176, 208] width 95 height 85
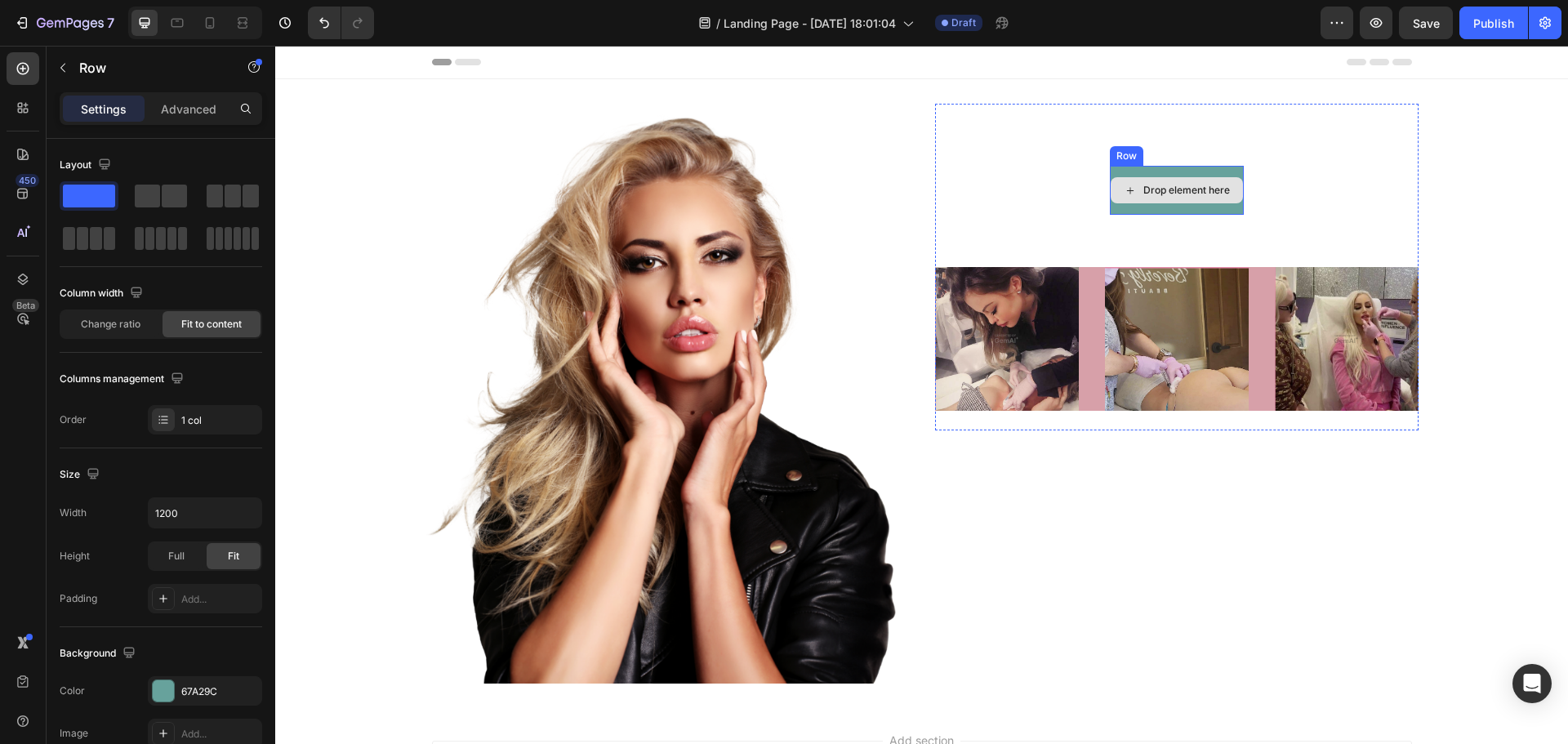
click at [1217, 208] on div "Drop element here" at bounding box center [1176, 190] width 134 height 49
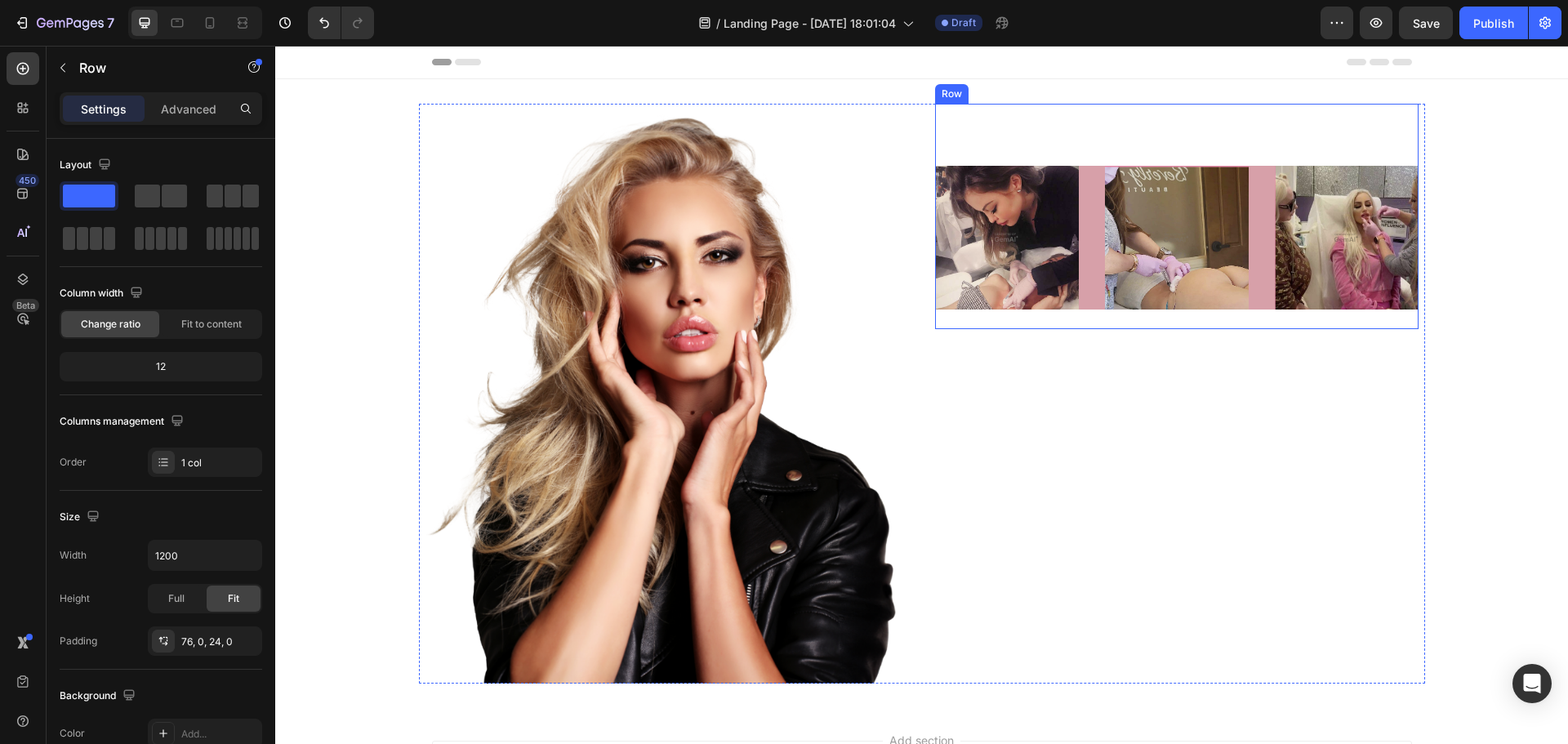
click at [1102, 136] on div "Image Image Image Row Row" at bounding box center [1176, 216] width 483 height 225
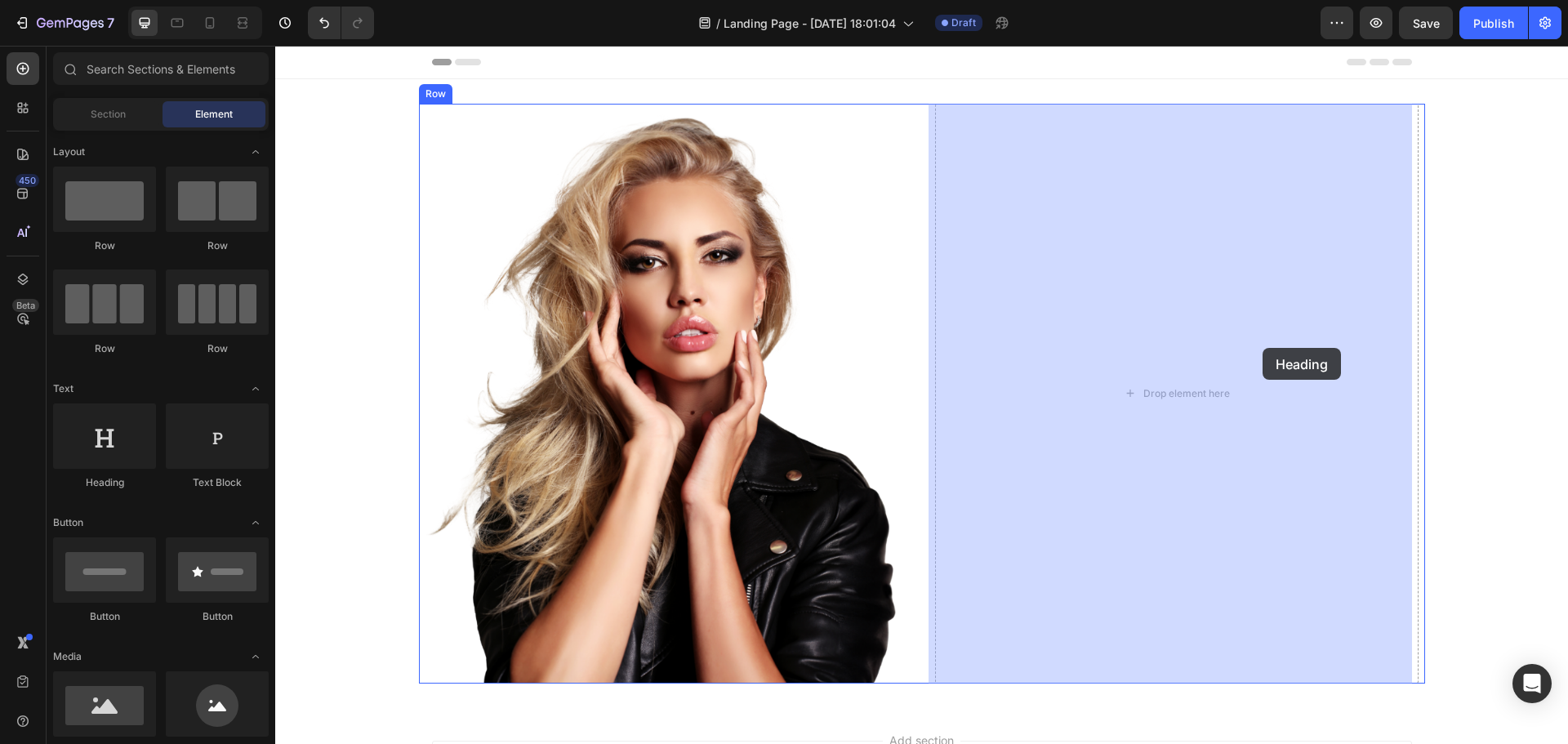
drag, startPoint x: 365, startPoint y: 500, endPoint x: 1263, endPoint y: 348, distance: 910.8
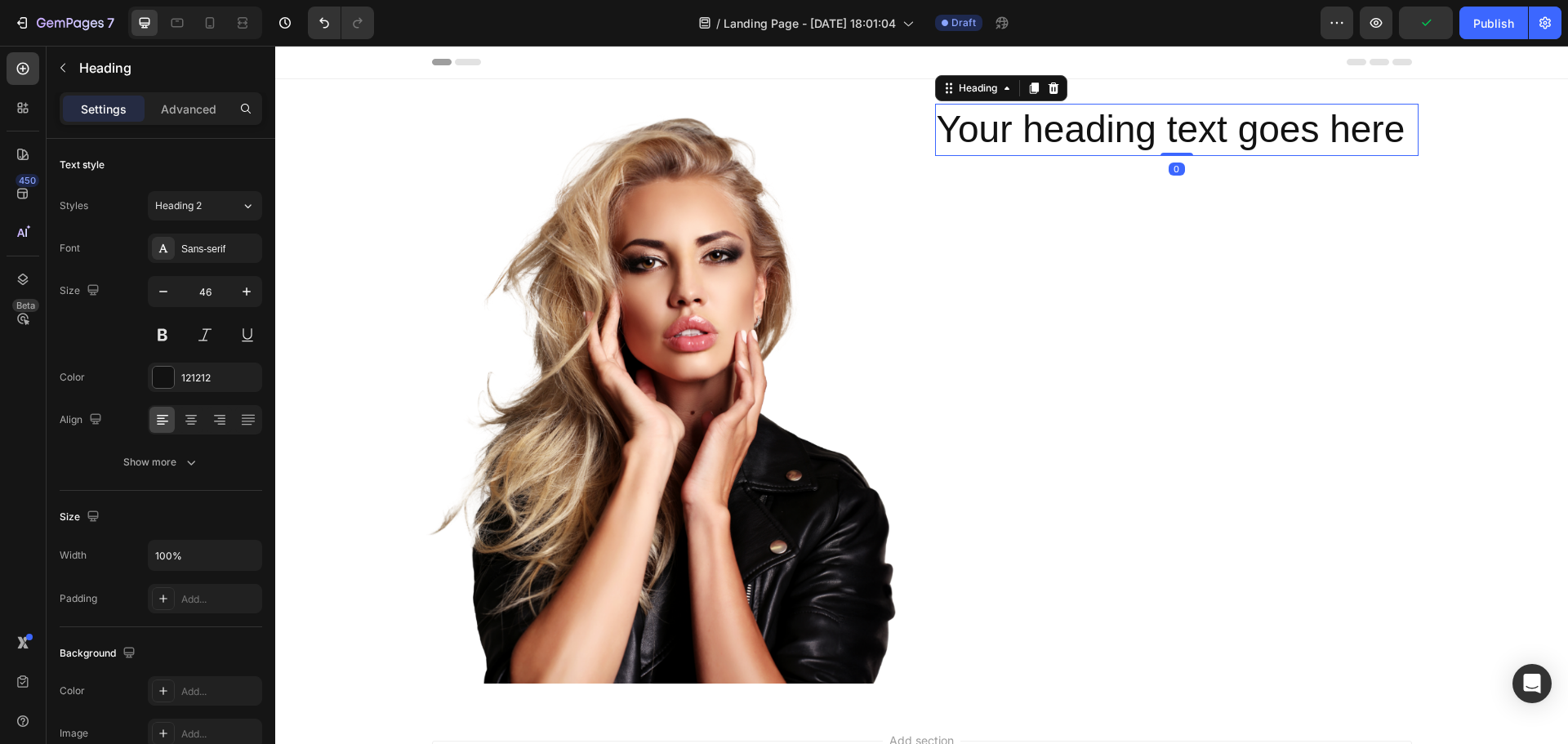
click at [1140, 137] on h2 "Your heading text goes here" at bounding box center [1176, 130] width 483 height 52
click at [1140, 137] on p "Your heading text goes here" at bounding box center [1177, 130] width 481 height 49
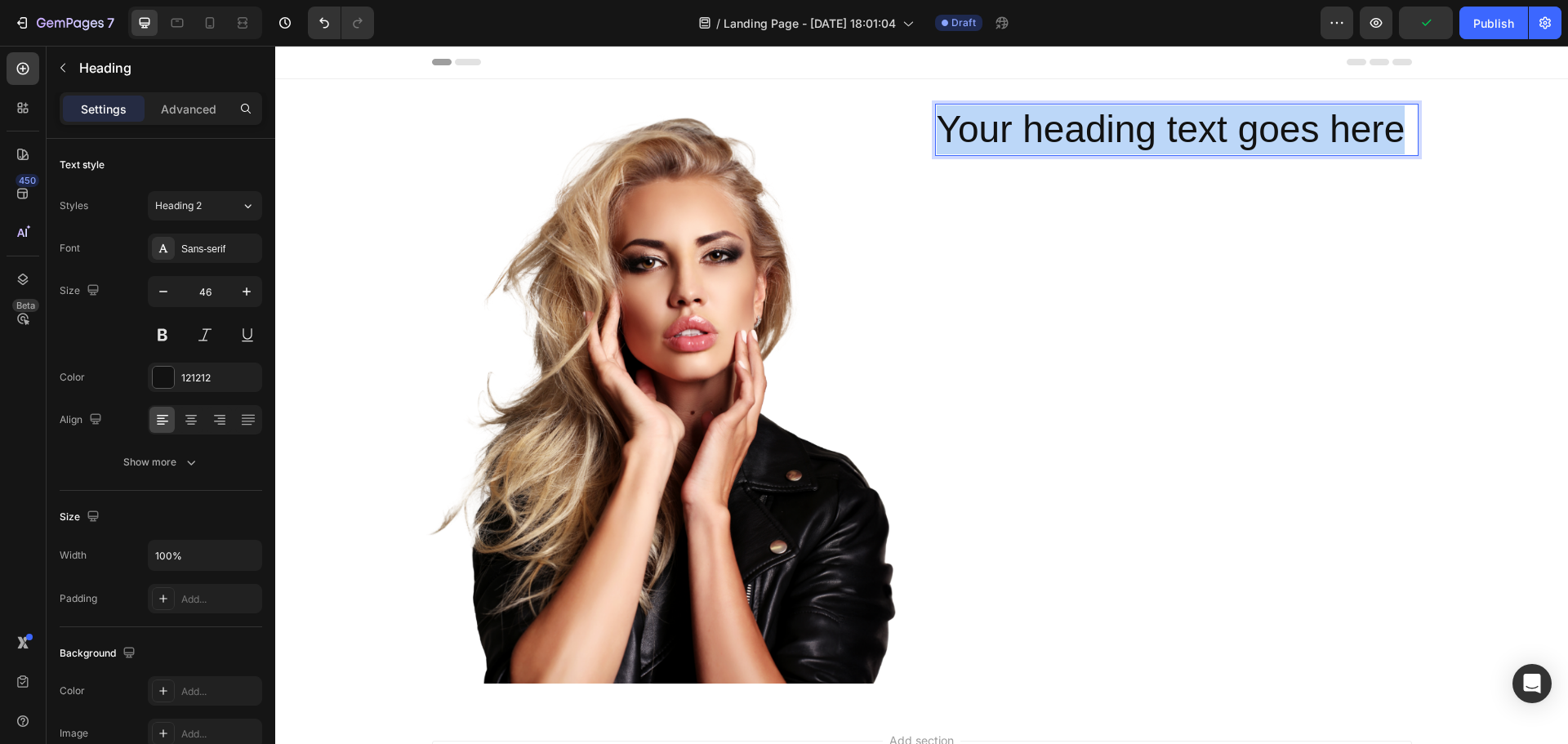
click at [1140, 137] on p "Your heading text goes here" at bounding box center [1177, 130] width 481 height 49
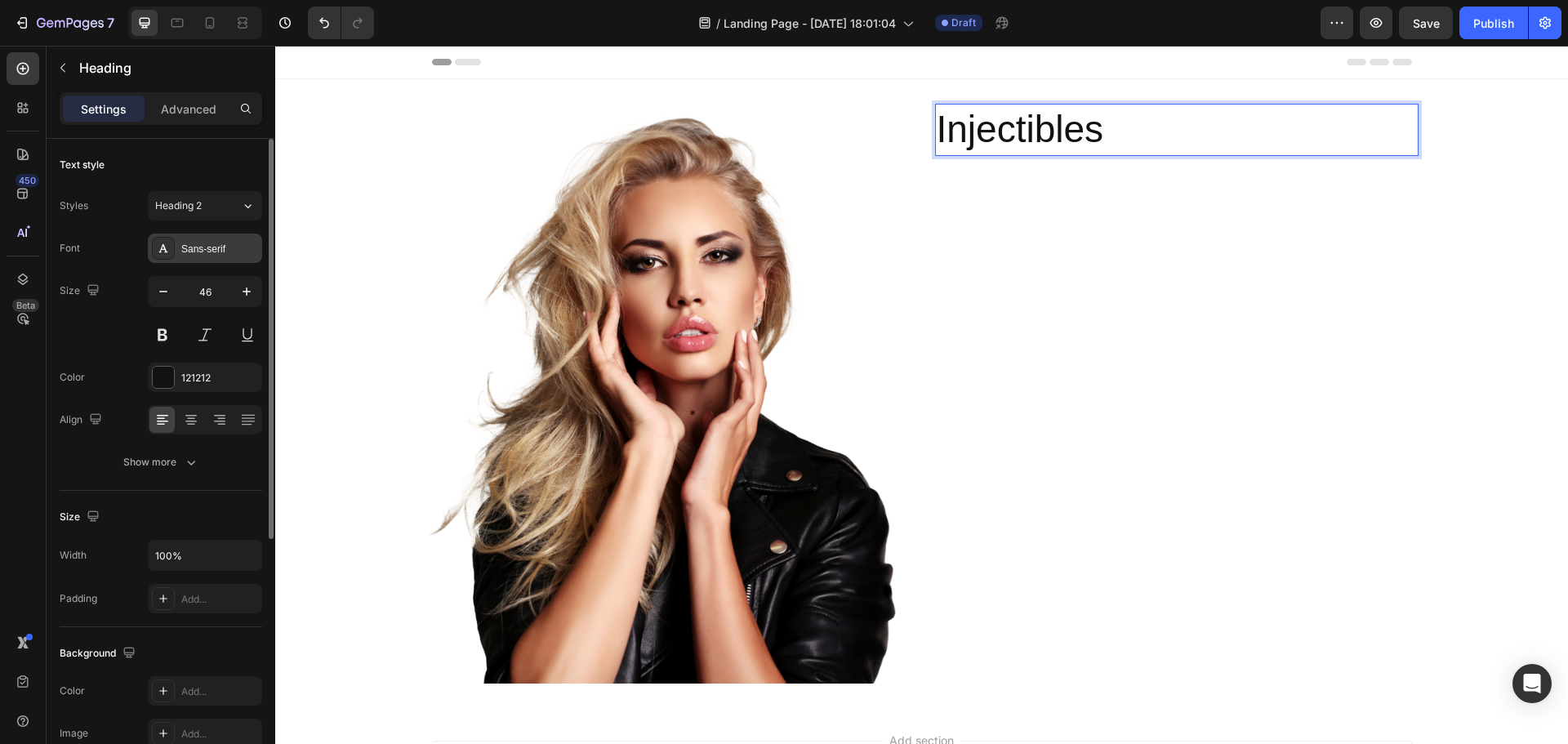
click at [228, 252] on div "Sans-serif" at bounding box center [219, 249] width 77 height 14
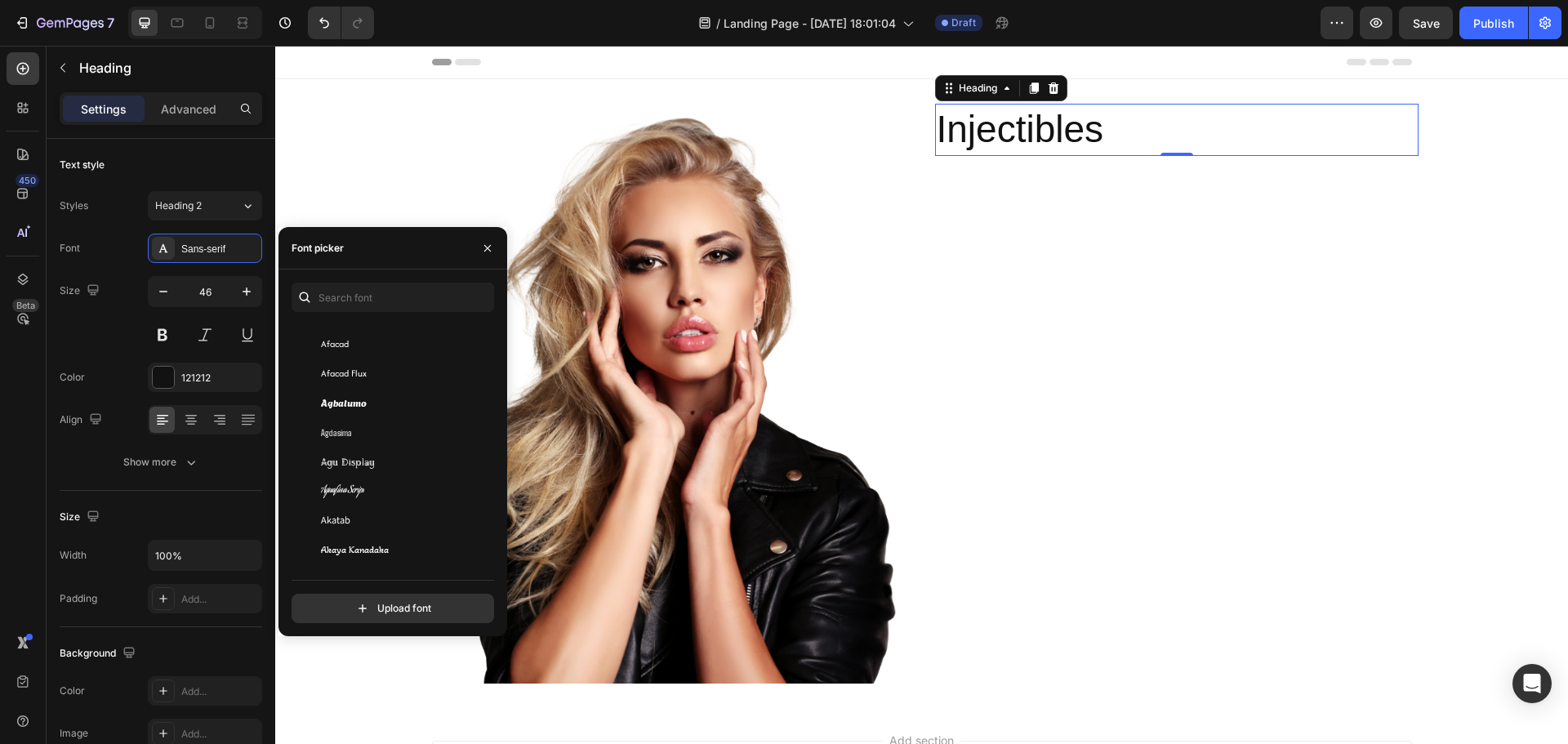
scroll to position [653, 0]
click at [413, 373] on div "Akaya Telivigala" at bounding box center [403, 366] width 165 height 14
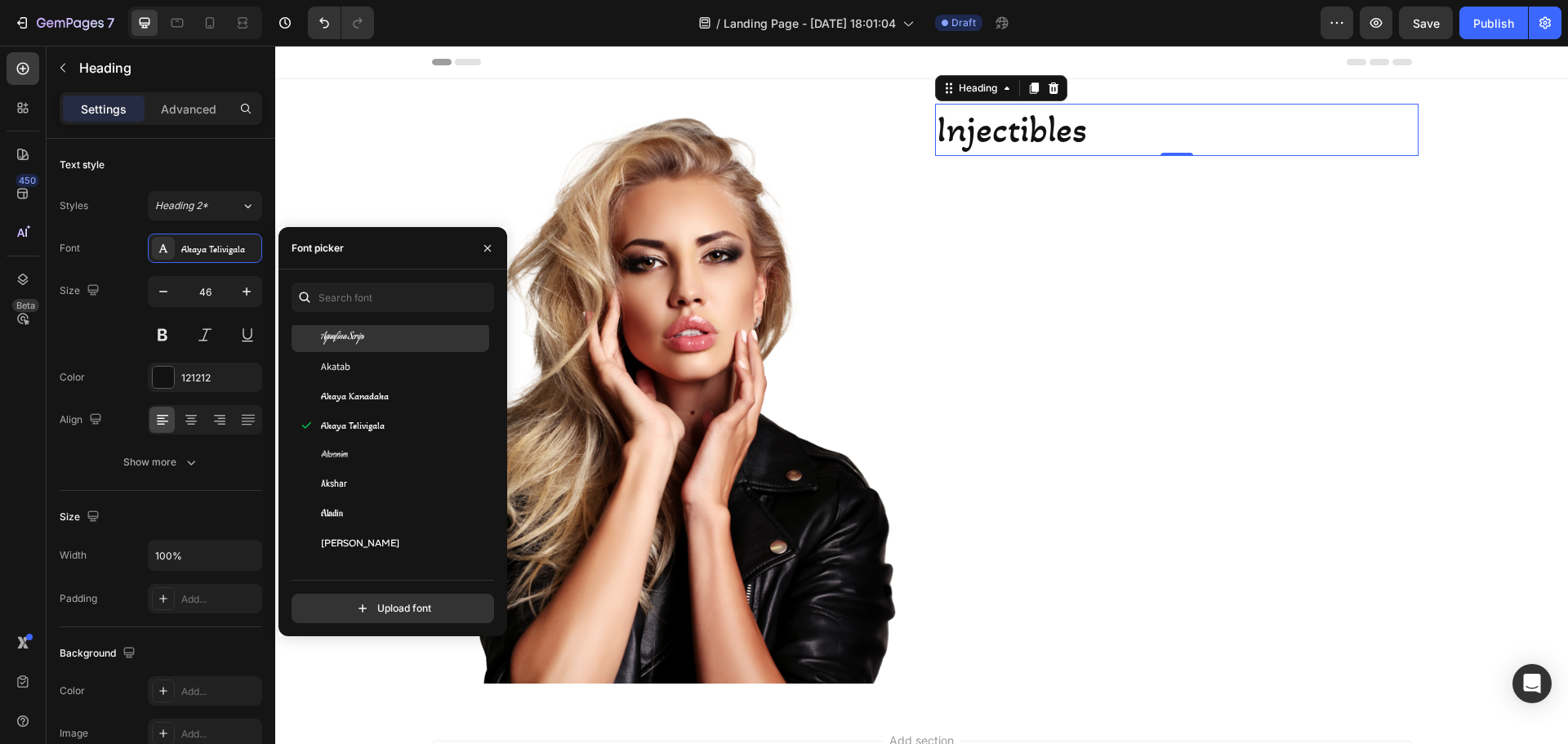
click at [406, 331] on div "Aguafina Script" at bounding box center [403, 337] width 165 height 14
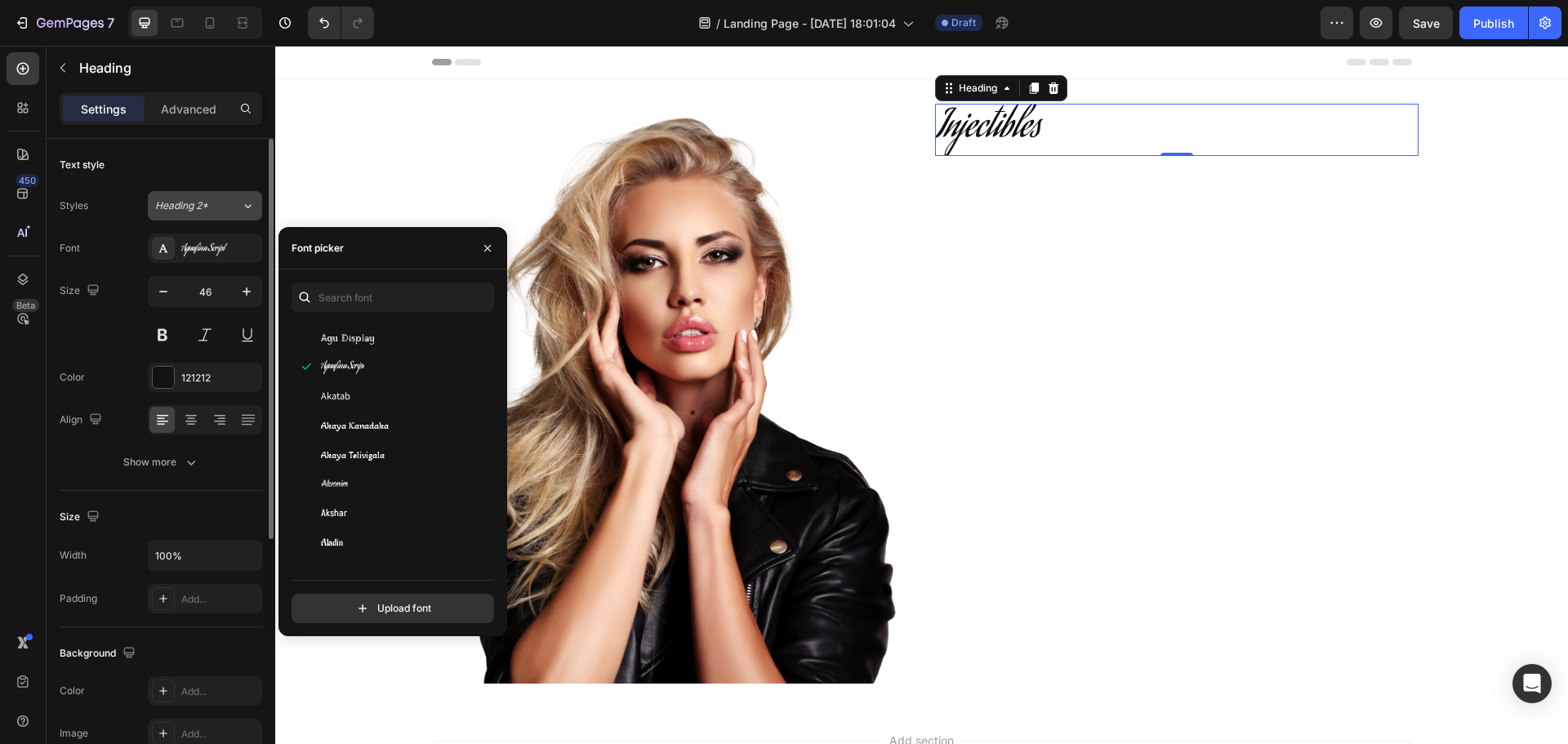
click at [212, 207] on div "Heading 2*" at bounding box center [188, 206] width 67 height 14
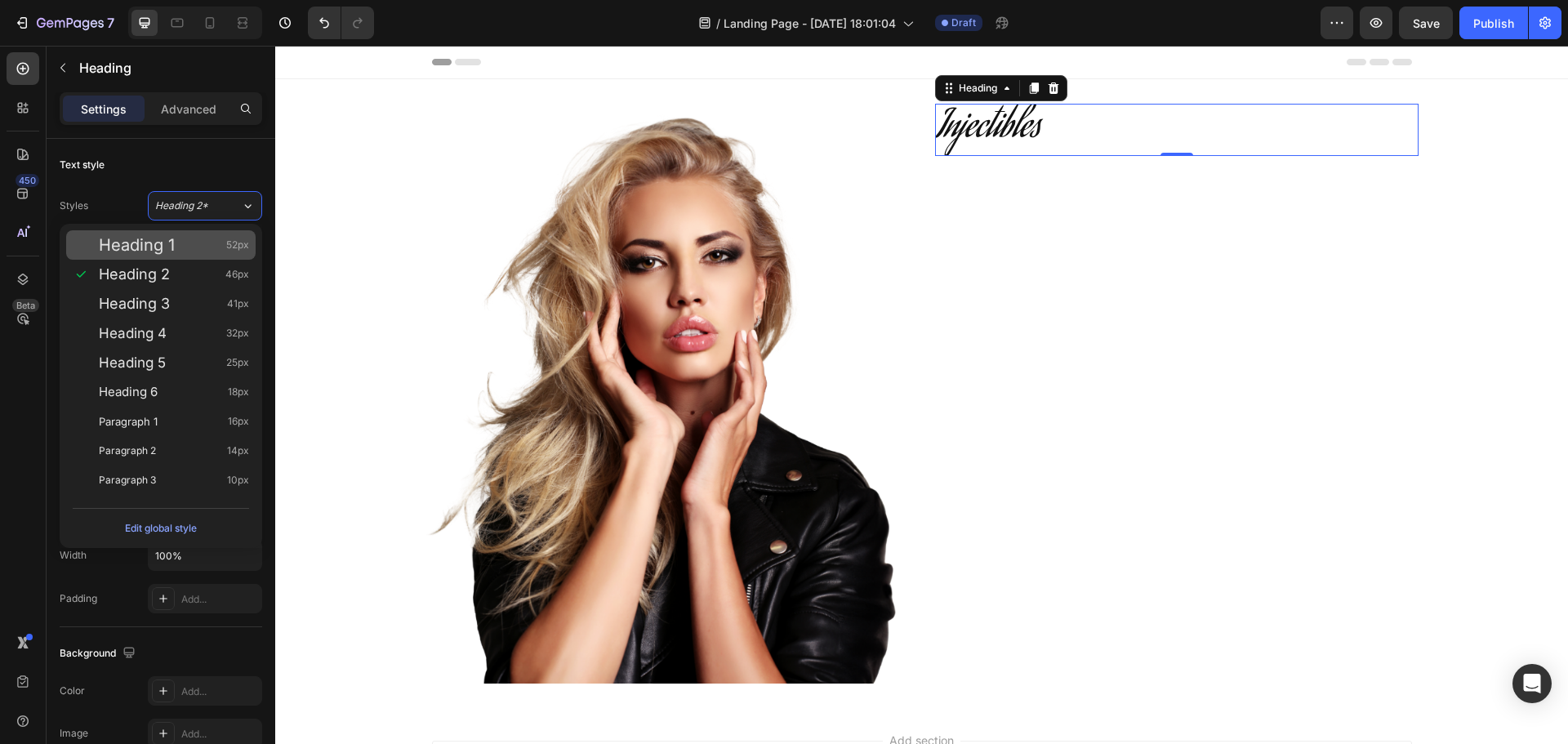
click at [211, 247] on div "Heading 1 52px" at bounding box center [174, 245] width 150 height 16
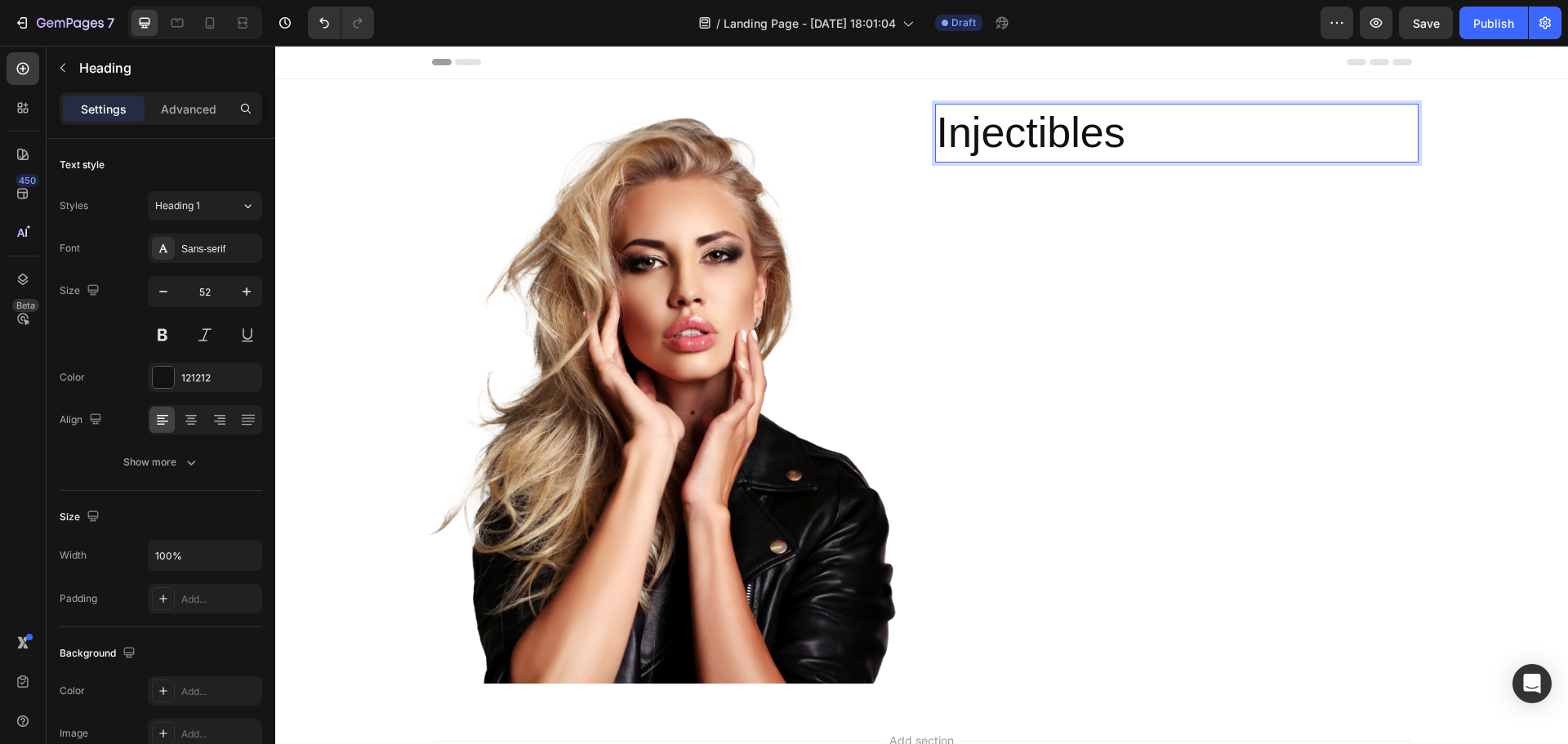
click at [1110, 140] on p "Injectibles" at bounding box center [1177, 133] width 481 height 56
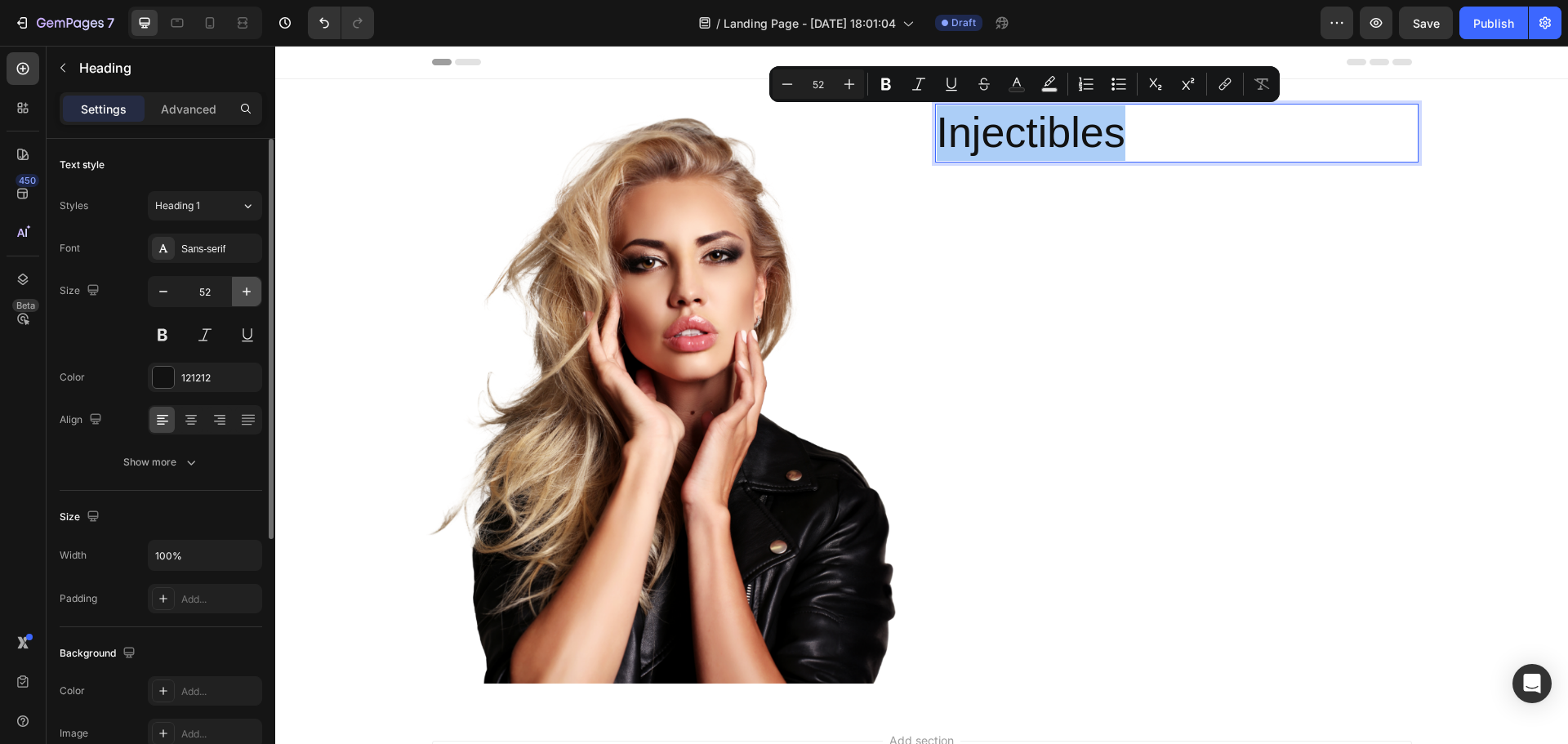
click at [247, 291] on icon "button" at bounding box center [247, 291] width 8 height 8
click at [246, 291] on icon "button" at bounding box center [247, 291] width 8 height 8
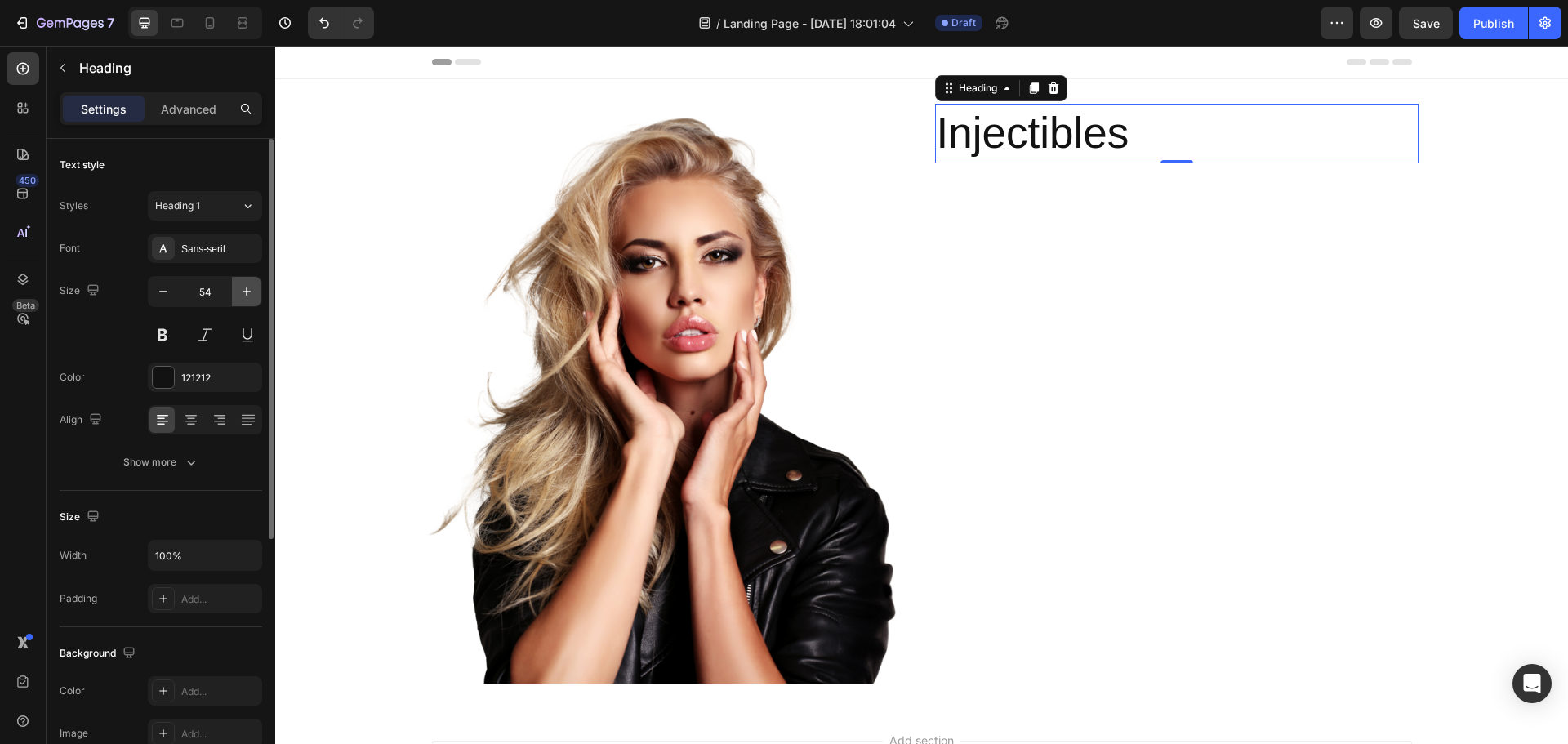
click at [246, 291] on icon "button" at bounding box center [247, 291] width 8 height 8
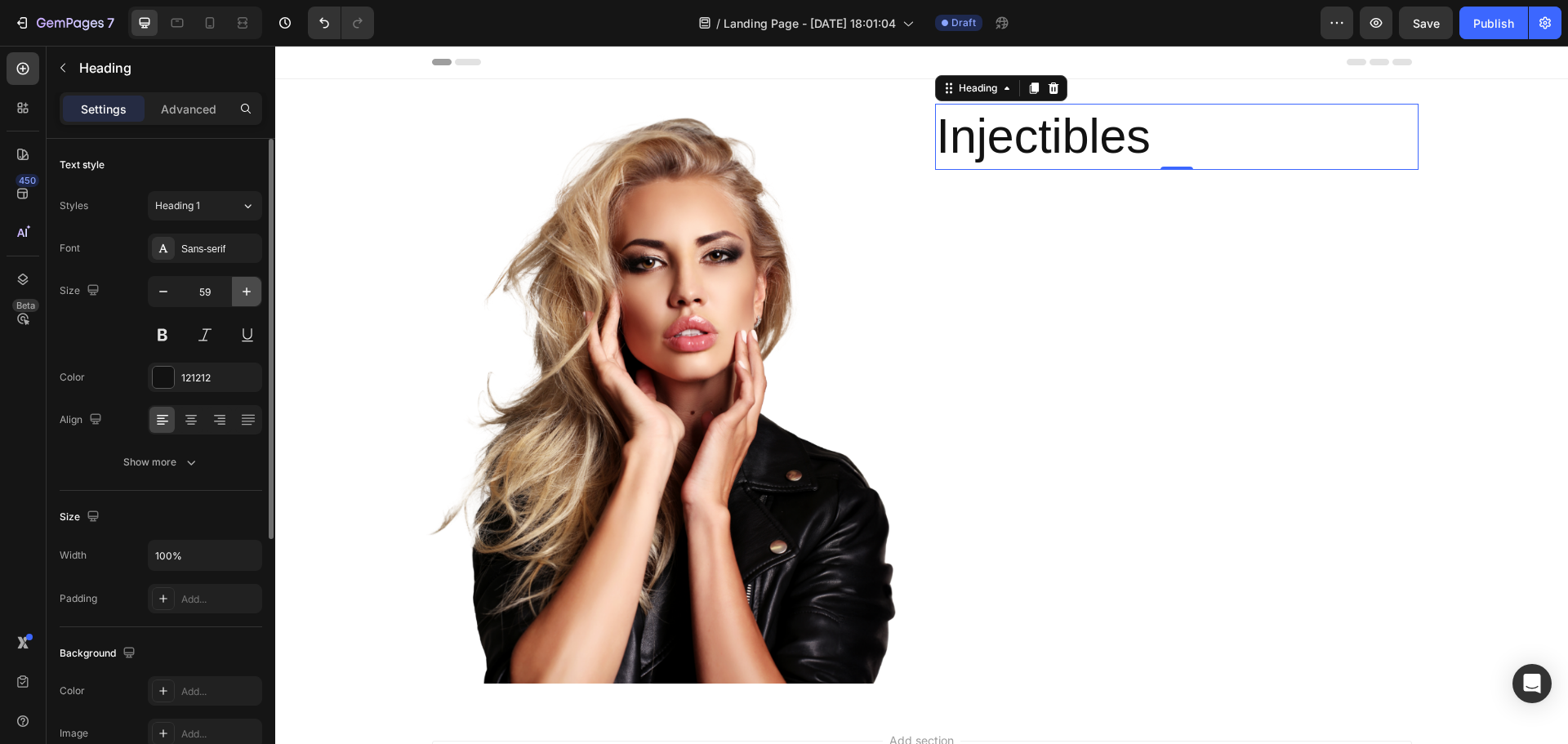
click at [246, 291] on icon "button" at bounding box center [247, 291] width 8 height 8
click at [196, 422] on icon at bounding box center [191, 419] width 16 height 16
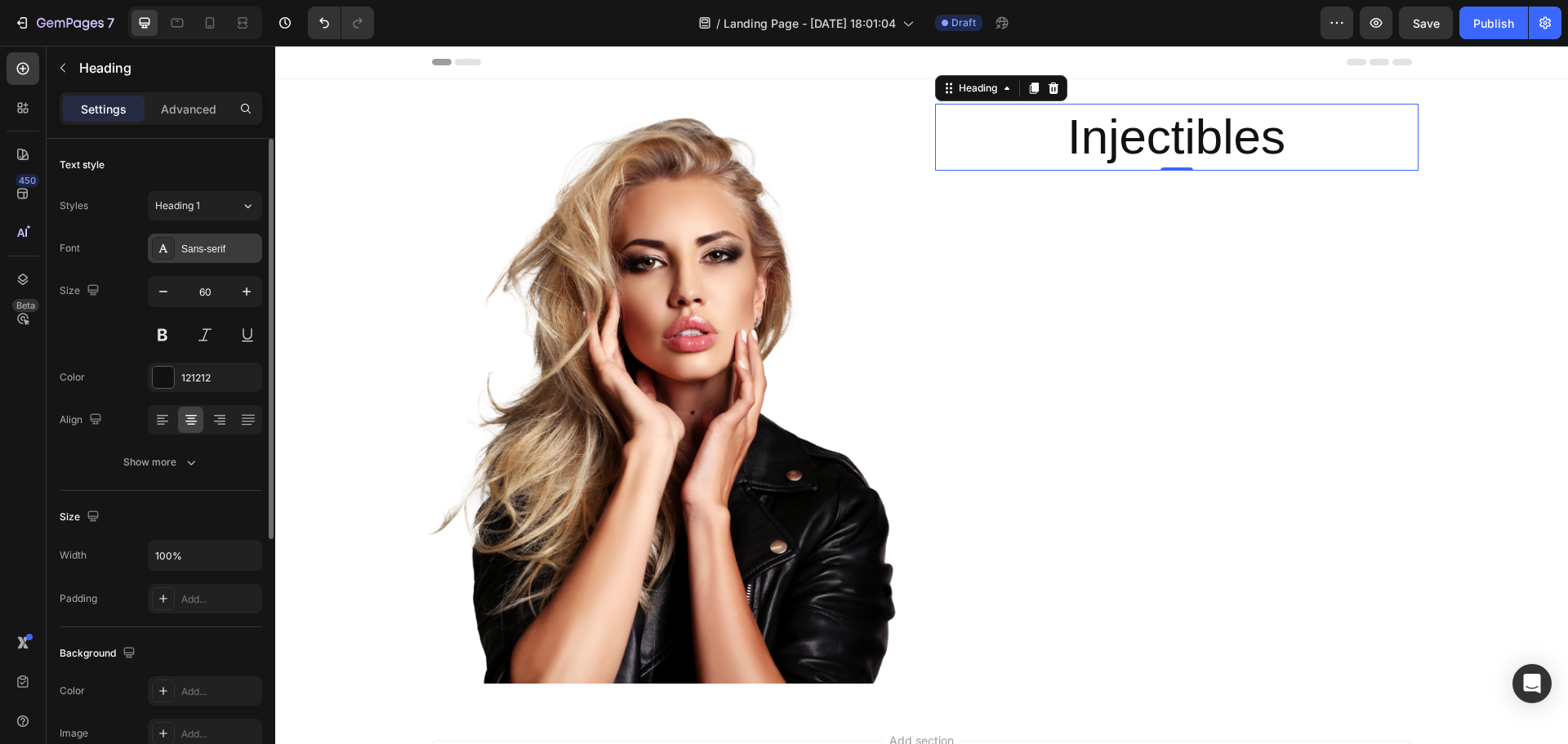
click at [207, 247] on div "Sans-serif" at bounding box center [219, 249] width 77 height 14
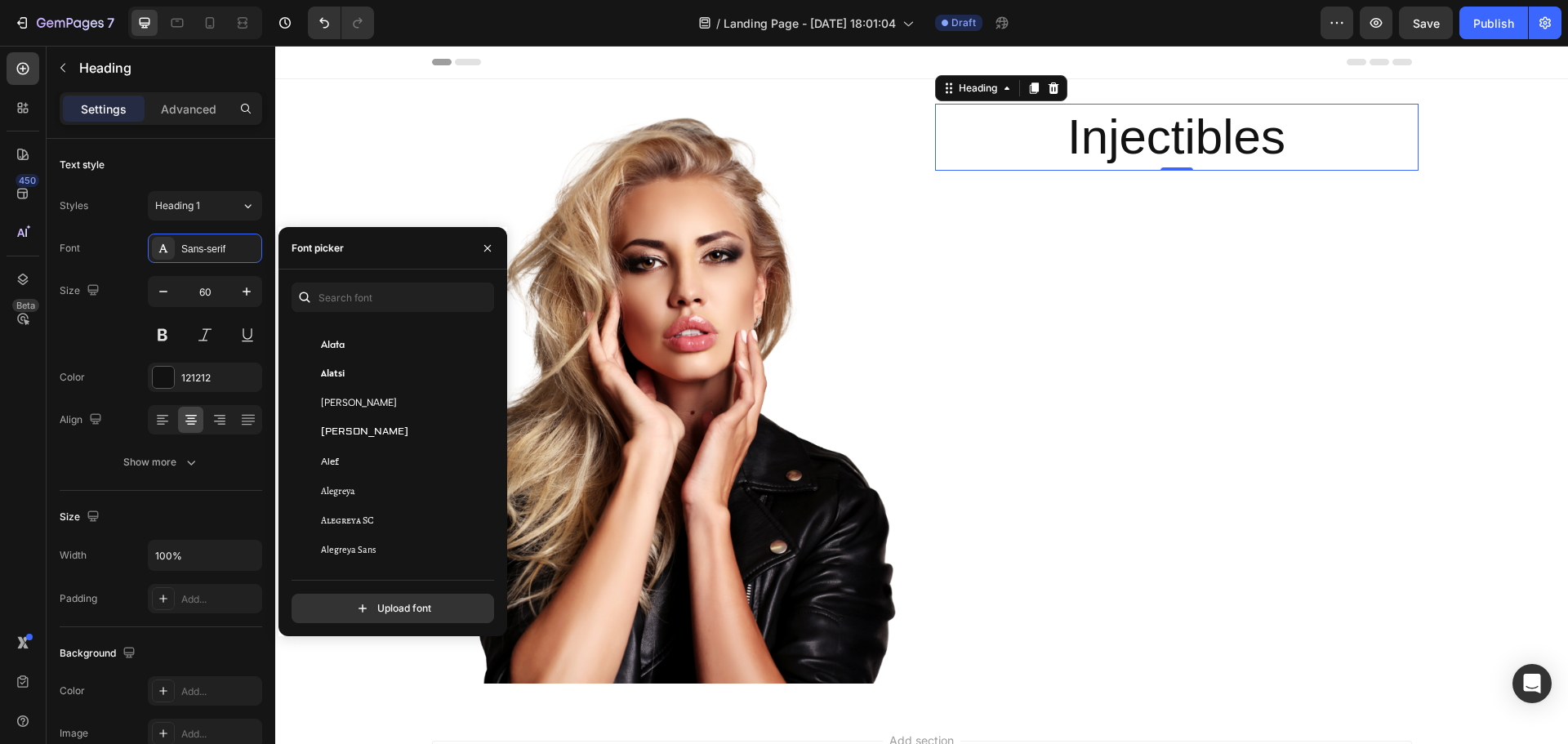
scroll to position [1062, 0]
click at [424, 479] on div "Alex Brush" at bounding box center [391, 487] width 198 height 30
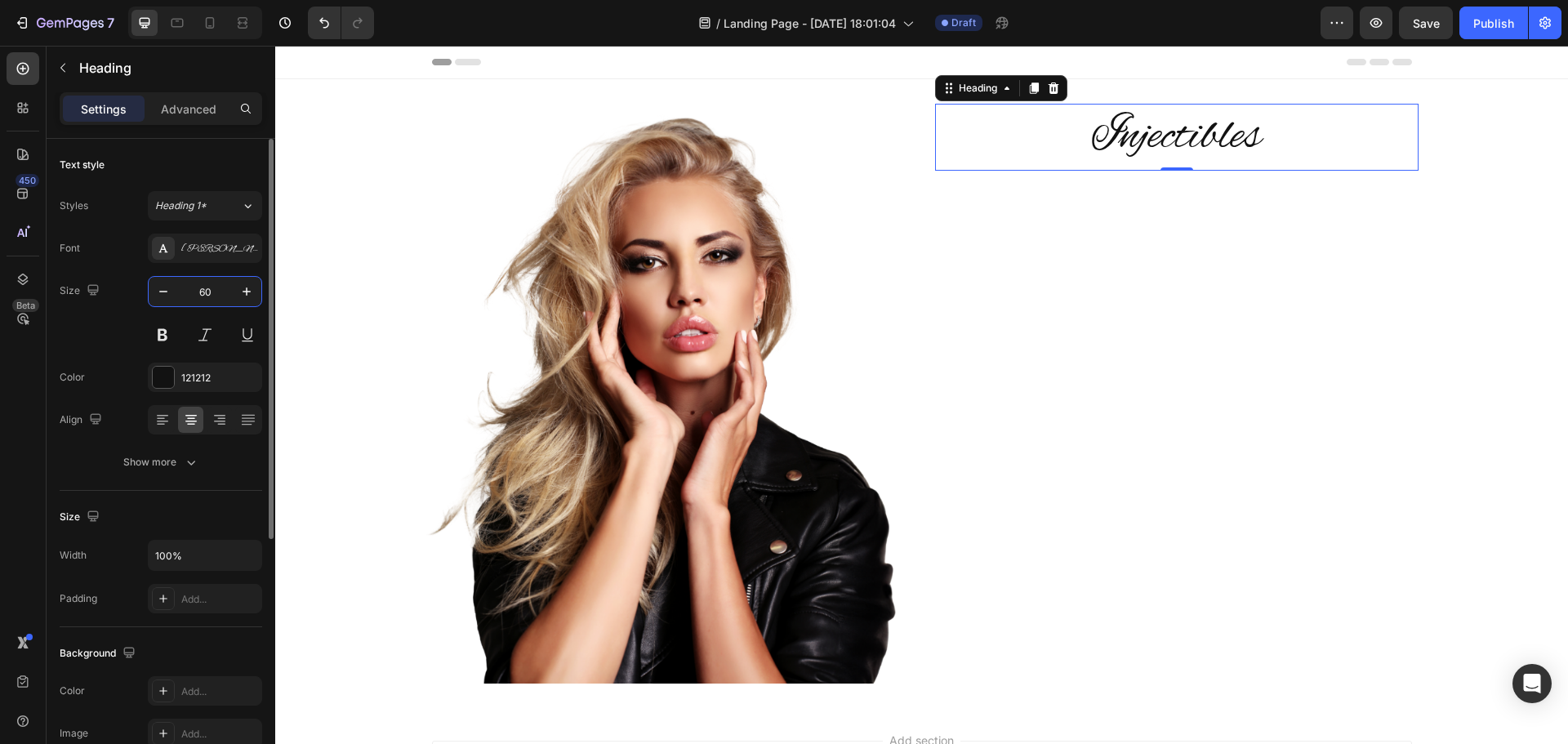
click at [202, 289] on input "60" at bounding box center [205, 291] width 54 height 30
type input "100"
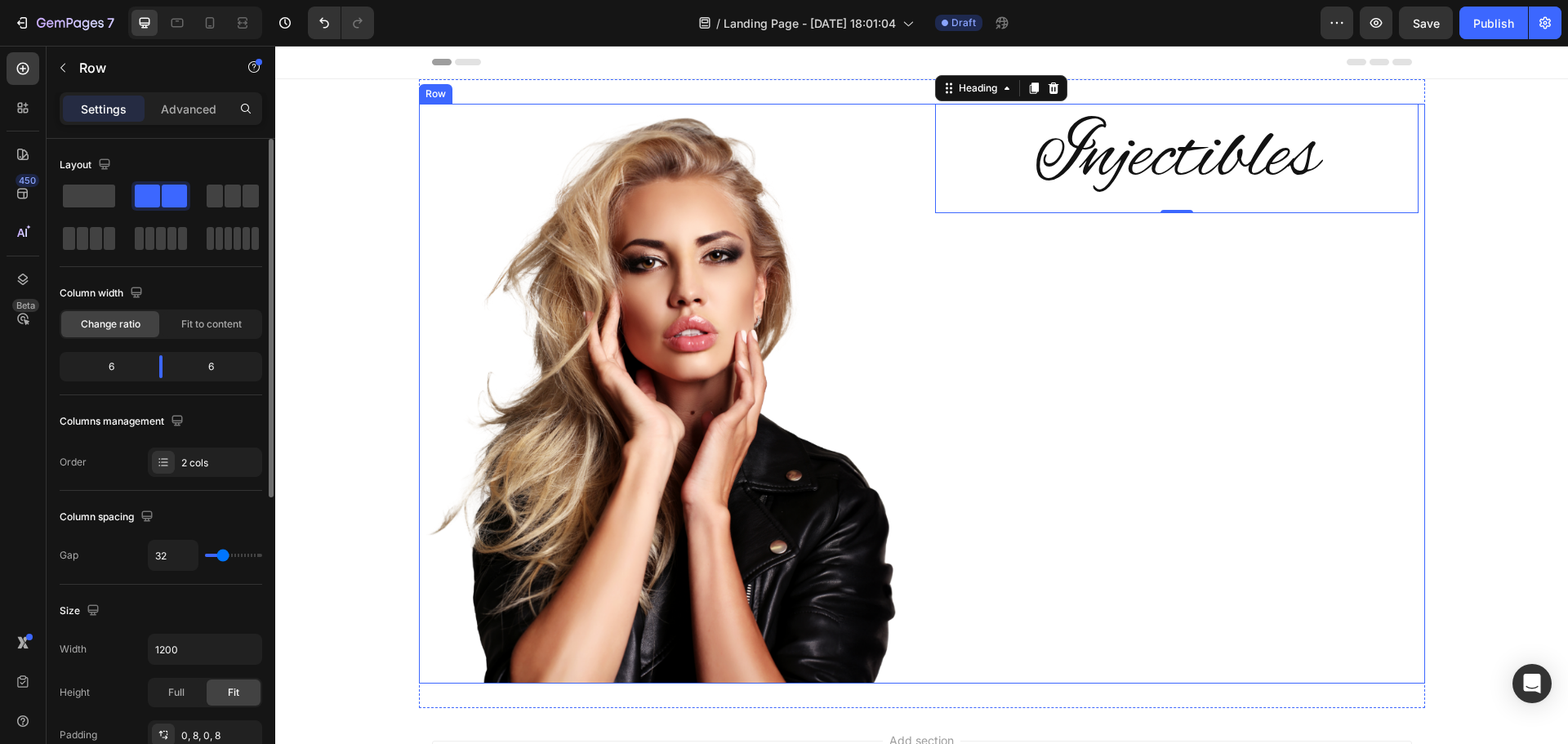
click at [1077, 370] on div "Injectibles Heading 0" at bounding box center [1176, 393] width 483 height 579
click at [1203, 167] on p "Injectibles" at bounding box center [1177, 158] width 481 height 106
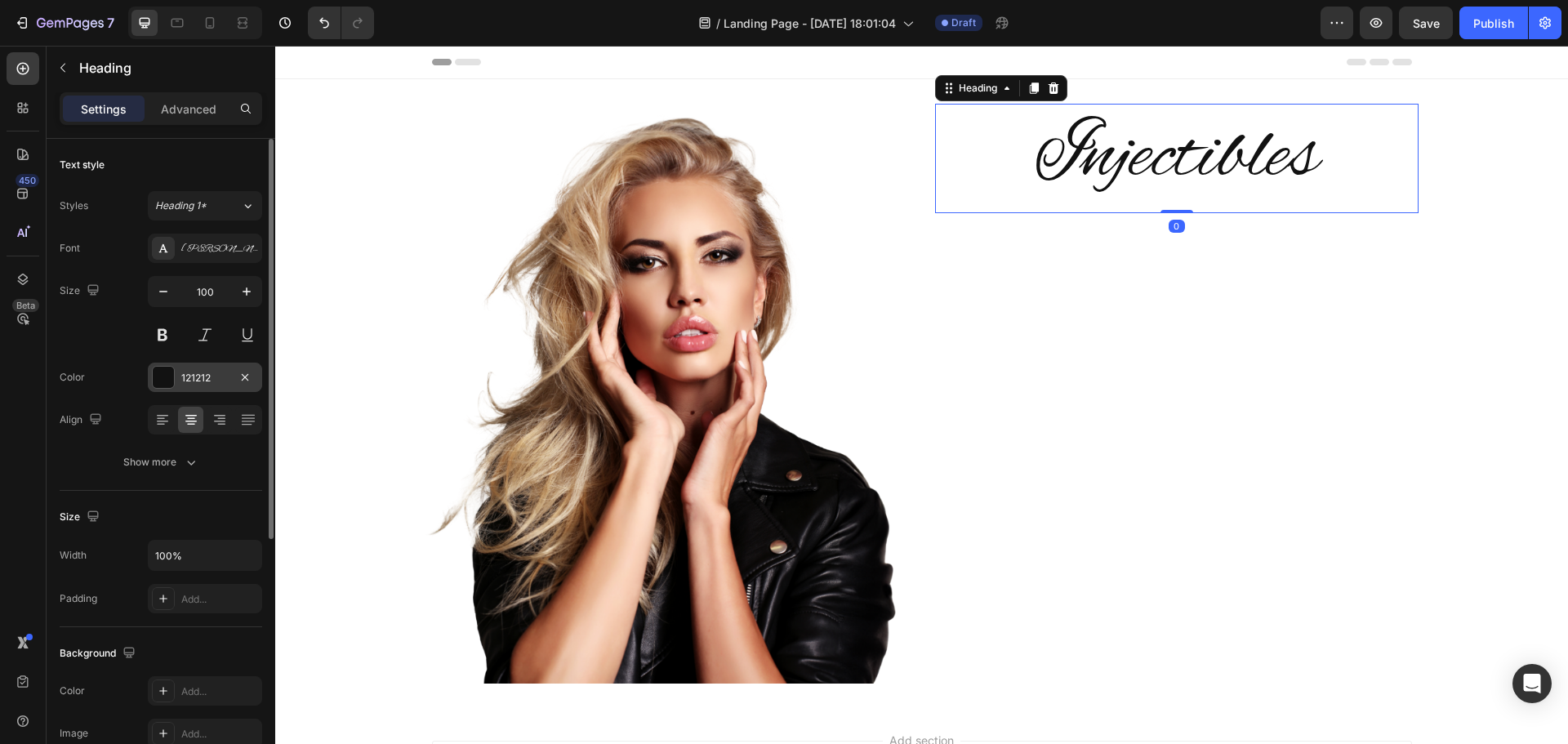
click at [160, 378] on div at bounding box center [164, 377] width 22 height 22
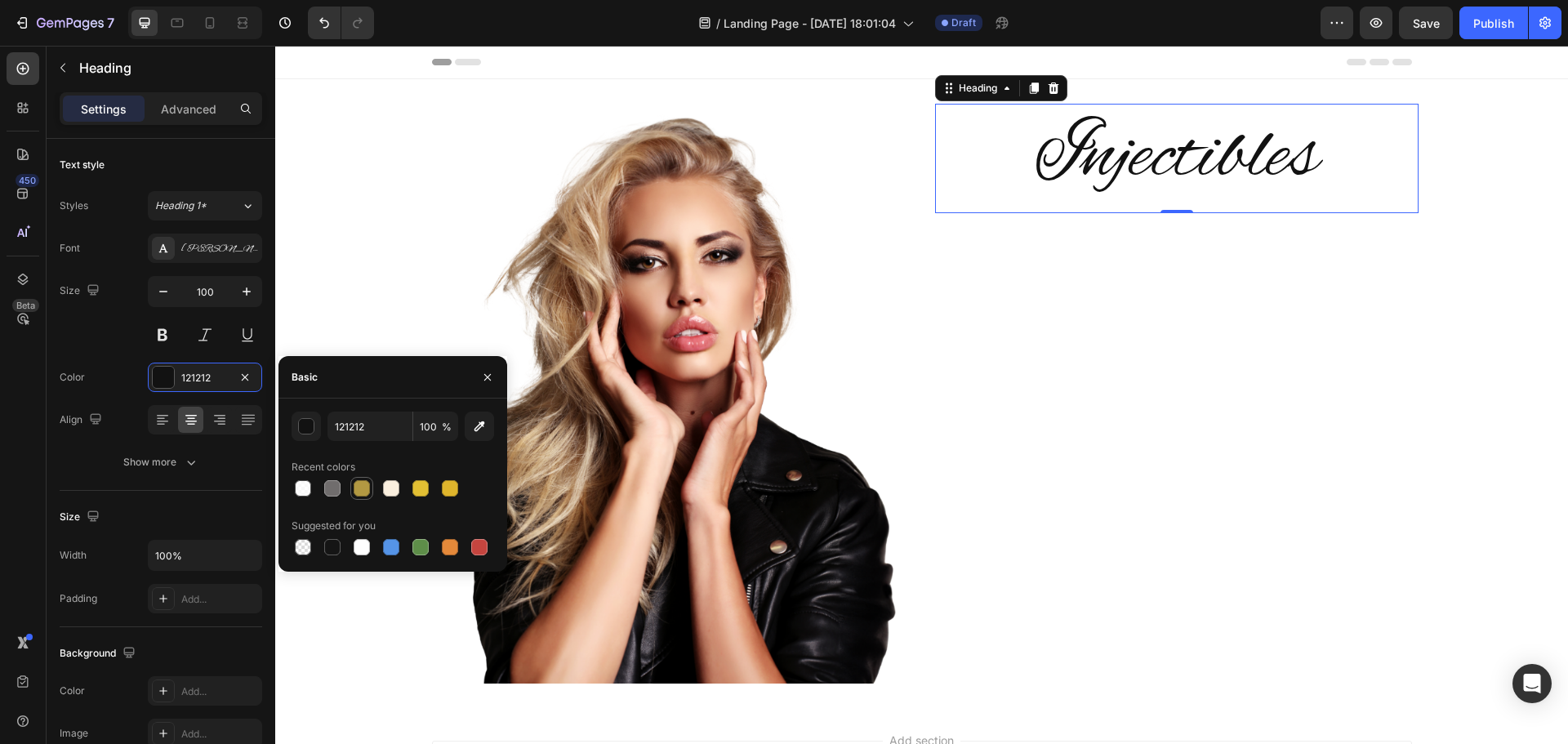
click at [361, 485] on div at bounding box center [362, 489] width 16 height 16
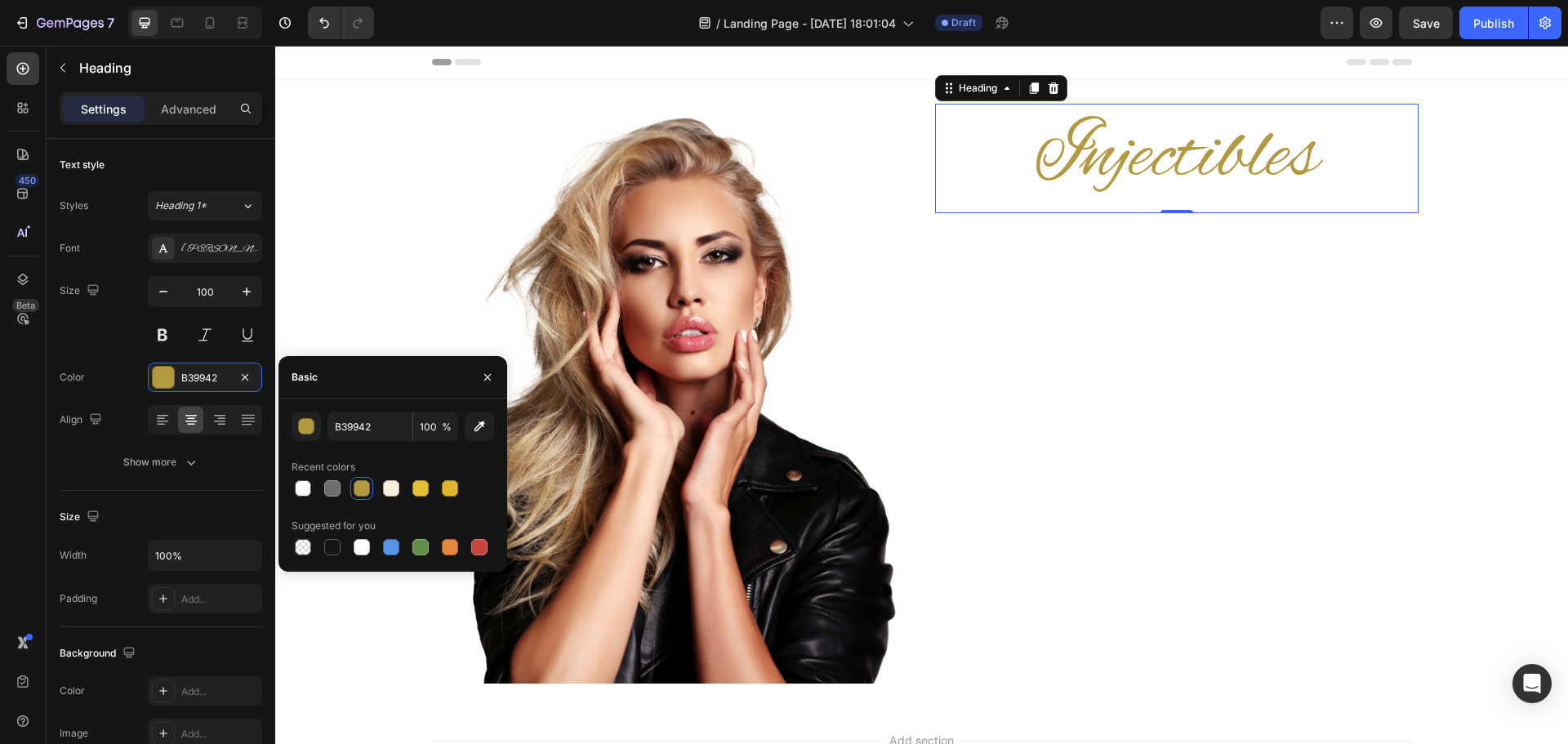
click at [361, 487] on div at bounding box center [362, 489] width 16 height 16
drag, startPoint x: 298, startPoint y: 484, endPoint x: 302, endPoint y: 493, distance: 9.8
click at [302, 493] on div at bounding box center [303, 489] width 16 height 16
type input "FFFFFF"
type input "80"
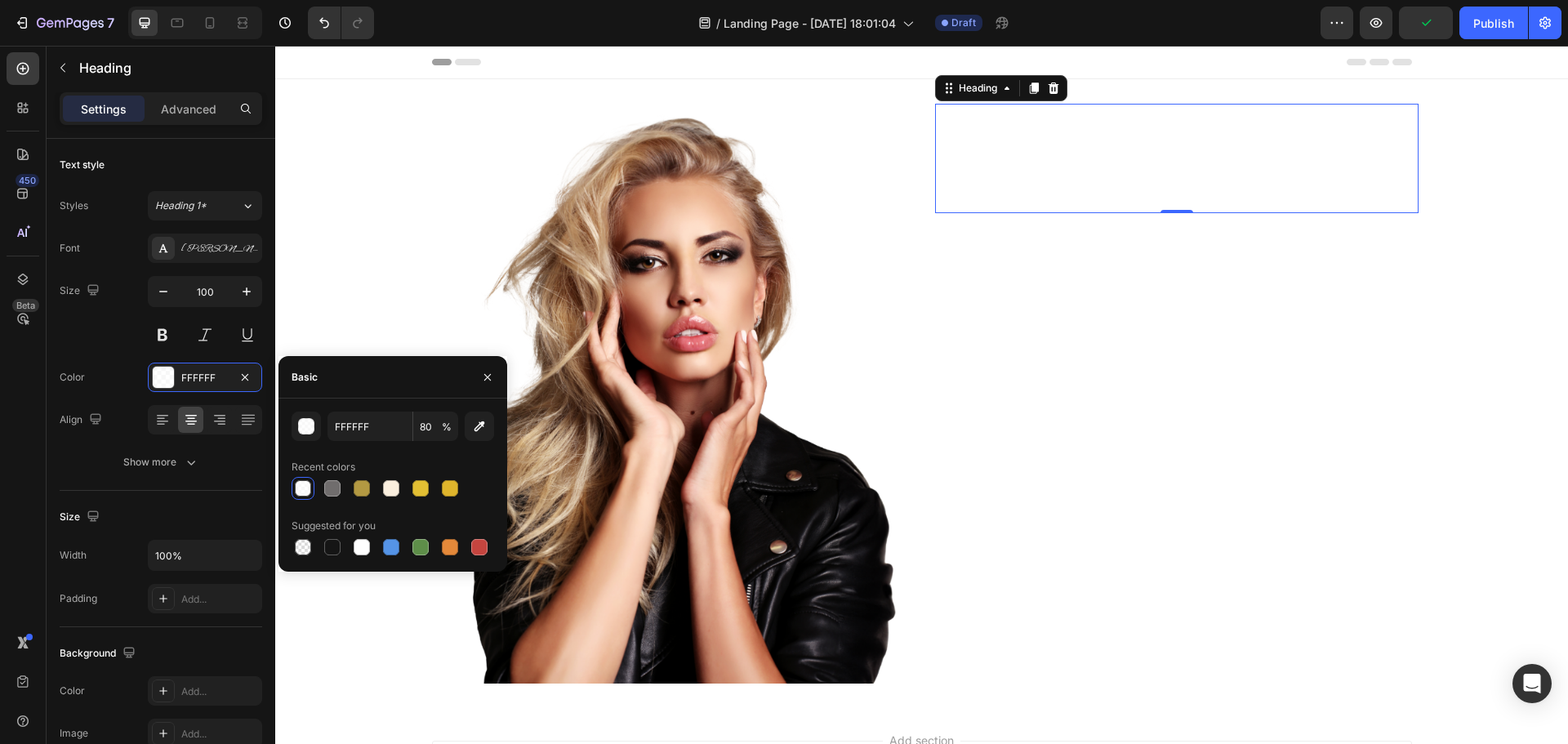
click at [302, 493] on div at bounding box center [303, 489] width 16 height 16
click at [331, 550] on div at bounding box center [332, 547] width 16 height 16
type input "151515"
type input "100"
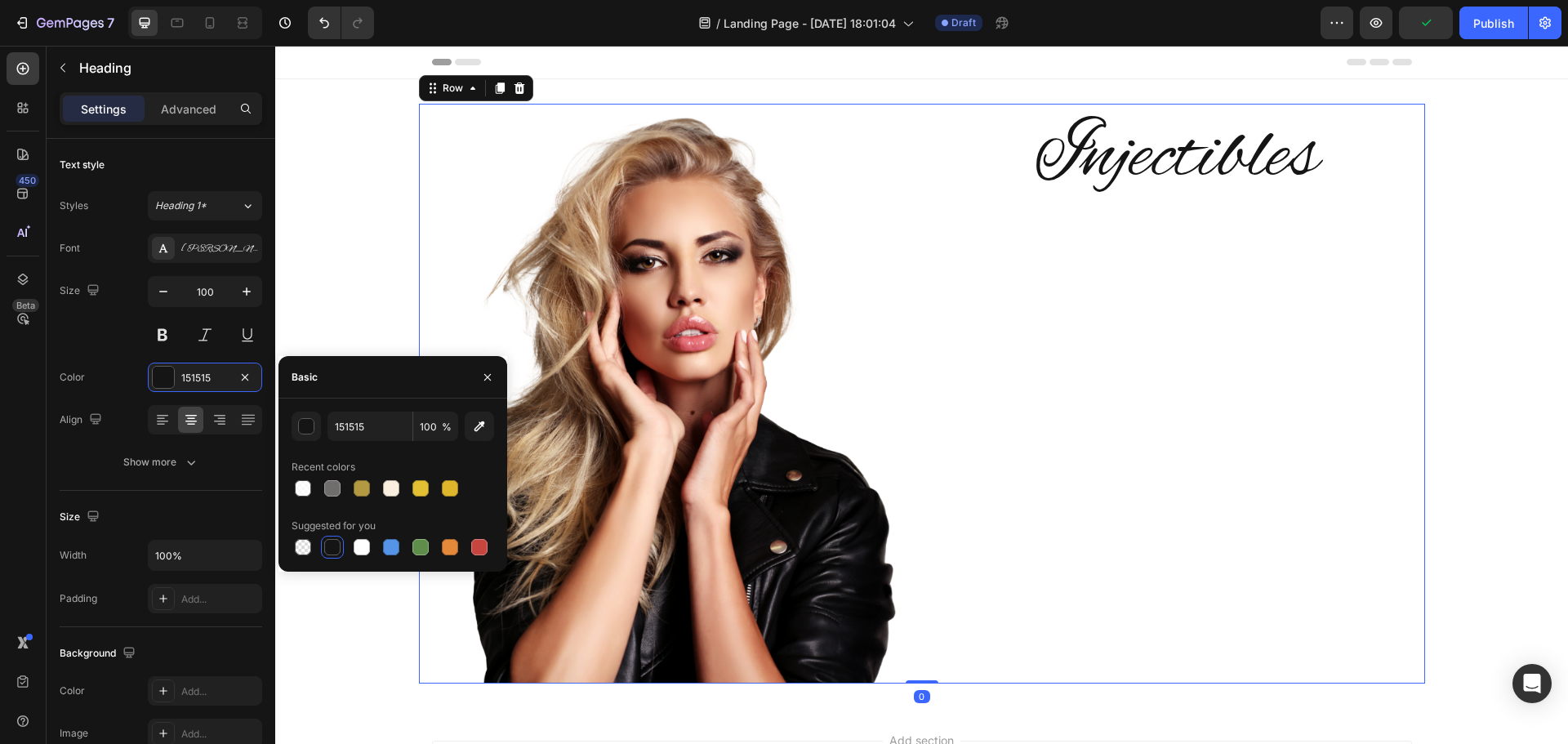
click at [1108, 506] on div "Injectibles Heading" at bounding box center [1176, 393] width 483 height 579
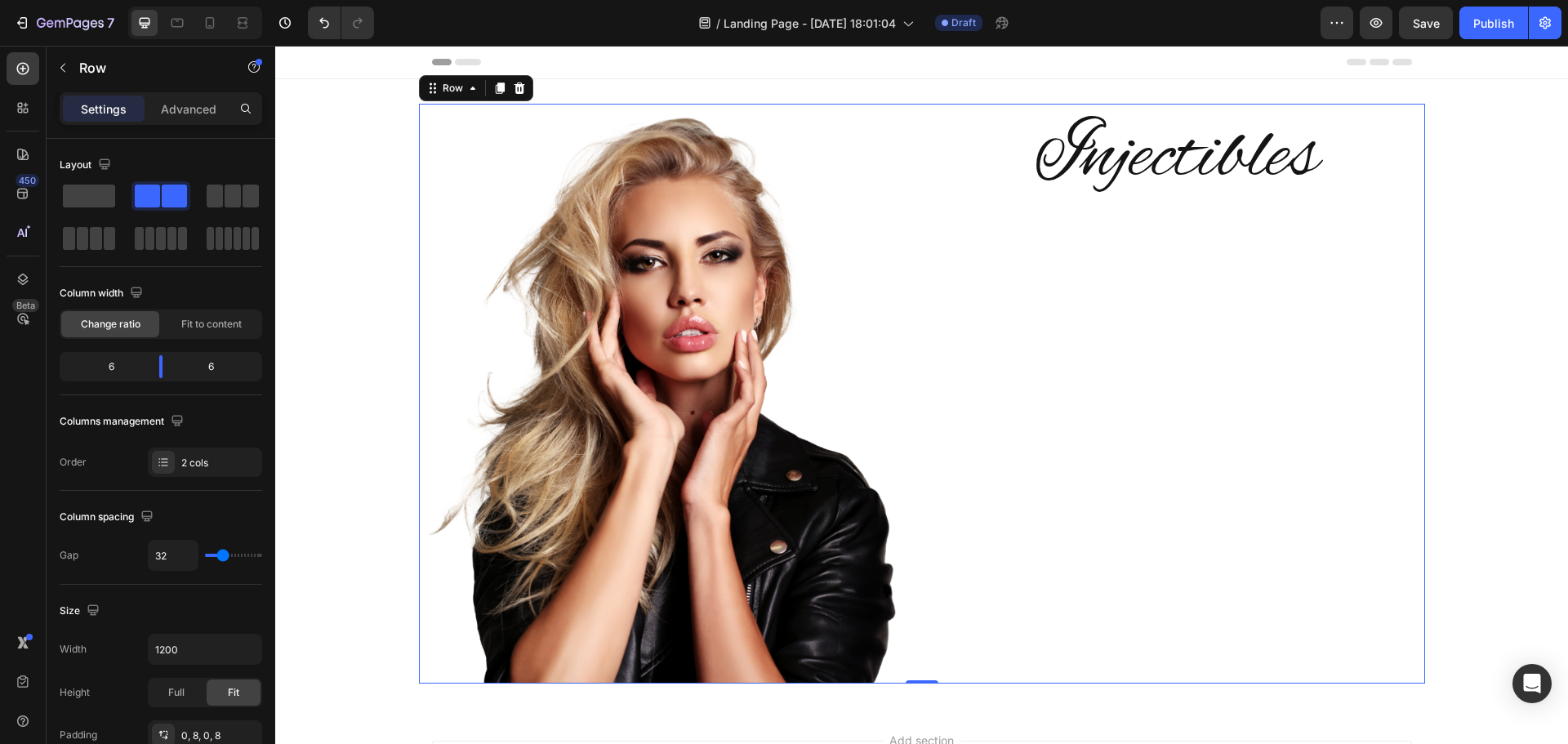
click at [1201, 426] on div "Injectibles Heading" at bounding box center [1176, 393] width 483 height 579
click at [59, 73] on icon "button" at bounding box center [63, 67] width 14 height 13
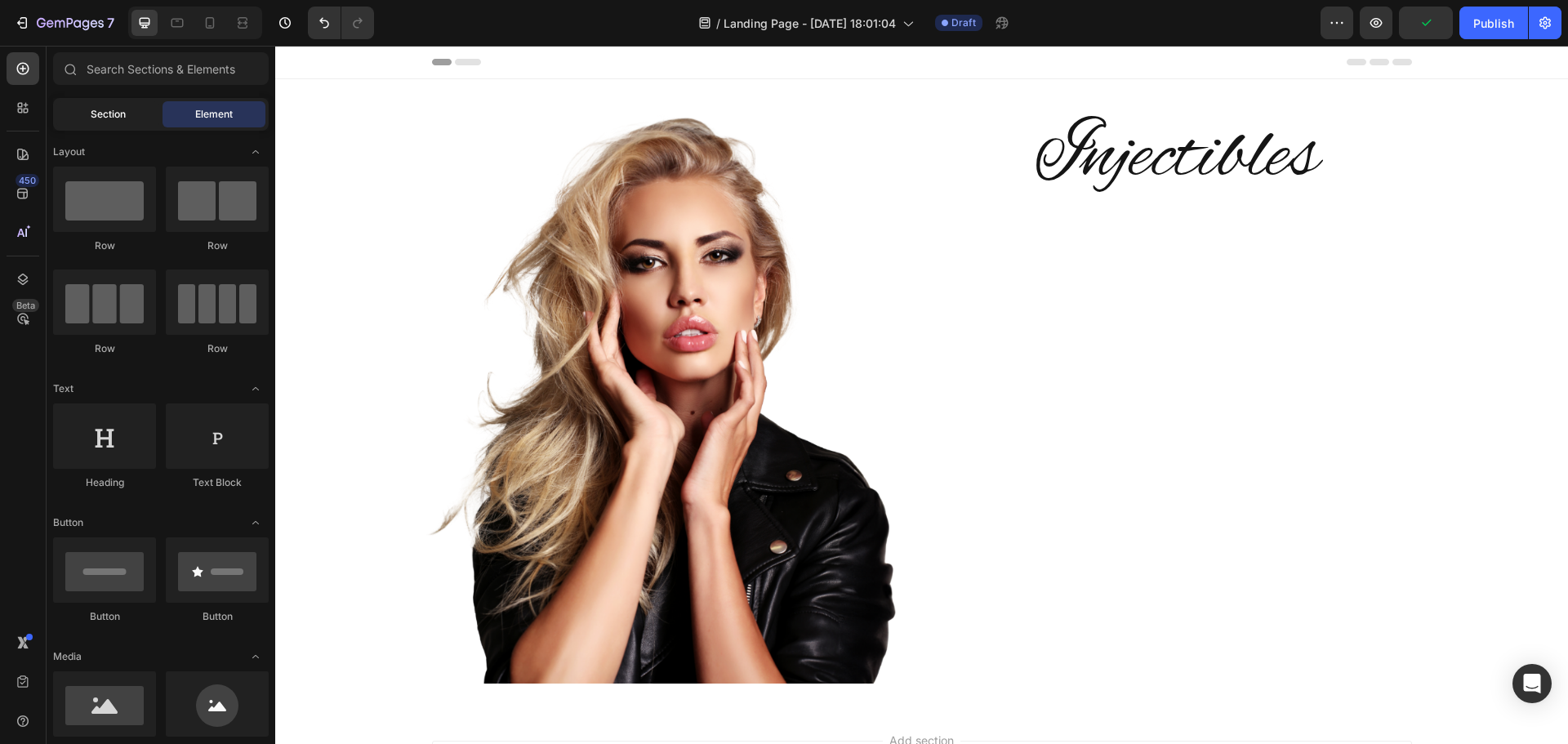
click at [105, 112] on span "Section" at bounding box center [108, 114] width 35 height 14
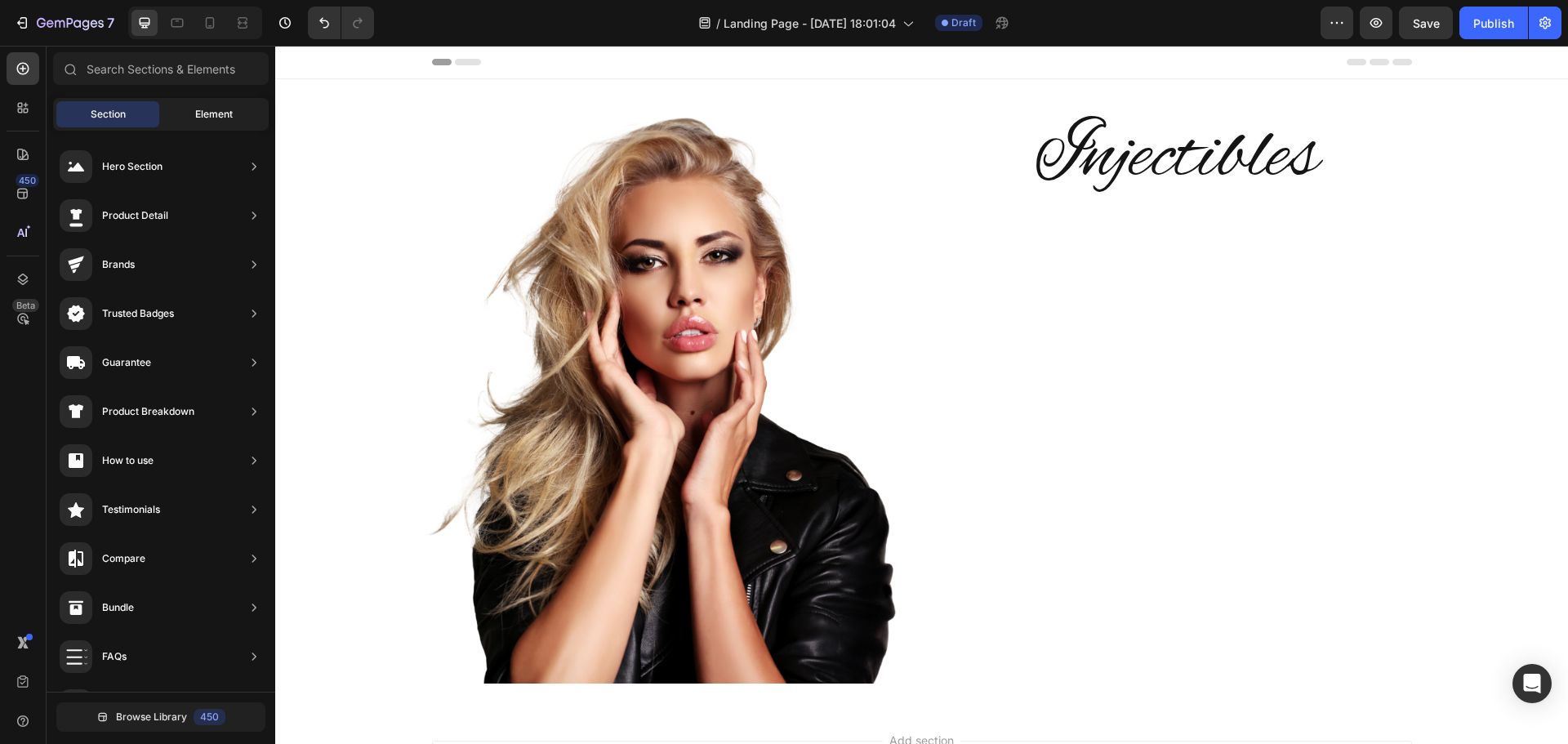
click at [225, 112] on span "Element" at bounding box center [214, 114] width 38 height 14
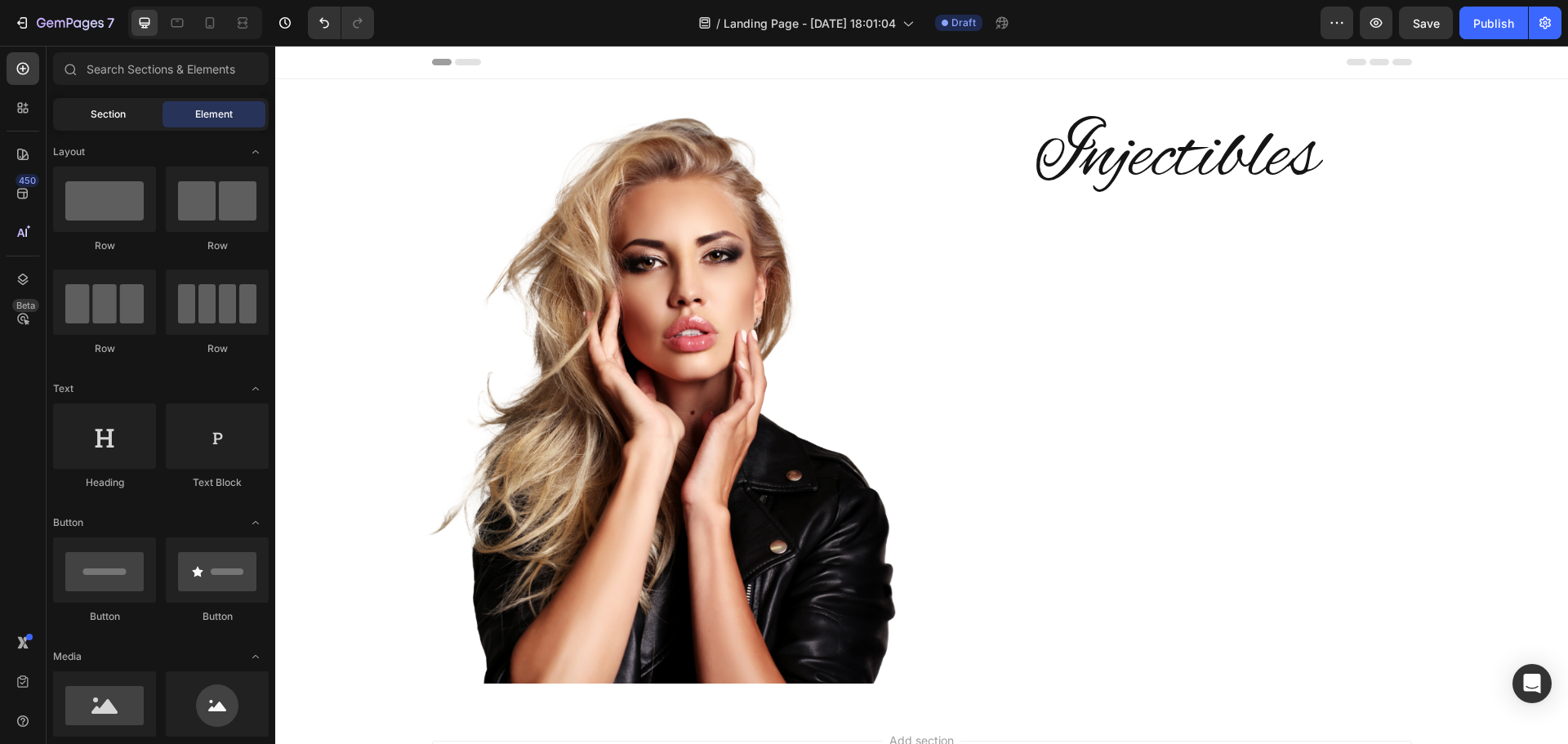
click at [126, 106] on div "Section" at bounding box center [108, 114] width 103 height 26
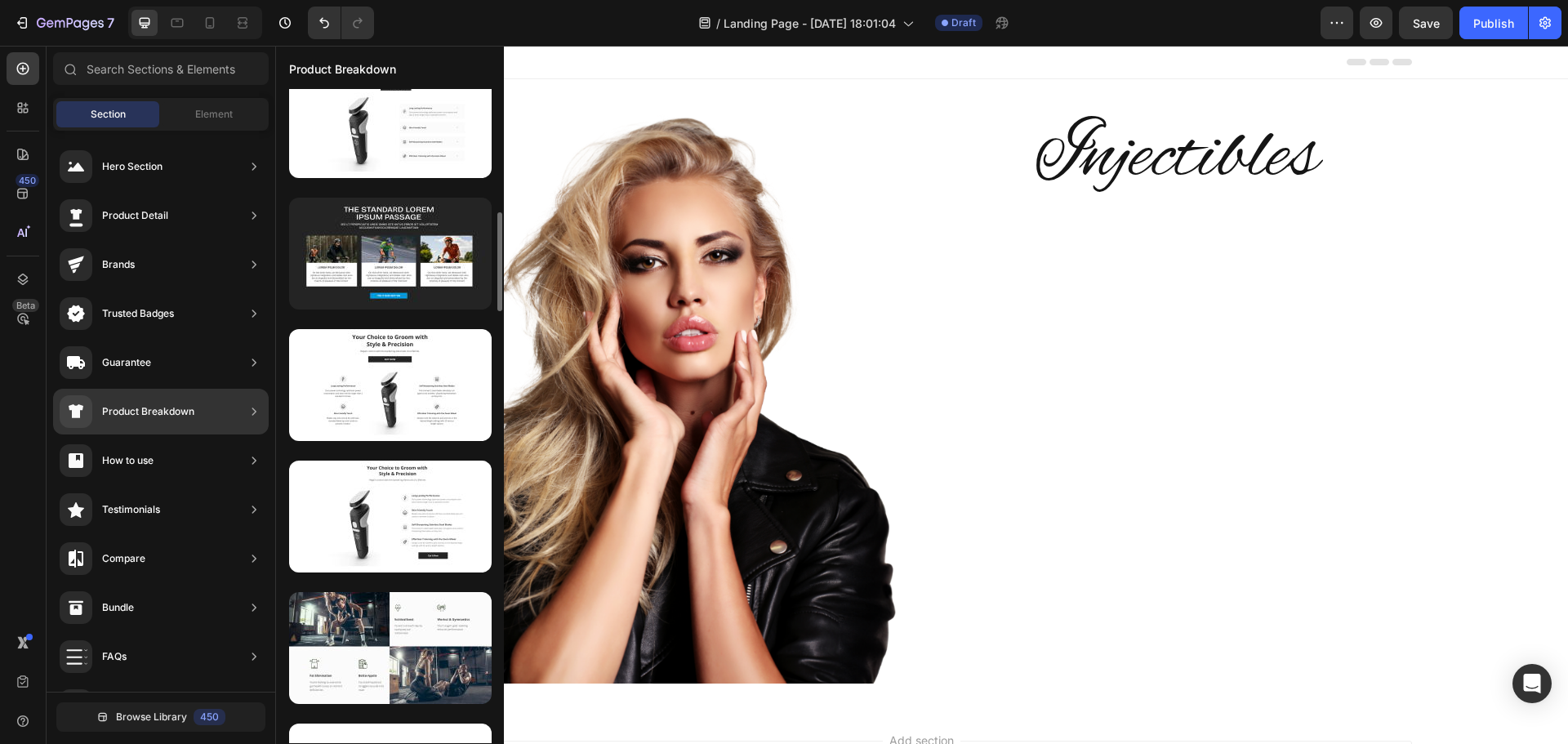
scroll to position [898, 0]
